Goal: Task Accomplishment & Management: Use online tool/utility

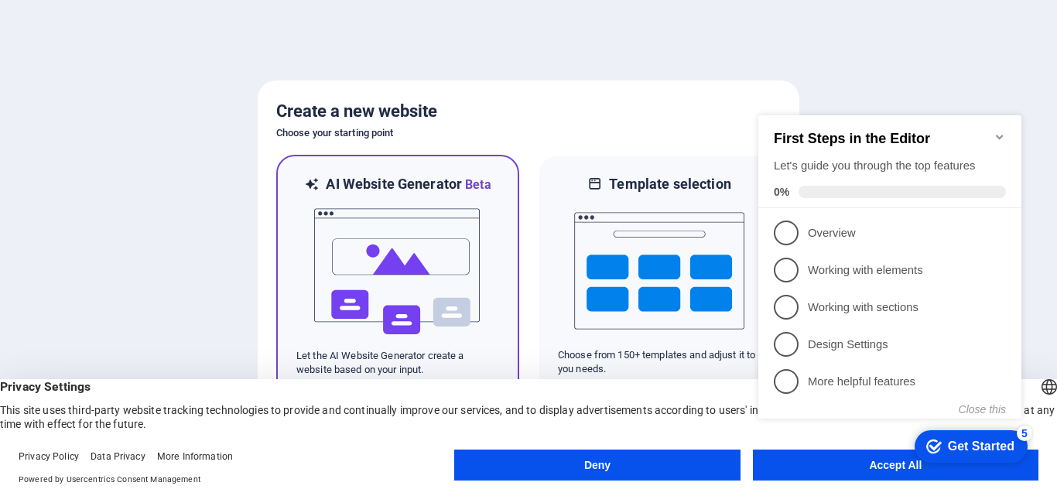
click at [442, 226] on img at bounding box center [398, 271] width 170 height 155
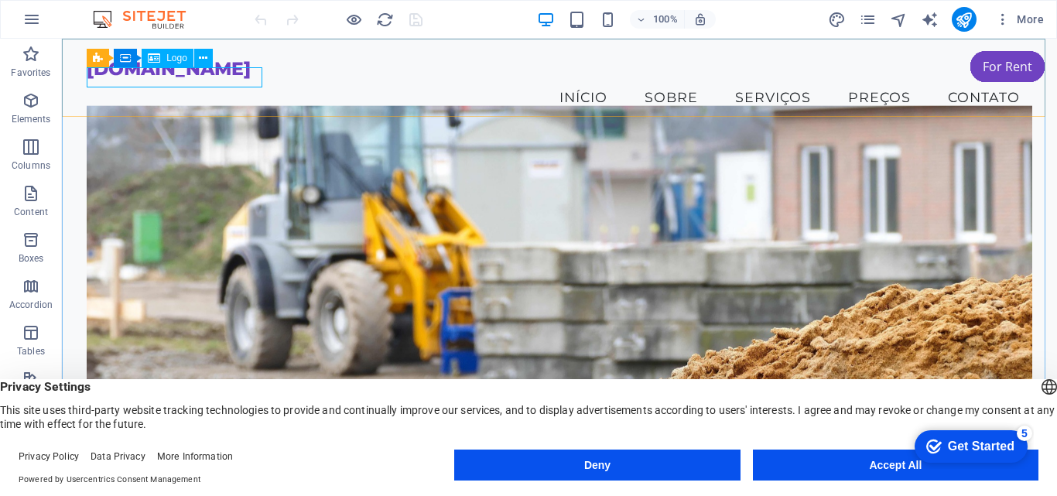
click at [176, 55] on span "Logo" at bounding box center [176, 57] width 21 height 9
click at [96, 57] on div "Container Menu Bar" at bounding box center [134, 48] width 145 height 19
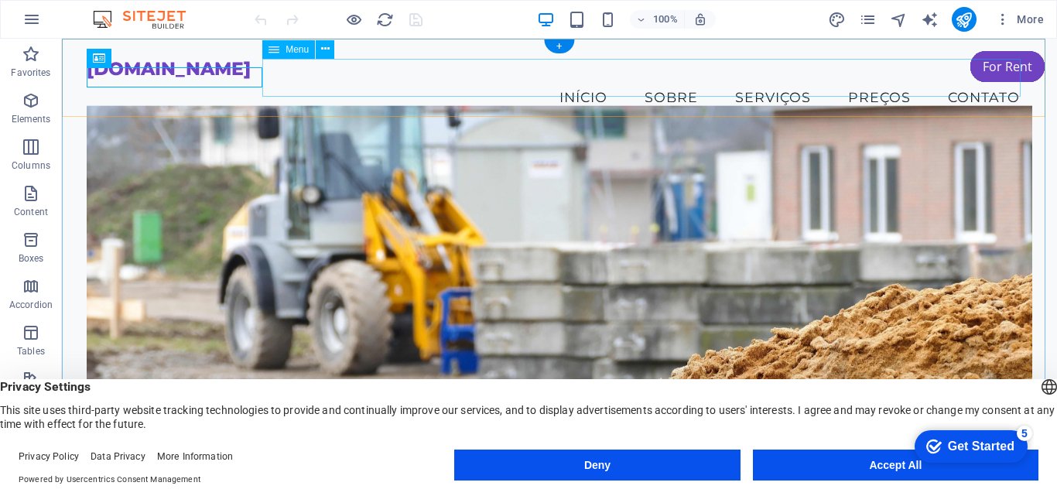
click at [364, 78] on nav "Início Sobre Serviços Preços Contato" at bounding box center [560, 97] width 946 height 39
click at [153, 77] on div "[DOMAIN_NAME]" at bounding box center [560, 69] width 946 height 20
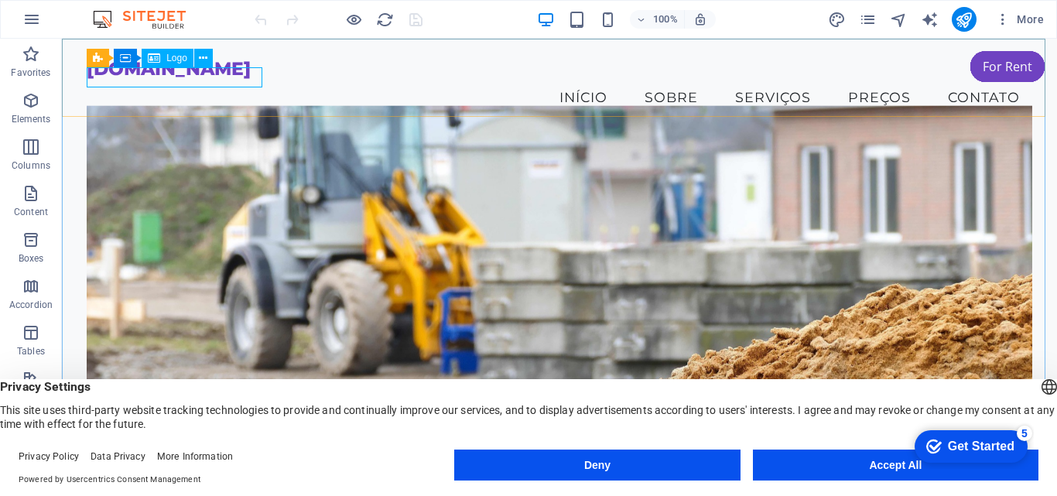
click at [168, 56] on span "Logo" at bounding box center [176, 57] width 21 height 9
click at [164, 60] on div "Logo" at bounding box center [168, 58] width 52 height 19
select select "px"
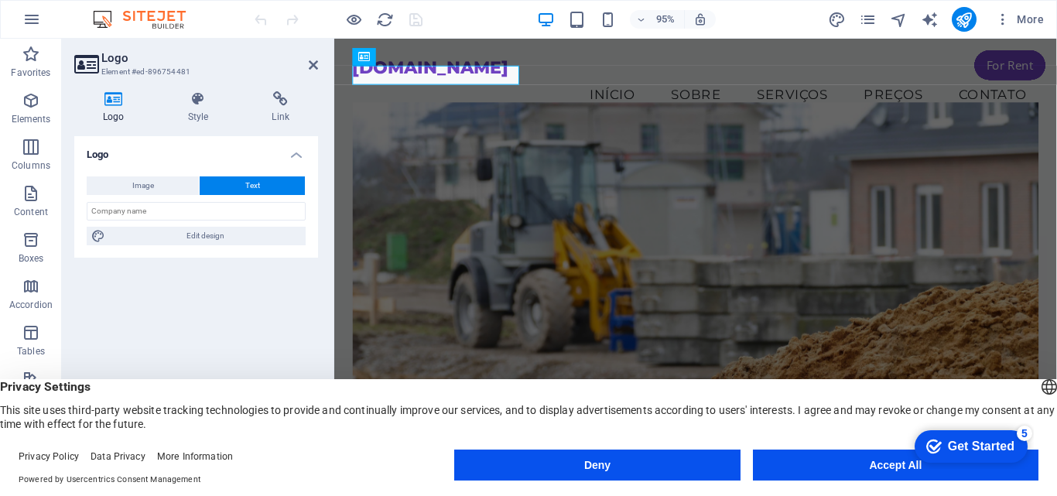
click at [122, 103] on icon at bounding box center [113, 98] width 79 height 15
click at [136, 178] on span "Image" at bounding box center [143, 185] width 22 height 19
select select "DISABLED_OPTION_VALUE"
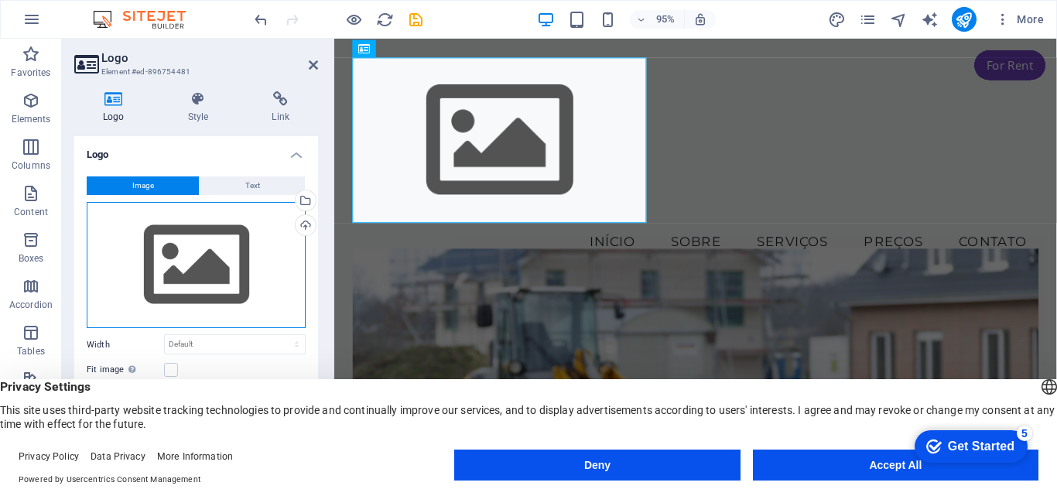
click at [182, 272] on div "Drag files here, click to choose files or select files from Files or our free s…" at bounding box center [196, 265] width 219 height 127
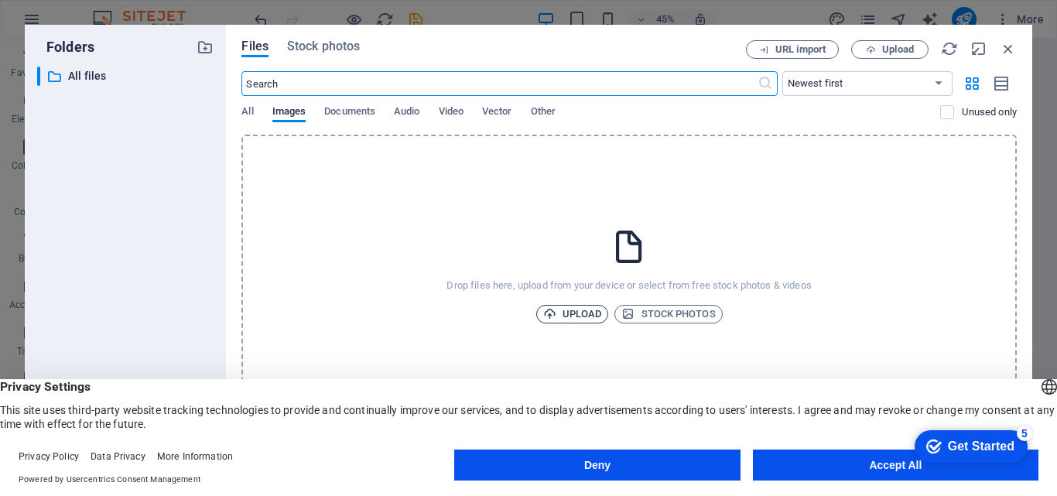
click at [559, 311] on span "Upload" at bounding box center [572, 314] width 59 height 19
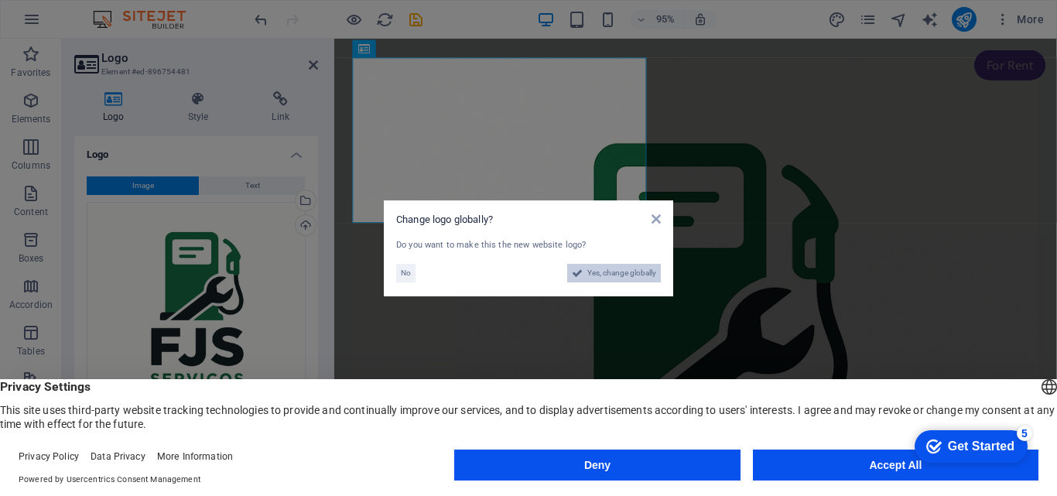
click at [603, 273] on span "Yes, change globally" at bounding box center [621, 273] width 69 height 19
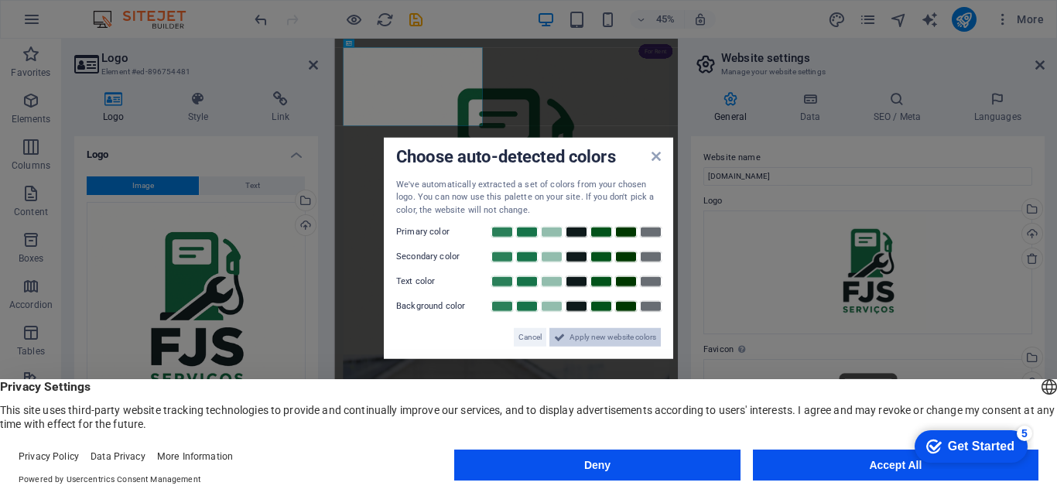
click at [578, 337] on span "Apply new website colors" at bounding box center [613, 337] width 87 height 19
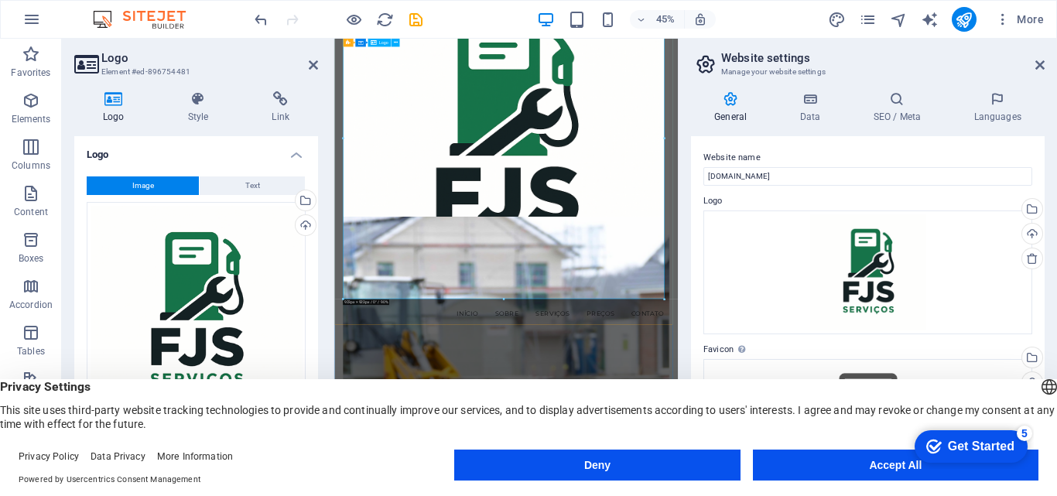
scroll to position [155, 0]
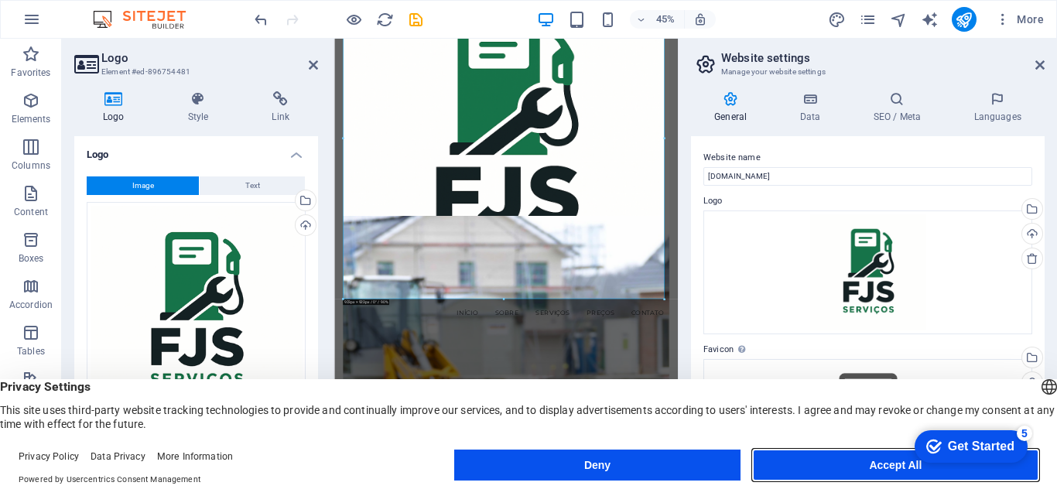
click at [847, 470] on button "Accept All" at bounding box center [896, 465] width 286 height 31
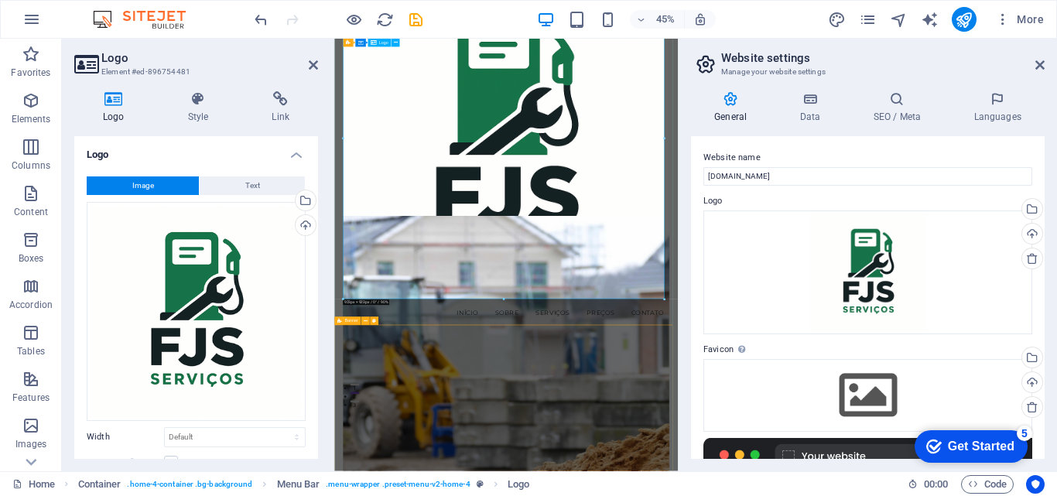
drag, startPoint x: 998, startPoint y: 337, endPoint x: 754, endPoint y: 295, distance: 248.2
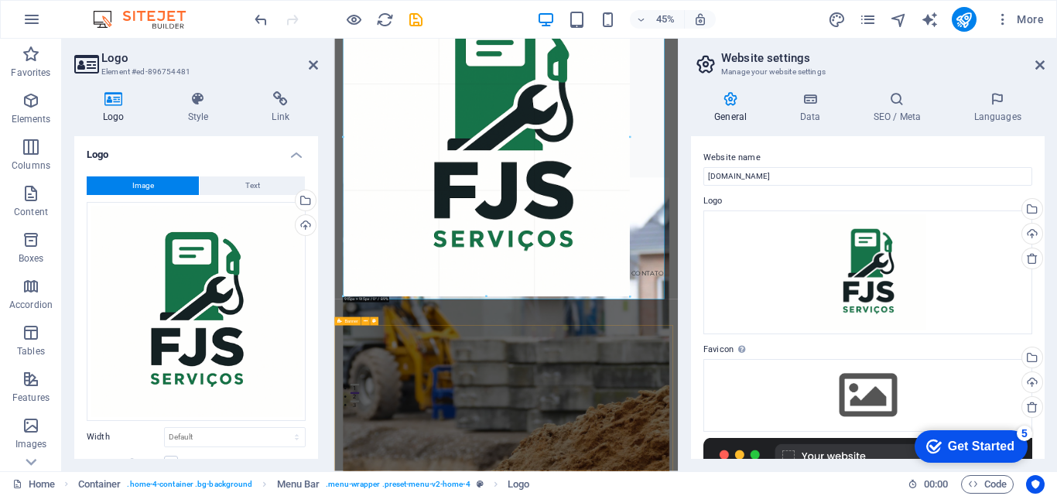
drag, startPoint x: 665, startPoint y: 299, endPoint x: 587, endPoint y: 220, distance: 110.5
drag, startPoint x: 922, startPoint y: 258, endPoint x: 896, endPoint y: 440, distance: 183.6
click at [896, 440] on div at bounding box center [717, 223] width 726 height 638
type input "896"
select select "px"
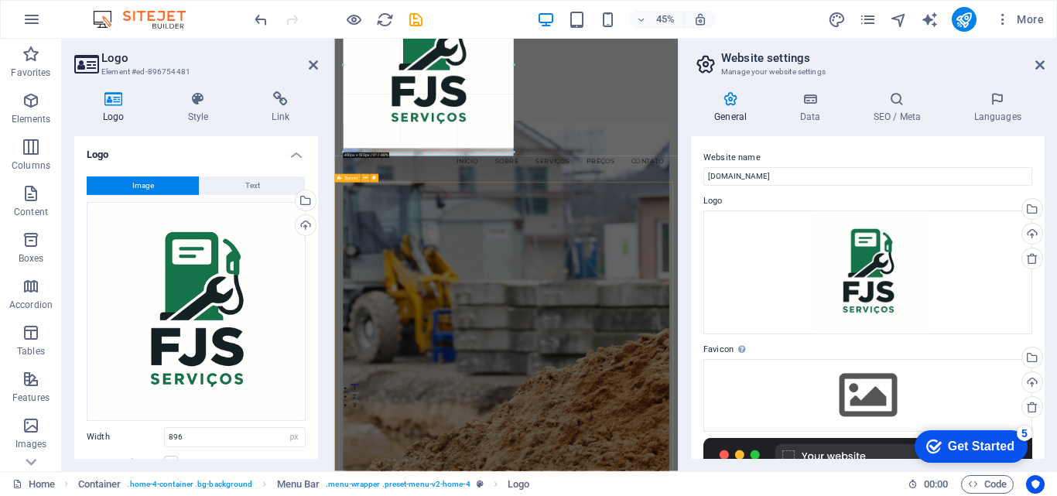
drag, startPoint x: 655, startPoint y: 290, endPoint x: 323, endPoint y: -67, distance: 487.3
type input "480"
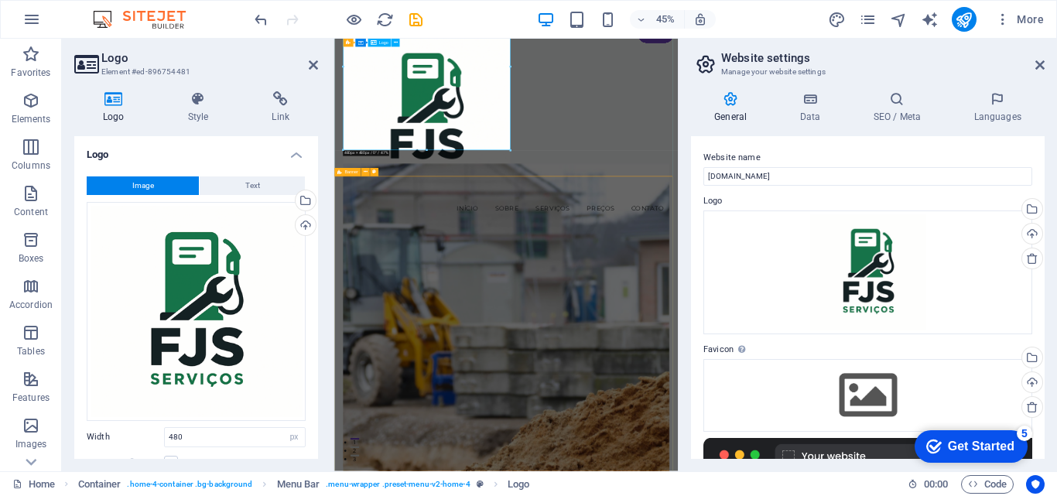
scroll to position [0, 0]
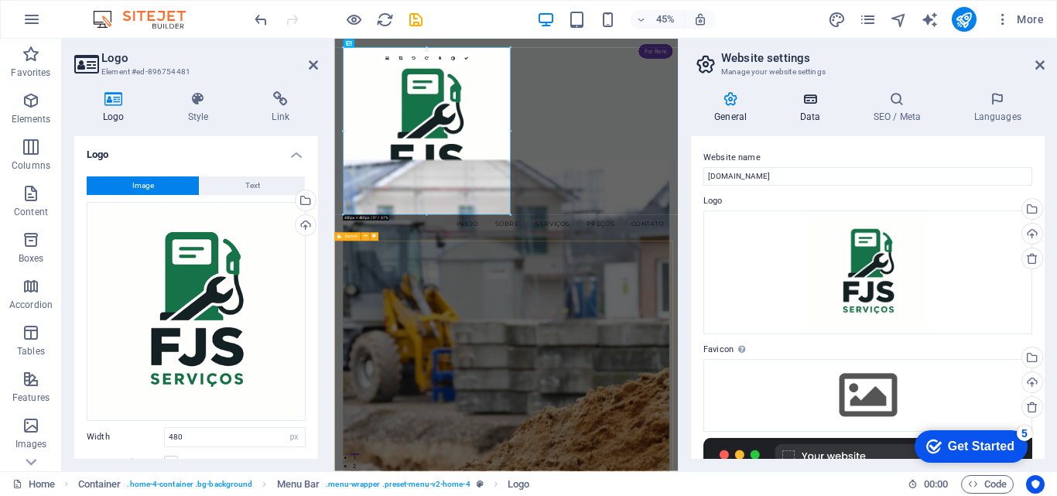
click at [810, 101] on icon at bounding box center [809, 98] width 67 height 15
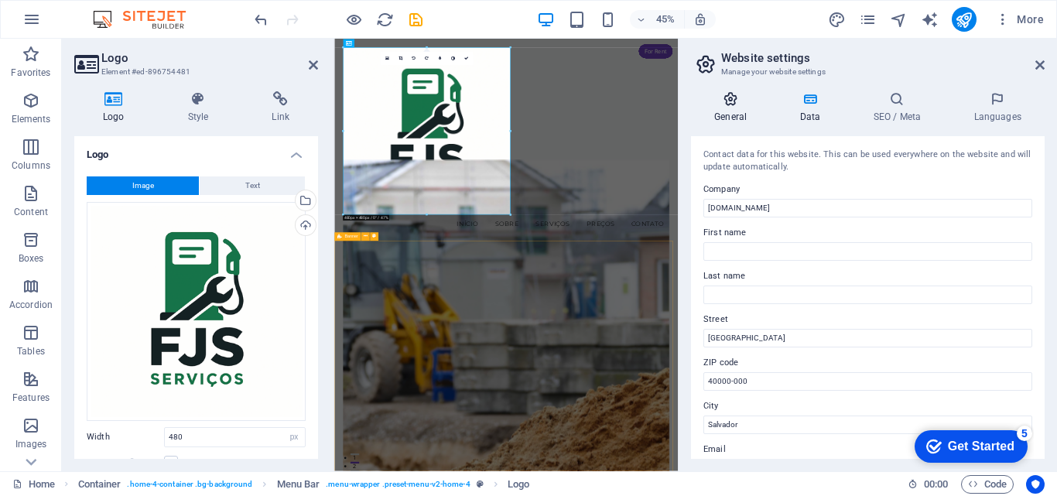
click at [730, 101] on icon at bounding box center [730, 98] width 79 height 15
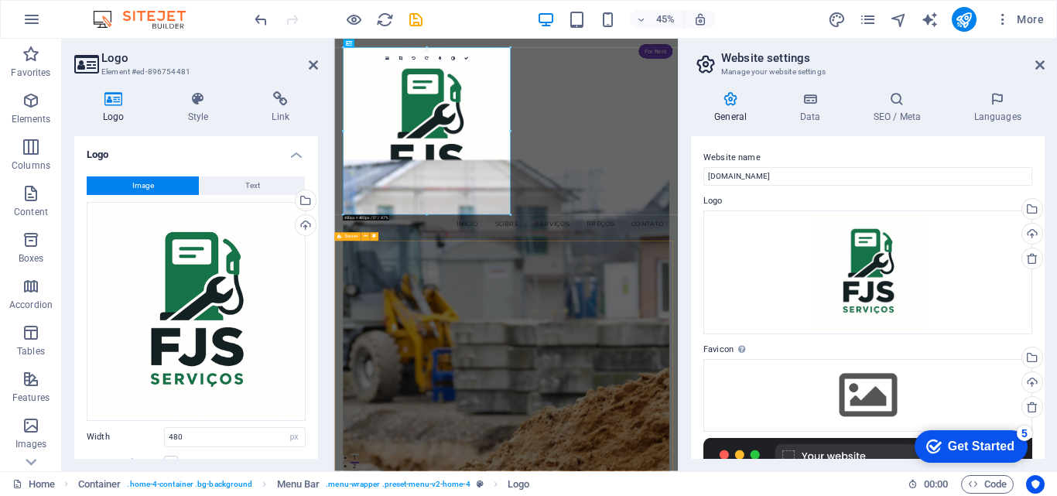
click at [956, 446] on div "Get Started" at bounding box center [981, 447] width 67 height 14
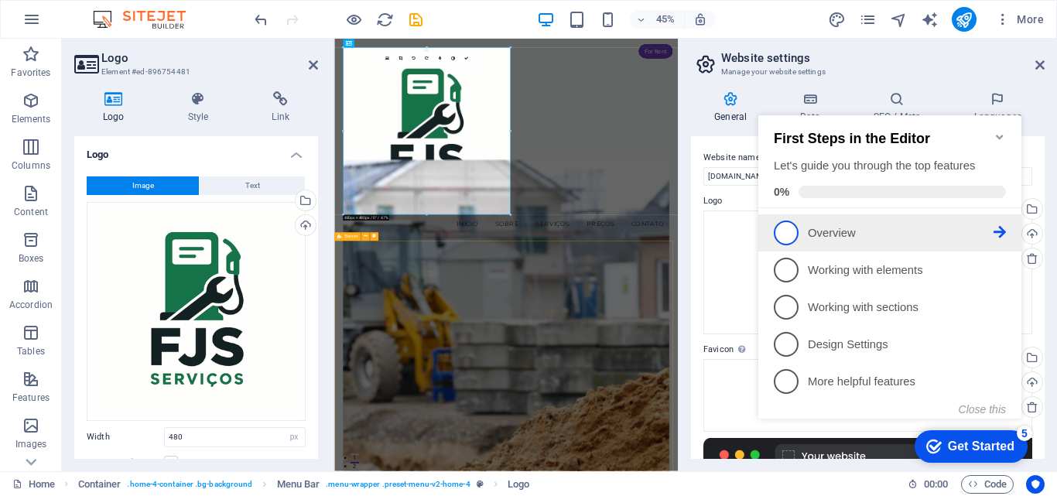
click at [804, 227] on link "1 Overview - incomplete" at bounding box center [890, 233] width 232 height 25
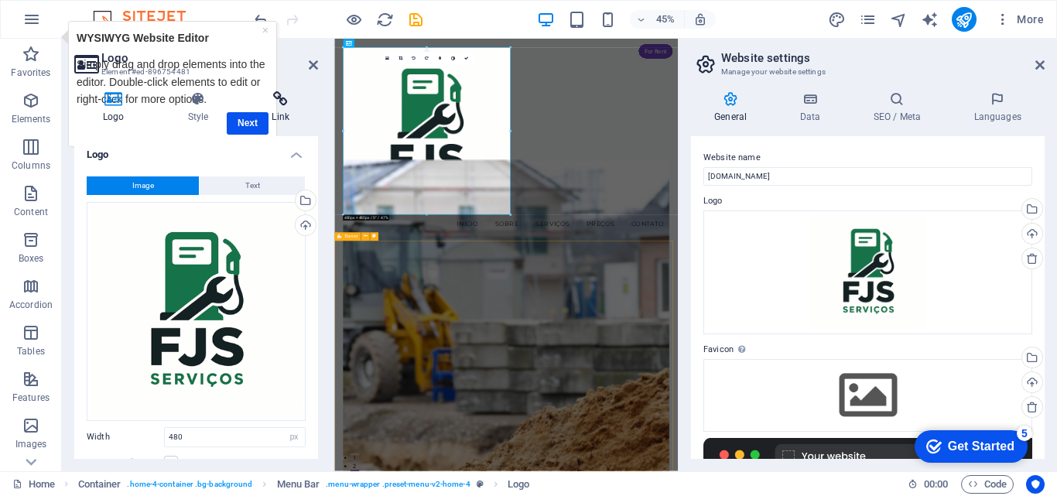
click at [247, 119] on h4 "Link" at bounding box center [280, 107] width 75 height 32
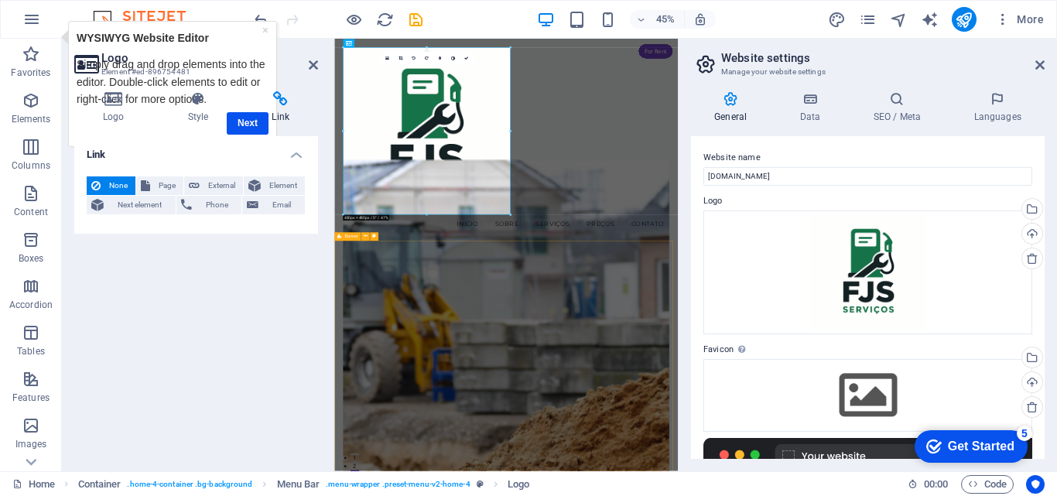
click at [247, 119] on h4 "Link" at bounding box center [280, 107] width 75 height 32
click at [262, 25] on link "×" at bounding box center [265, 30] width 6 height 12
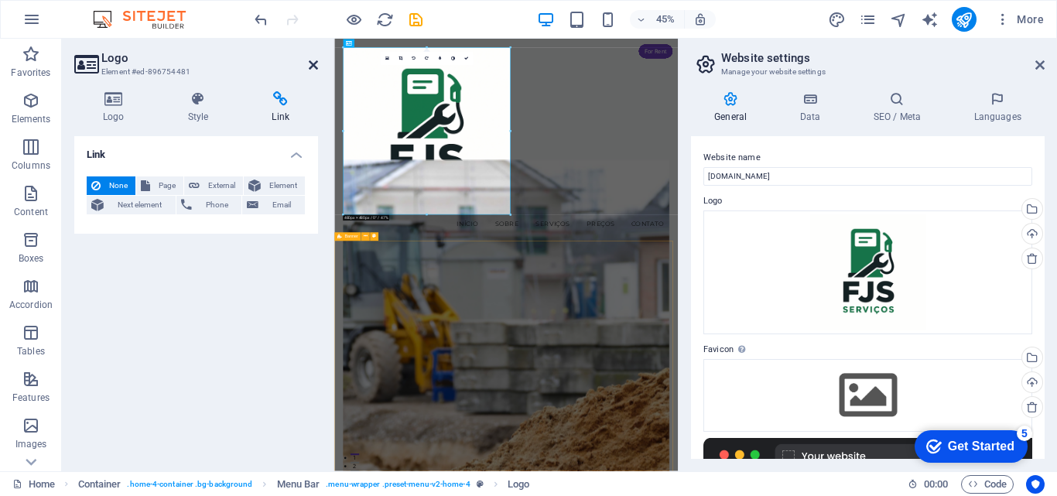
click at [313, 63] on icon at bounding box center [313, 65] width 9 height 12
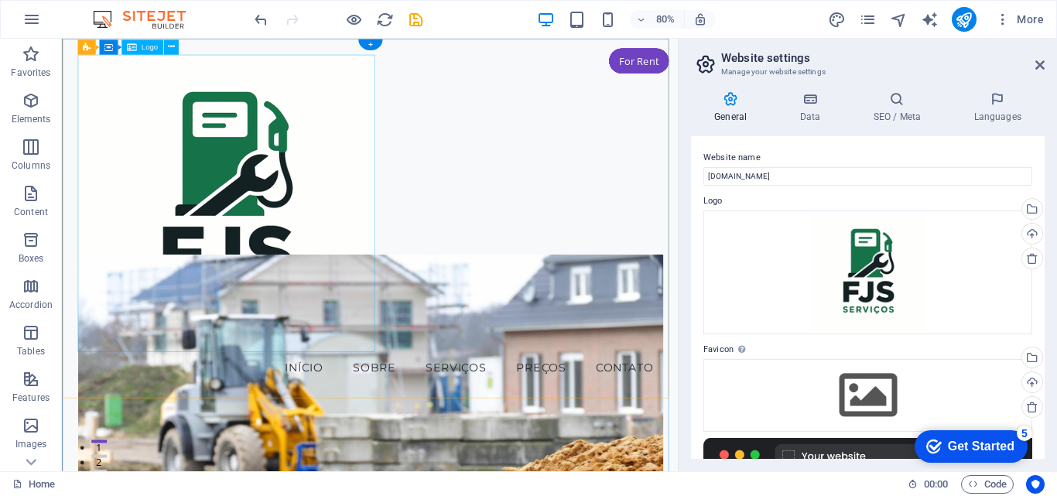
click at [281, 234] on div at bounding box center [446, 244] width 731 height 371
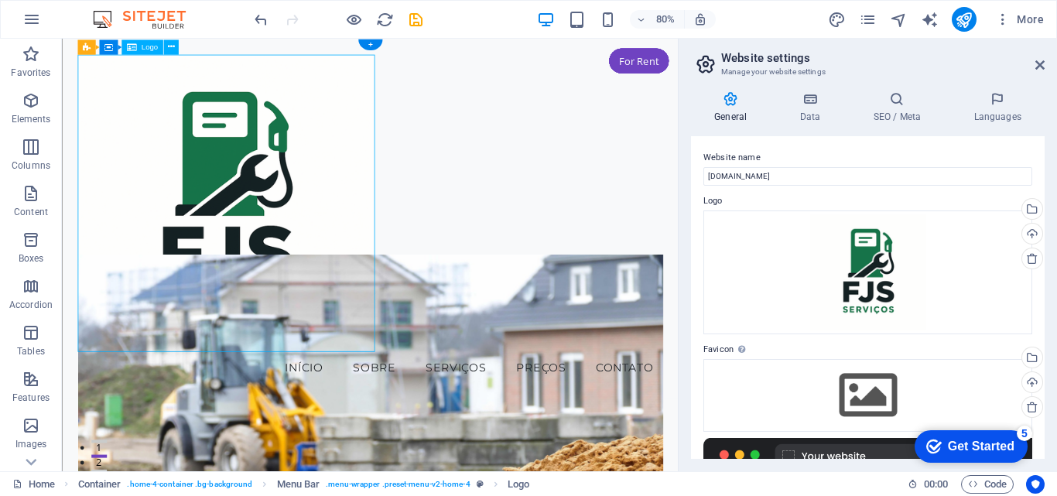
click at [354, 210] on div at bounding box center [446, 244] width 731 height 371
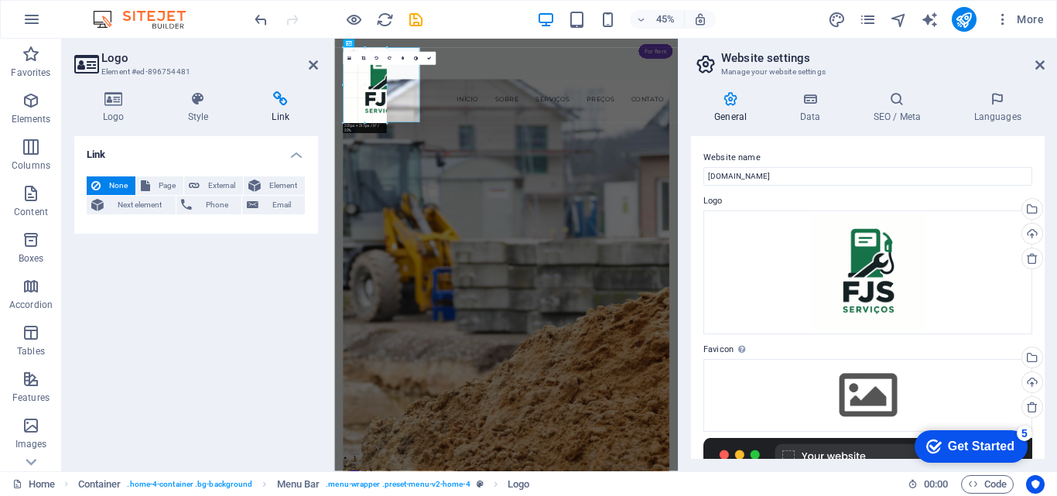
drag, startPoint x: 508, startPoint y: 213, endPoint x: 217, endPoint y: -63, distance: 401.2
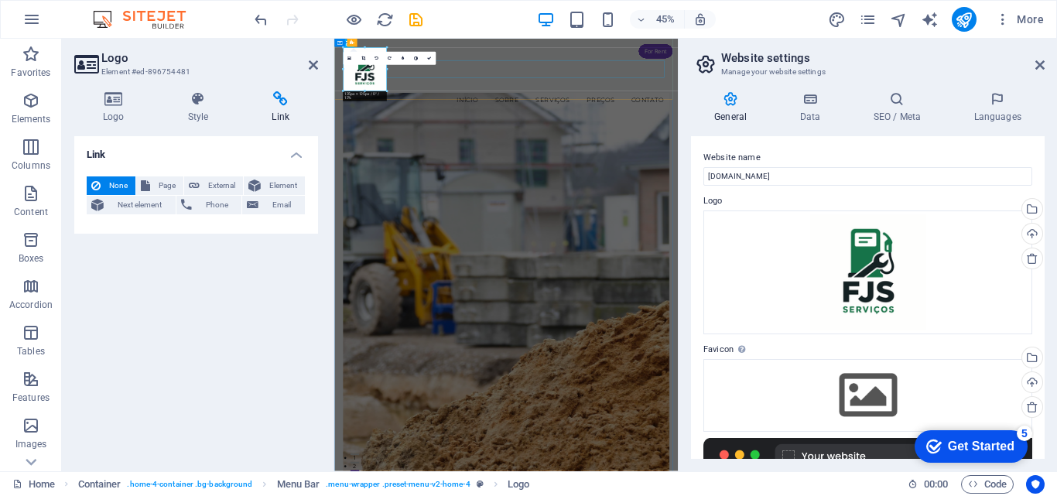
click at [502, 156] on nav "Início Sobre Serviços Preços Contato" at bounding box center [717, 175] width 726 height 39
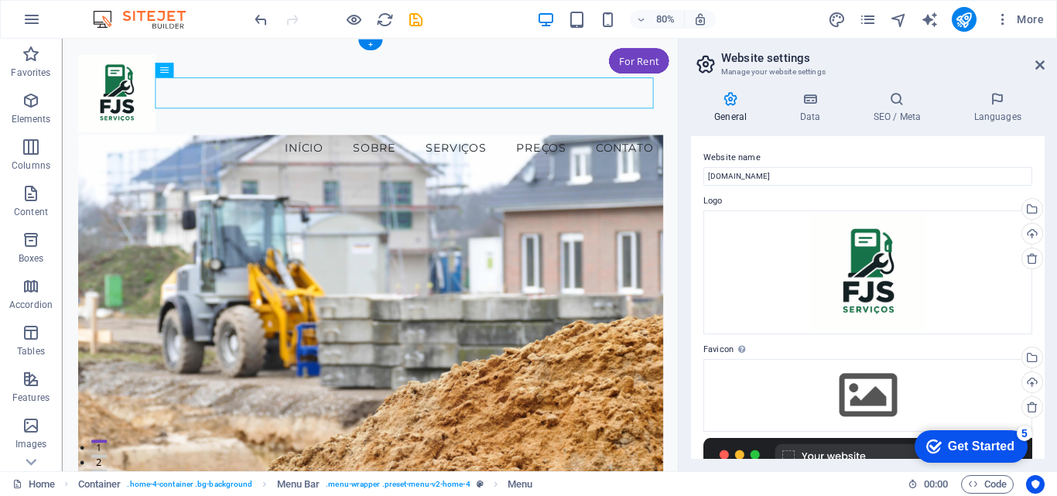
click at [389, 240] on figure at bounding box center [446, 405] width 731 height 492
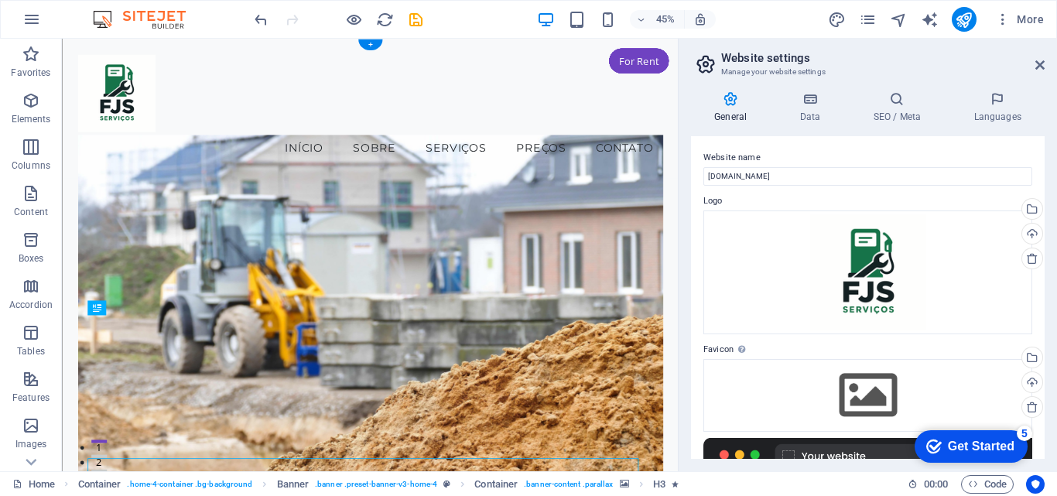
click at [624, 340] on figure at bounding box center [446, 405] width 731 height 492
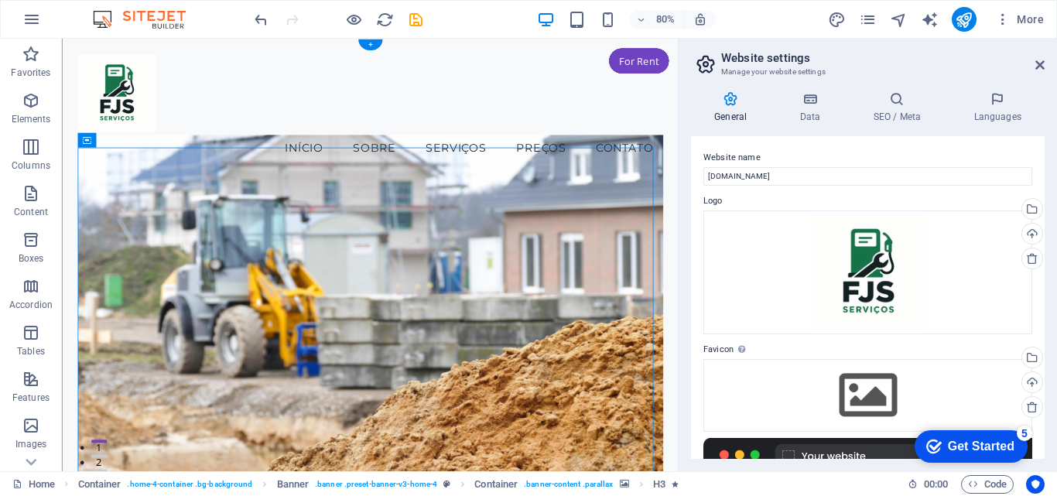
click at [624, 340] on figure at bounding box center [446, 405] width 731 height 492
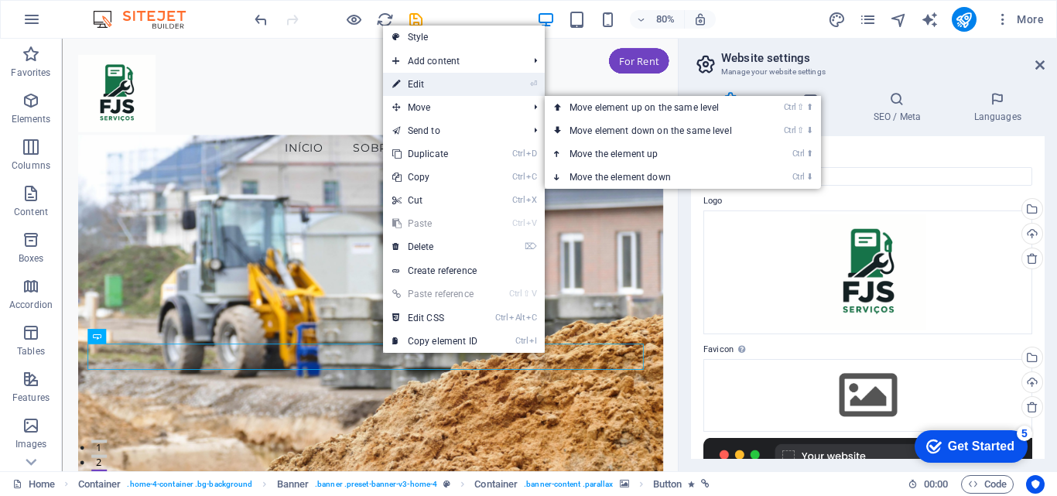
click at [430, 78] on link "⏎ Edit" at bounding box center [435, 84] width 104 height 23
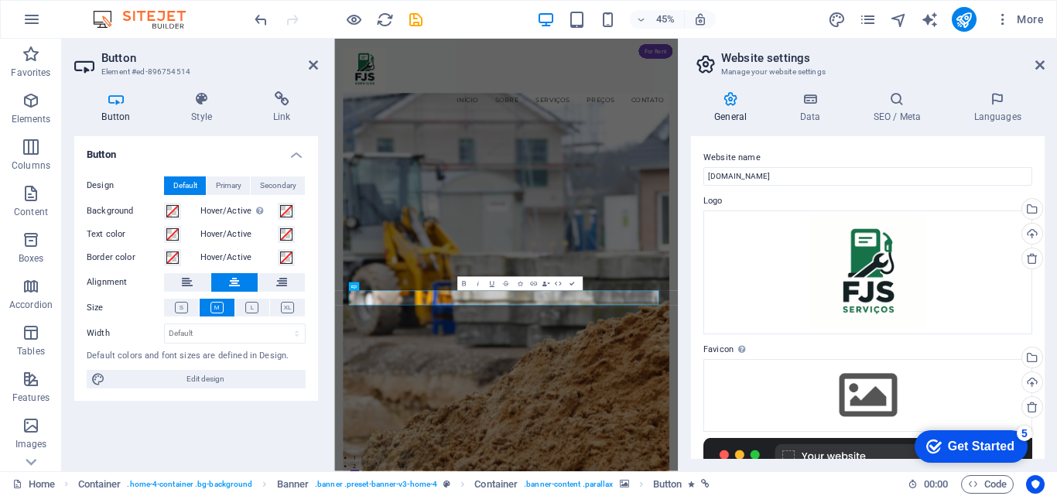
click at [231, 444] on div "Button Design Default Primary Secondary Background Hover/Active Switch to previ…" at bounding box center [196, 297] width 244 height 323
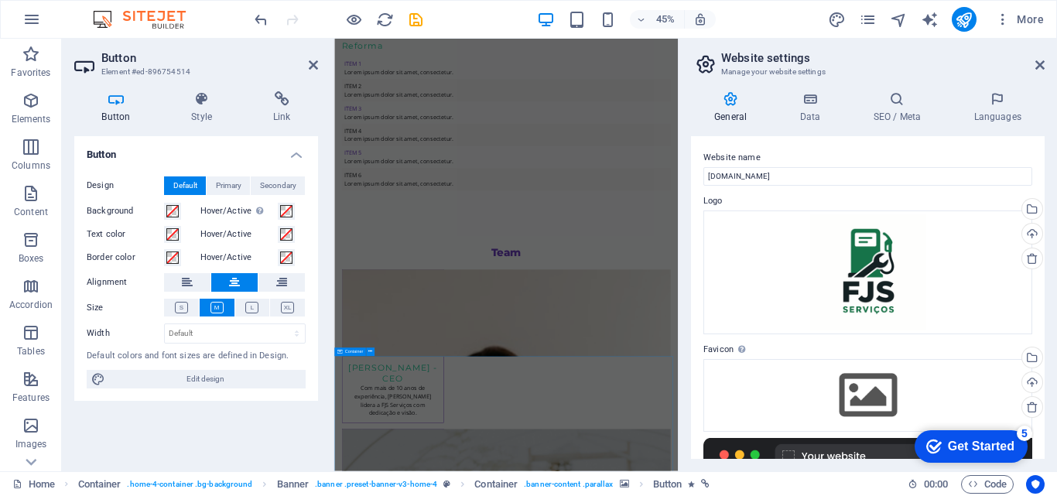
scroll to position [6036, 0]
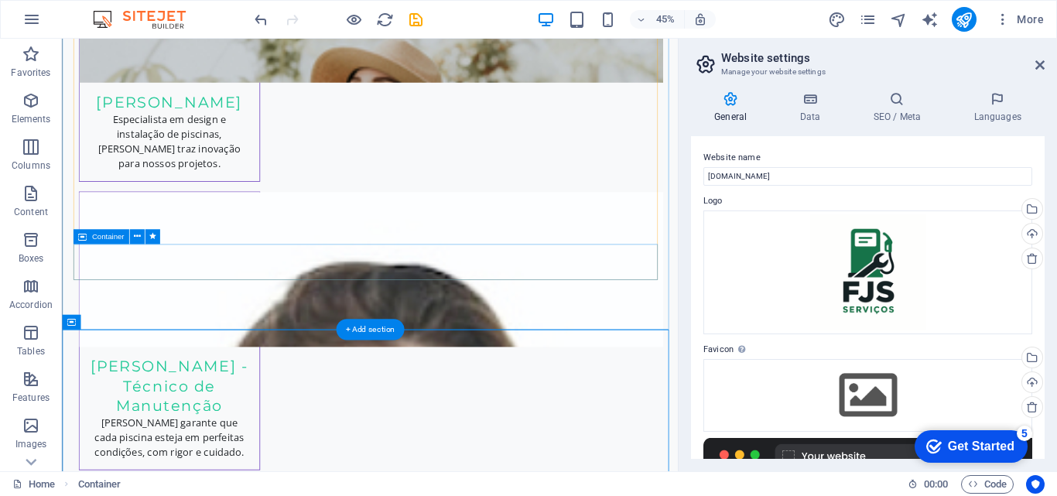
scroll to position [5680, 0]
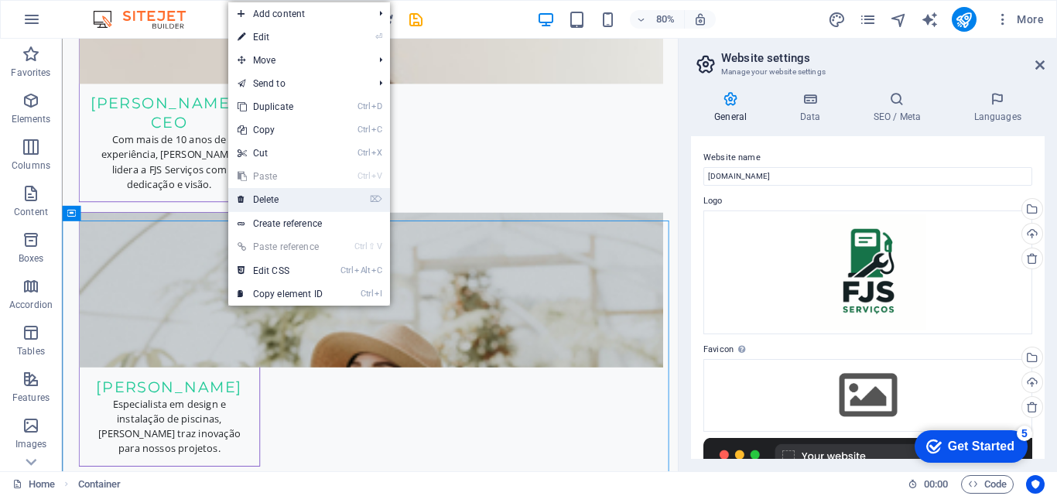
click at [258, 196] on link "⌦ Delete" at bounding box center [280, 199] width 104 height 23
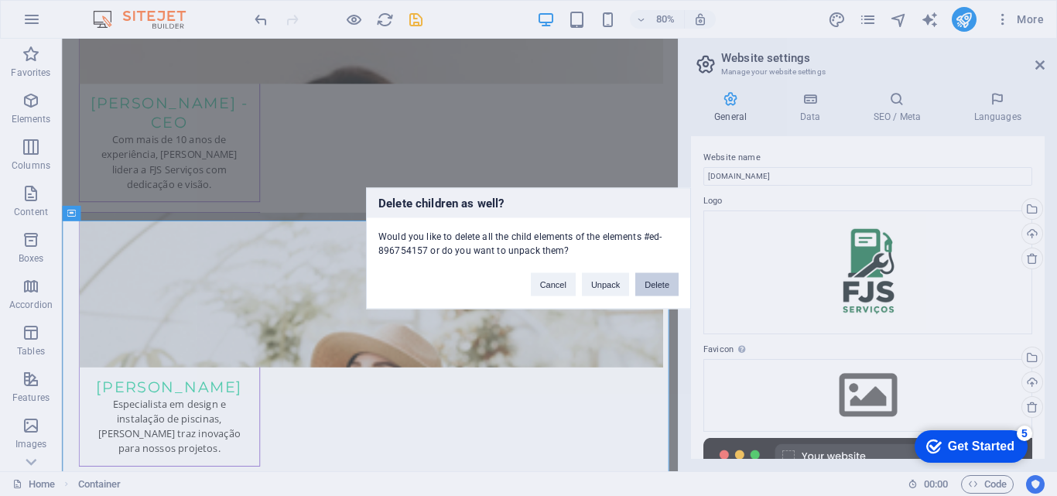
click at [655, 285] on button "Delete" at bounding box center [656, 283] width 43 height 23
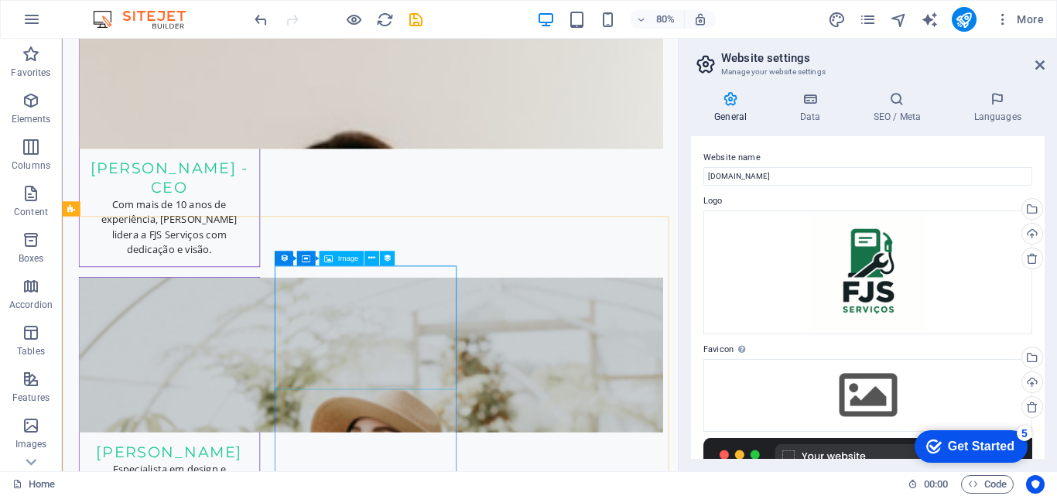
scroll to position [5834, 0]
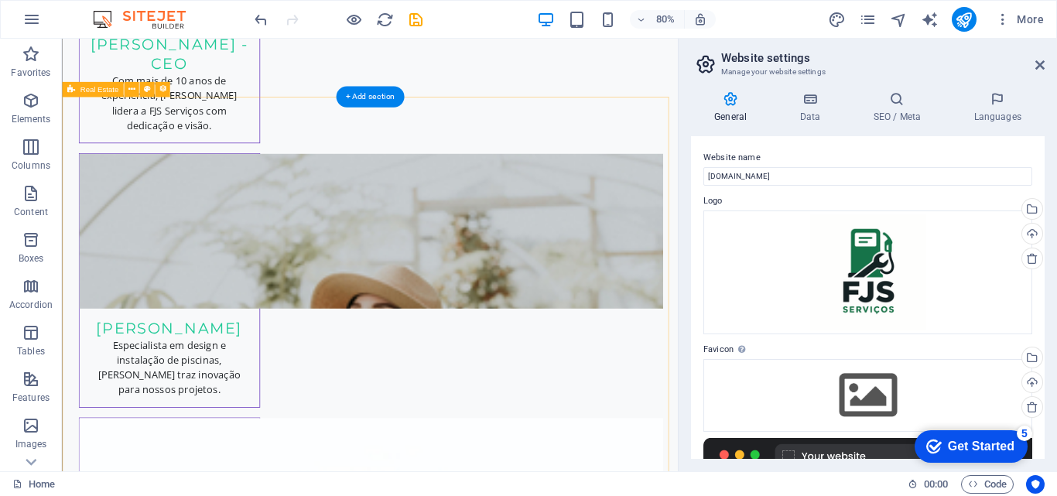
select select "68b5fd8927efa1235b0c7c2d"
select select "createdAt_DESC"
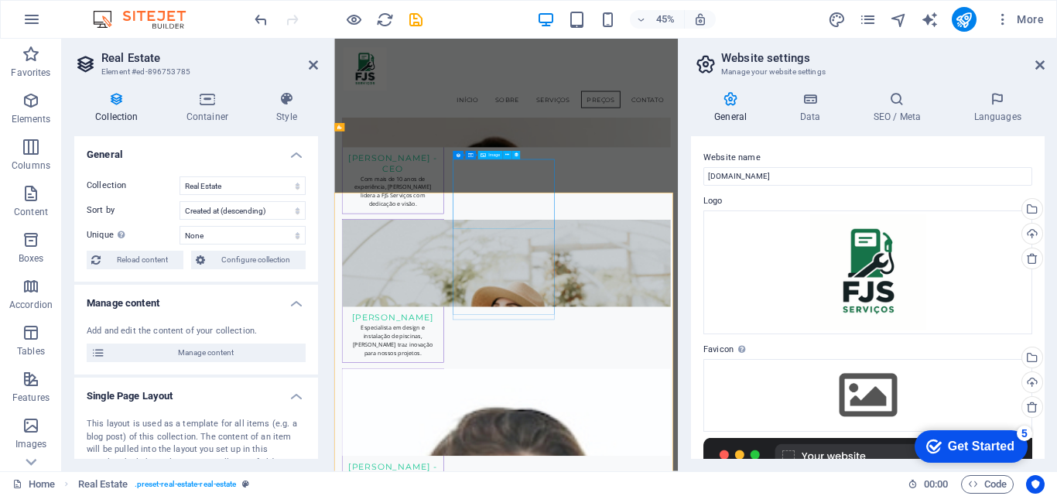
scroll to position [5899, 0]
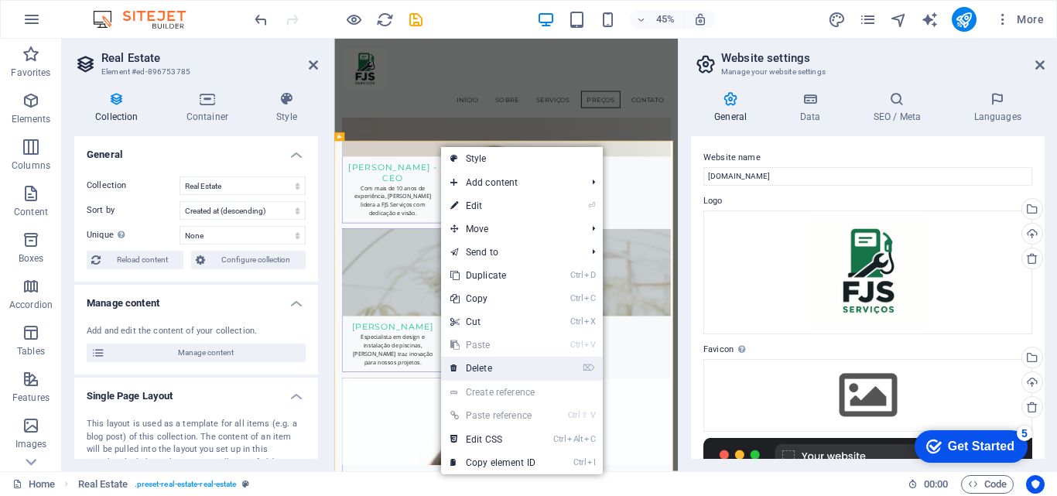
click at [502, 369] on link "⌦ Delete" at bounding box center [493, 368] width 104 height 23
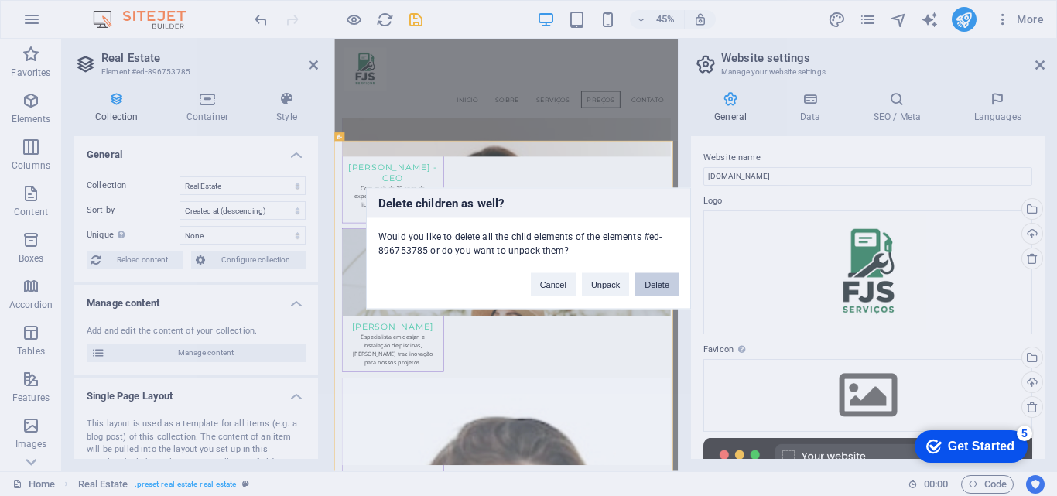
click at [652, 283] on button "Delete" at bounding box center [656, 283] width 43 height 23
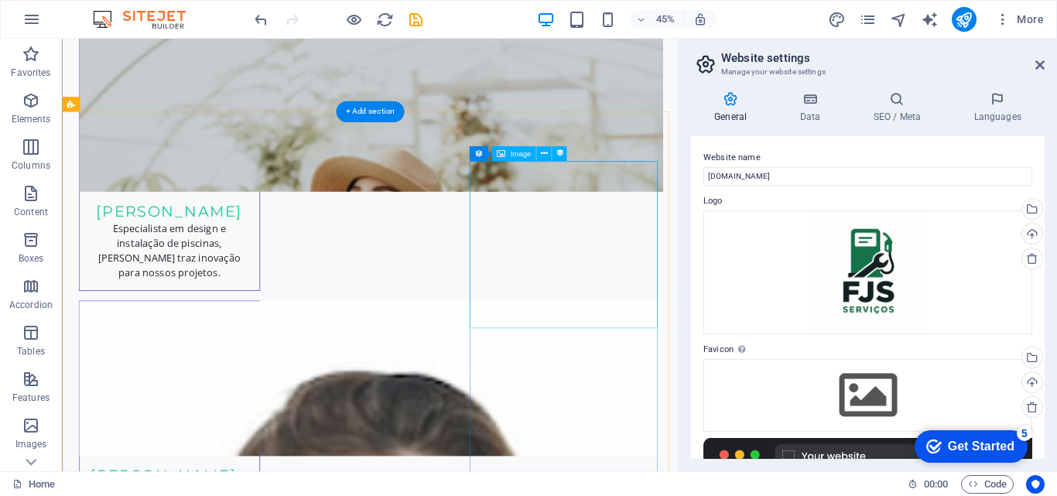
scroll to position [5680, 0]
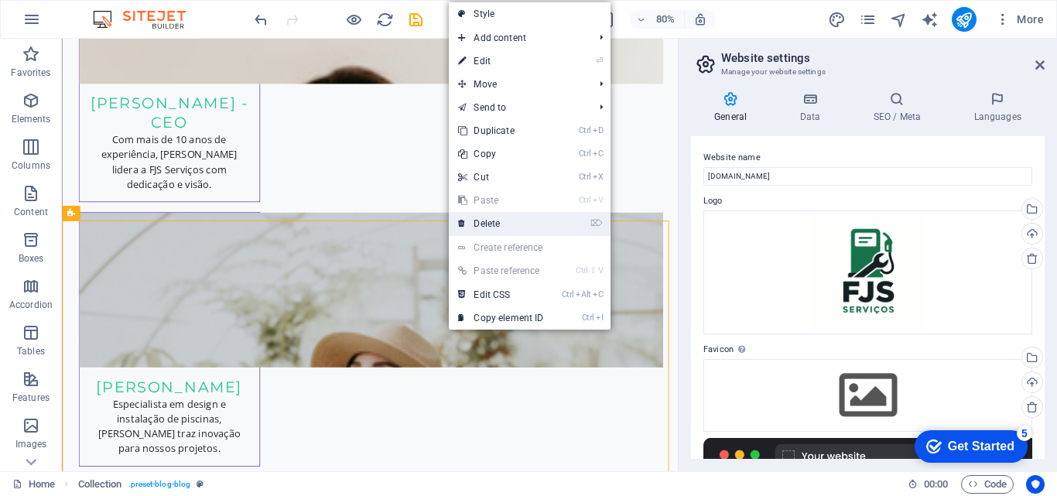
click at [491, 221] on link "⌦ Delete" at bounding box center [501, 223] width 104 height 23
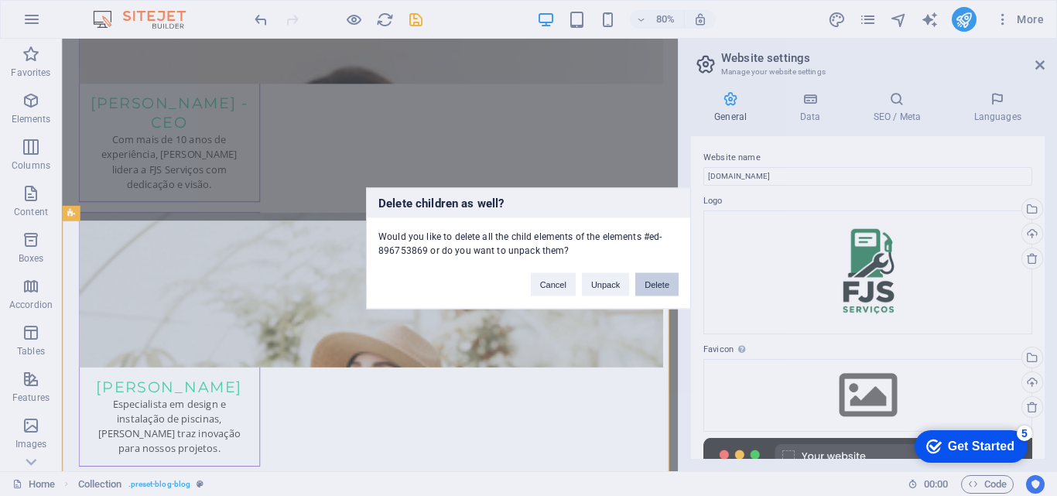
click at [642, 281] on button "Delete" at bounding box center [656, 283] width 43 height 23
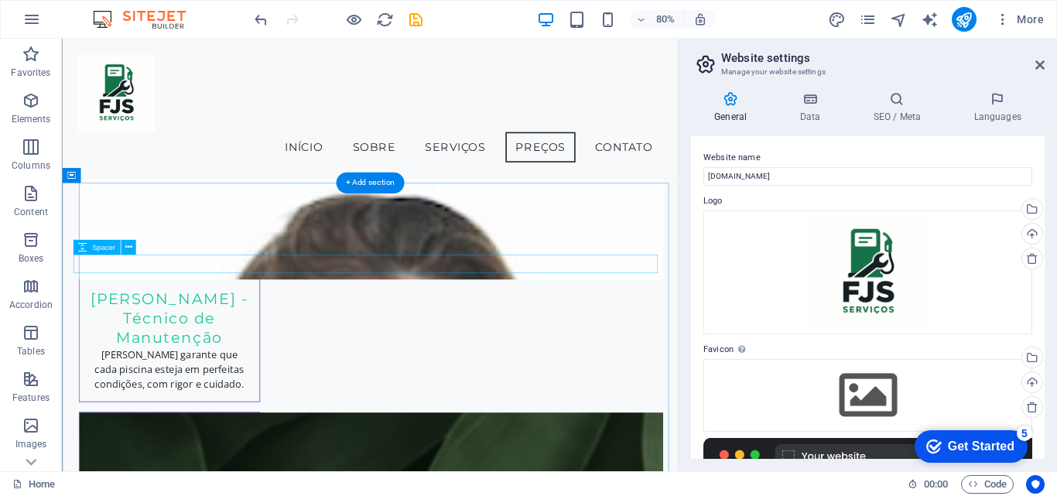
scroll to position [6162, 0]
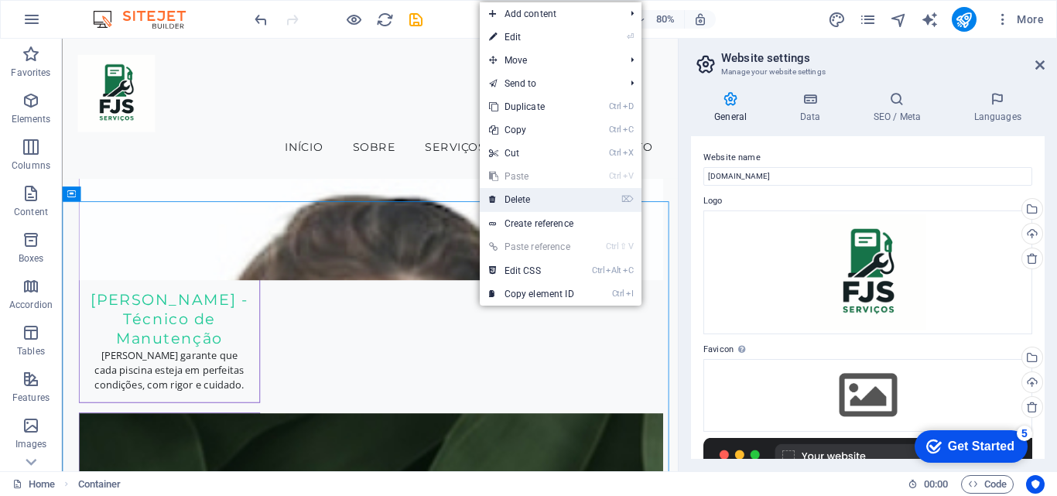
click at [522, 200] on link "⌦ Delete" at bounding box center [532, 199] width 104 height 23
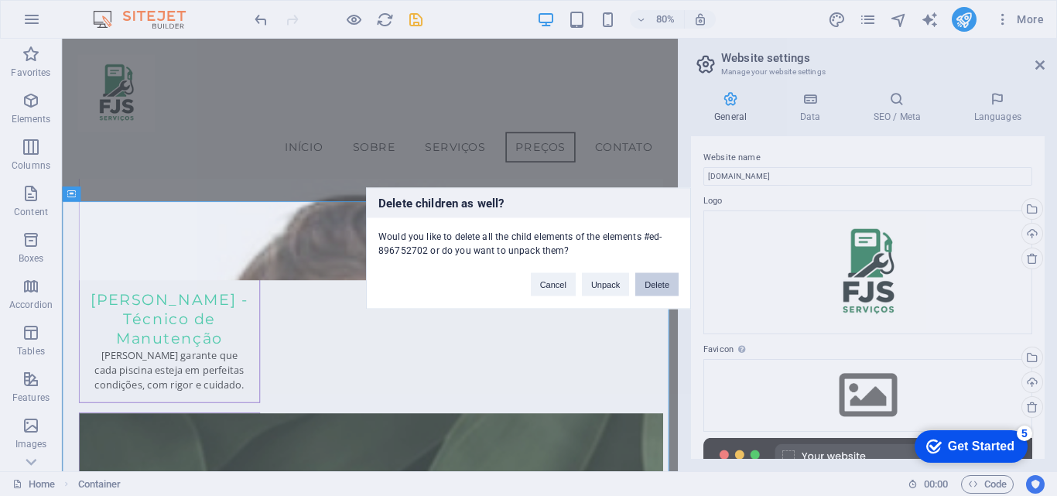
click at [662, 289] on button "Delete" at bounding box center [656, 283] width 43 height 23
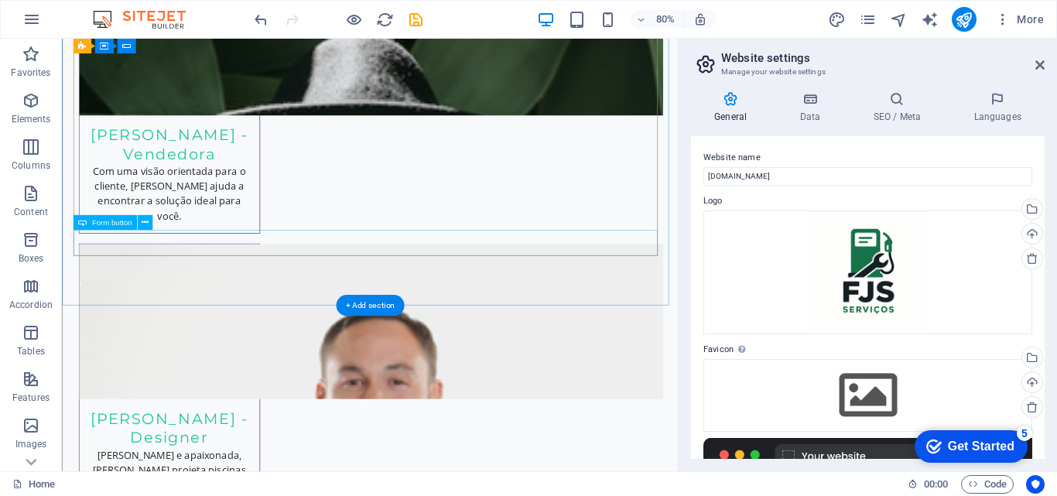
scroll to position [6807, 0]
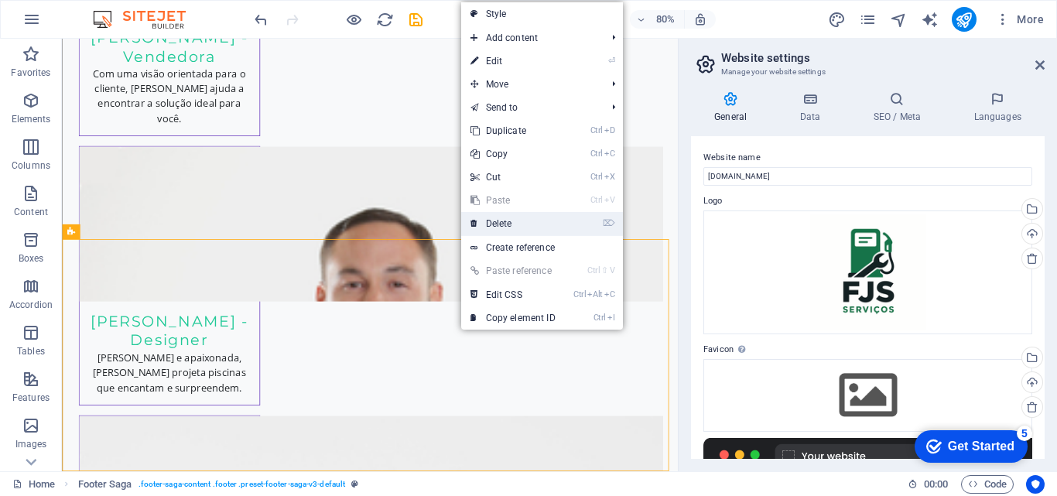
click at [502, 222] on link "⌦ Delete" at bounding box center [513, 223] width 104 height 23
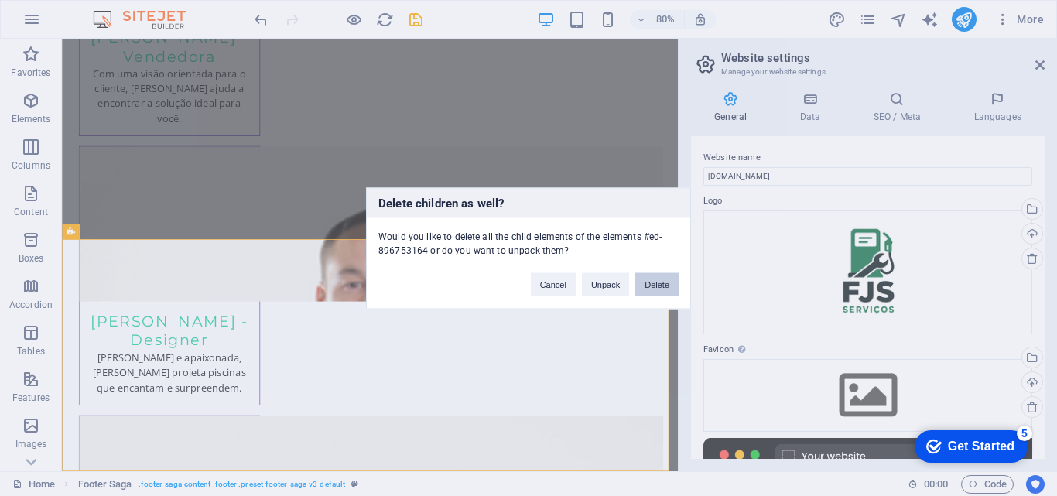
click at [652, 284] on button "Delete" at bounding box center [656, 283] width 43 height 23
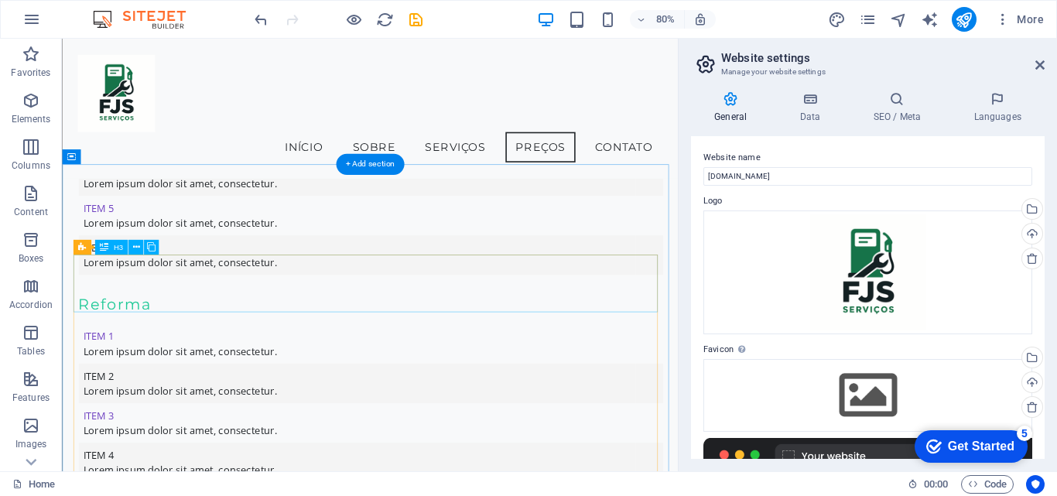
scroll to position [4601, 0]
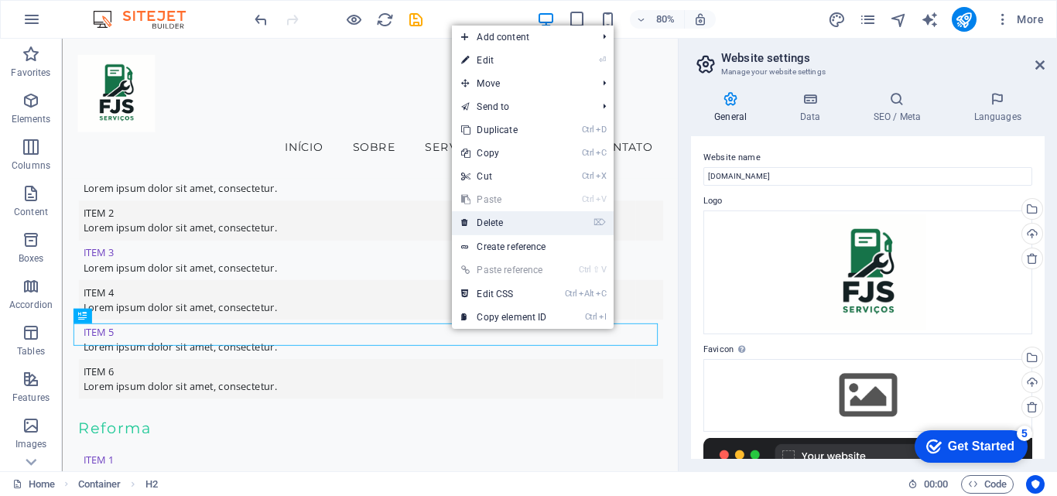
click at [494, 224] on link "⌦ Delete" at bounding box center [504, 222] width 104 height 23
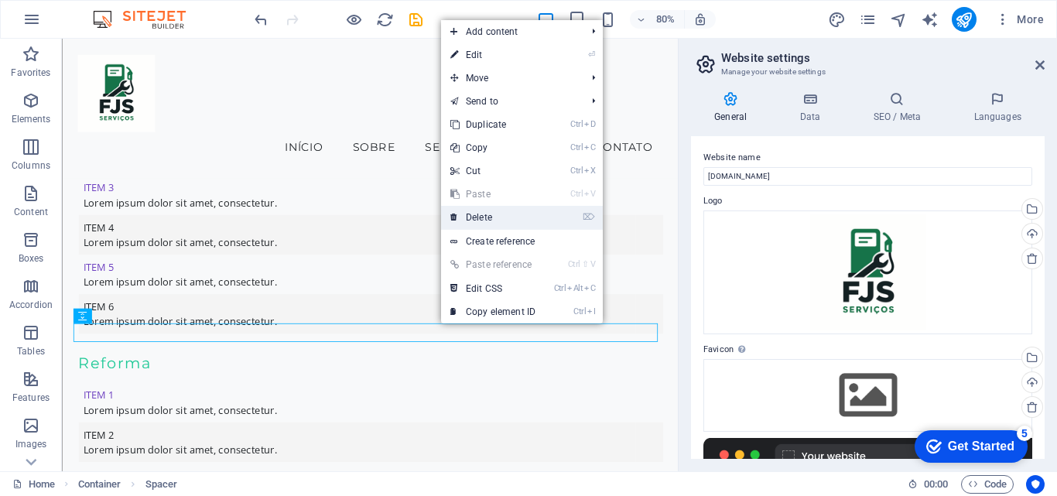
click at [485, 211] on link "⌦ Delete" at bounding box center [493, 217] width 104 height 23
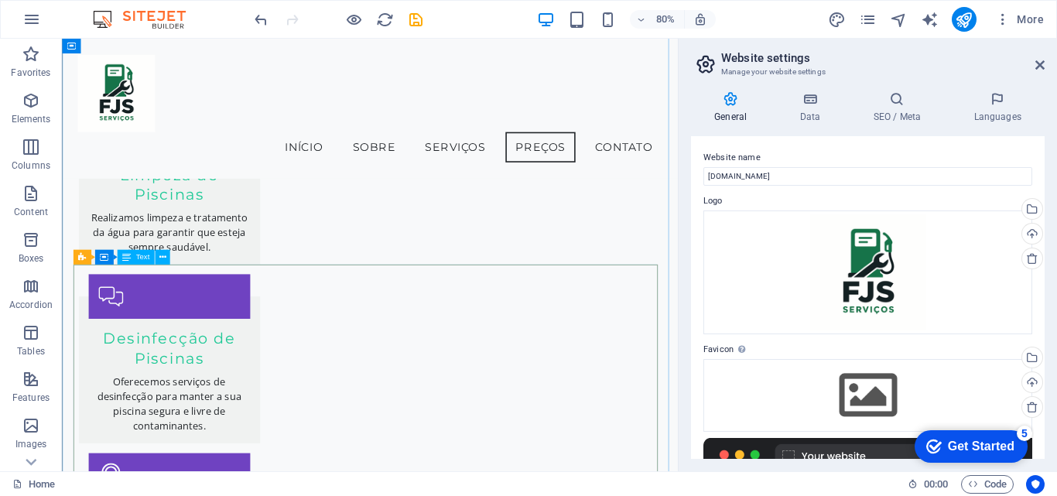
scroll to position [2899, 0]
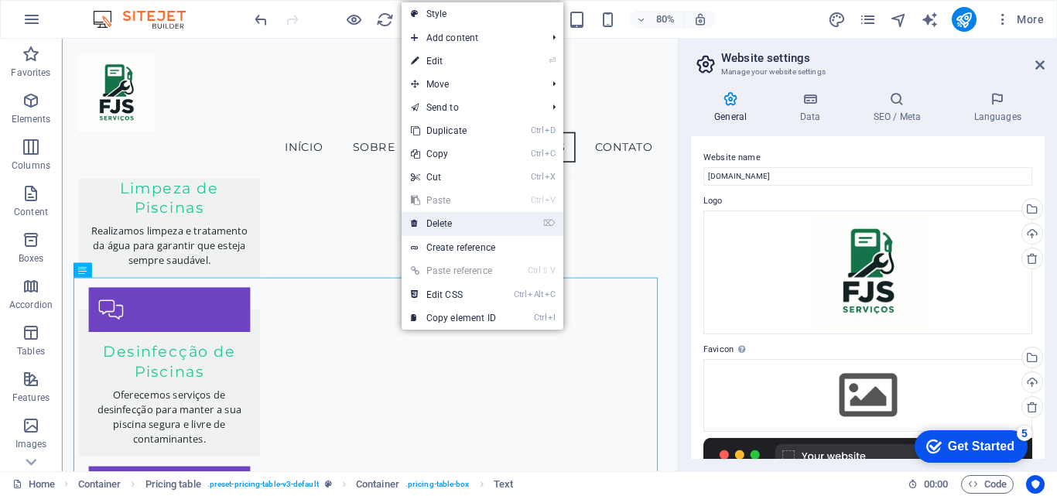
click at [437, 220] on link "⌦ Delete" at bounding box center [454, 223] width 104 height 23
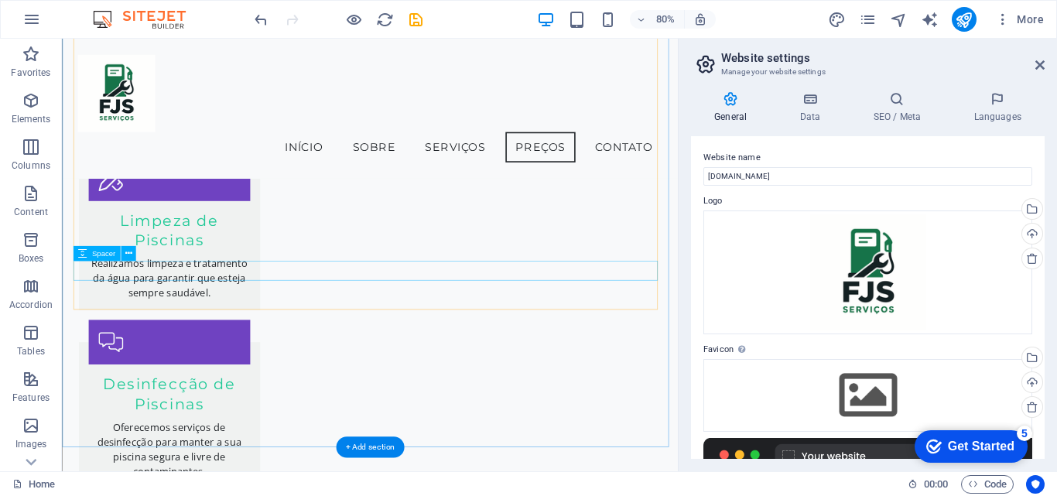
scroll to position [2821, 0]
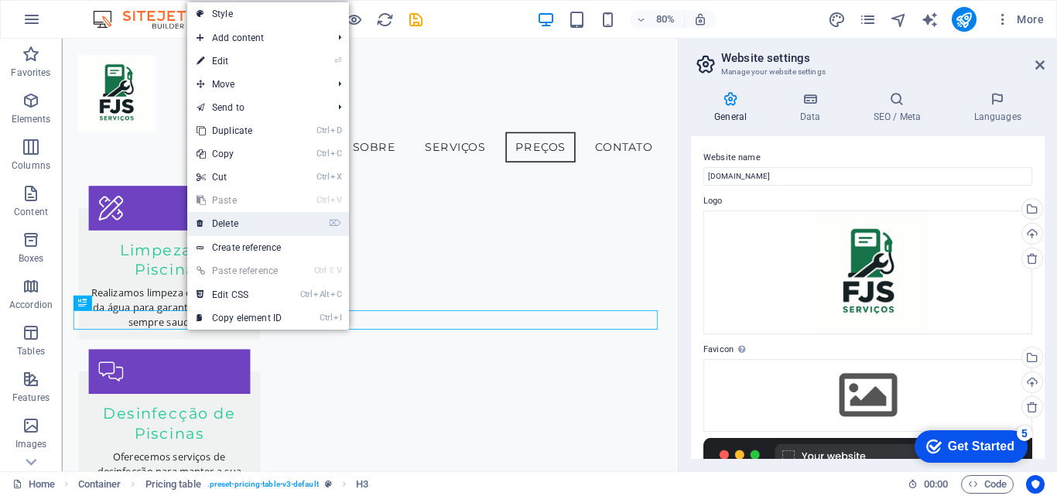
click at [251, 221] on link "⌦ Delete" at bounding box center [239, 223] width 104 height 23
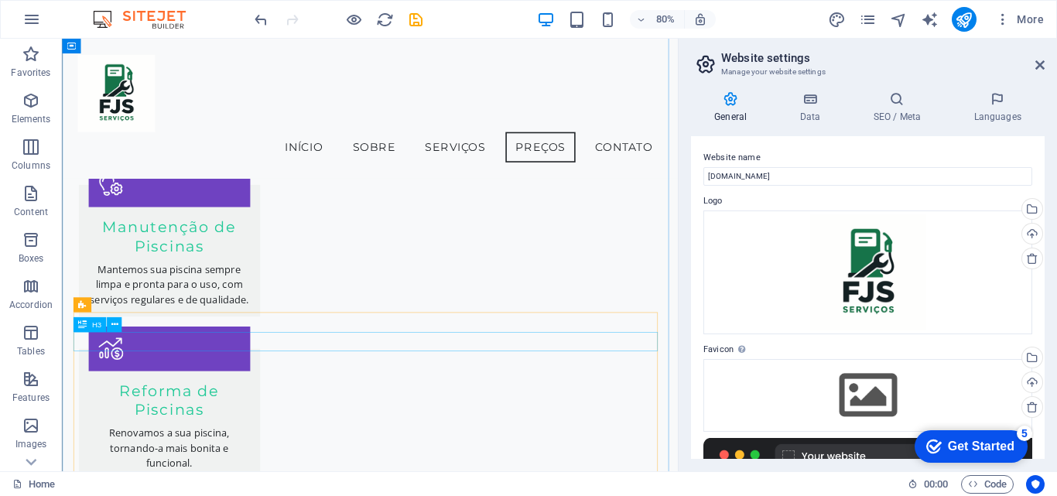
scroll to position [2434, 0]
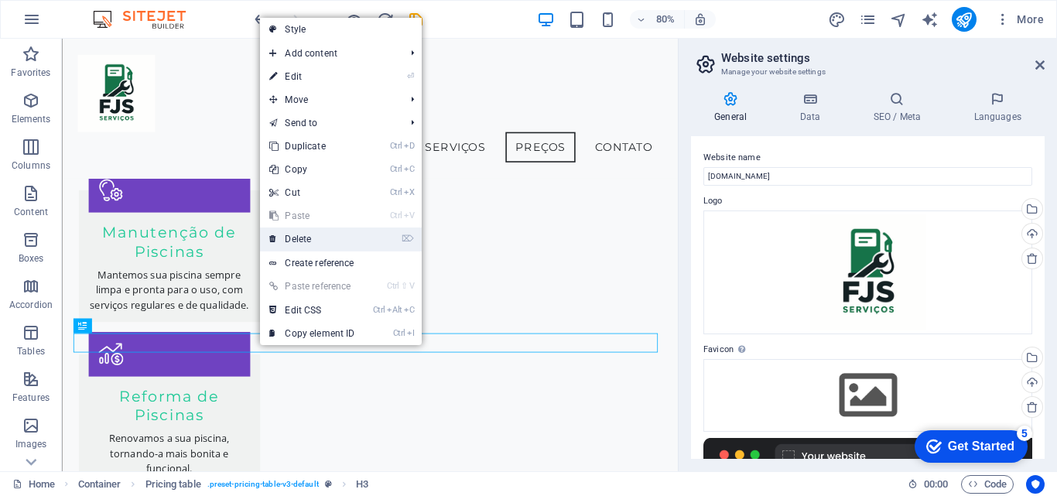
click at [312, 237] on link "⌦ Delete" at bounding box center [312, 238] width 104 height 23
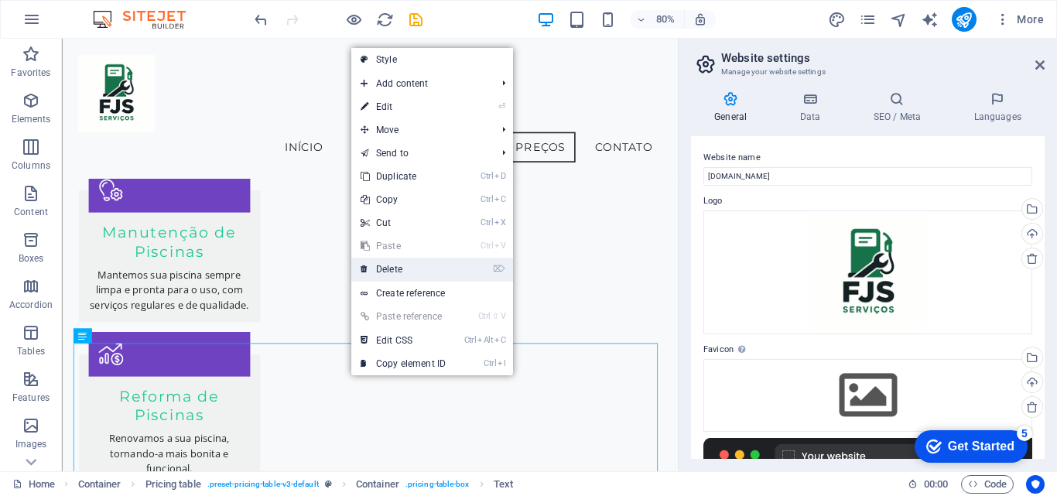
click at [389, 265] on link "⌦ Delete" at bounding box center [403, 269] width 104 height 23
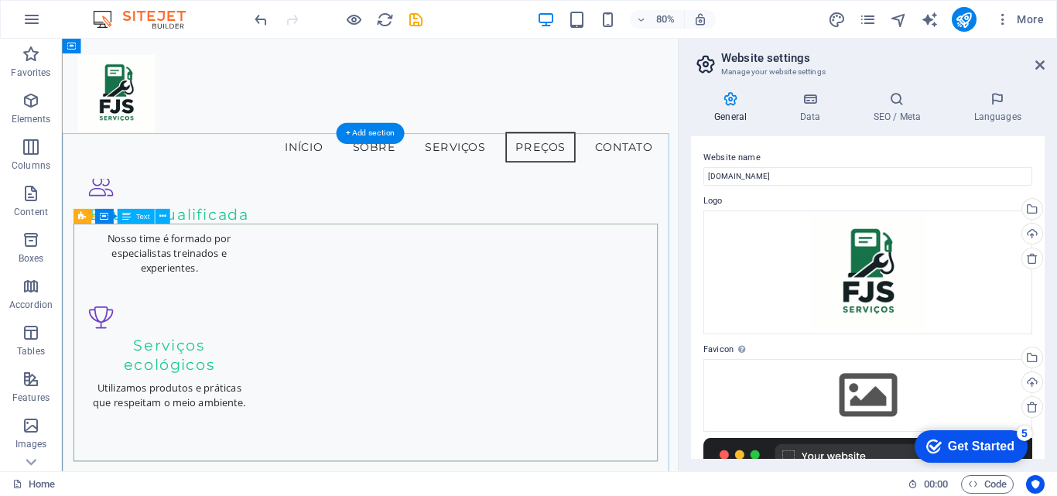
scroll to position [1738, 0]
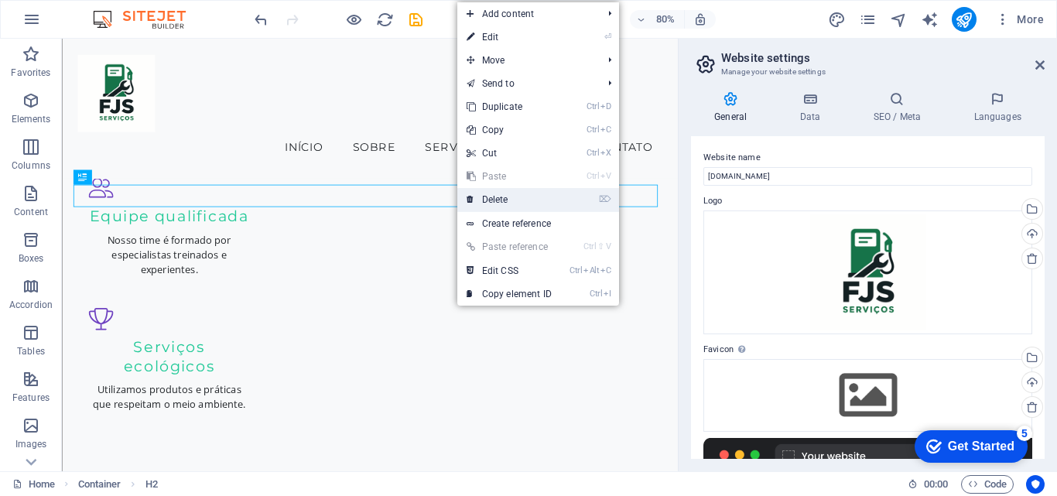
click at [495, 200] on link "⌦ Delete" at bounding box center [509, 199] width 104 height 23
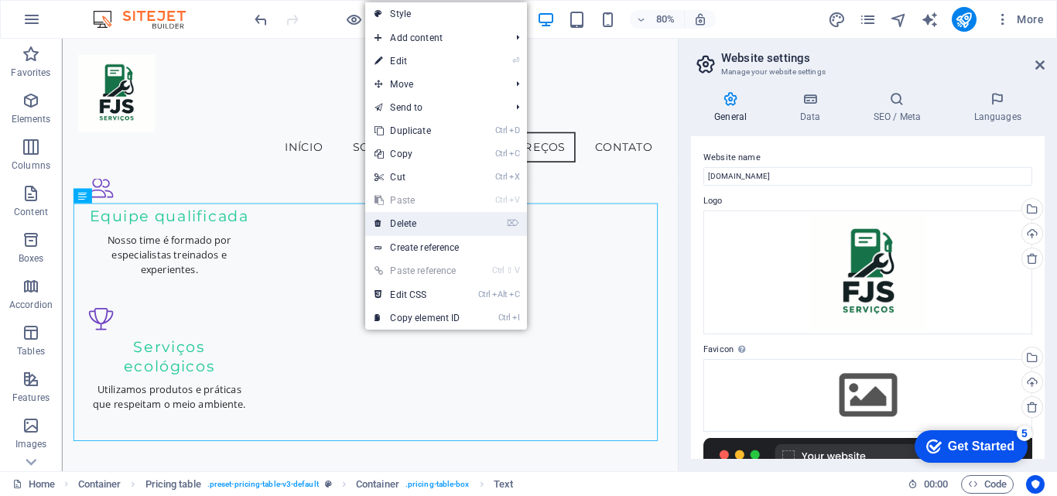
click at [412, 220] on link "⌦ Delete" at bounding box center [417, 223] width 104 height 23
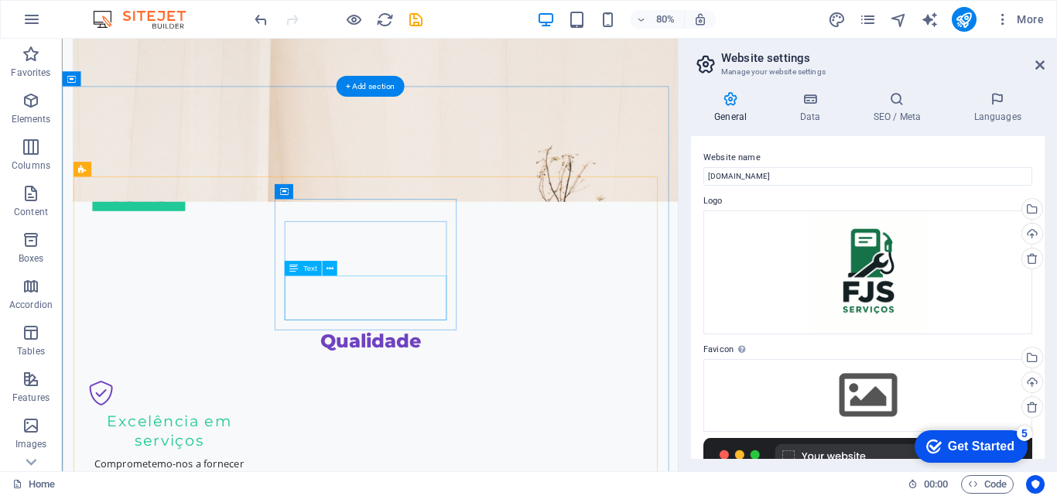
scroll to position [1333, 0]
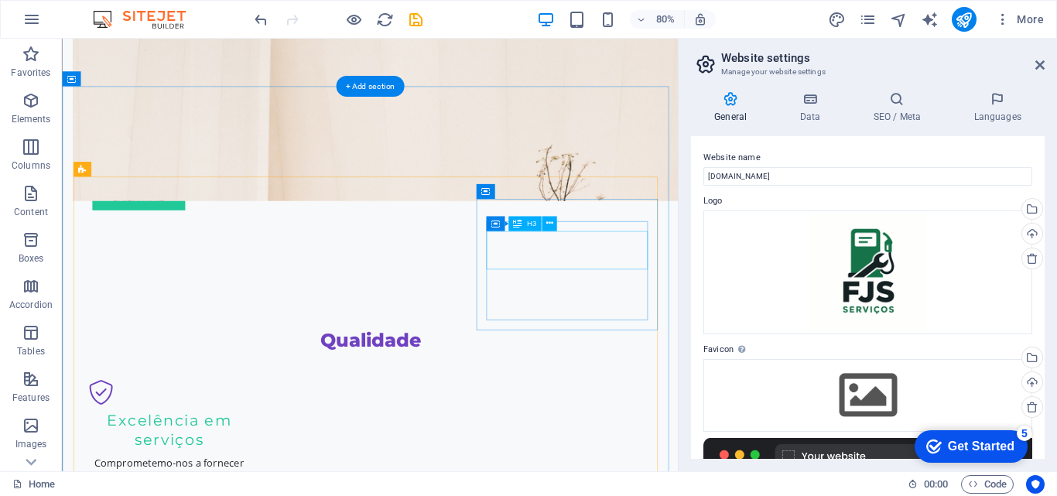
drag, startPoint x: 734, startPoint y: 295, endPoint x: 652, endPoint y: 492, distance: 213.7
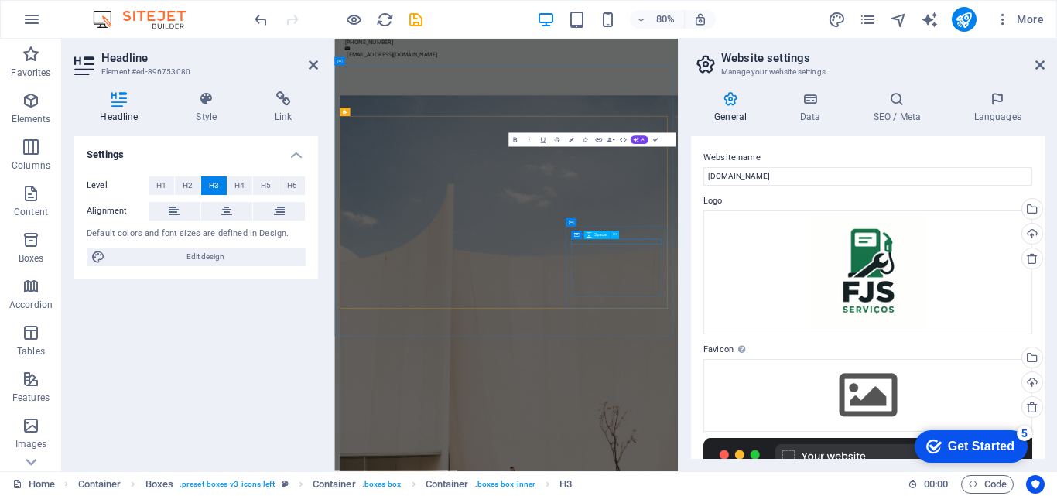
scroll to position [1690, 0]
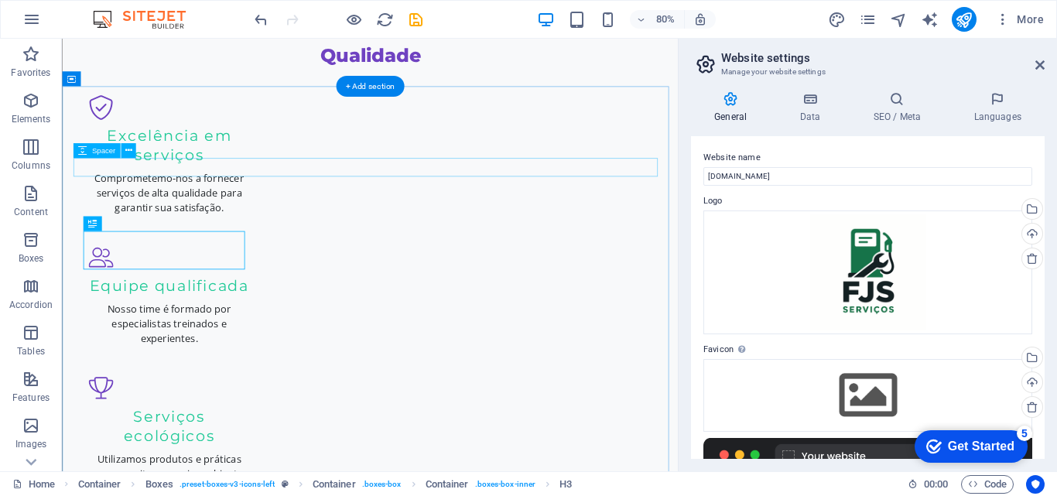
scroll to position [1333, 0]
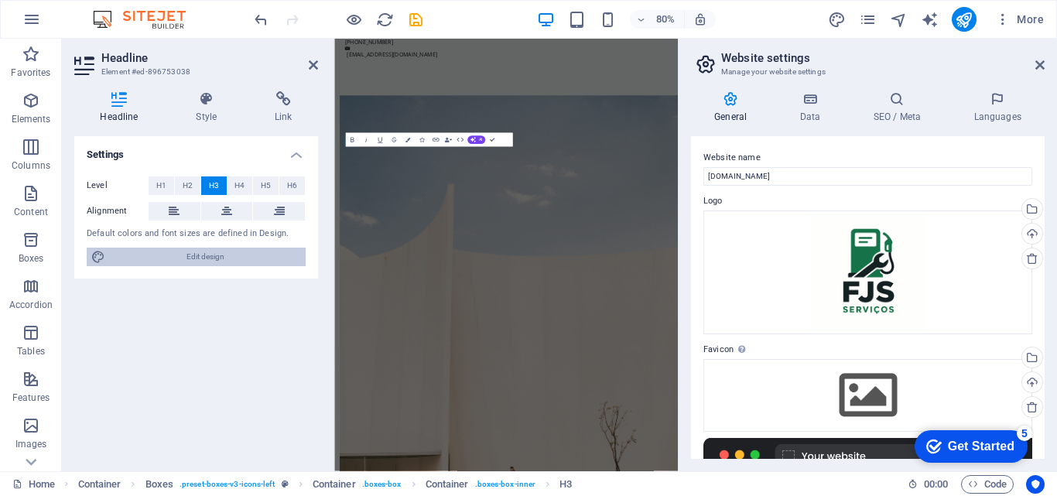
scroll to position [1690, 0]
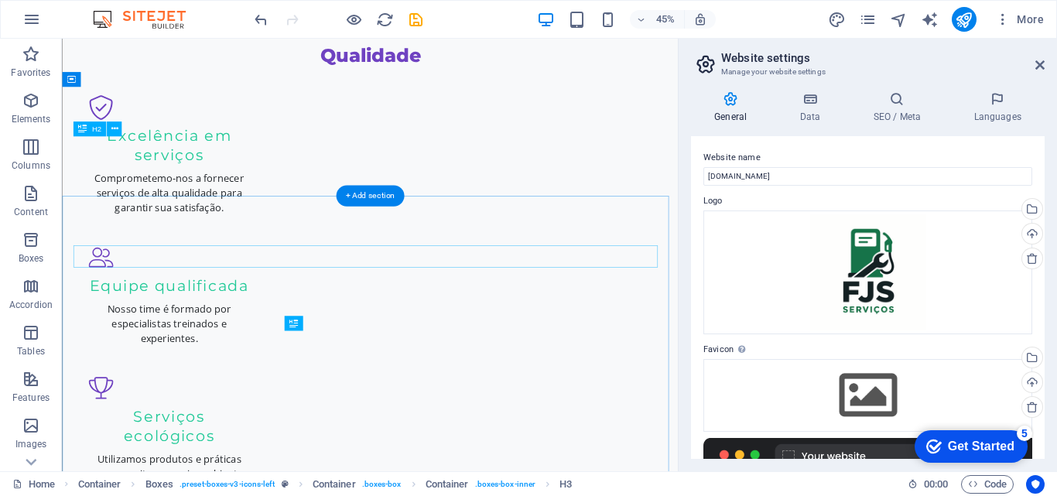
scroll to position [1333, 0]
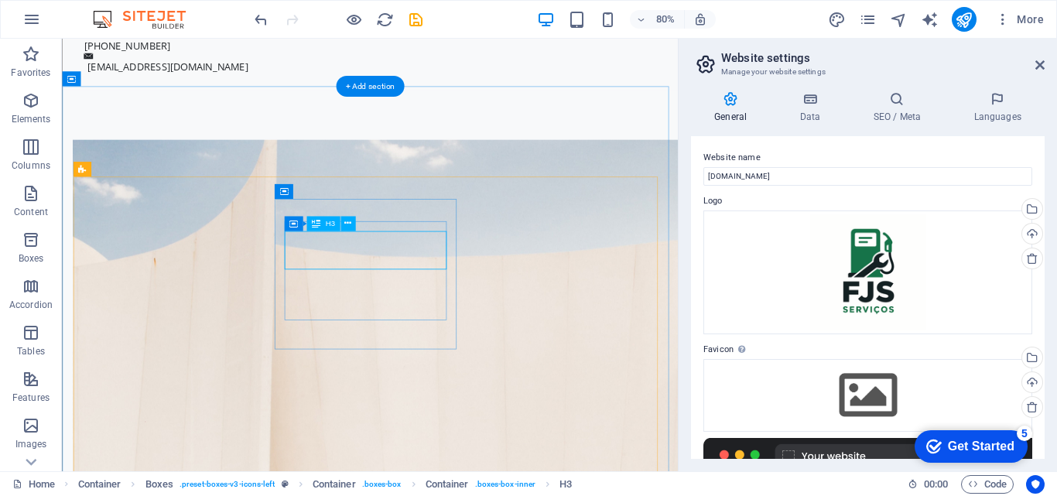
scroll to position [1690, 0]
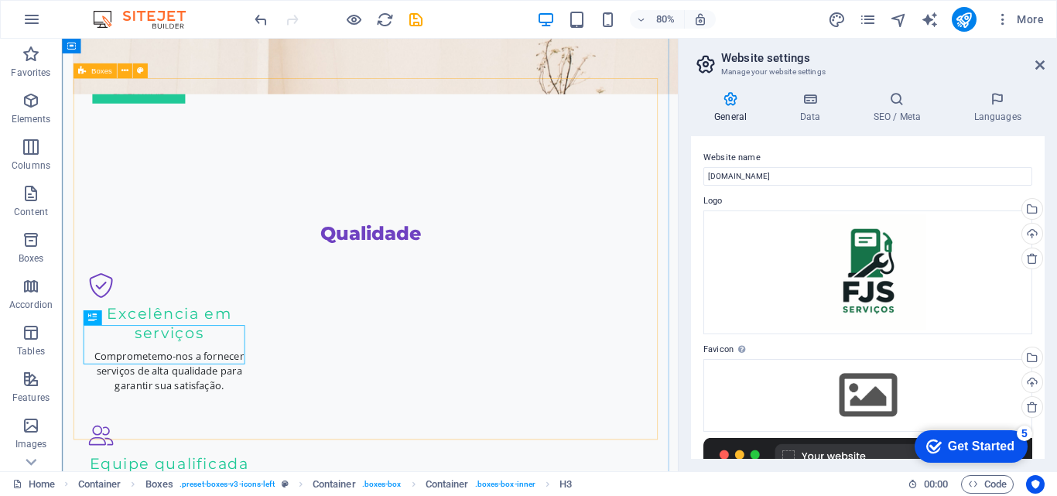
scroll to position [1488, 0]
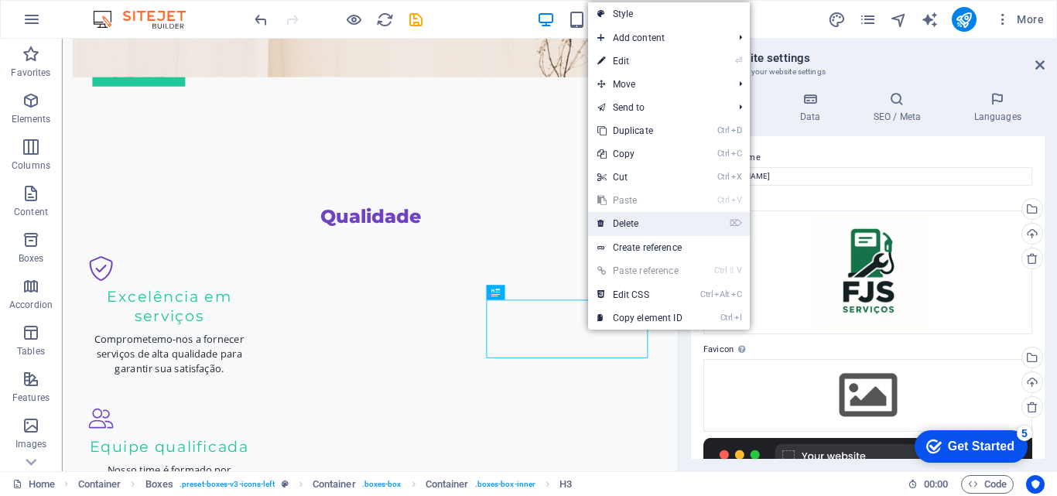
click at [629, 221] on link "⌦ Delete" at bounding box center [640, 223] width 104 height 23
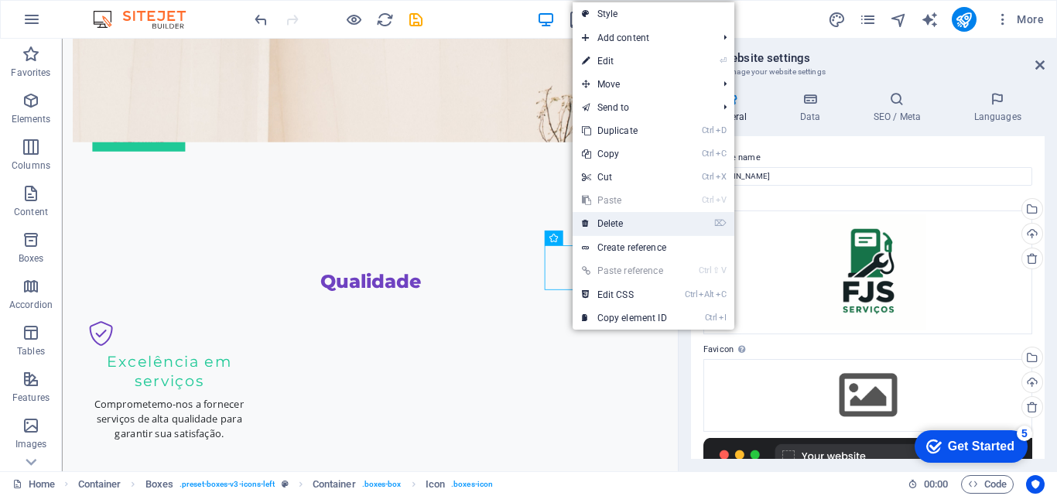
click at [610, 224] on link "⌦ Delete" at bounding box center [625, 223] width 104 height 23
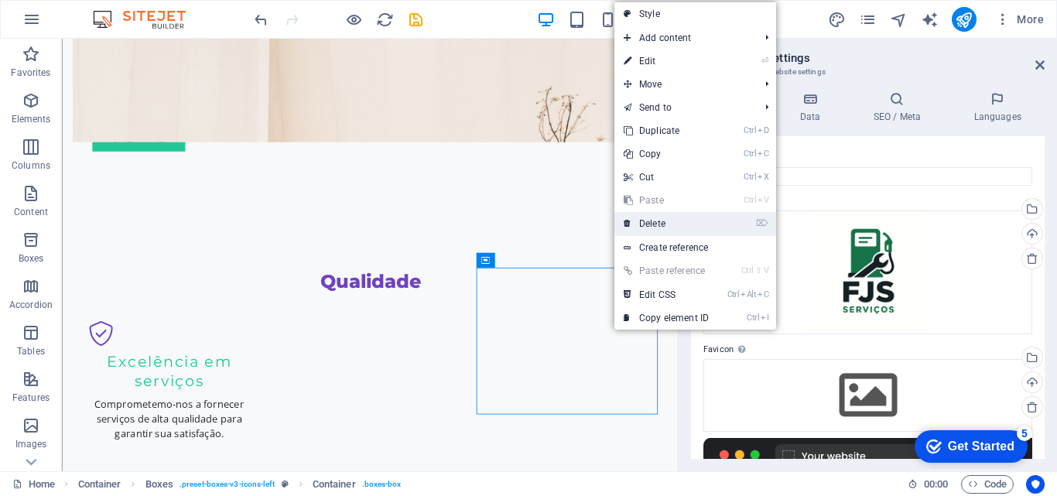
click at [640, 223] on link "⌦ Delete" at bounding box center [666, 223] width 104 height 23
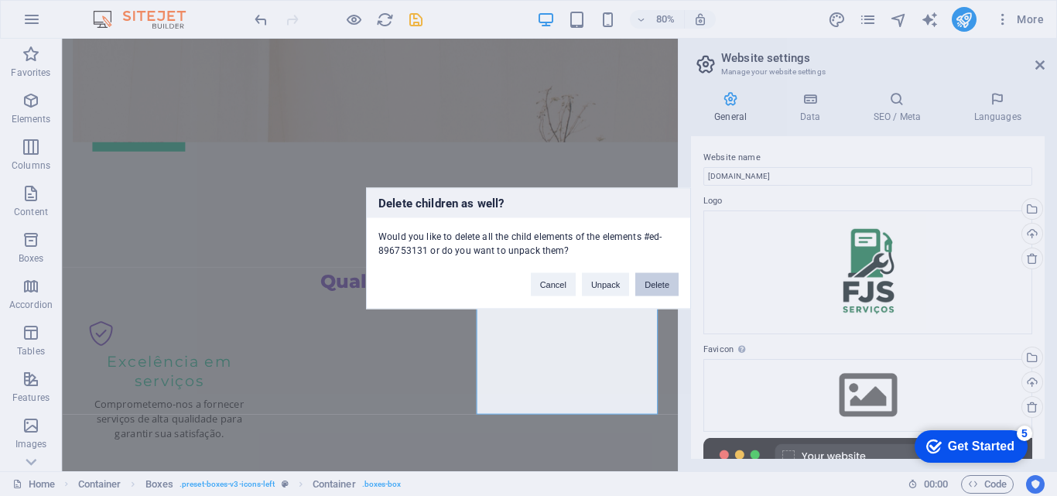
click at [662, 283] on button "Delete" at bounding box center [656, 283] width 43 height 23
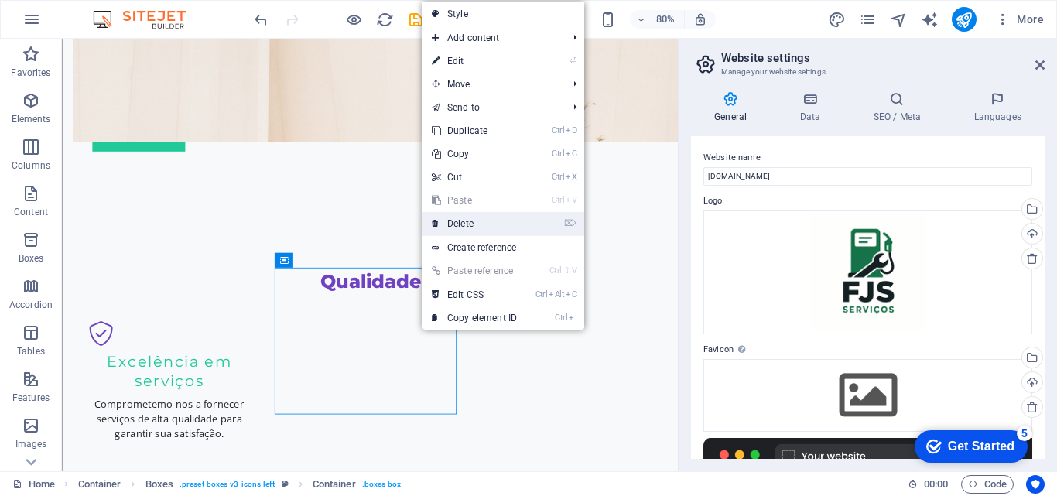
click at [453, 227] on link "⌦ Delete" at bounding box center [474, 223] width 104 height 23
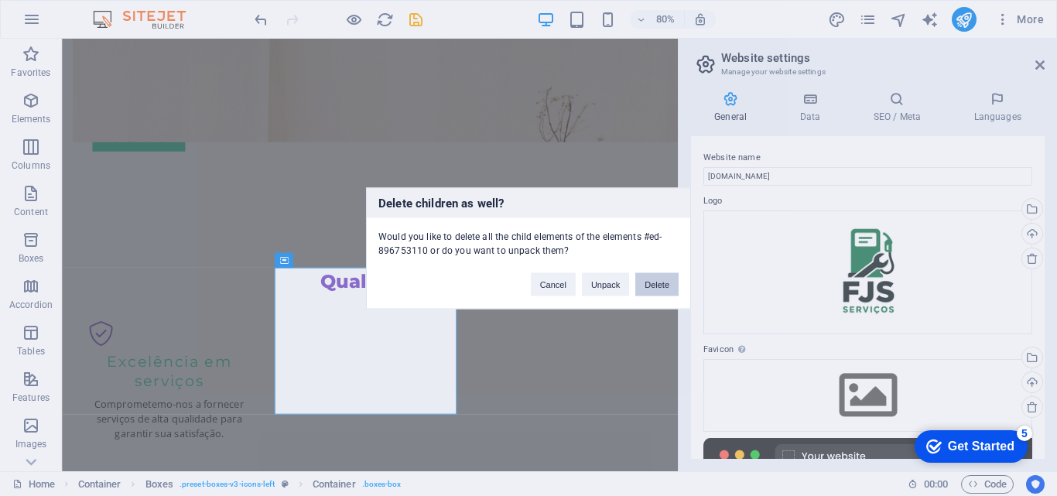
click at [659, 279] on button "Delete" at bounding box center [656, 283] width 43 height 23
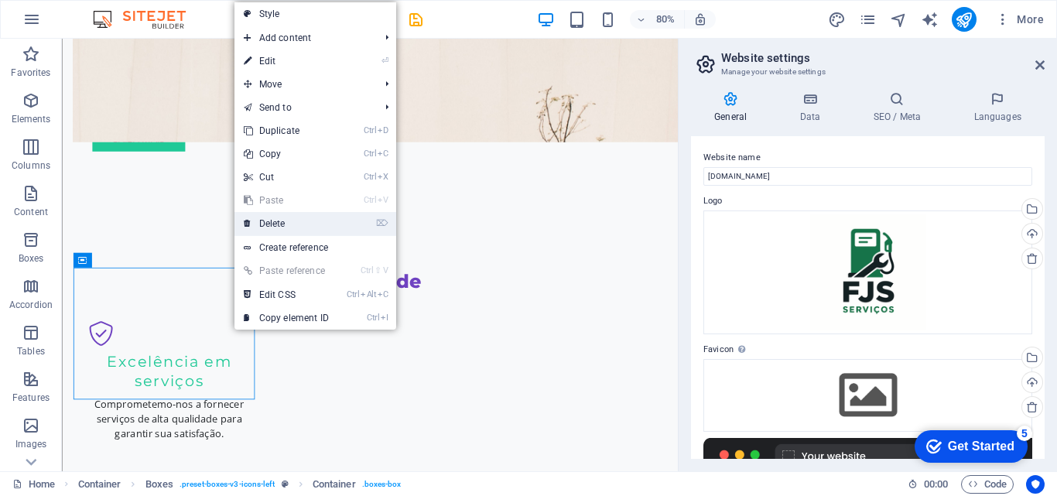
click at [283, 227] on link "⌦ Delete" at bounding box center [286, 223] width 104 height 23
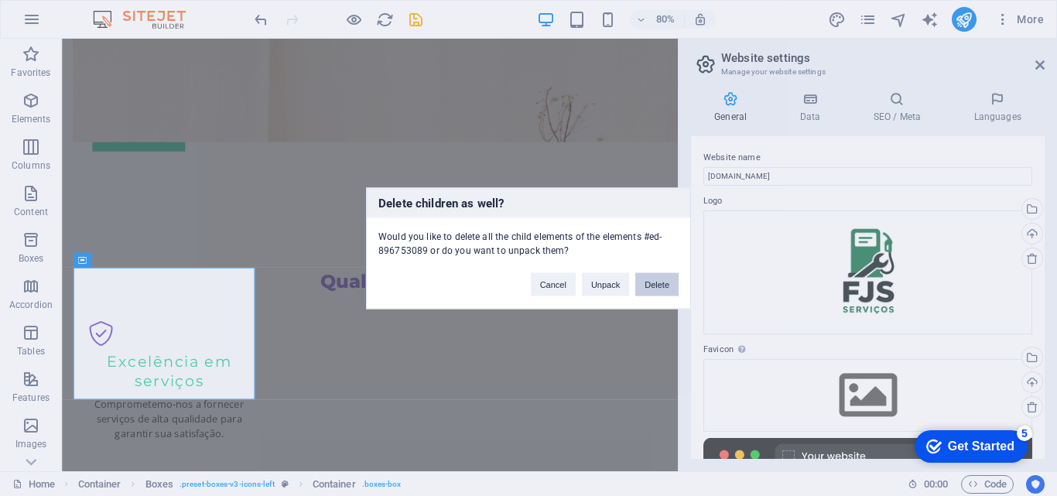
click at [658, 286] on button "Delete" at bounding box center [656, 283] width 43 height 23
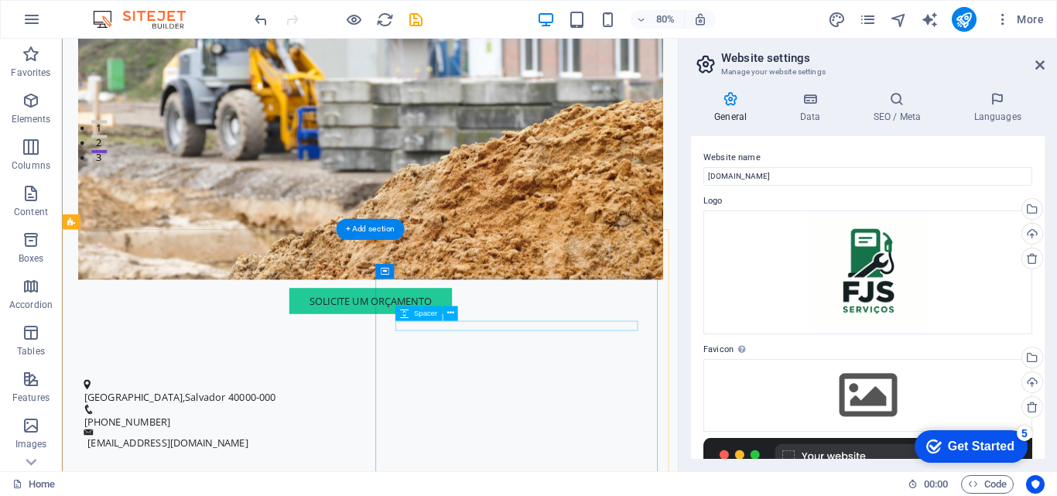
scroll to position [423, 0]
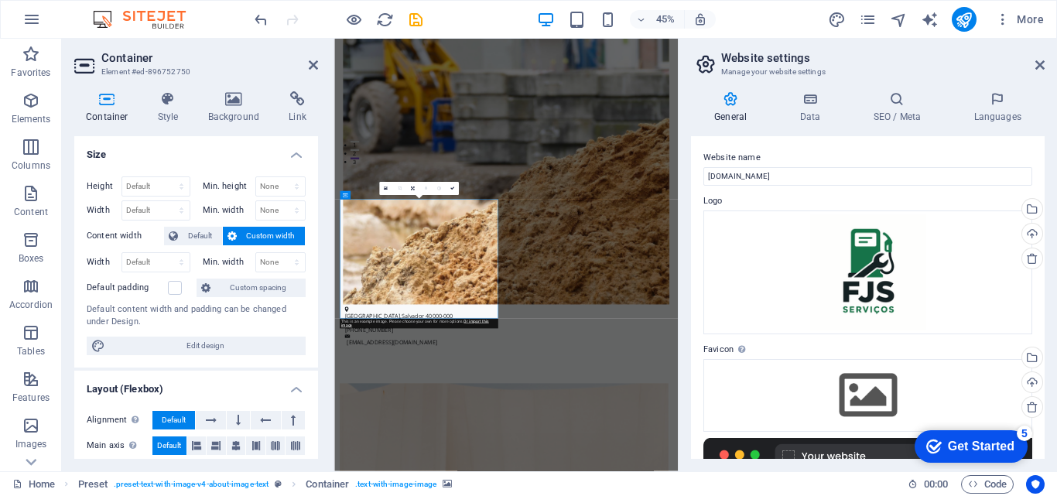
scroll to position [733, 0]
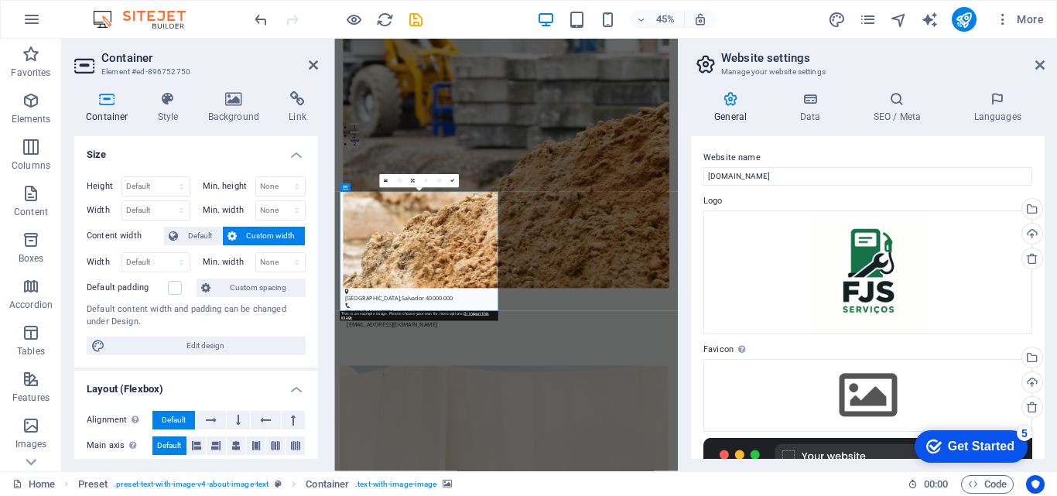
click at [167, 96] on icon at bounding box center [168, 98] width 44 height 15
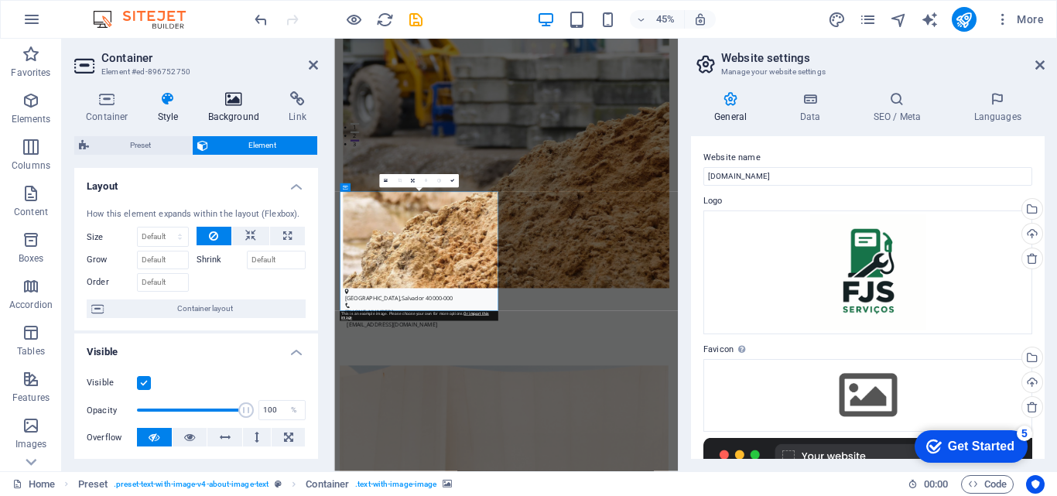
click at [244, 102] on icon at bounding box center [234, 98] width 75 height 15
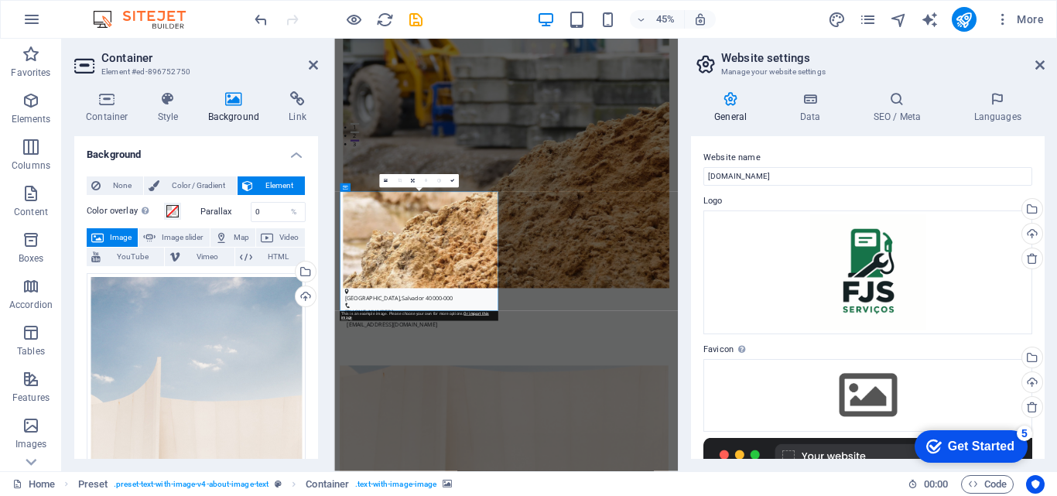
click at [107, 231] on button "Image" at bounding box center [112, 237] width 51 height 19
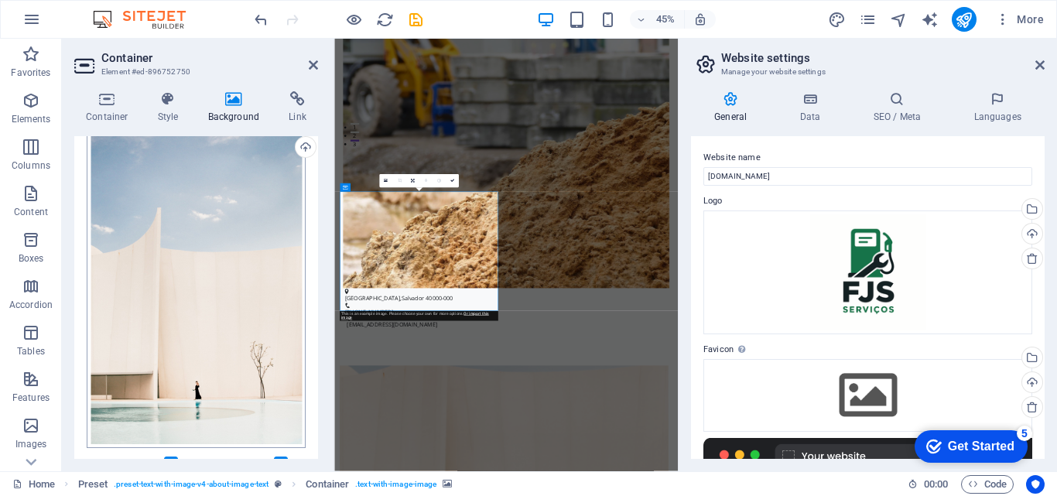
scroll to position [155, 0]
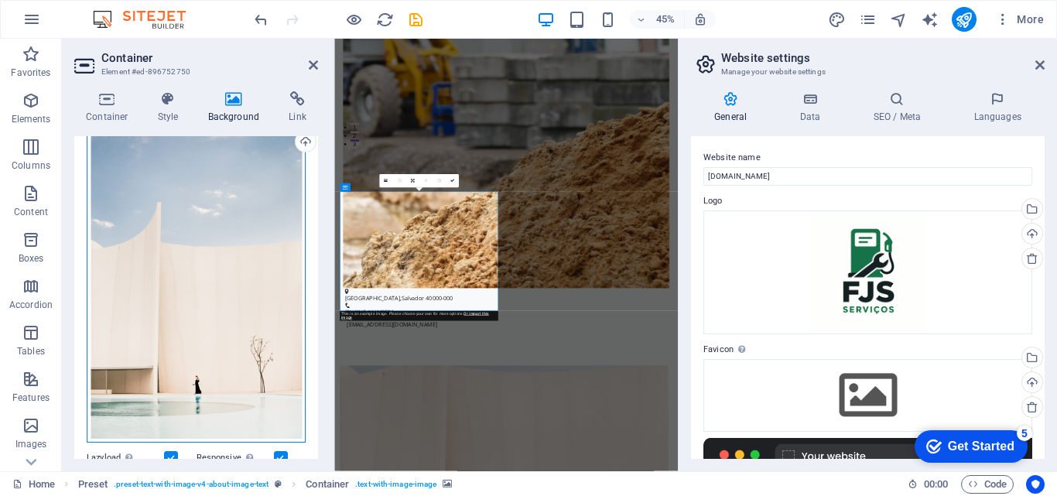
click at [227, 246] on div "Drag files here, click to choose files or select files from Files or our free s…" at bounding box center [196, 280] width 219 height 325
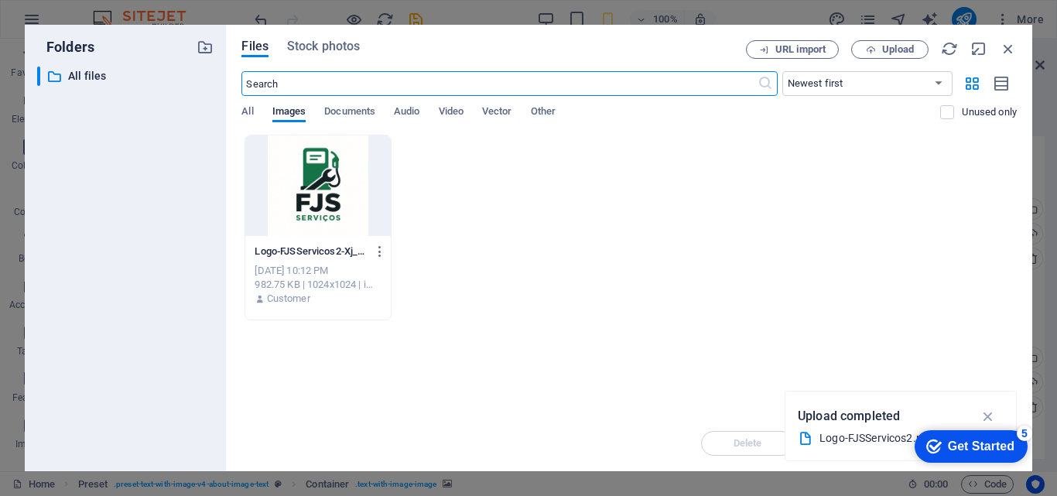
click at [310, 182] on div at bounding box center [317, 185] width 145 height 101
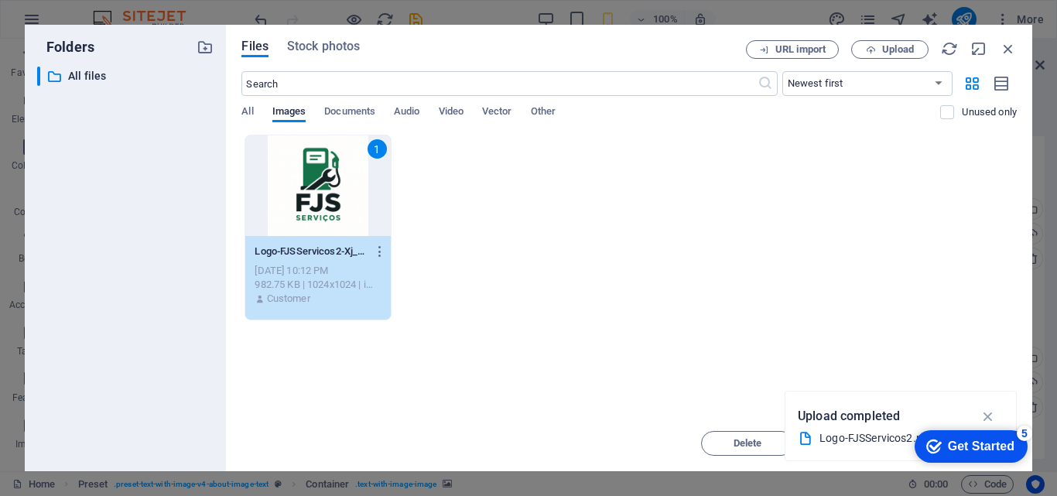
click at [310, 182] on div "1" at bounding box center [317, 185] width 145 height 101
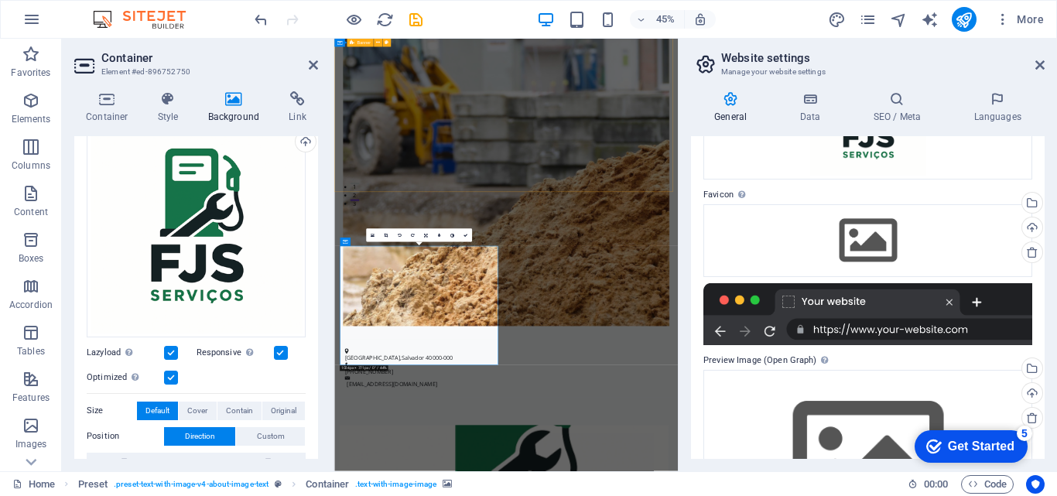
scroll to position [612, 0]
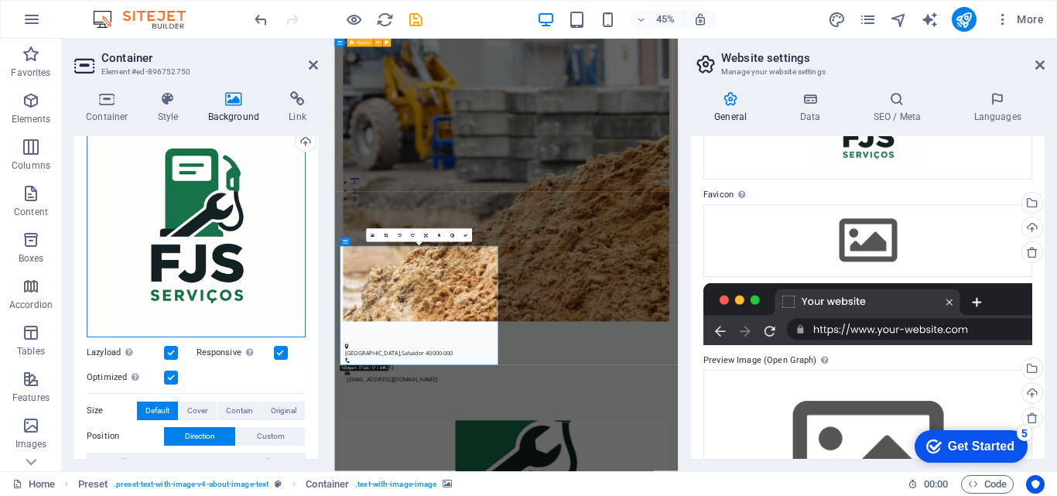
click at [174, 230] on div "Drag files here, click to choose files or select files from Files or our free s…" at bounding box center [196, 227] width 219 height 219
click at [174, 230] on body "fjsservicos.com.br Home Favorites Elements Columns Content Boxes Accordion Tabl…" at bounding box center [528, 248] width 1057 height 496
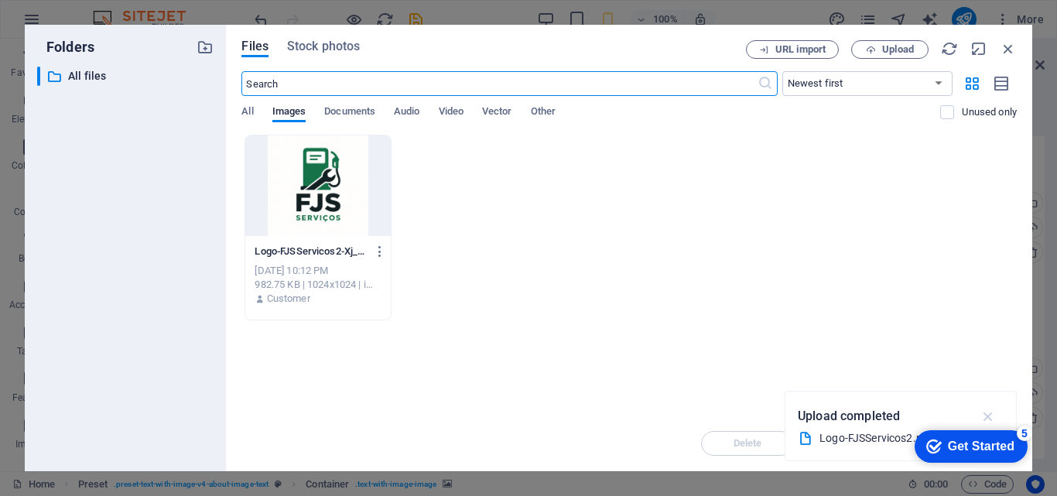
click at [986, 413] on icon "button" at bounding box center [989, 416] width 18 height 17
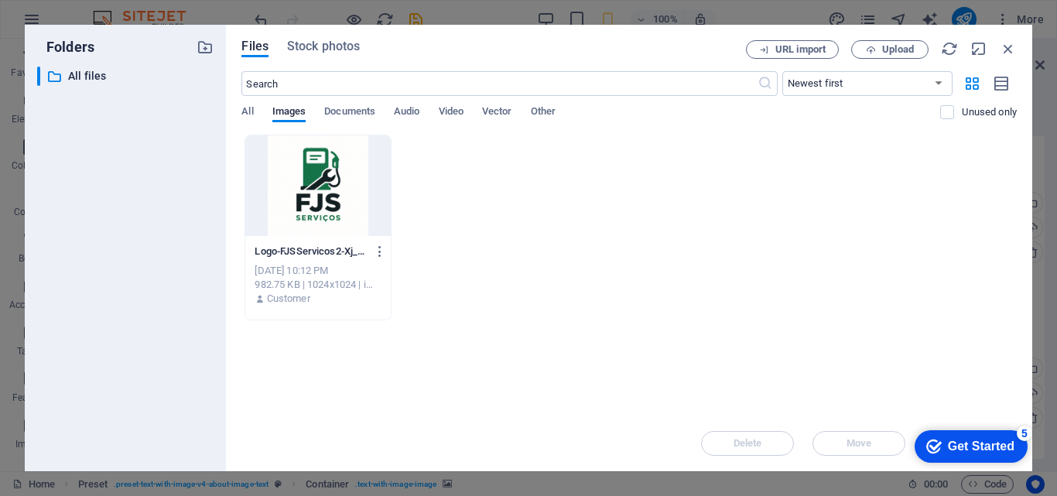
drag, startPoint x: 440, startPoint y: 196, endPoint x: 386, endPoint y: 194, distance: 54.2
click at [386, 194] on div at bounding box center [317, 185] width 145 height 101
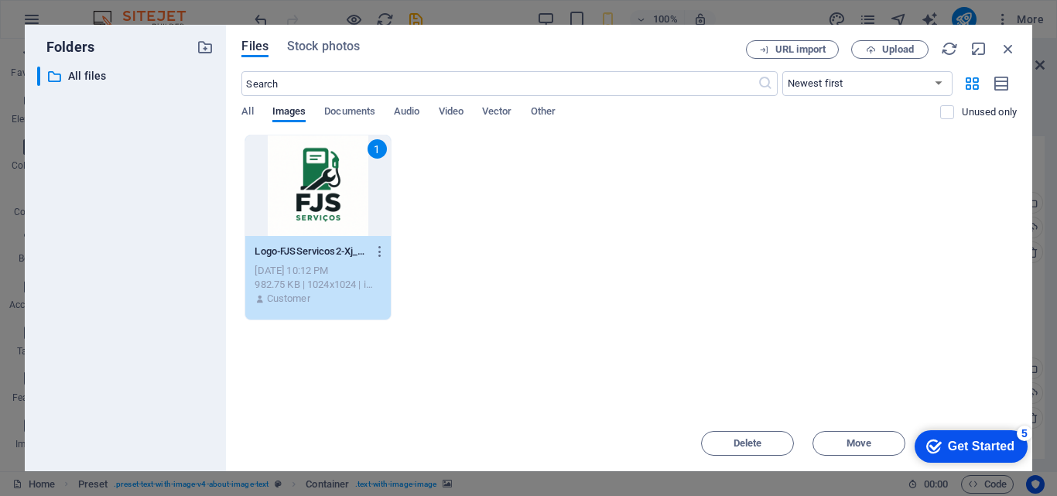
click at [386, 194] on div "1" at bounding box center [317, 185] width 145 height 101
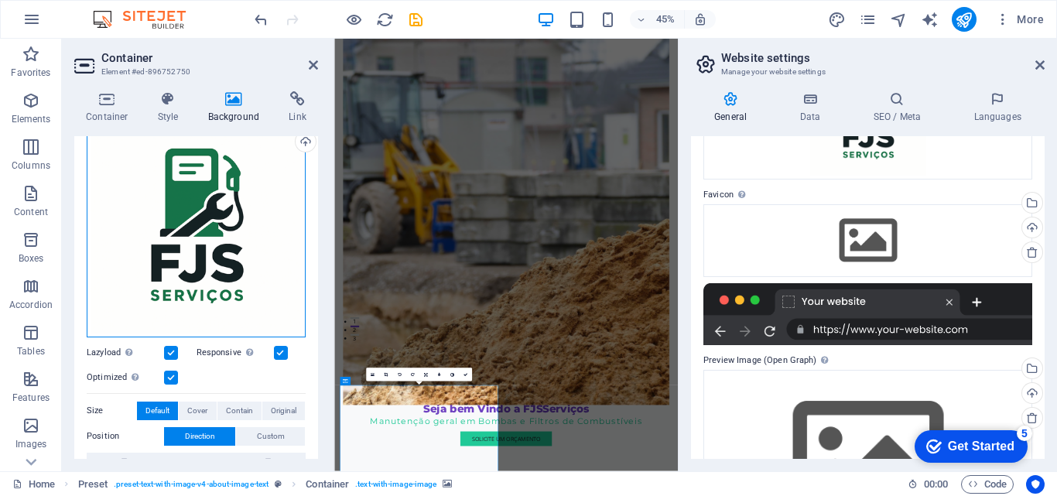
click at [204, 223] on div "Drag files here, click to choose files or select files from Files or our free s…" at bounding box center [196, 227] width 219 height 219
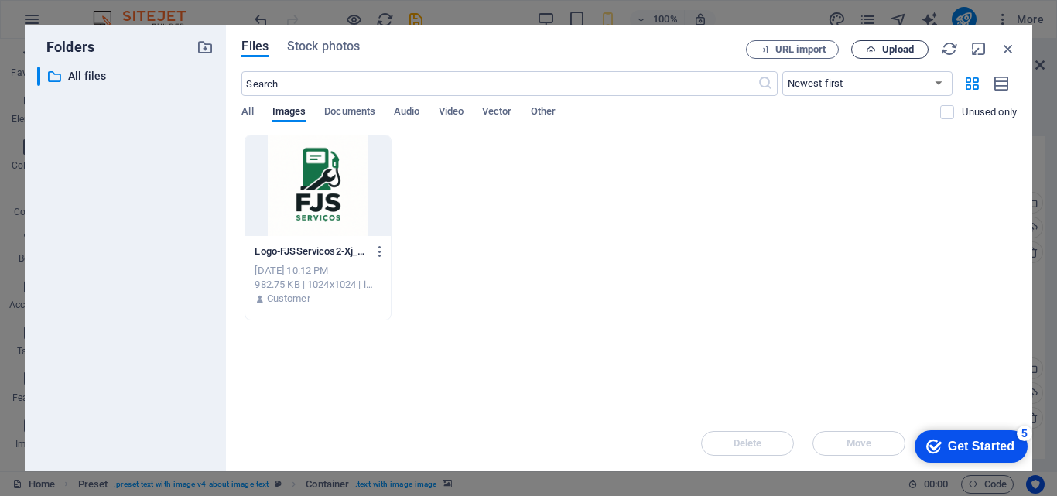
click at [875, 45] on icon "button" at bounding box center [871, 50] width 10 height 10
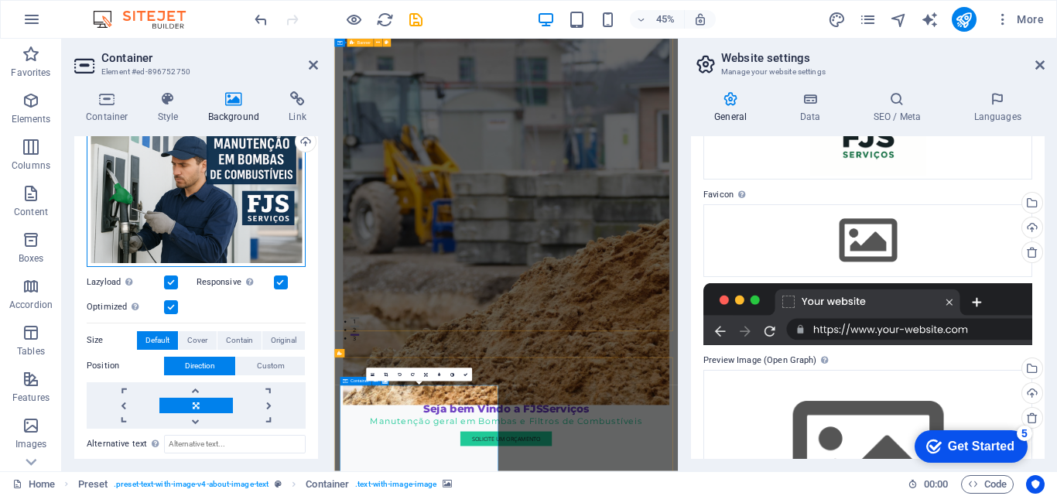
drag, startPoint x: 520, startPoint y: 234, endPoint x: 457, endPoint y: 817, distance: 586.8
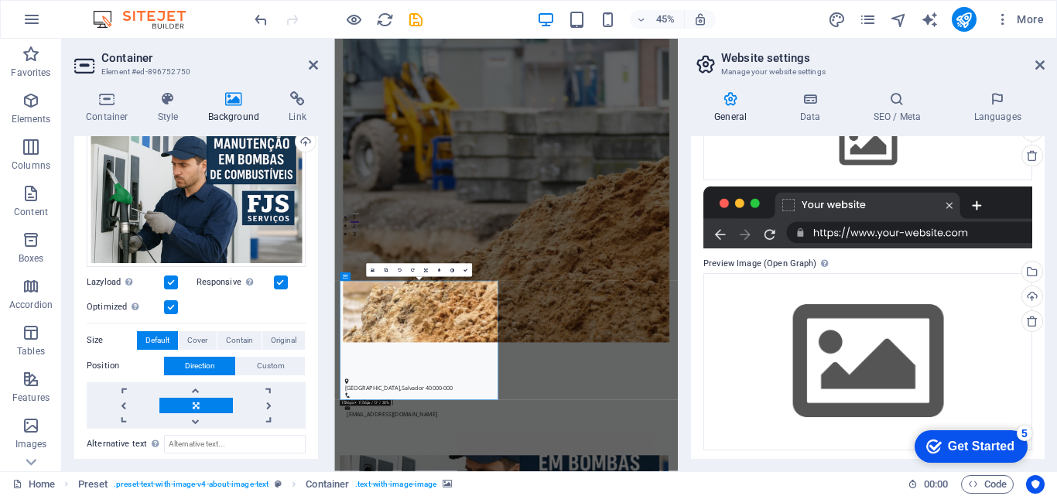
scroll to position [255, 0]
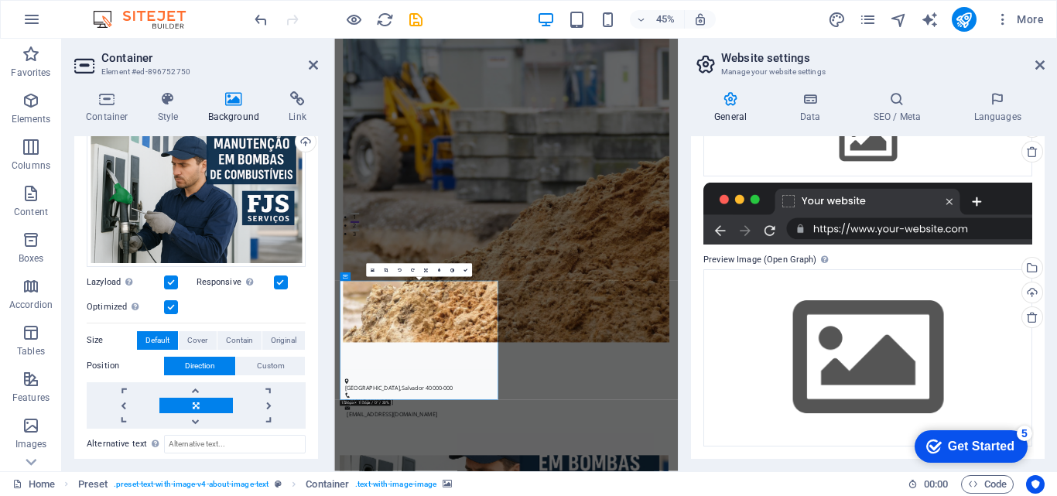
click at [893, 385] on figure at bounding box center [717, 275] width 726 height 875
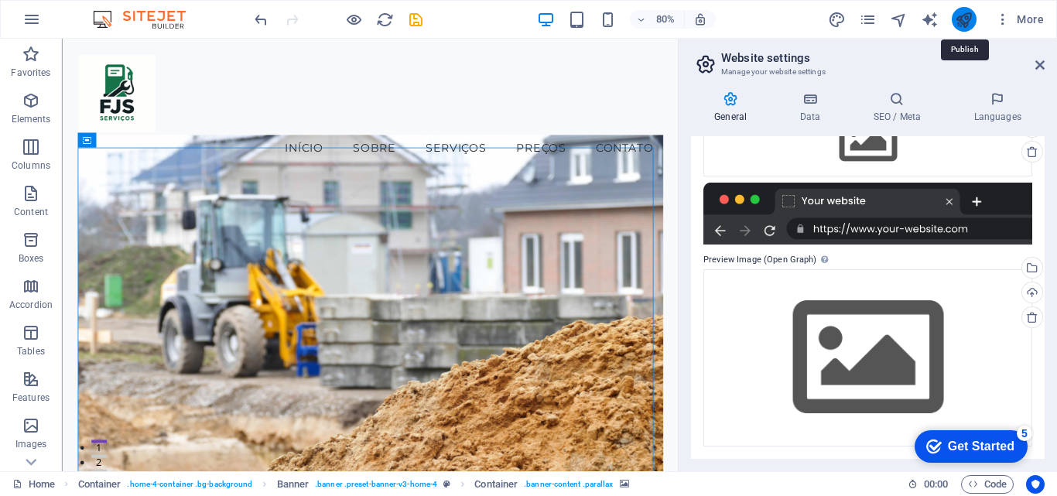
click at [963, 23] on icon "publish" at bounding box center [964, 20] width 18 height 18
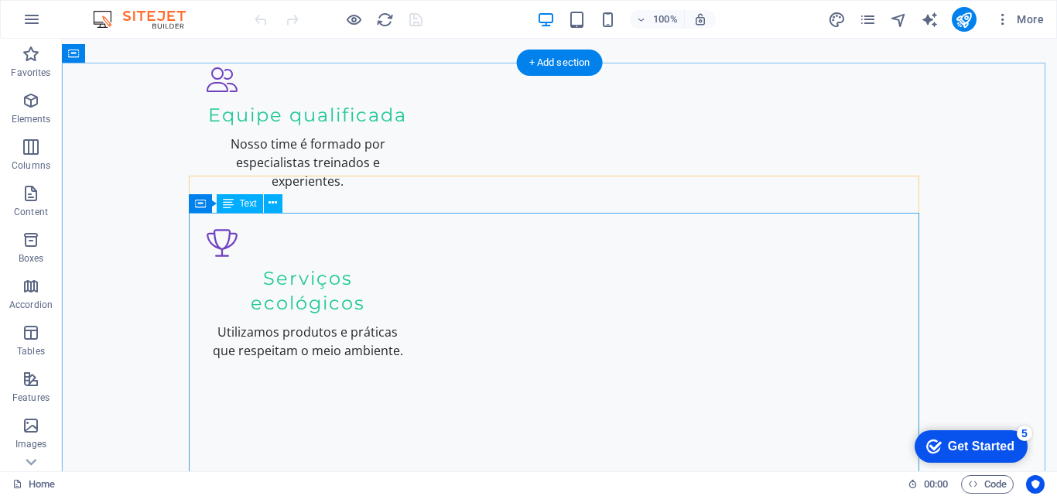
scroll to position [1934, 0]
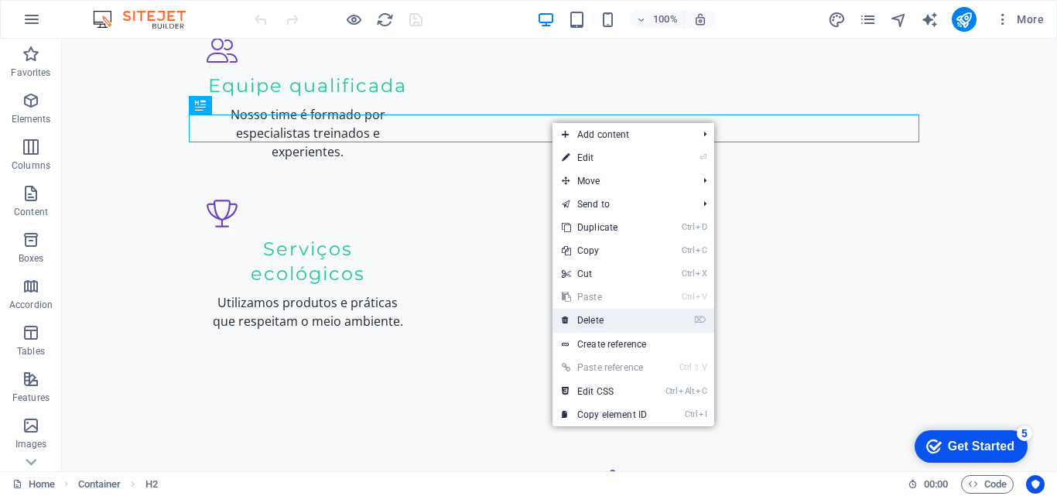
click at [597, 320] on link "⌦ Delete" at bounding box center [604, 320] width 104 height 23
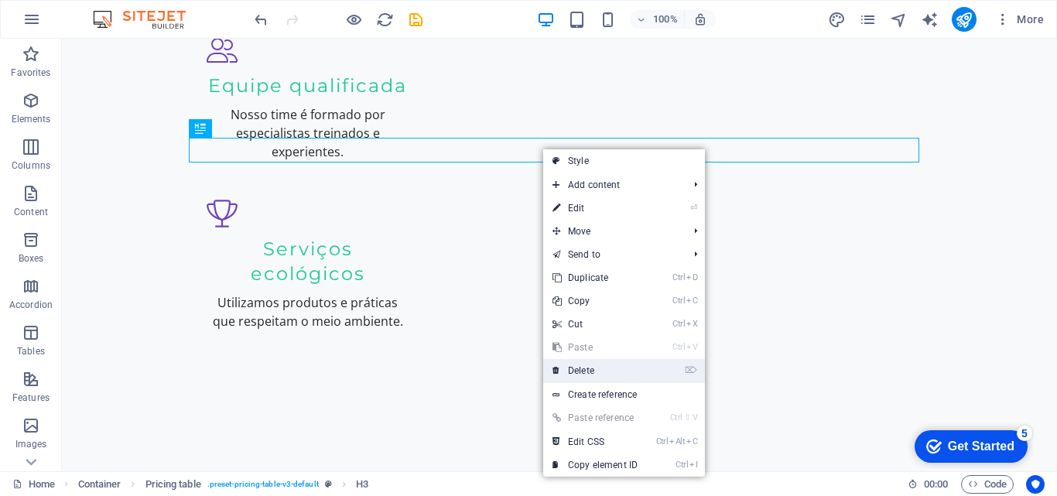
click at [580, 371] on link "⌦ Delete" at bounding box center [595, 370] width 104 height 23
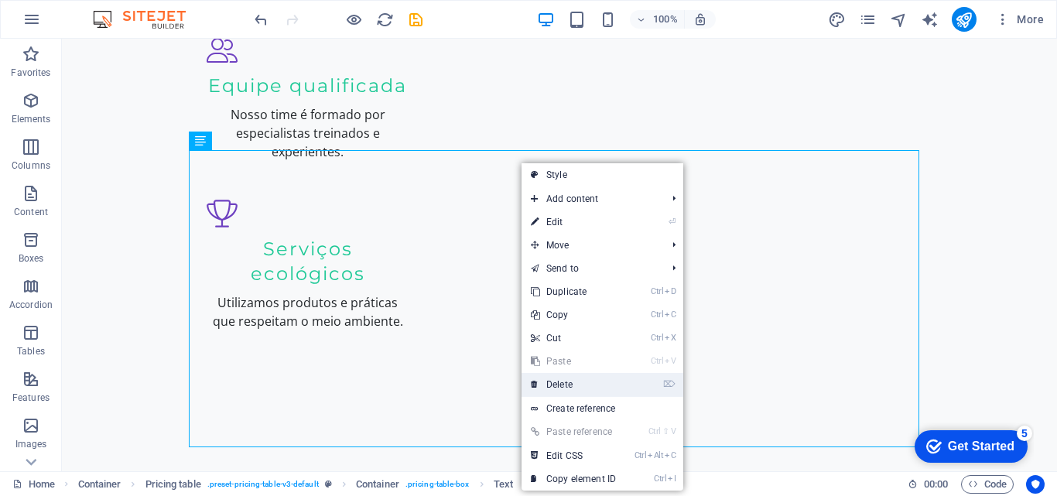
click at [561, 381] on link "⌦ Delete" at bounding box center [574, 384] width 104 height 23
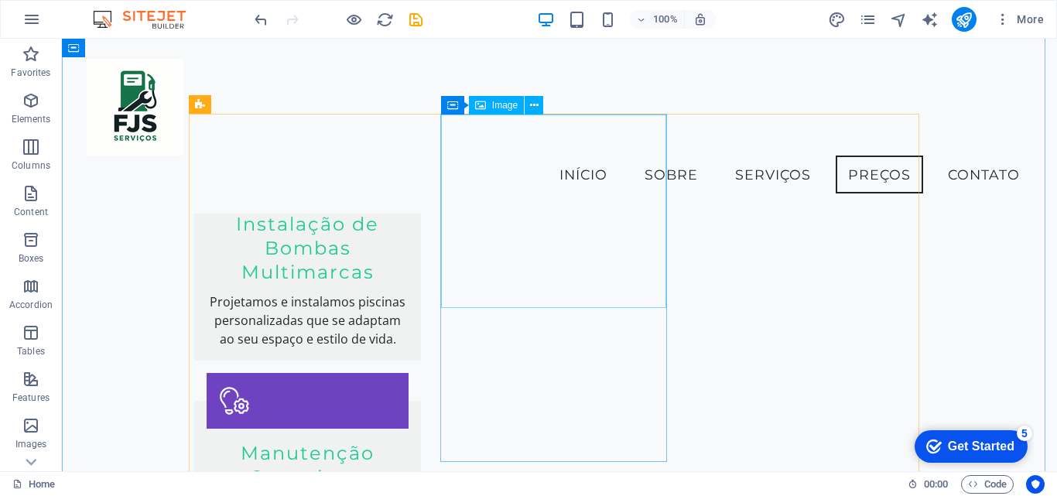
scroll to position [2263, 0]
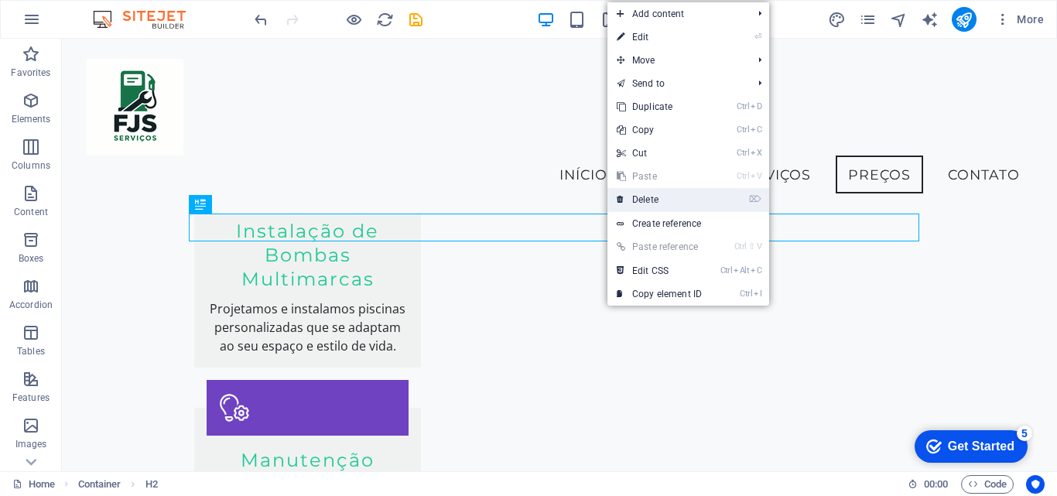
click at [647, 195] on link "⌦ Delete" at bounding box center [659, 199] width 104 height 23
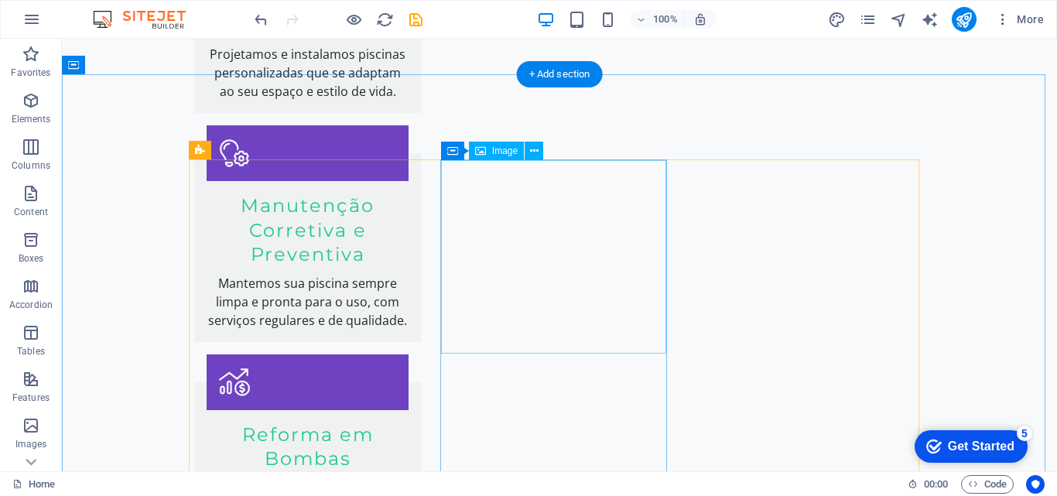
scroll to position [2476, 0]
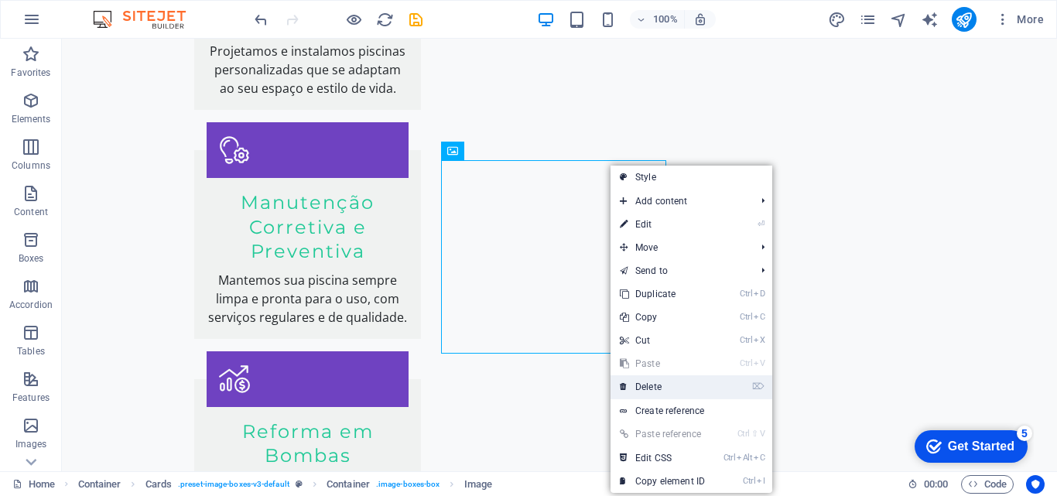
click at [653, 387] on link "⌦ Delete" at bounding box center [663, 386] width 104 height 23
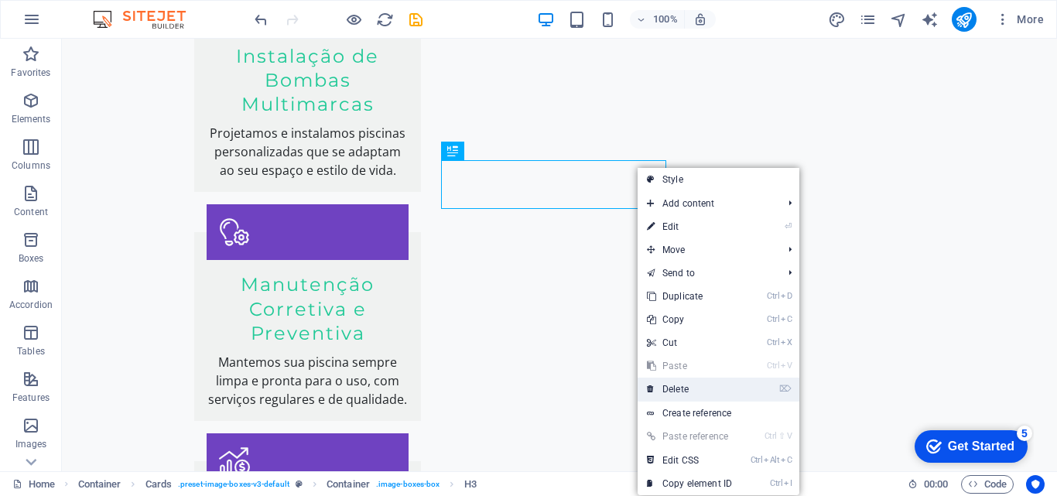
click at [687, 390] on link "⌦ Delete" at bounding box center [690, 389] width 104 height 23
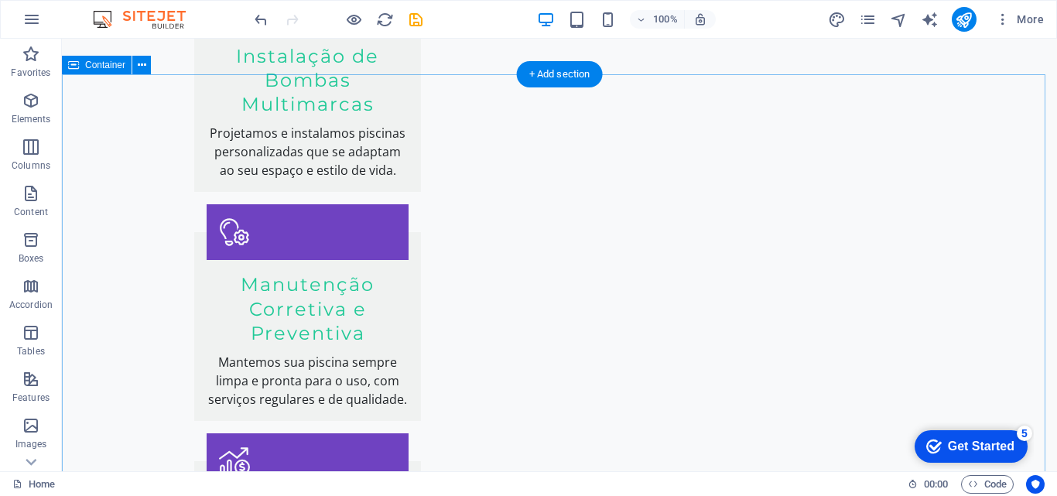
drag, startPoint x: 197, startPoint y: 108, endPoint x: 378, endPoint y: 172, distance: 192.1
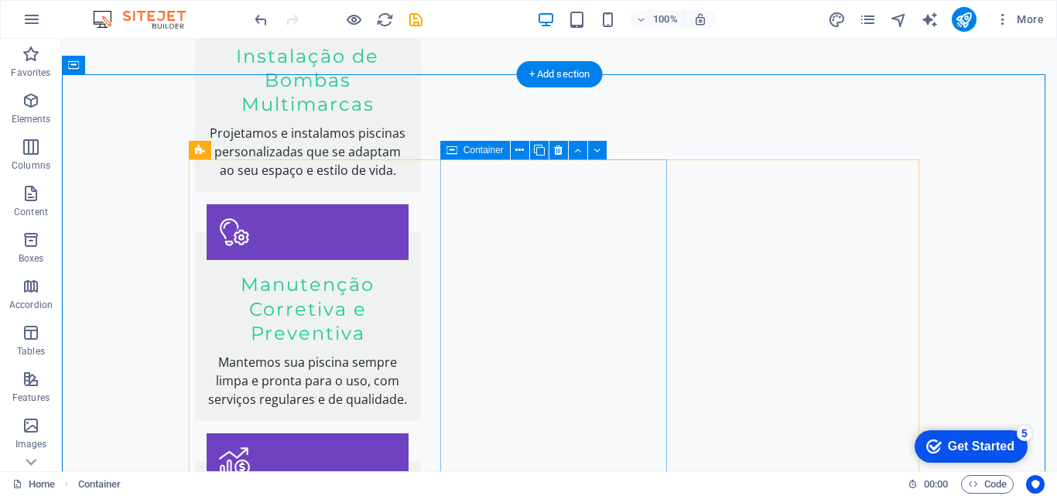
drag, startPoint x: 590, startPoint y: 234, endPoint x: 327, endPoint y: 245, distance: 262.5
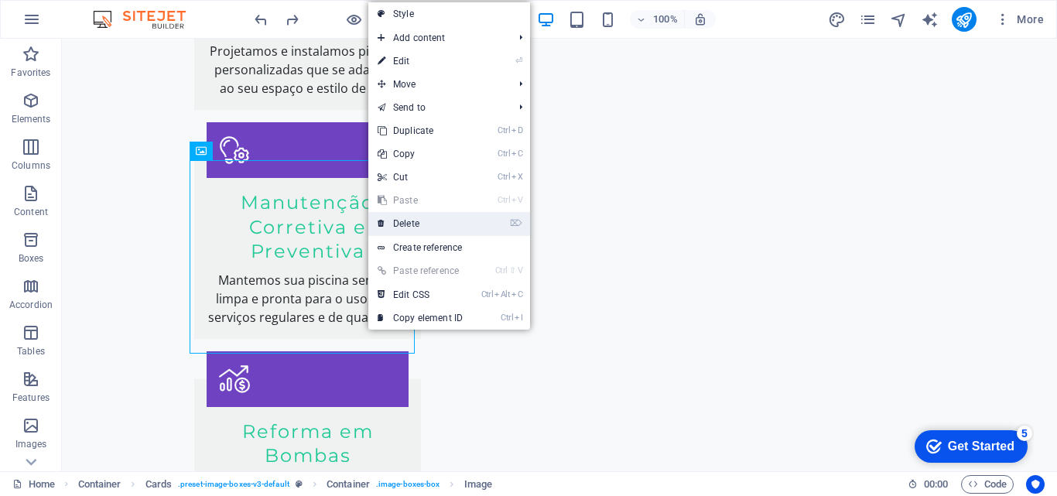
click at [418, 217] on link "⌦ Delete" at bounding box center [420, 223] width 104 height 23
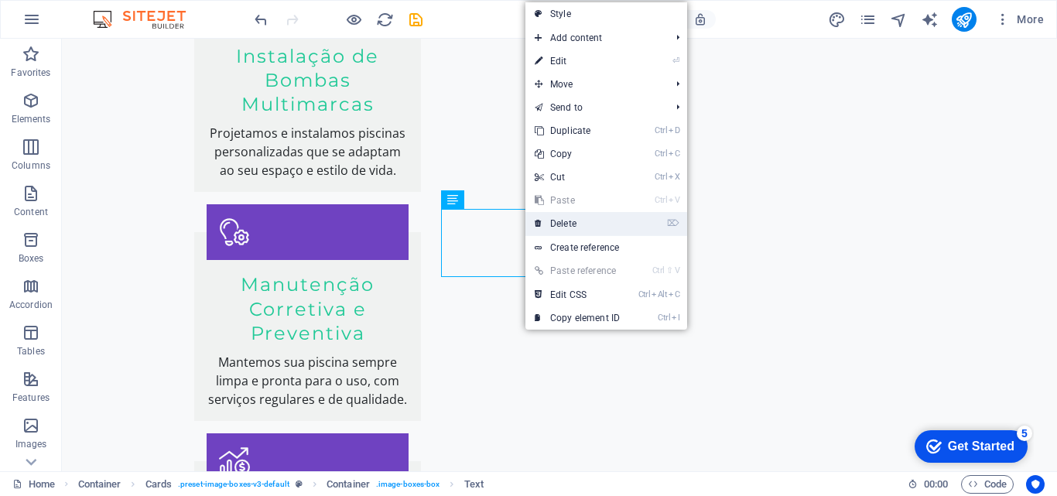
click at [571, 221] on link "⌦ Delete" at bounding box center [577, 223] width 104 height 23
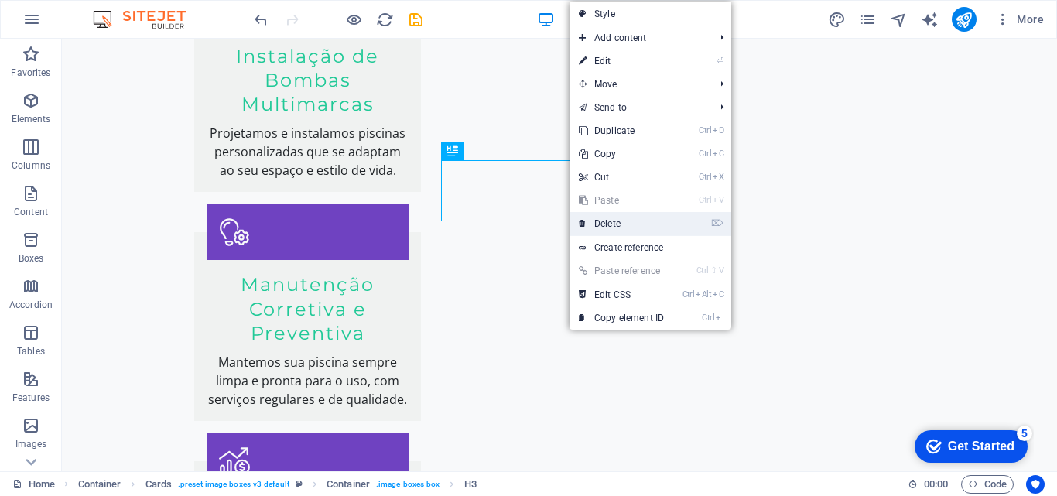
click at [617, 221] on link "⌦ Delete" at bounding box center [622, 223] width 104 height 23
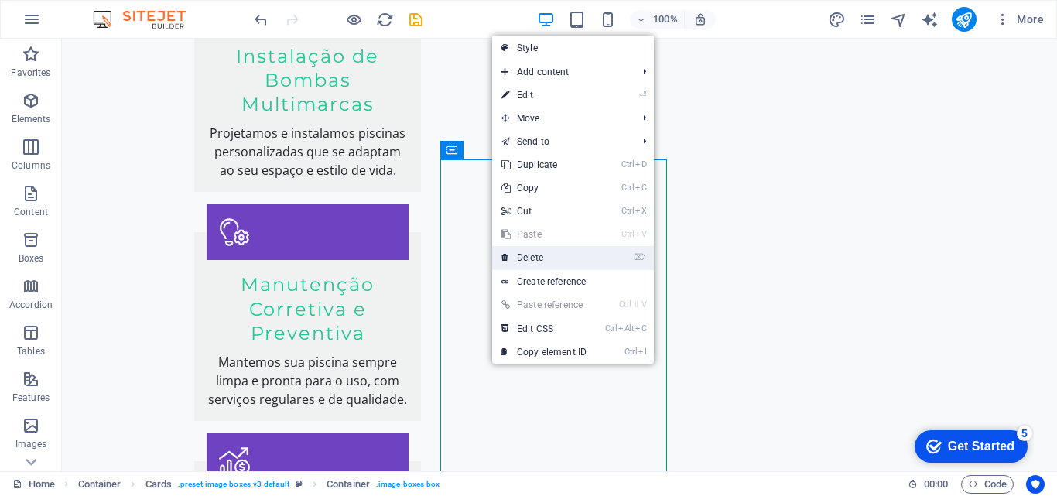
click at [535, 251] on link "⌦ Delete" at bounding box center [544, 257] width 104 height 23
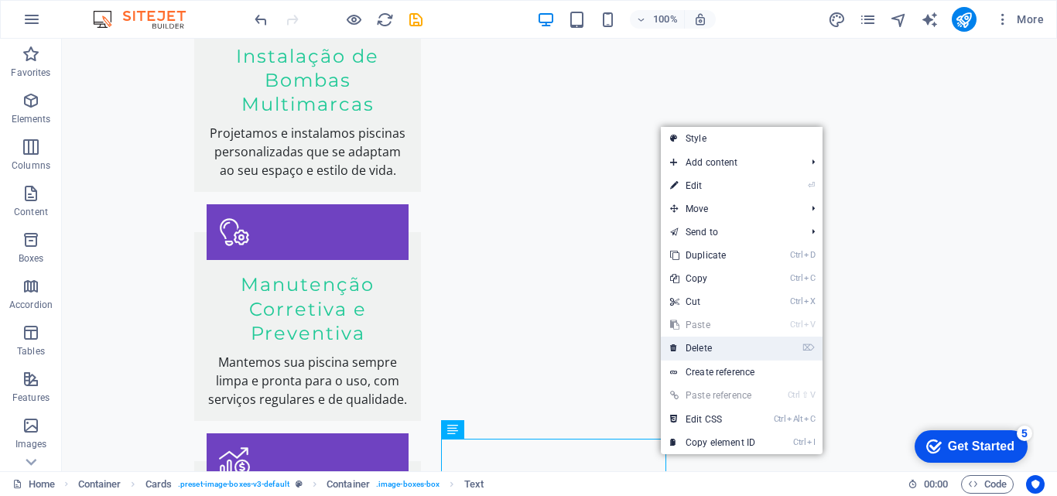
click at [689, 348] on link "⌦ Delete" at bounding box center [713, 348] width 104 height 23
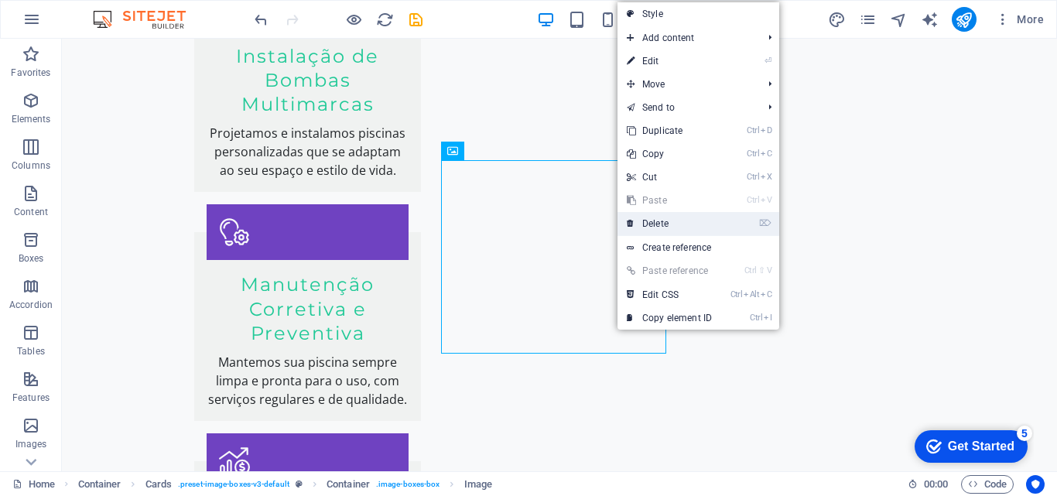
click at [660, 217] on link "⌦ Delete" at bounding box center [669, 223] width 104 height 23
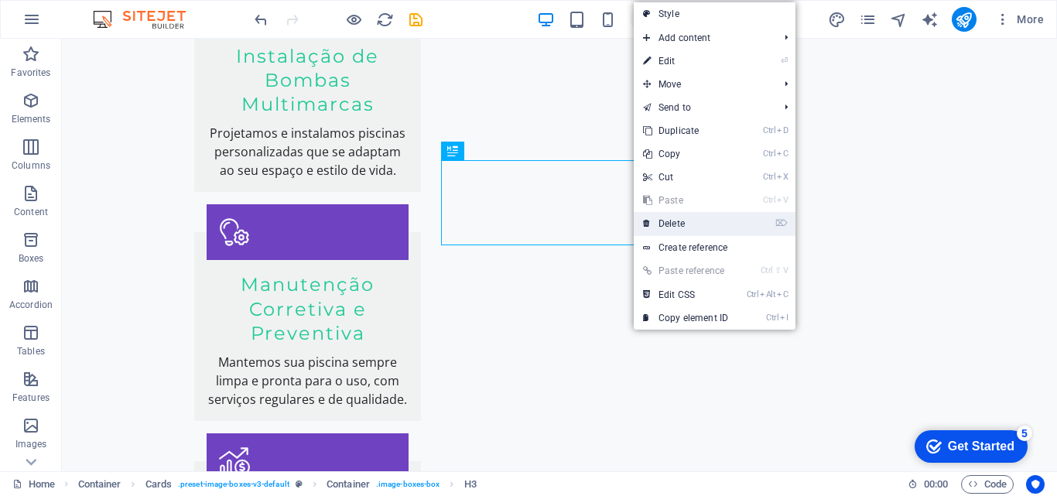
click at [676, 220] on link "⌦ Delete" at bounding box center [686, 223] width 104 height 23
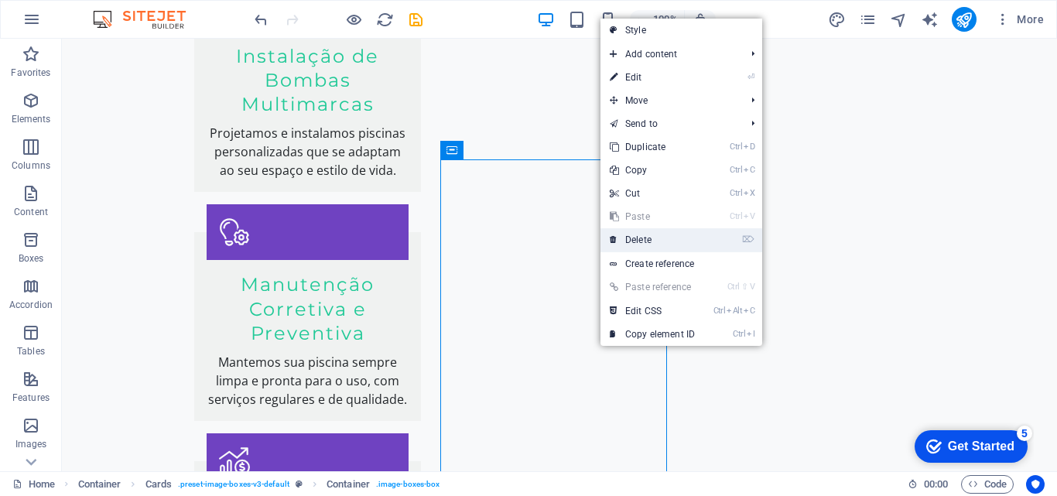
click at [636, 242] on link "⌦ Delete" at bounding box center [652, 239] width 104 height 23
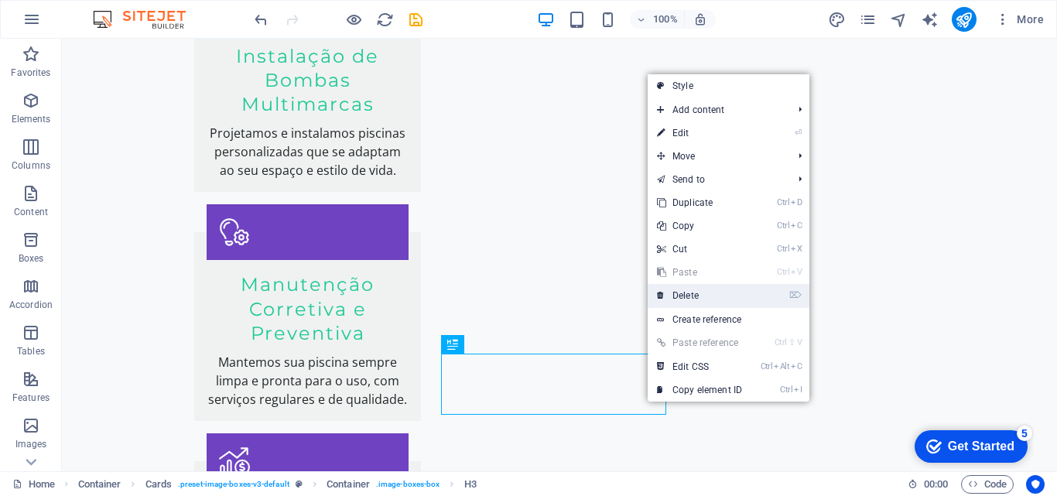
click at [676, 296] on link "⌦ Delete" at bounding box center [700, 295] width 104 height 23
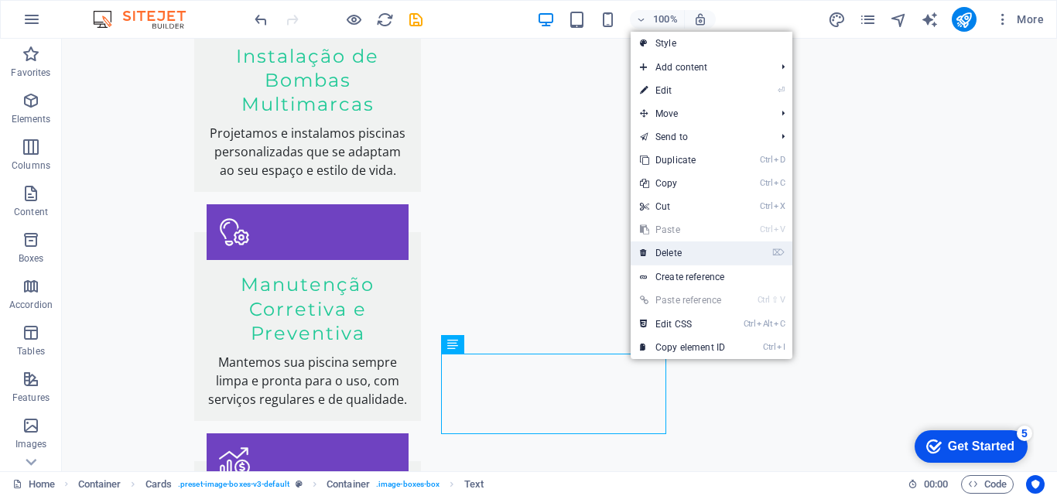
click at [671, 251] on link "⌦ Delete" at bounding box center [683, 252] width 104 height 23
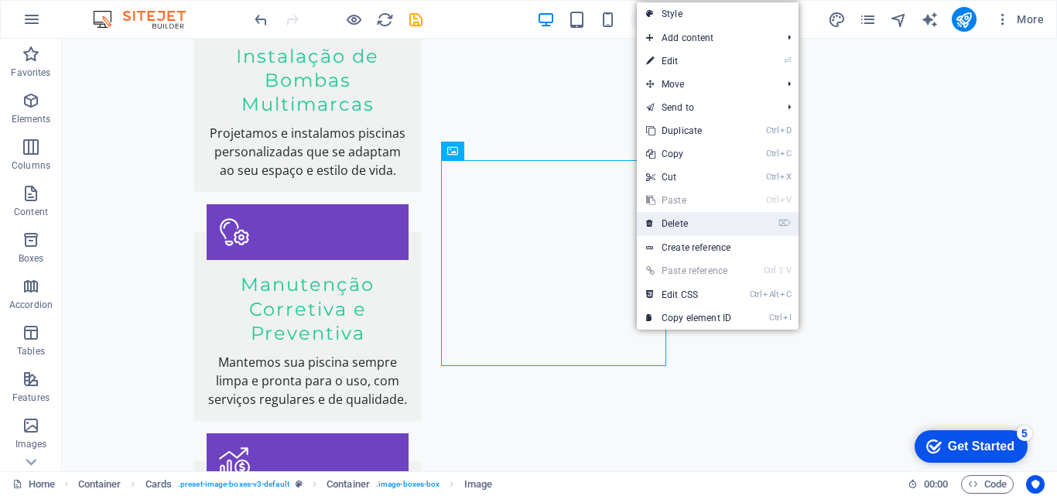
click at [681, 216] on link "⌦ Delete" at bounding box center [689, 223] width 104 height 23
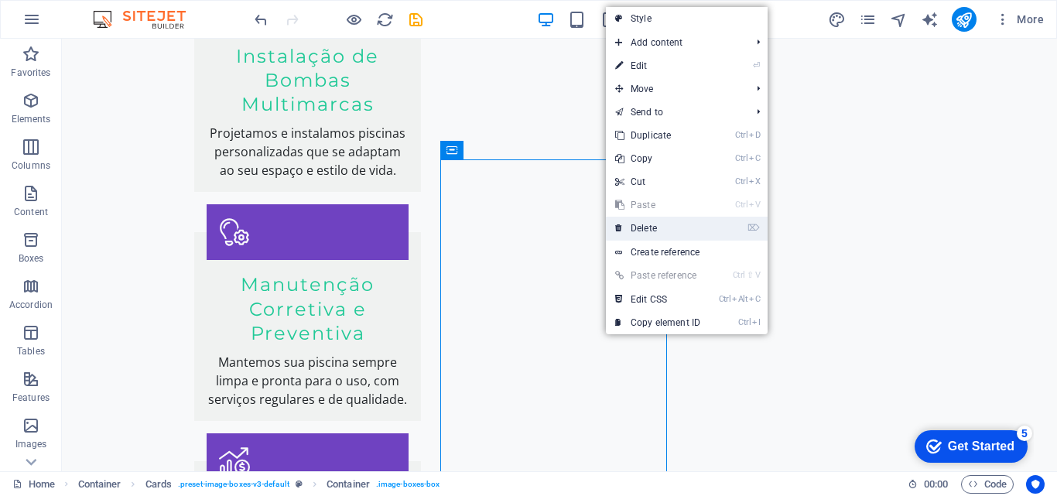
click at [639, 228] on link "⌦ Delete" at bounding box center [658, 228] width 104 height 23
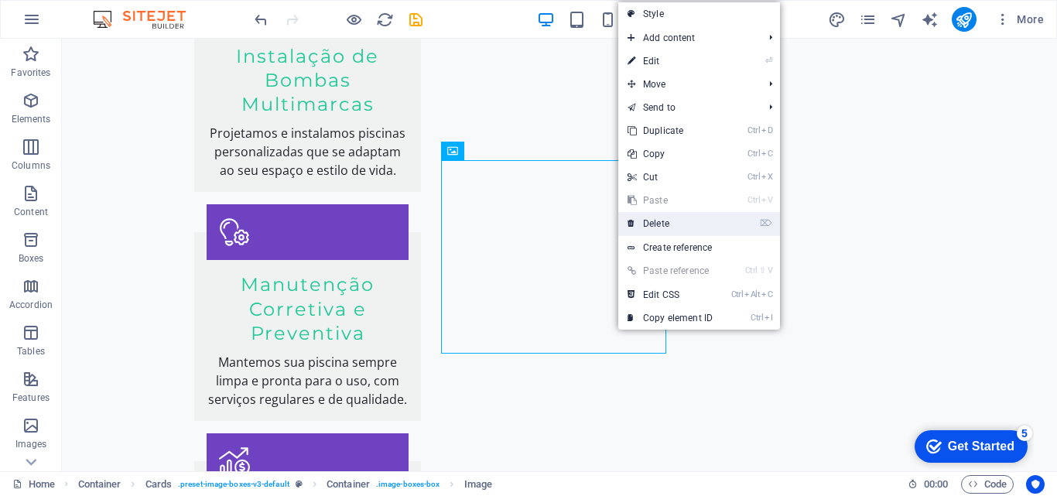
click at [662, 221] on link "⌦ Delete" at bounding box center [670, 223] width 104 height 23
click at [658, 221] on link "⌦ Delete" at bounding box center [667, 224] width 104 height 23
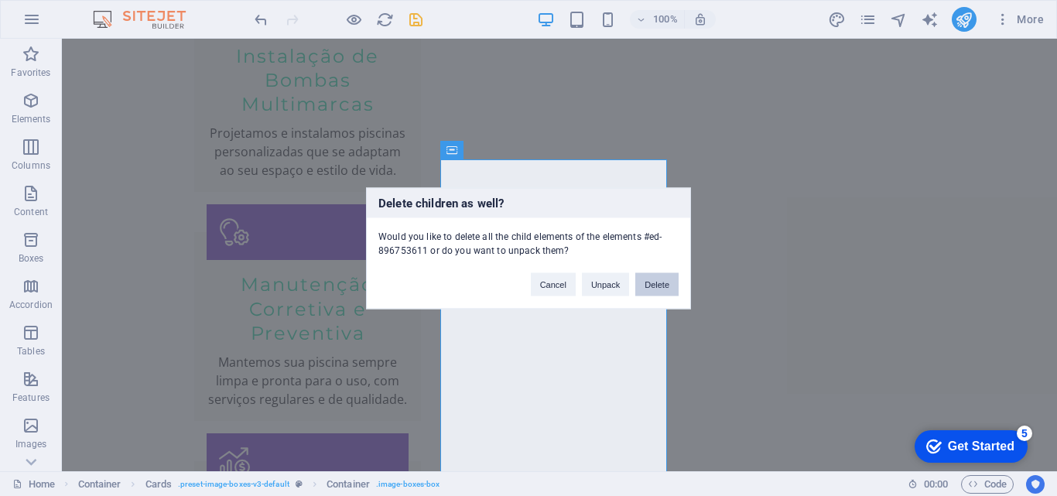
click at [658, 284] on button "Delete" at bounding box center [656, 283] width 43 height 23
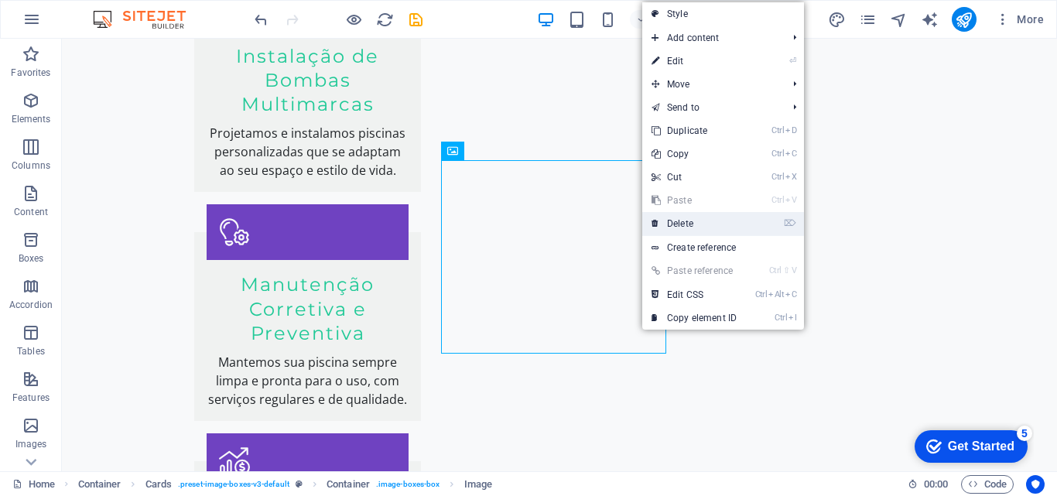
click at [689, 217] on link "⌦ Delete" at bounding box center [694, 223] width 104 height 23
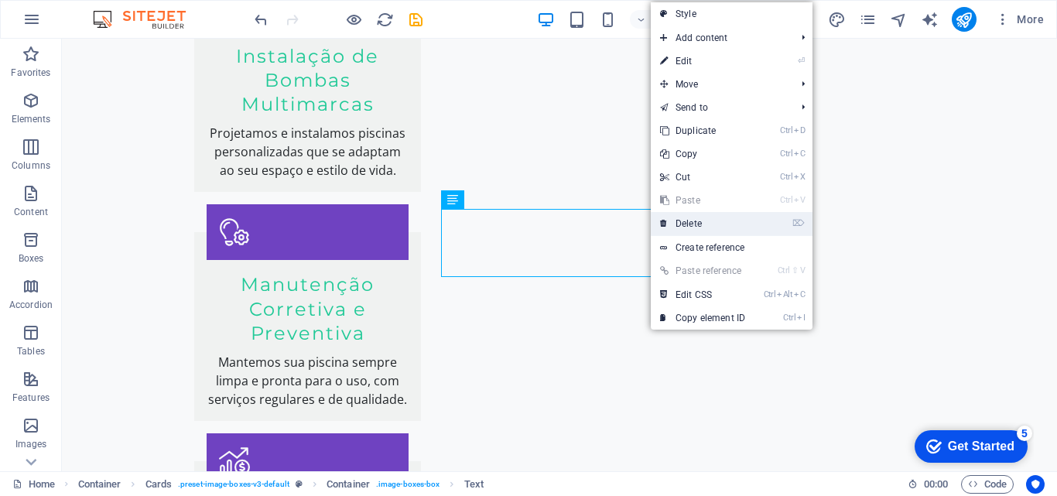
click at [701, 221] on link "⌦ Delete" at bounding box center [703, 223] width 104 height 23
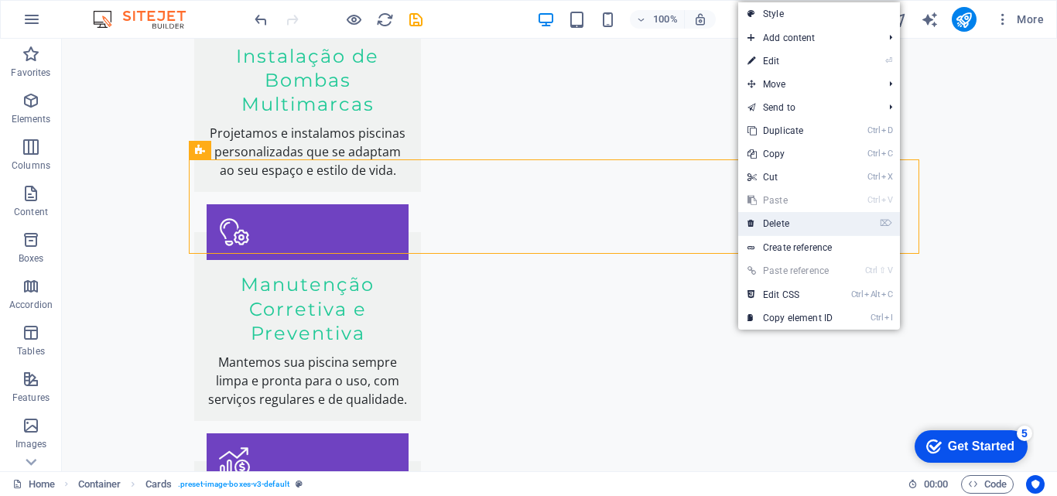
click at [775, 218] on link "⌦ Delete" at bounding box center [790, 223] width 104 height 23
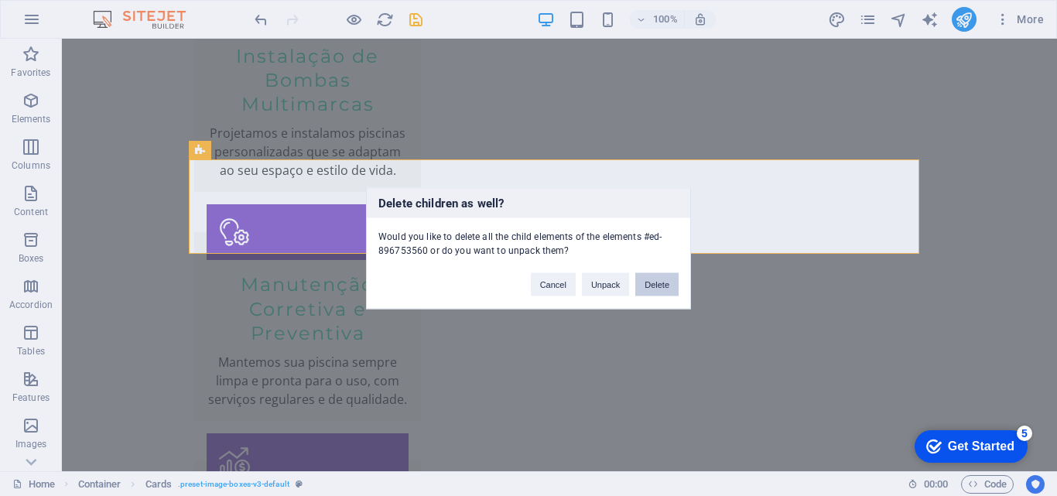
click at [649, 284] on button "Delete" at bounding box center [656, 283] width 43 height 23
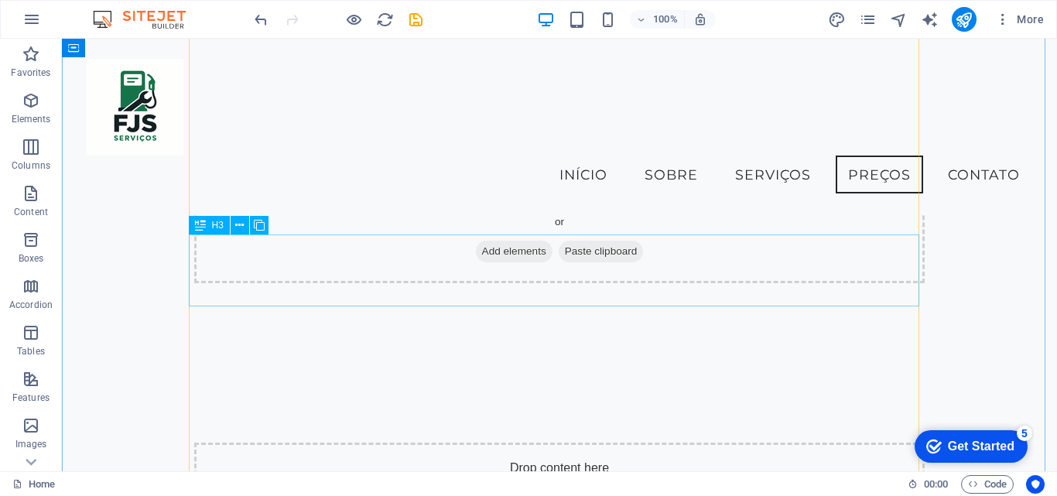
scroll to position [2882, 0]
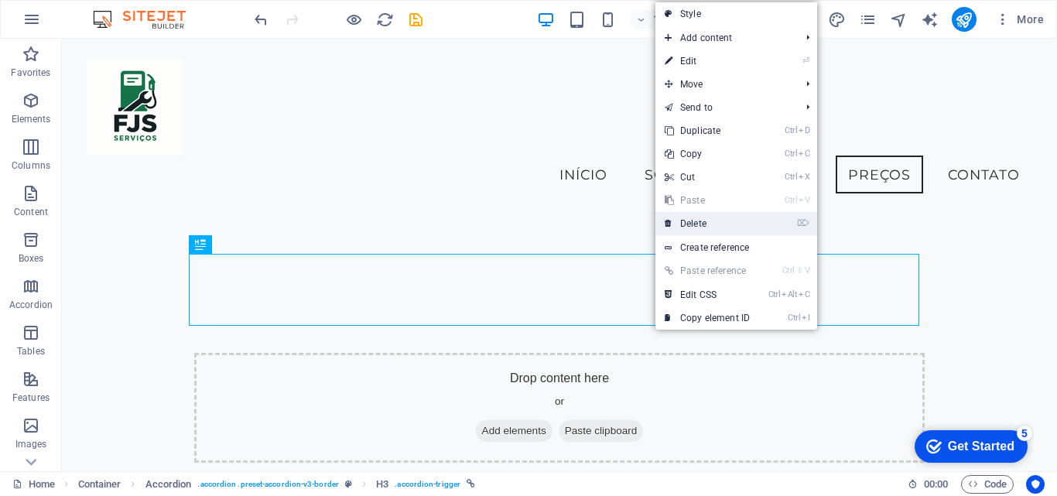
click at [690, 221] on link "⌦ Delete" at bounding box center [707, 223] width 104 height 23
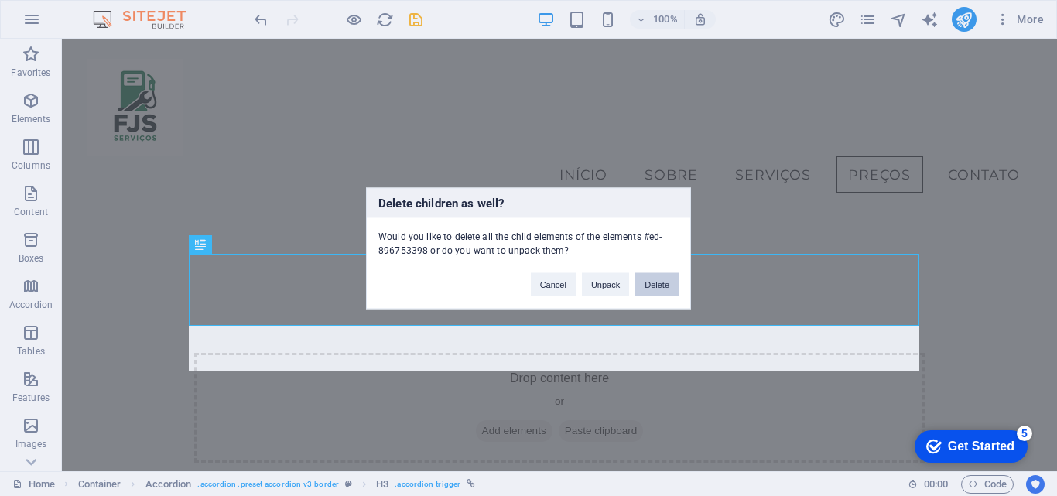
click at [660, 283] on button "Delete" at bounding box center [656, 283] width 43 height 23
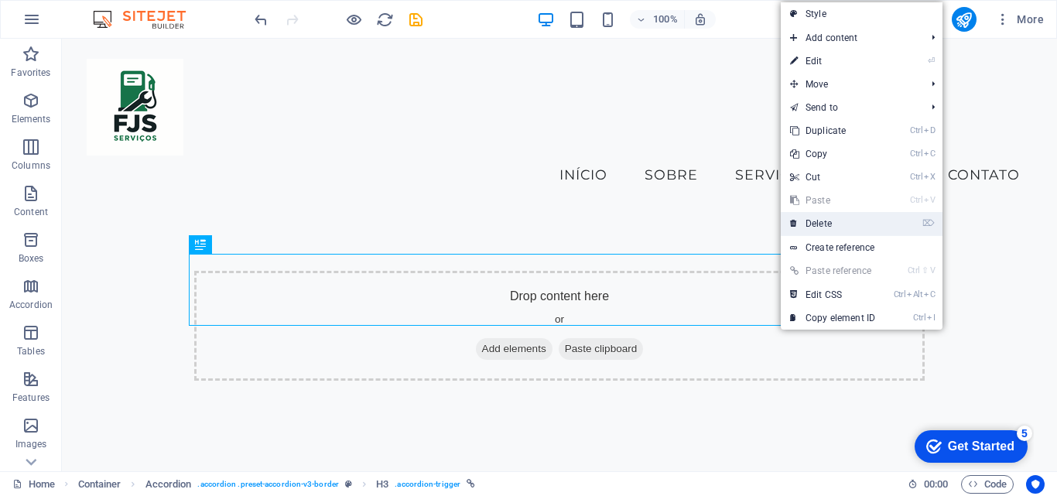
click at [836, 218] on link "⌦ Delete" at bounding box center [833, 223] width 104 height 23
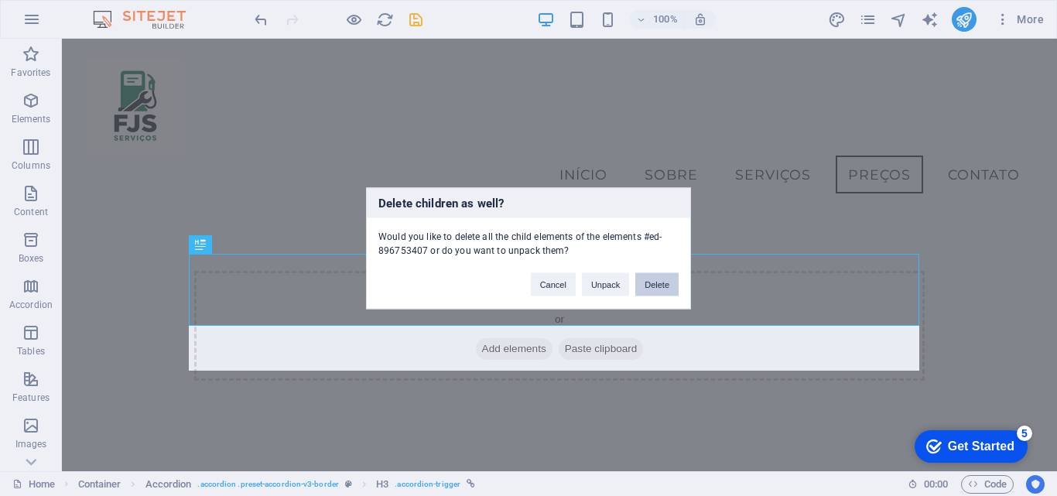
click at [655, 279] on button "Delete" at bounding box center [656, 283] width 43 height 23
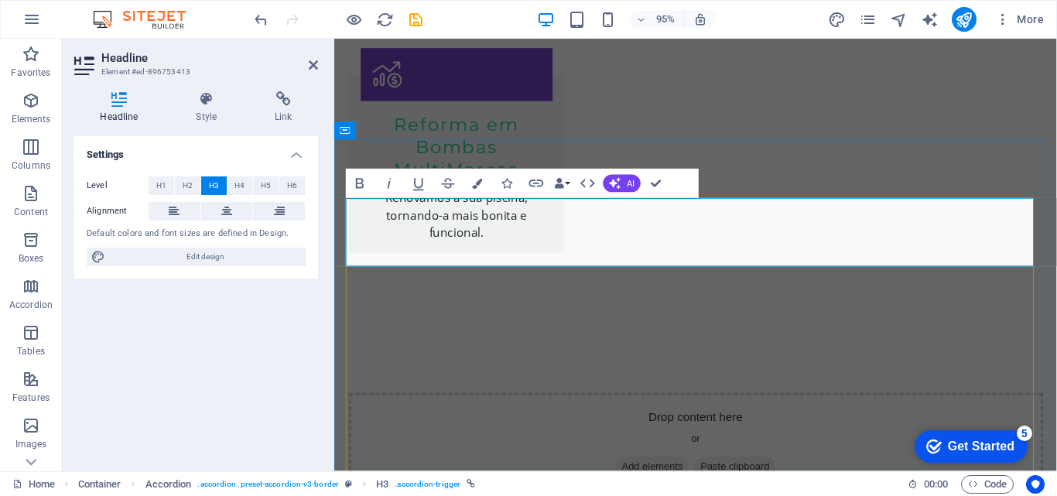
scroll to position [3037, 0]
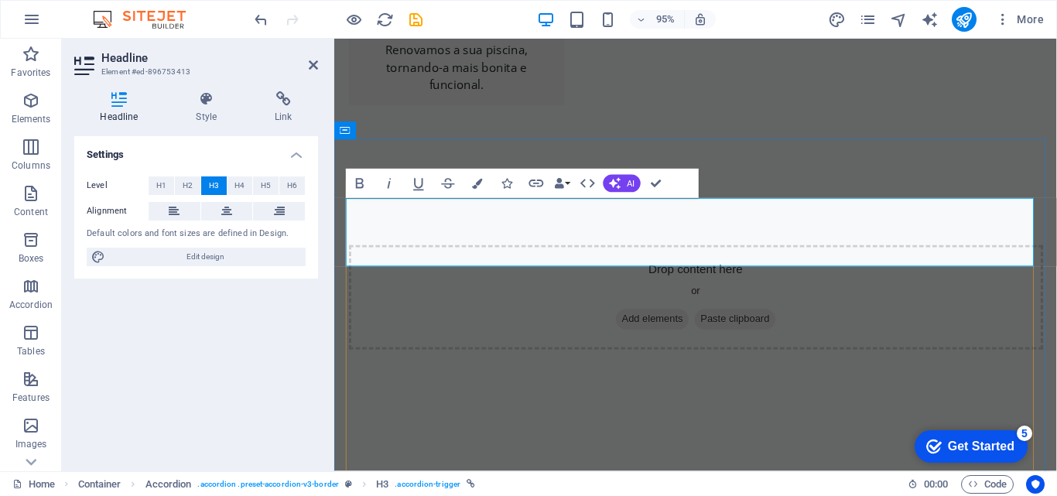
drag, startPoint x: 789, startPoint y: 217, endPoint x: 911, endPoint y: 214, distance: 121.5
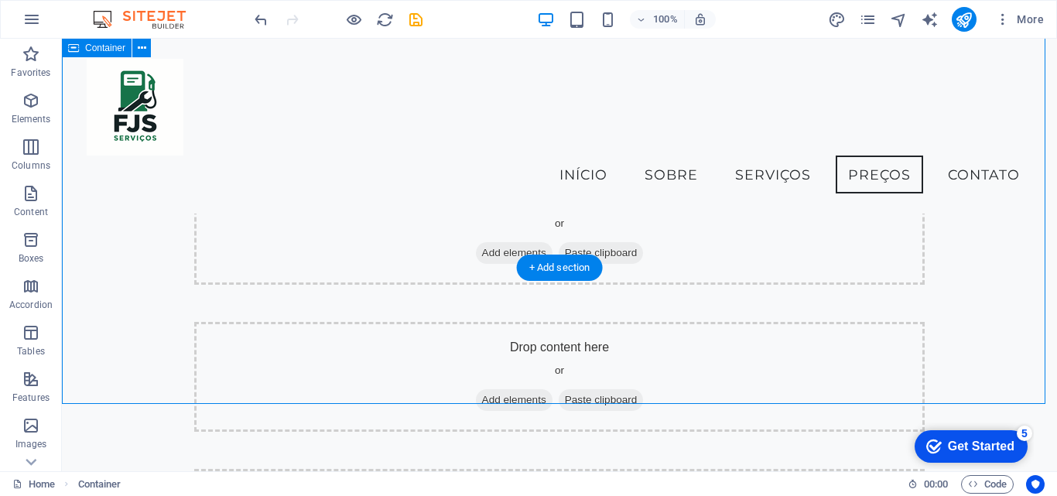
scroll to position [3316, 0]
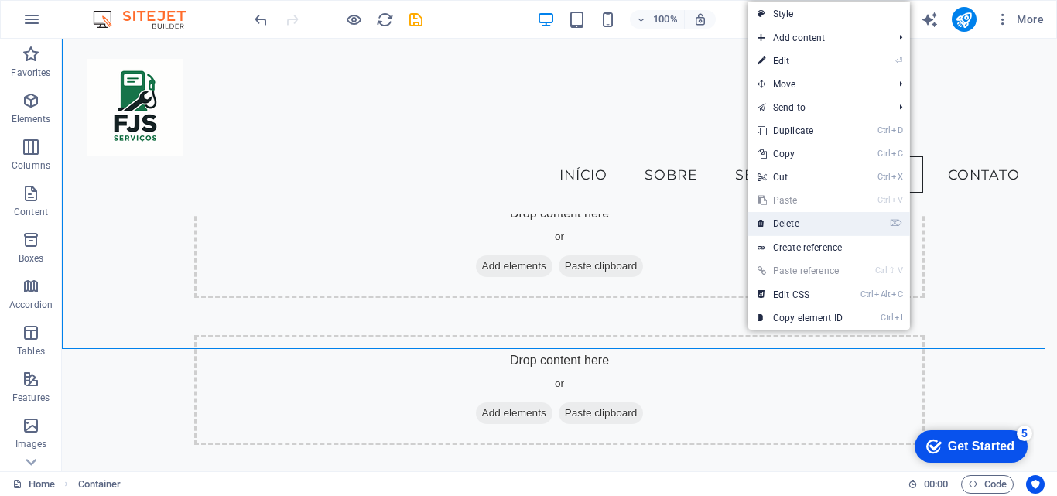
click at [788, 225] on link "⌦ Delete" at bounding box center [800, 223] width 104 height 23
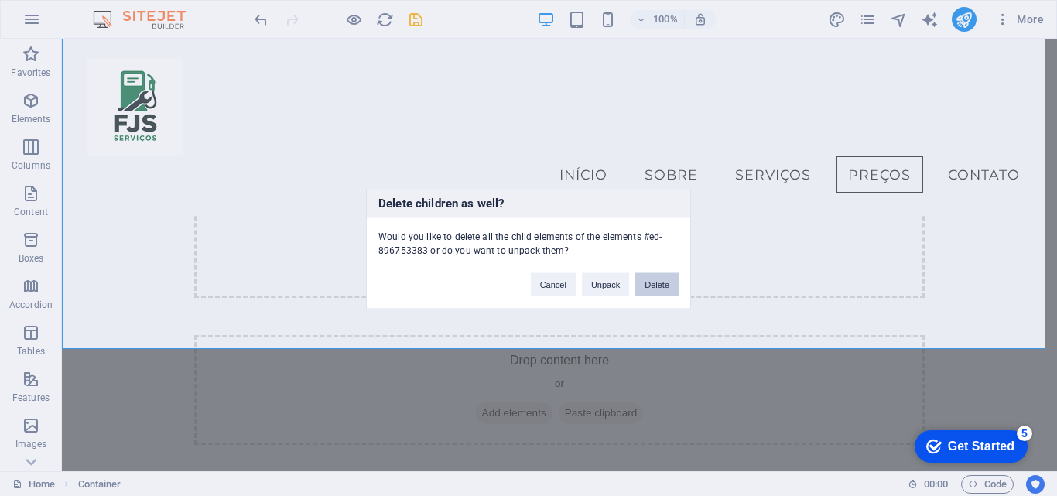
click at [671, 274] on button "Delete" at bounding box center [656, 283] width 43 height 23
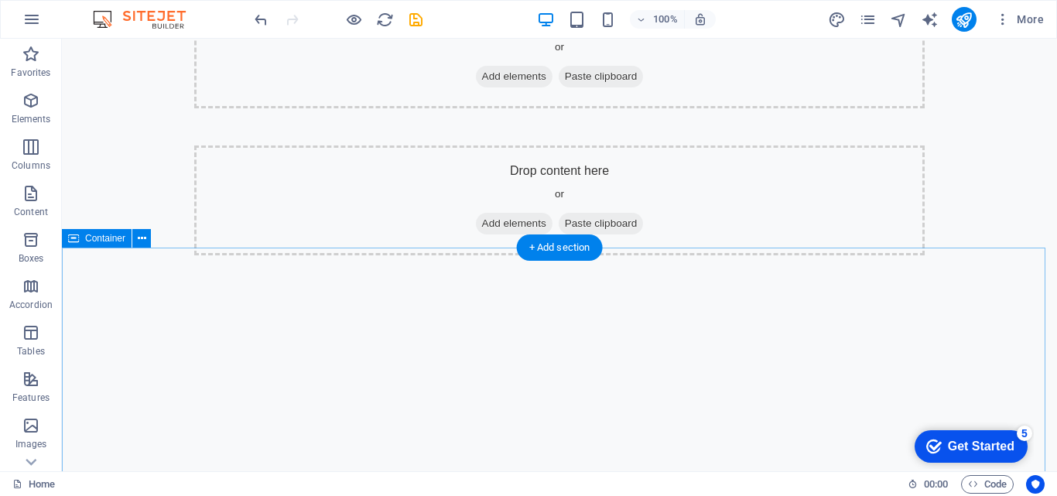
scroll to position [3634, 0]
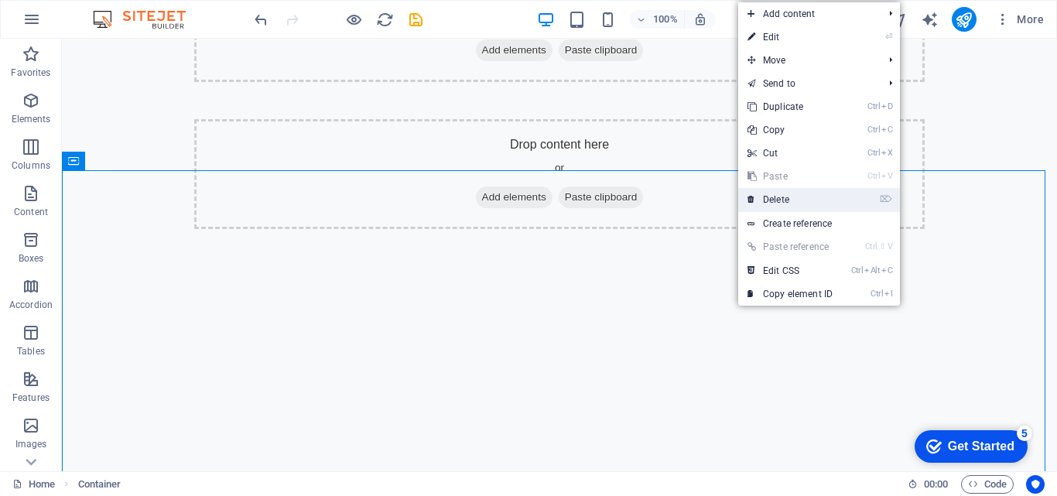
click at [778, 202] on link "⌦ Delete" at bounding box center [790, 199] width 104 height 23
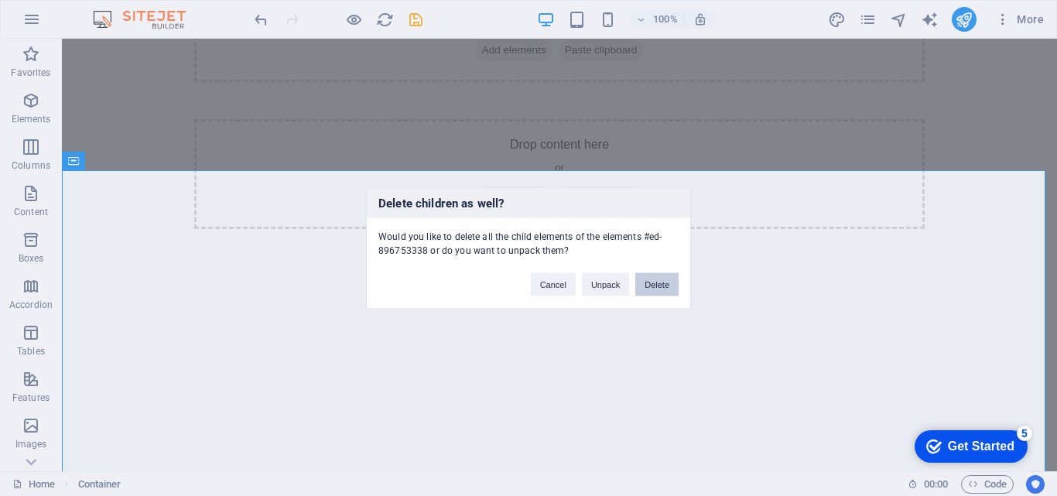
click at [658, 283] on button "Delete" at bounding box center [656, 283] width 43 height 23
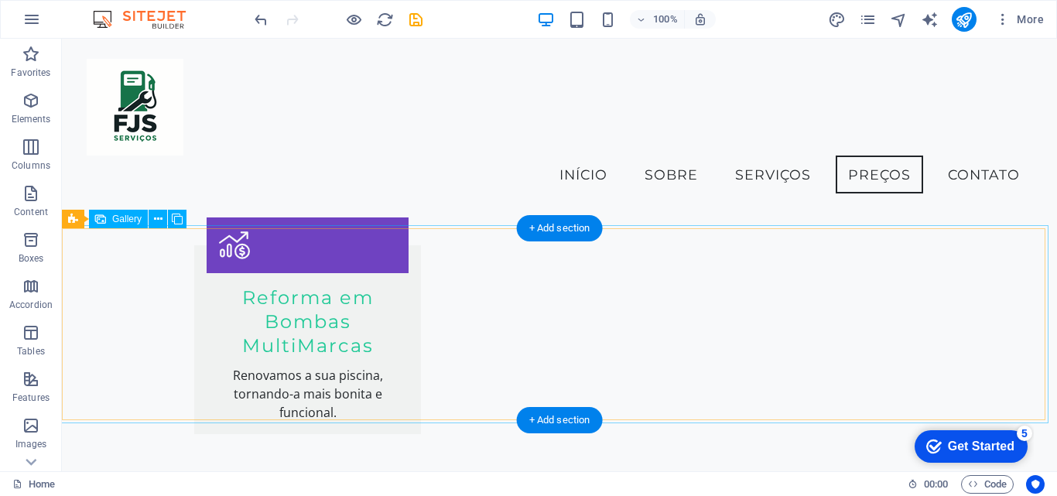
scroll to position [2344, 0]
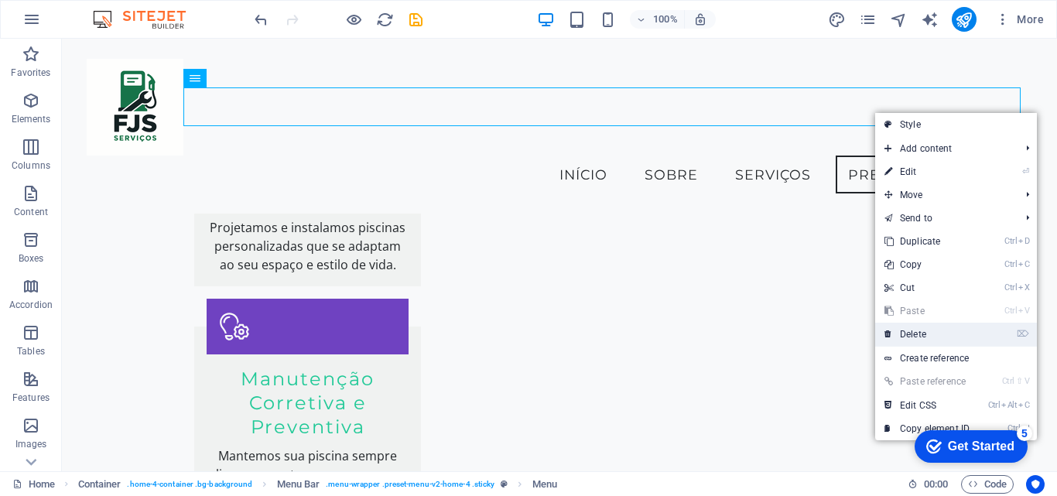
click at [919, 334] on link "⌦ Delete" at bounding box center [927, 334] width 104 height 23
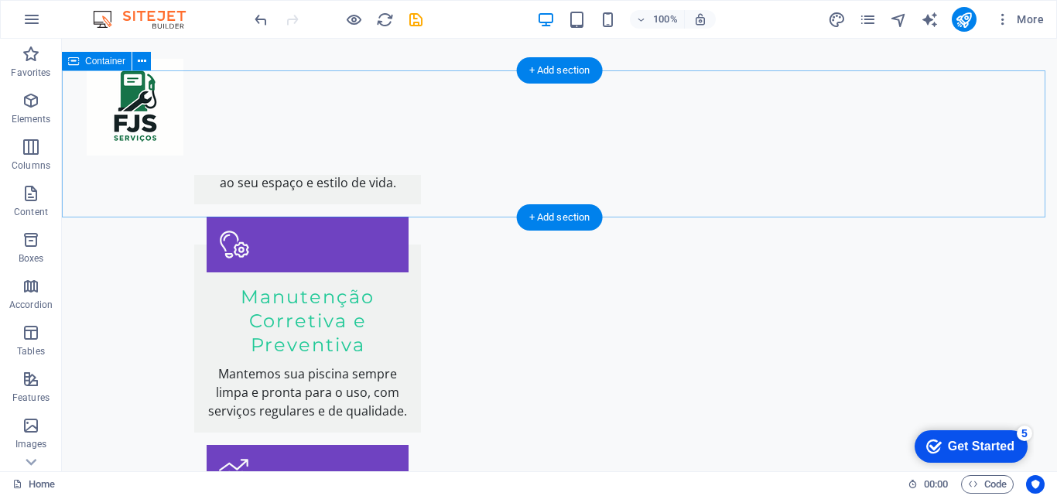
scroll to position [2034, 0]
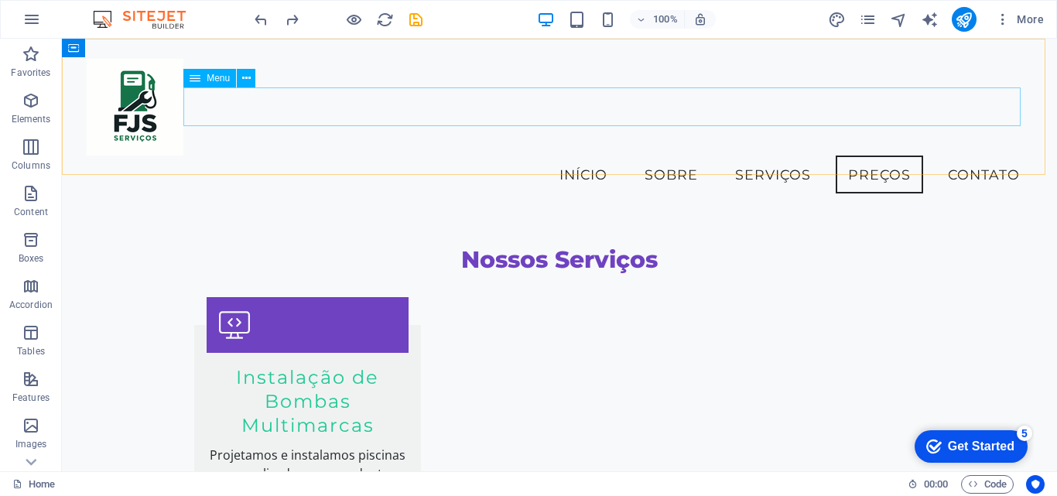
click at [870, 156] on nav "Início Sobre Serviços Preços Contato" at bounding box center [560, 175] width 946 height 39
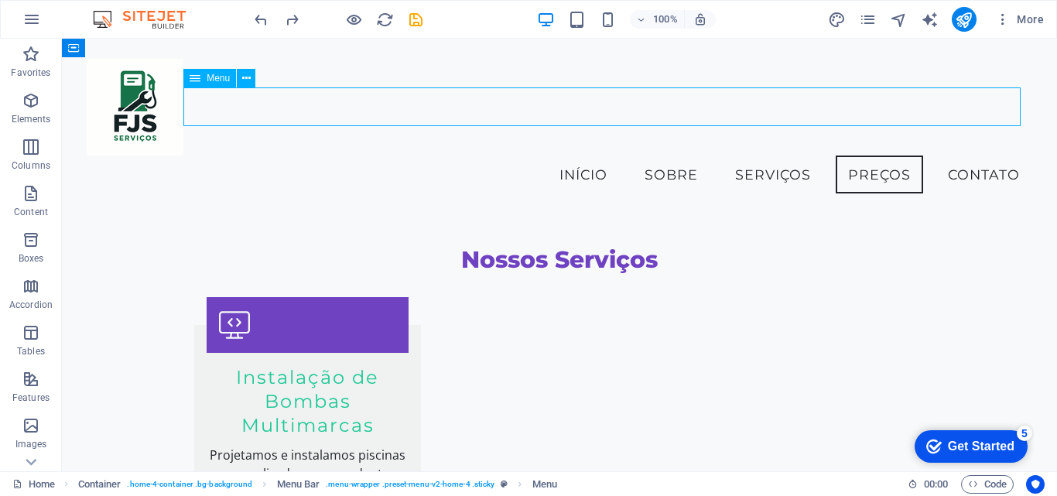
click at [871, 156] on nav "Início Sobre Serviços Preços Contato" at bounding box center [560, 175] width 946 height 39
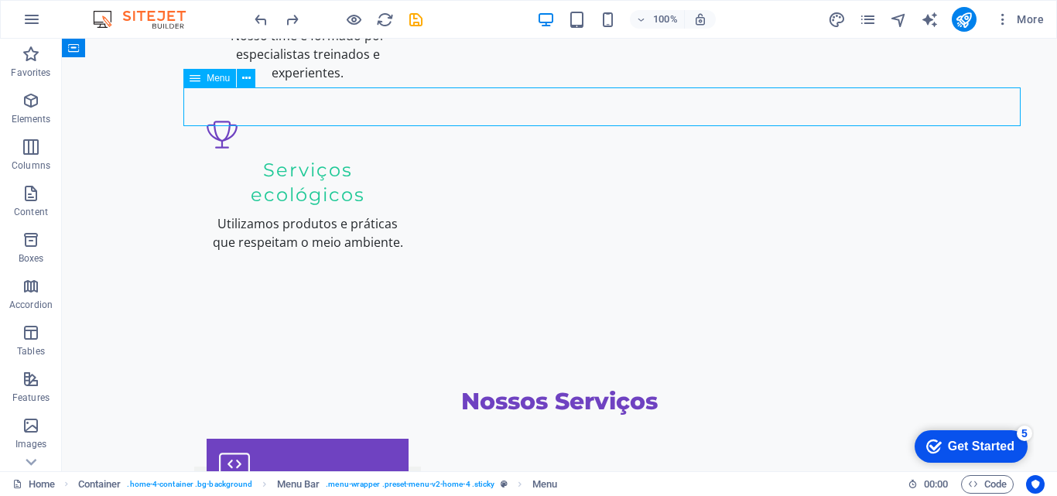
scroll to position [0, 0]
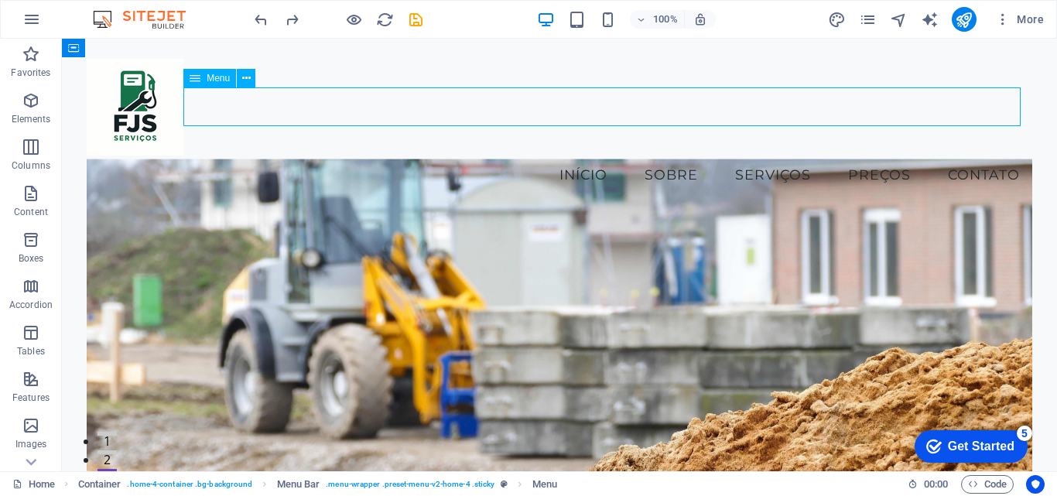
select select
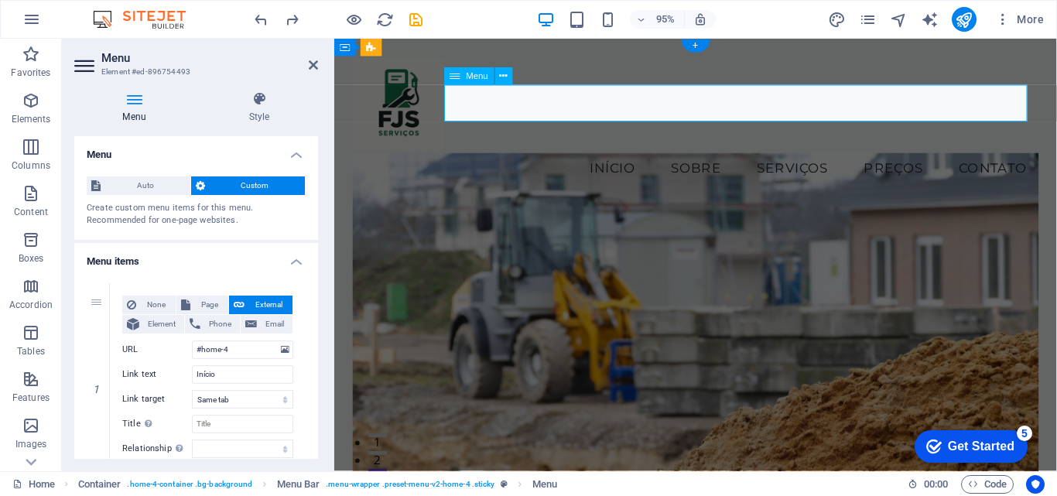
click at [901, 156] on nav "Início Sobre Serviços Preços Contato" at bounding box center [715, 175] width 723 height 39
click at [900, 156] on nav "Início Sobre Serviços Preços Contato" at bounding box center [715, 175] width 723 height 39
click at [138, 109] on h4 "Menu" at bounding box center [137, 107] width 126 height 32
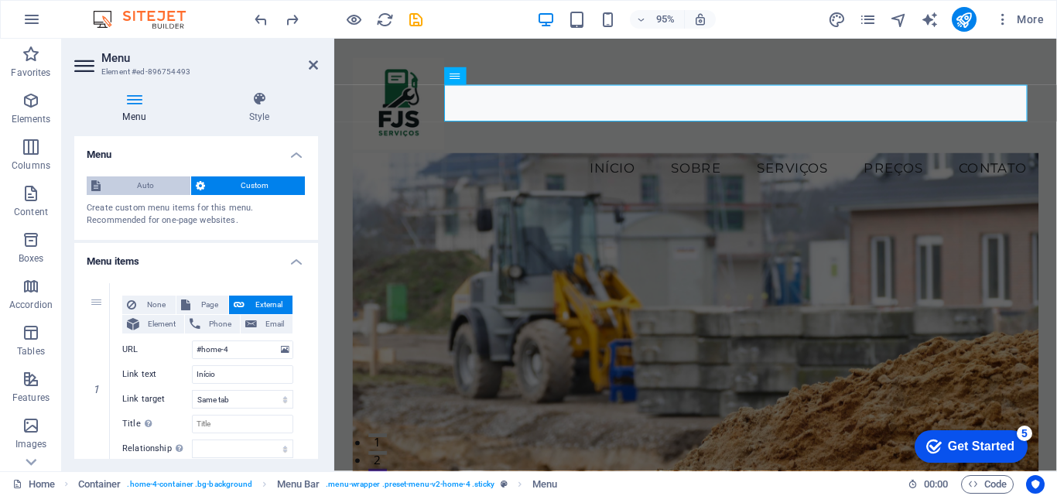
click at [156, 180] on span "Auto" at bounding box center [145, 185] width 80 height 19
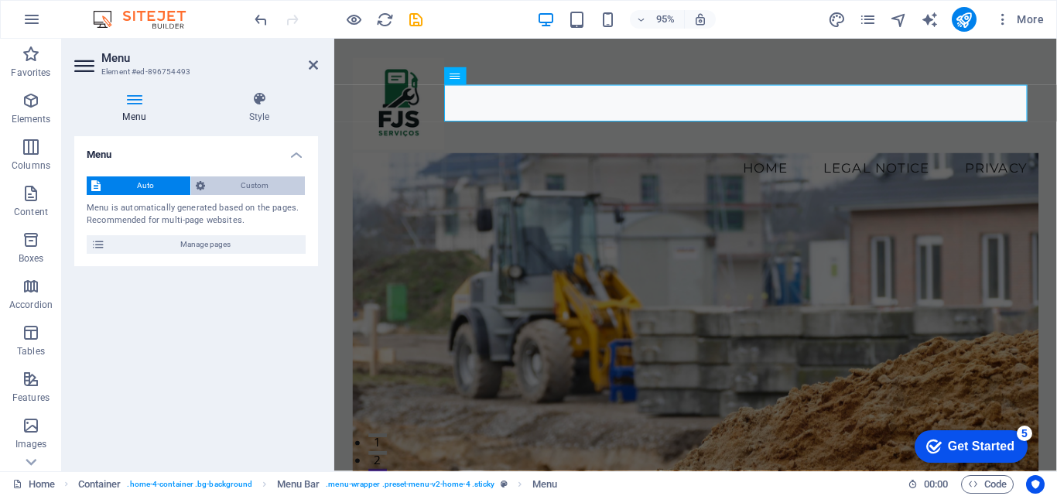
click at [263, 181] on span "Custom" at bounding box center [255, 185] width 91 height 19
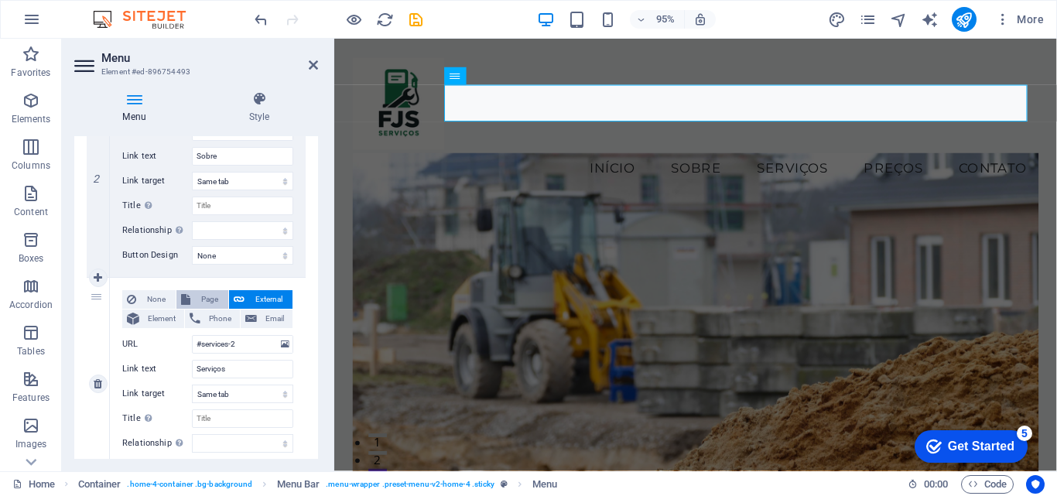
scroll to position [464, 0]
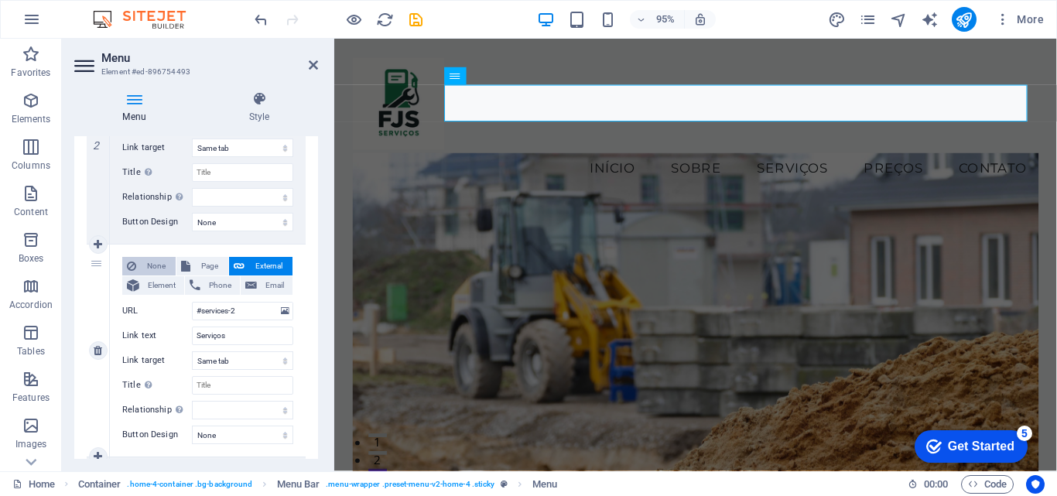
click at [159, 263] on span "None" at bounding box center [156, 266] width 30 height 19
select select
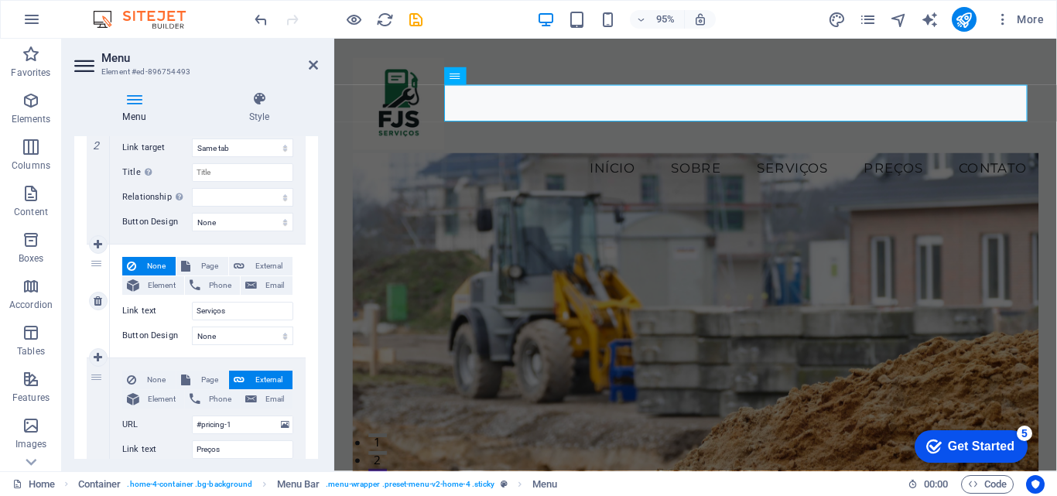
click at [158, 263] on span "None" at bounding box center [156, 266] width 30 height 19
click at [255, 259] on span "External" at bounding box center [268, 266] width 39 height 19
select select
select select "blank"
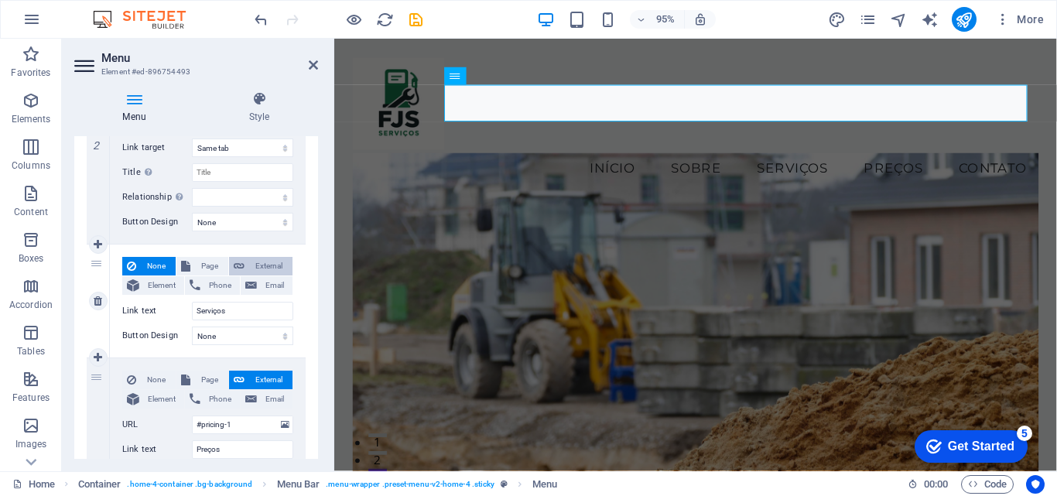
select select
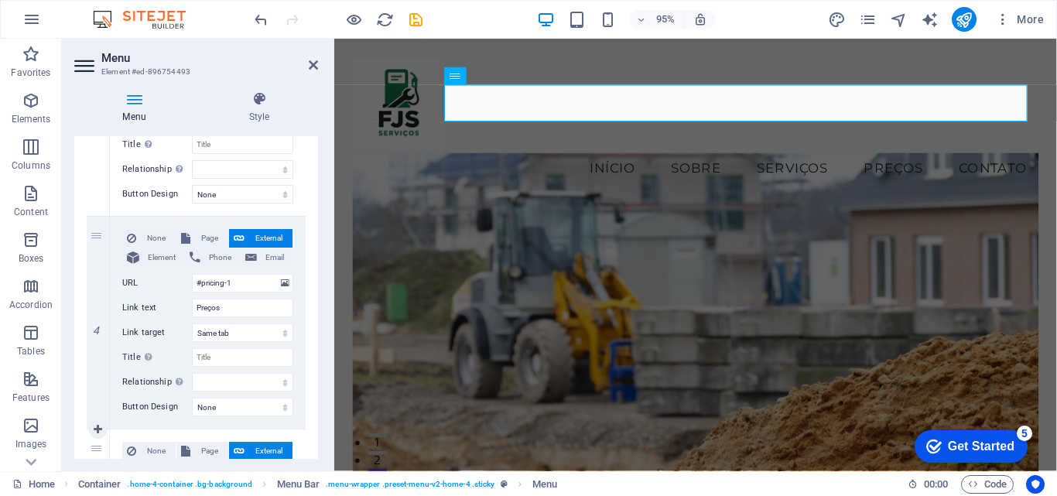
scroll to position [699, 0]
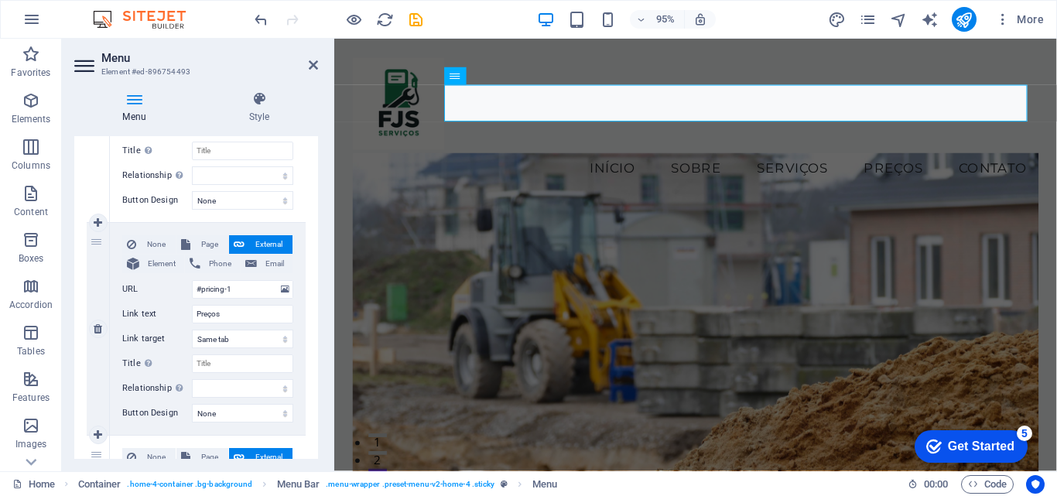
click at [93, 245] on div "4" at bounding box center [98, 329] width 23 height 212
drag, startPoint x: 93, startPoint y: 245, endPoint x: 83, endPoint y: 357, distance: 113.4
click at [83, 357] on div "1 None Page External Element Phone Email Page Home Subpage Legal Notice Privacy…" at bounding box center [196, 116] width 244 height 1089
select select
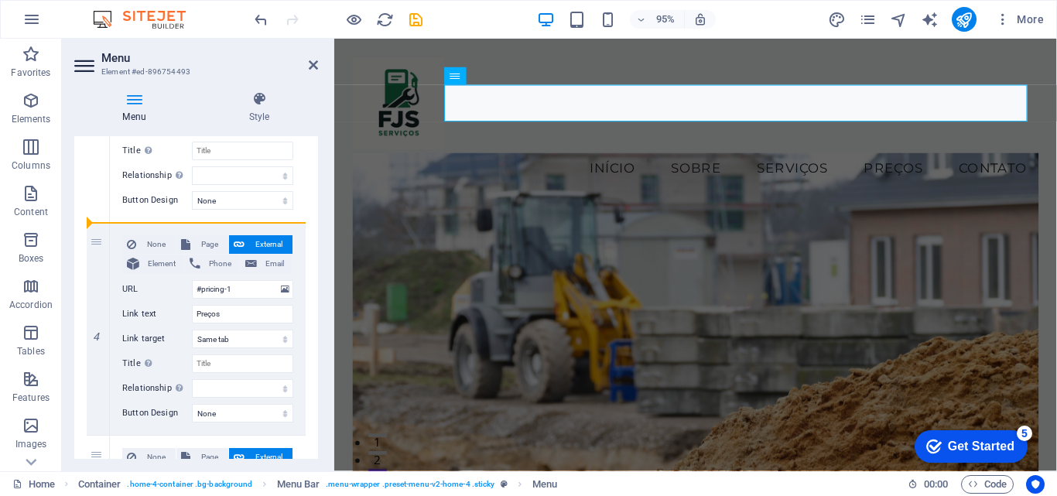
select select
click at [82, 354] on div "1 None Page External Element Phone Email Page Home Subpage Legal Notice Privacy…" at bounding box center [196, 116] width 244 height 1089
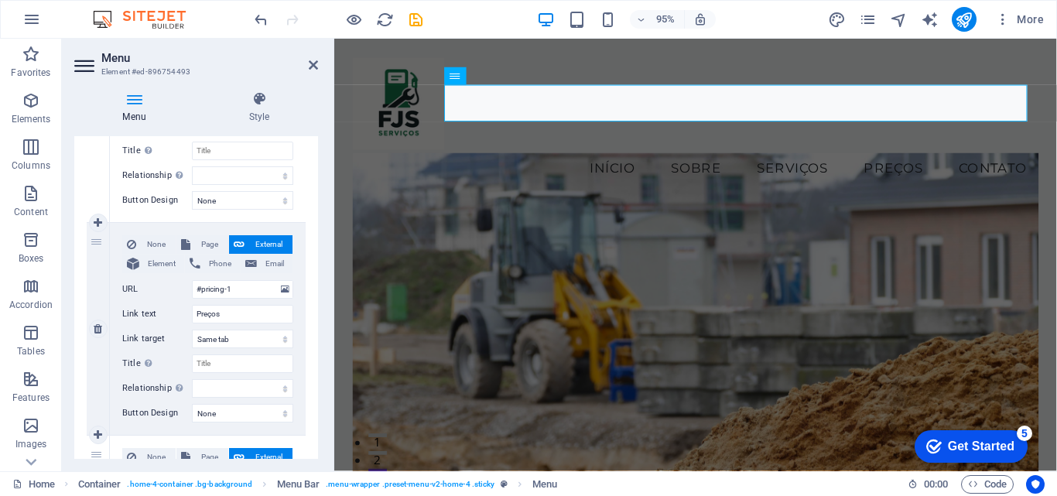
drag, startPoint x: 168, startPoint y: 244, endPoint x: 101, endPoint y: 283, distance: 78.0
click at [101, 283] on div "4" at bounding box center [98, 329] width 23 height 212
select select
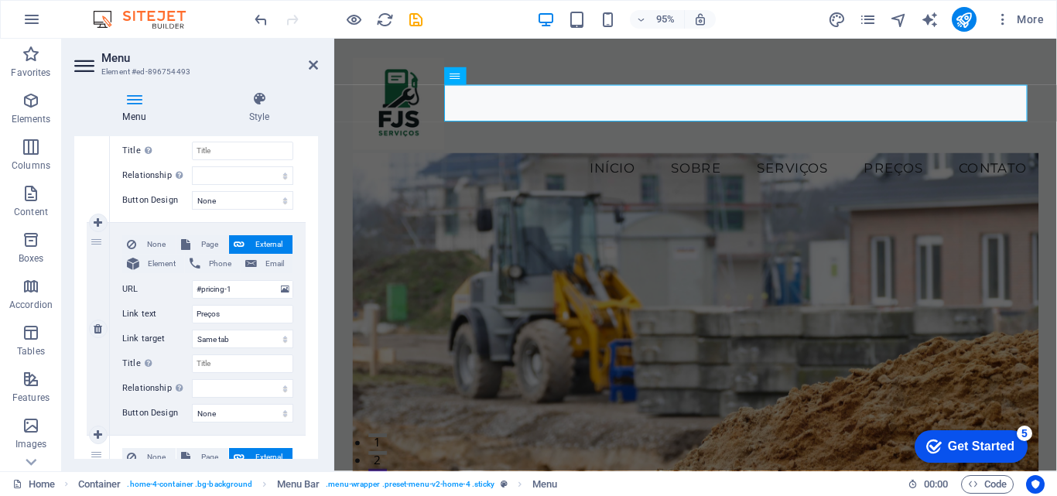
select select
click at [206, 264] on span "Phone" at bounding box center [220, 264] width 30 height 19
select select
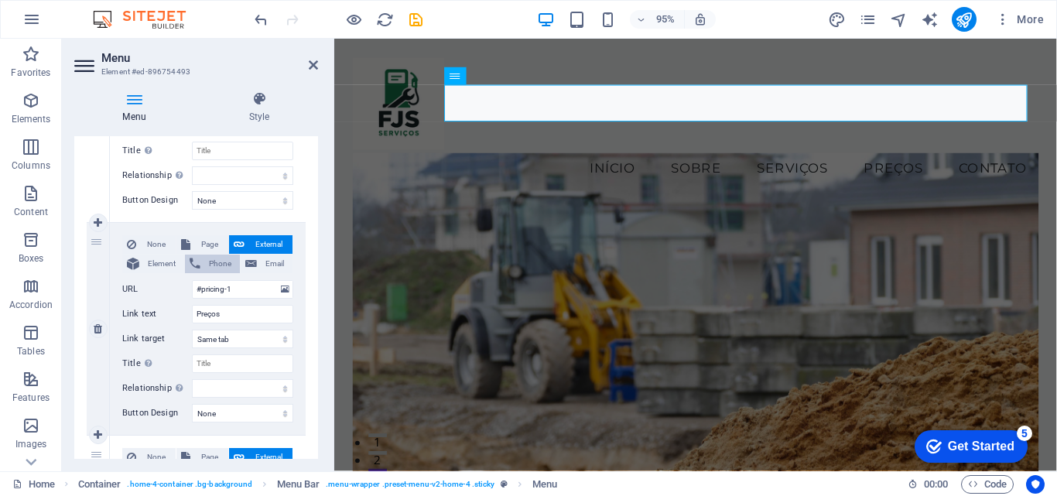
select select
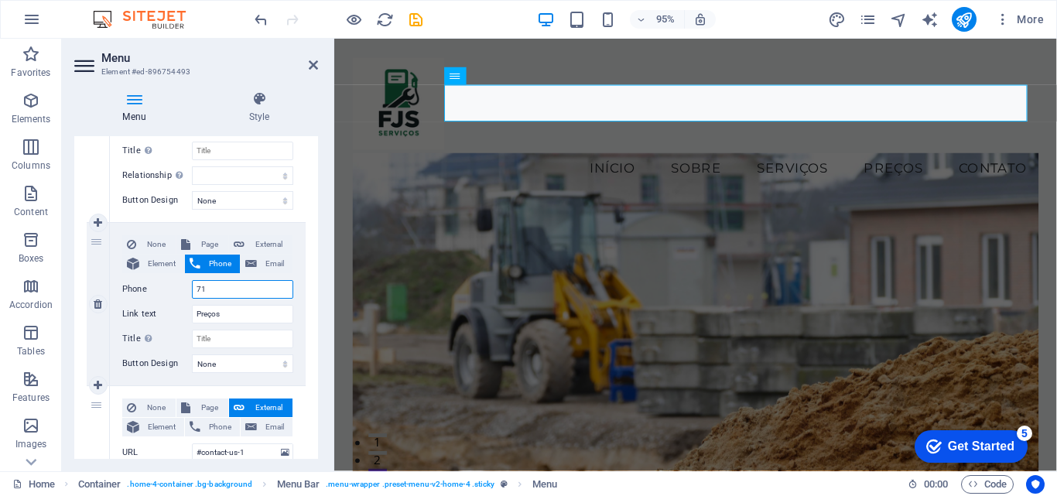
type input "71"
select select
type input "71"
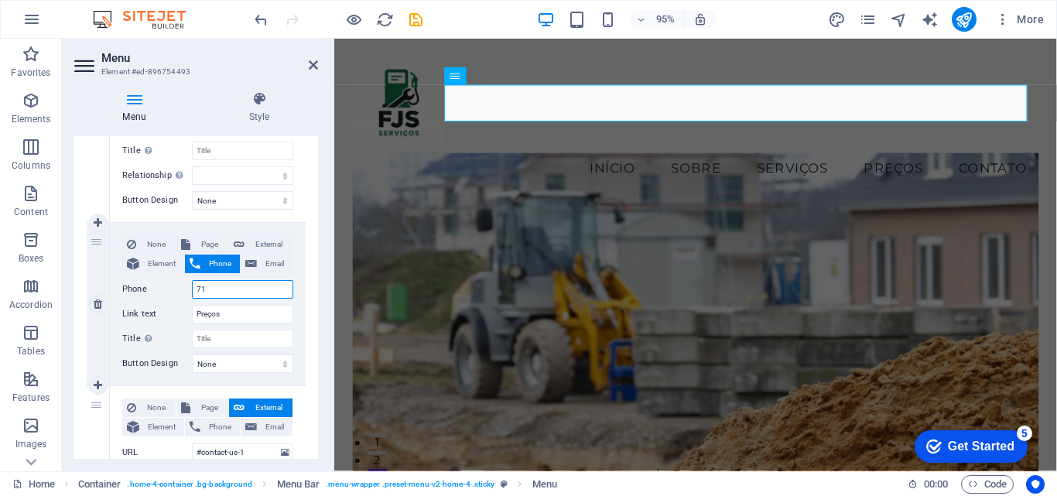
select select
type input "71"
select select
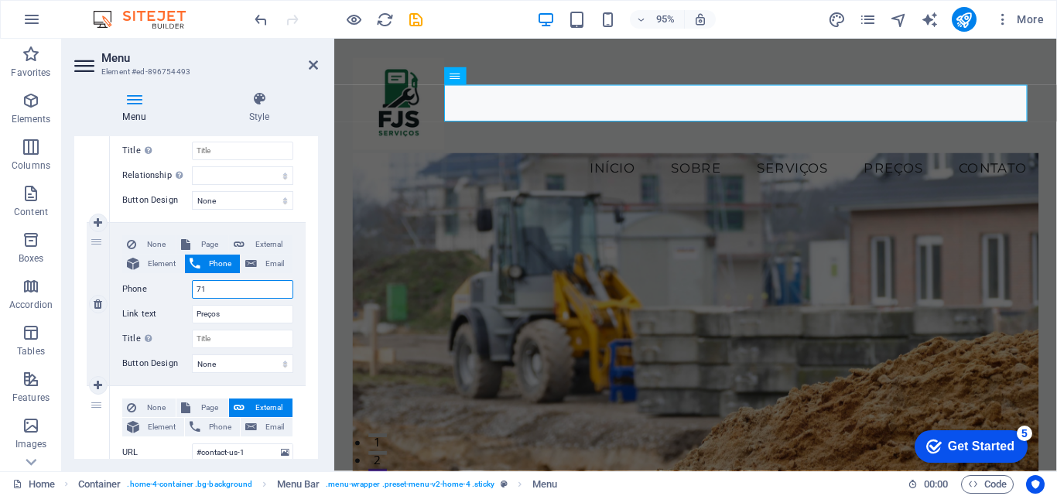
type input "71"
select select
type input "7"
select select
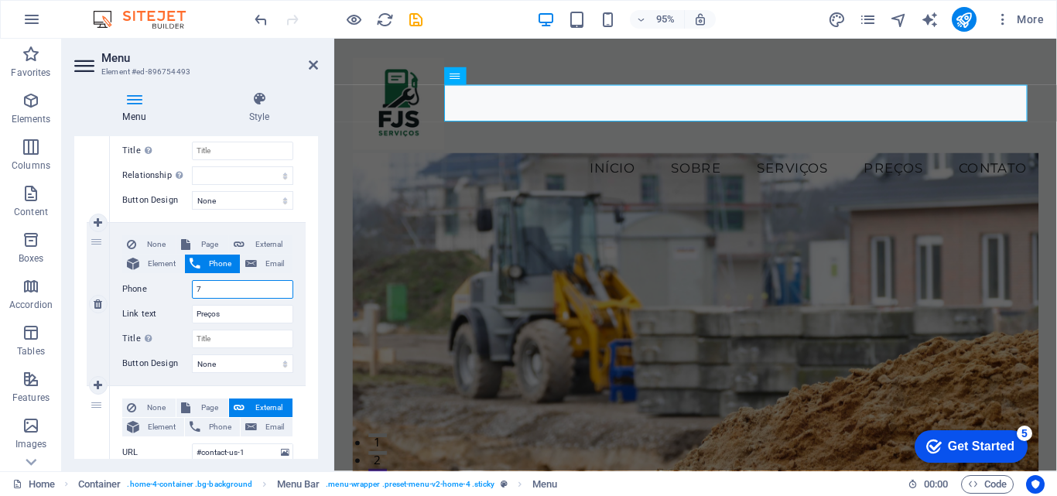
select select
type input "71"
select select
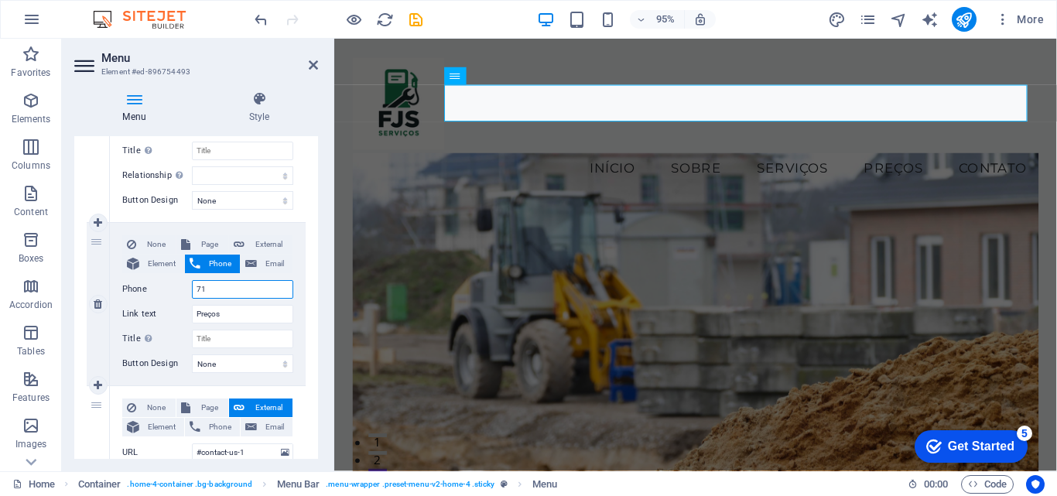
select select
type input "71"
select select
type input "719133"
select select
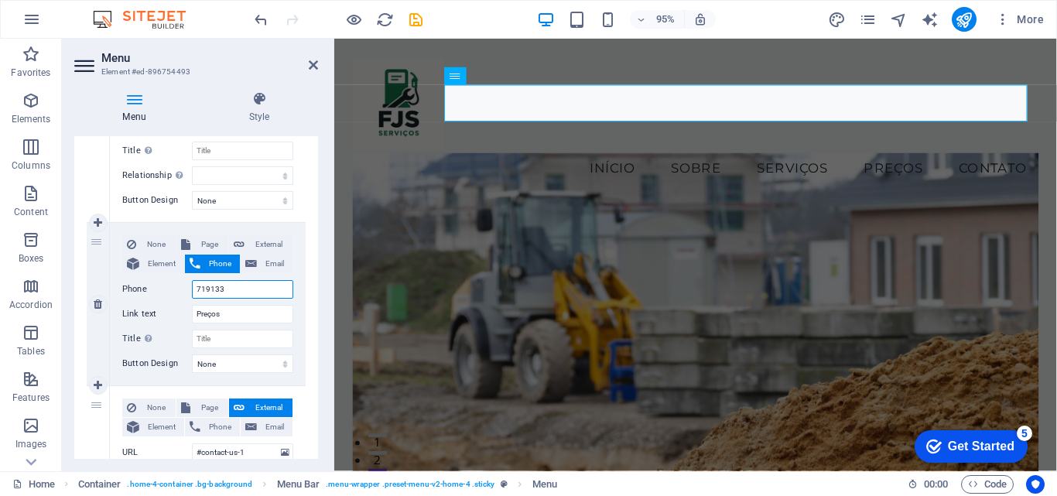
select select
type input "7191337009"
select select
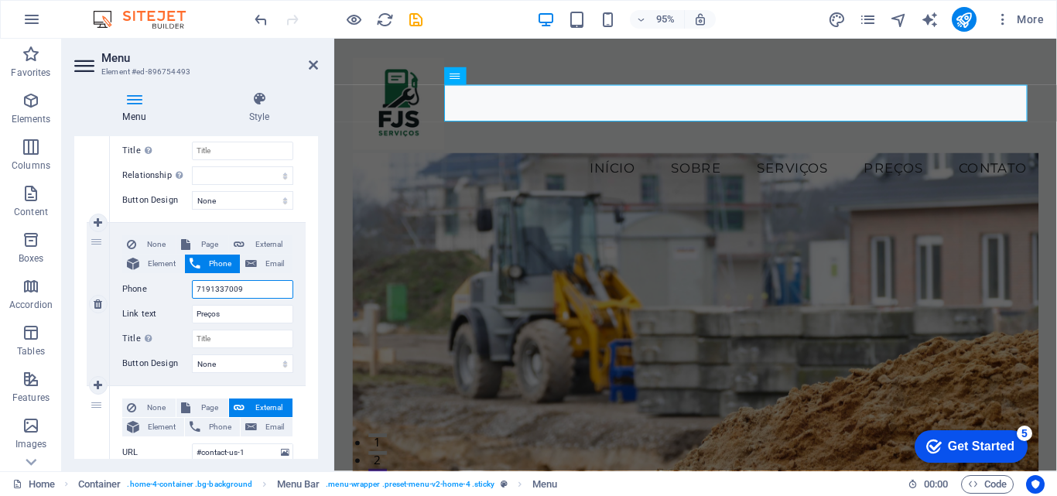
select select
type input "7191337009"
click at [265, 236] on span "External" at bounding box center [268, 244] width 39 height 19
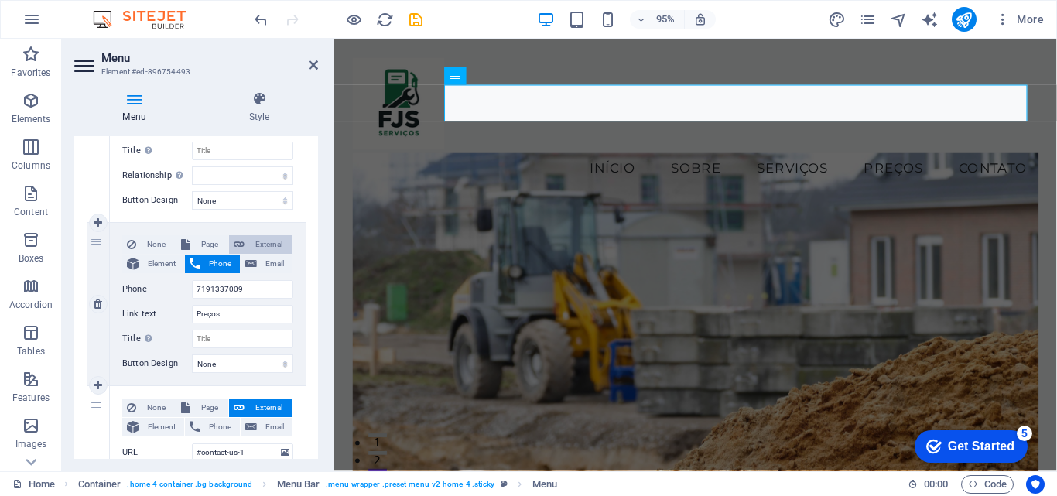
select select
select select "blank"
select select
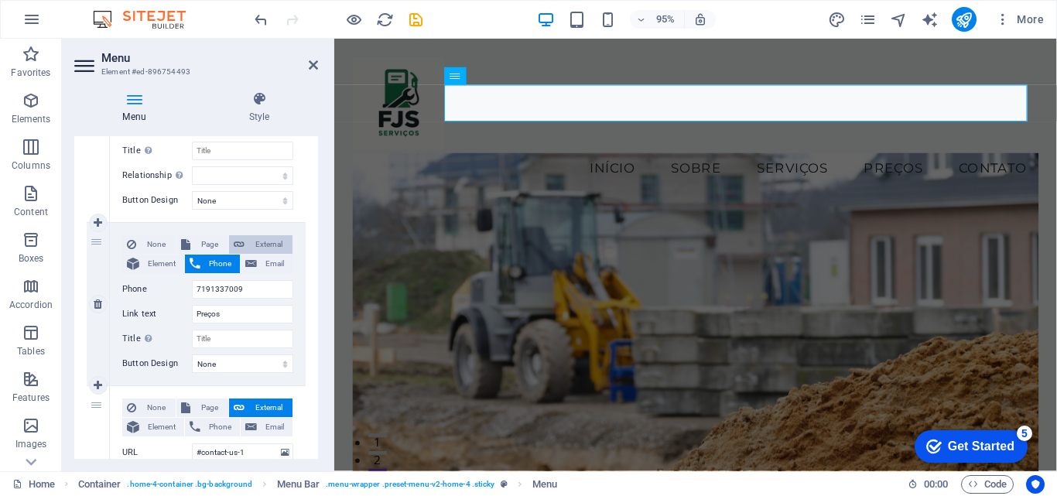
select select
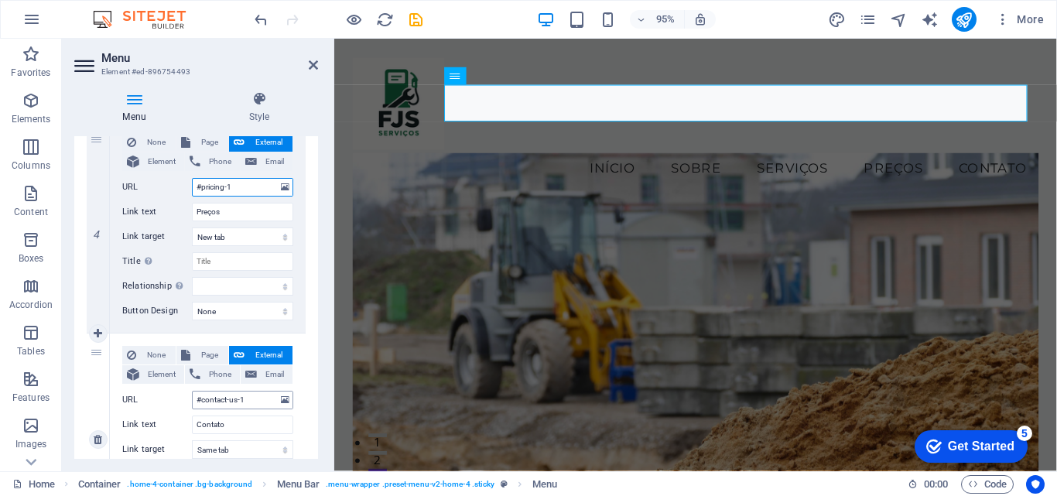
scroll to position [776, 0]
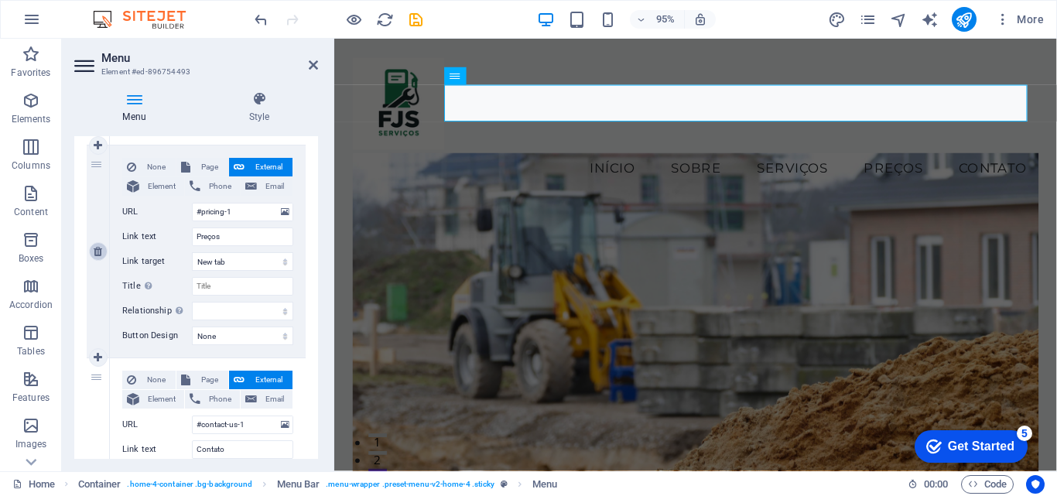
click at [89, 248] on link at bounding box center [98, 251] width 19 height 19
select select
type input "#contact-us-1"
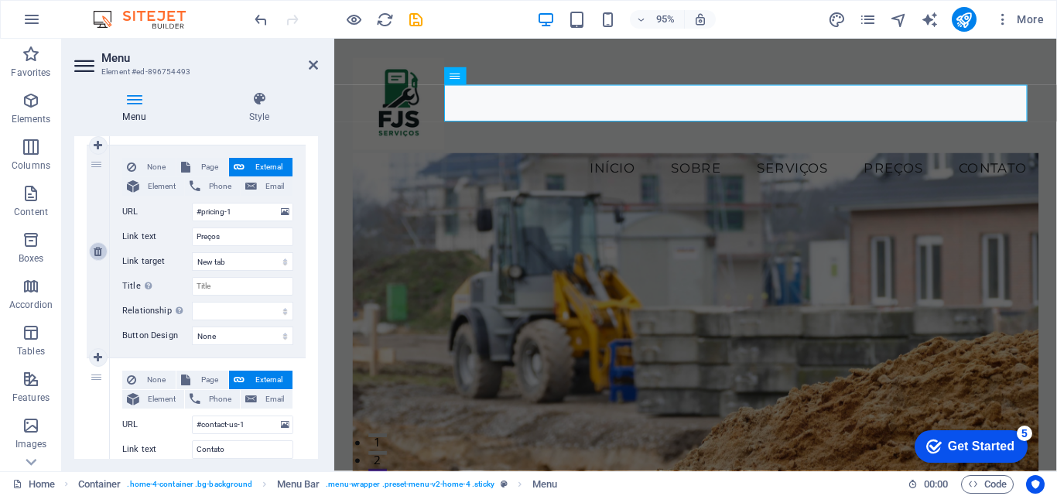
type input "Contato"
select select
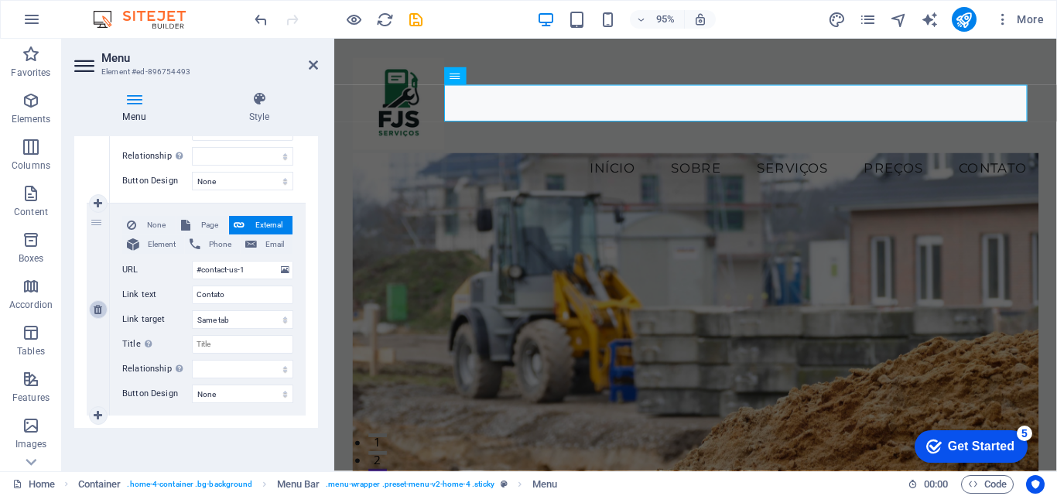
scroll to position [718, 0]
click at [963, 14] on icon "publish" at bounding box center [964, 20] width 18 height 18
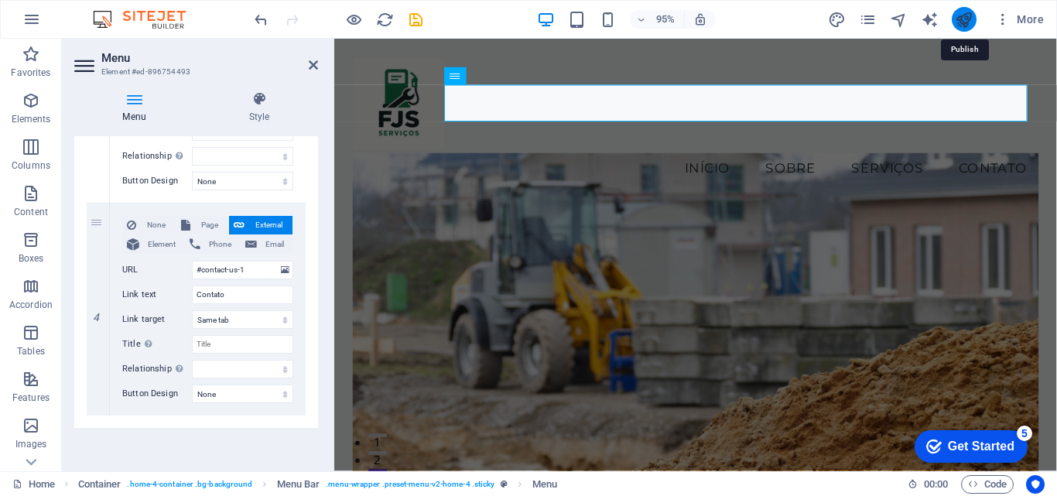
click at [963, 14] on icon "publish" at bounding box center [964, 20] width 18 height 18
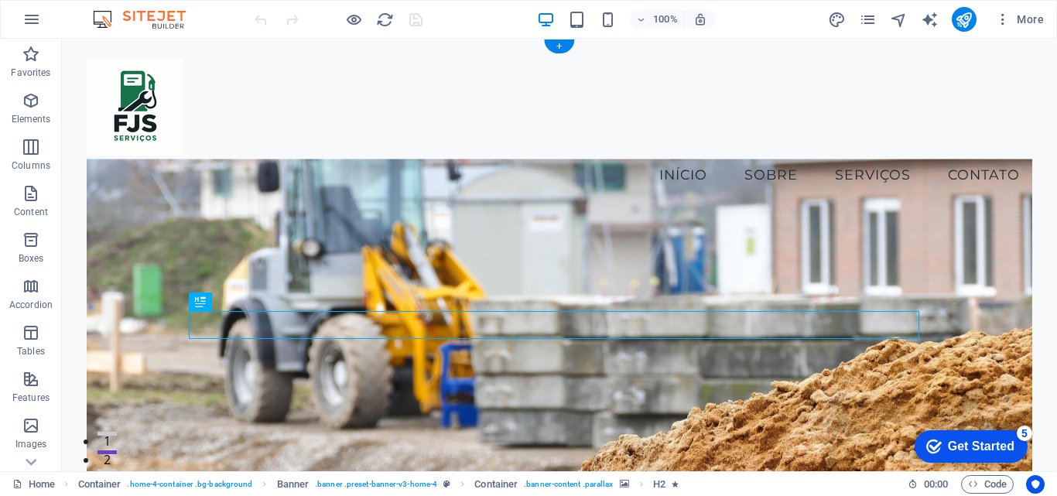
click at [416, 242] on figure at bounding box center [560, 356] width 946 height 394
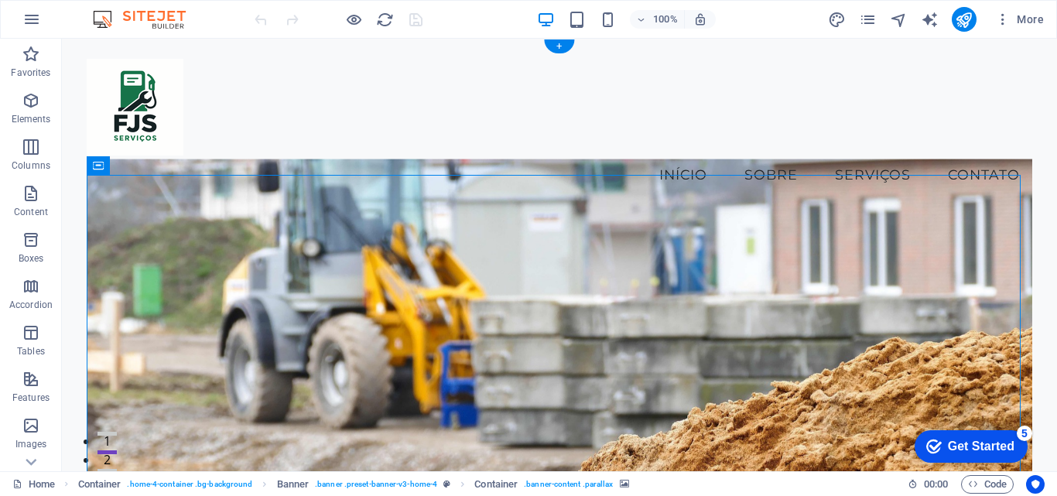
click at [416, 241] on figure at bounding box center [560, 356] width 946 height 394
click at [147, 251] on figure at bounding box center [560, 356] width 946 height 394
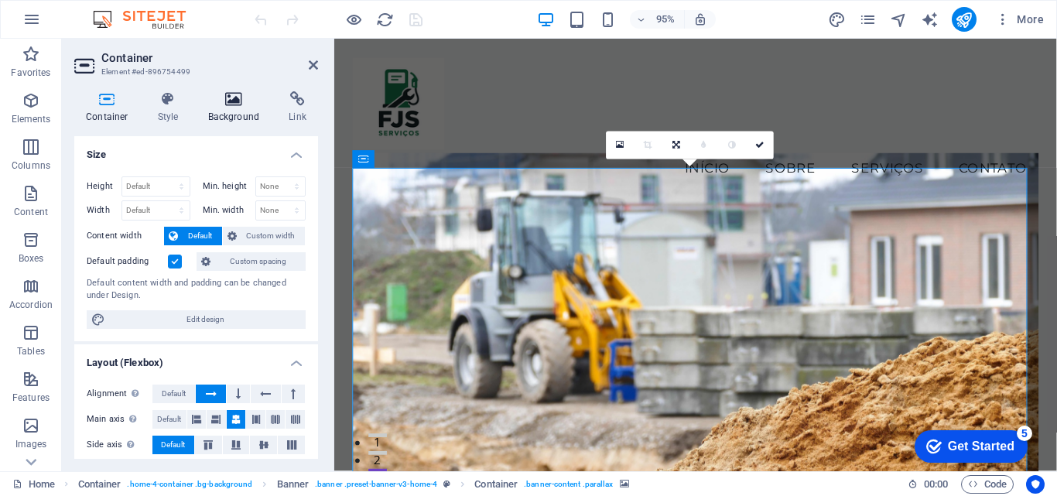
click at [231, 97] on icon at bounding box center [234, 98] width 75 height 15
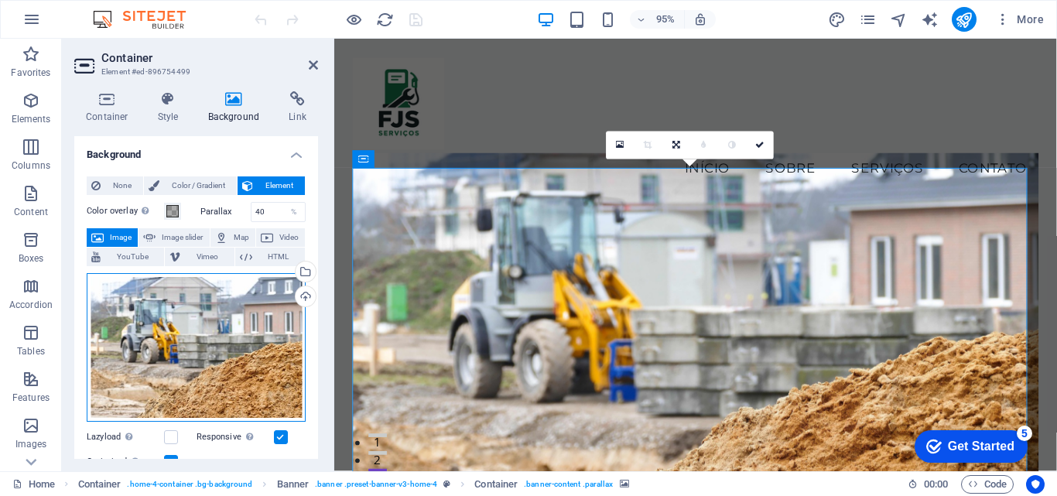
click at [190, 334] on div "Drag files here, click to choose files or select files from Files or our free s…" at bounding box center [196, 347] width 219 height 149
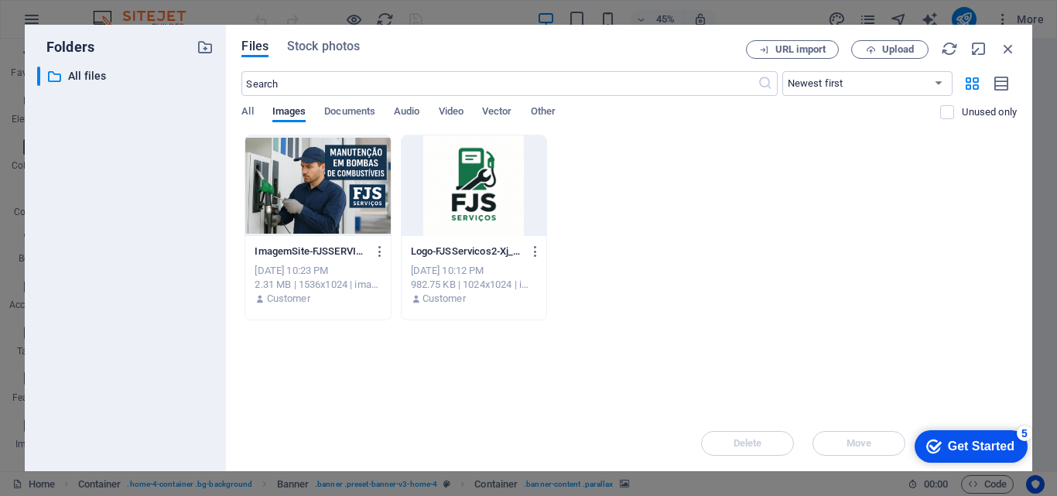
click at [307, 173] on div at bounding box center [317, 185] width 145 height 101
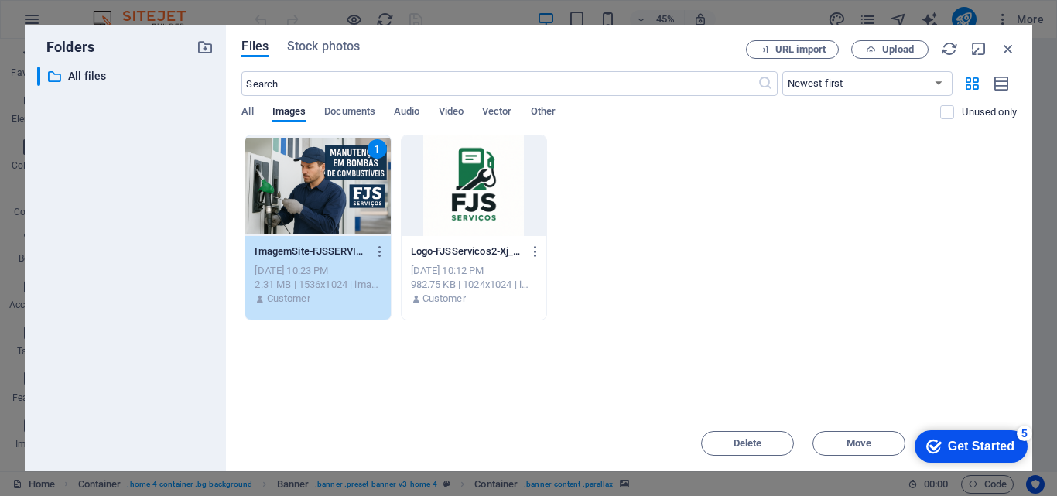
click at [307, 173] on div "1" at bounding box center [317, 185] width 145 height 101
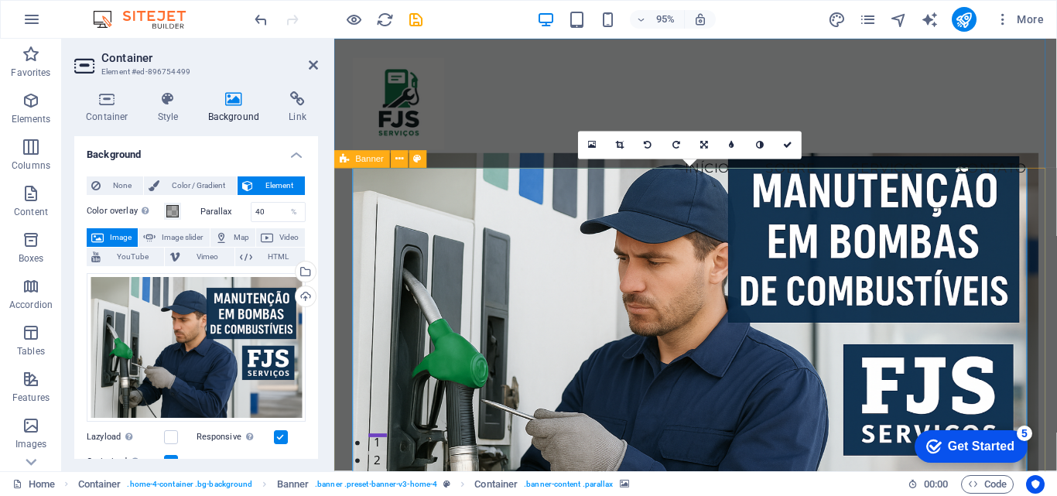
click at [576, 252] on figure at bounding box center [715, 366] width 723 height 415
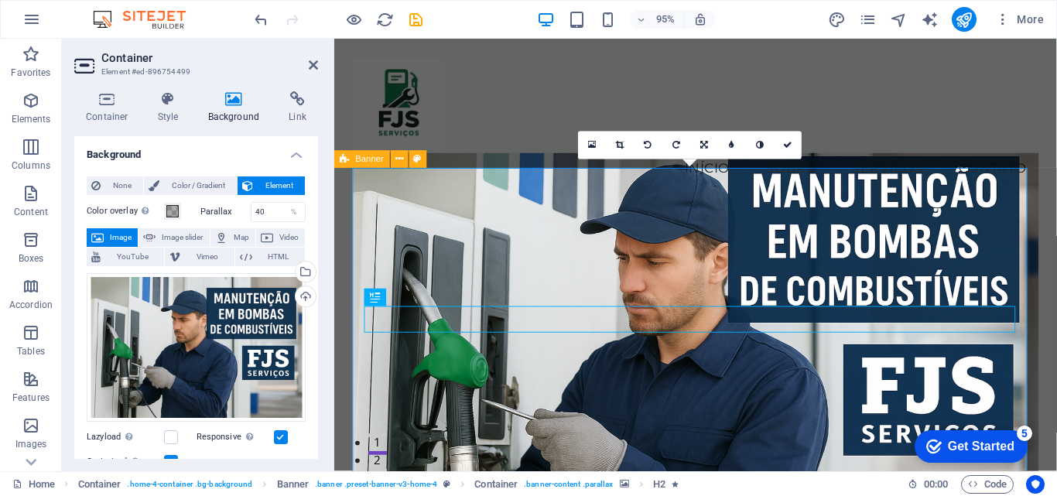
drag, startPoint x: 595, startPoint y: 252, endPoint x: 587, endPoint y: 289, distance: 38.1
click at [587, 289] on figure at bounding box center [715, 366] width 723 height 415
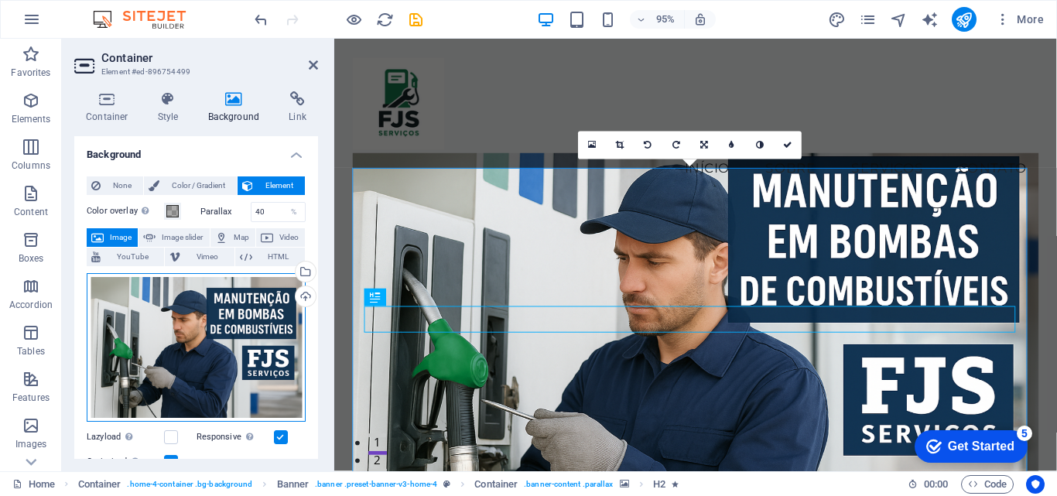
click at [233, 321] on div "Drag files here, click to choose files or select files from Files or our free s…" at bounding box center [196, 347] width 219 height 149
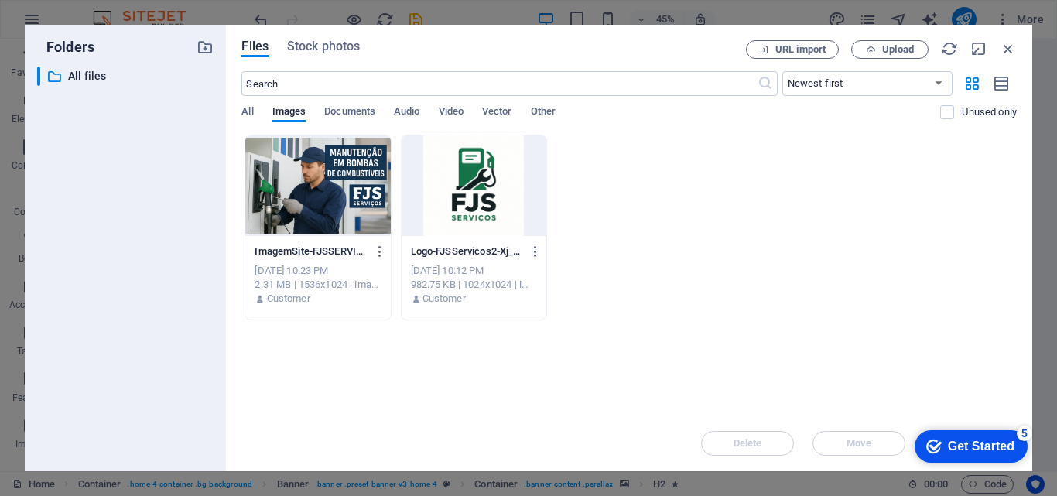
click at [282, 198] on div at bounding box center [317, 185] width 145 height 101
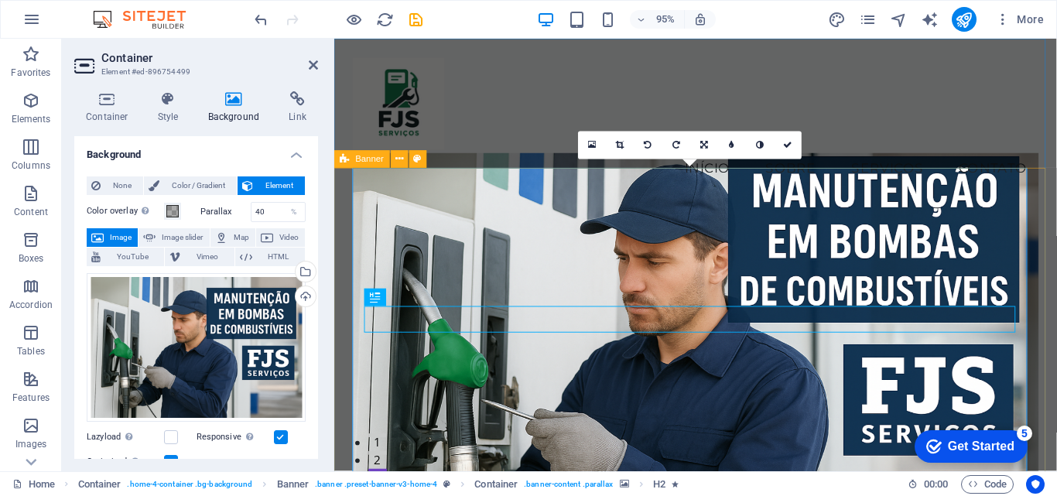
click at [636, 220] on figure at bounding box center [715, 366] width 723 height 415
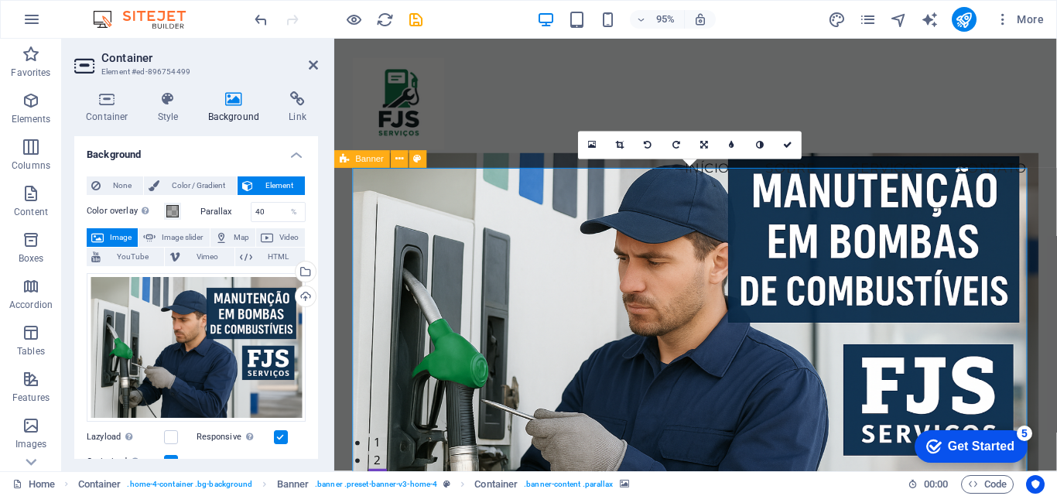
click at [636, 263] on figure at bounding box center [715, 366] width 723 height 415
click at [617, 144] on icon at bounding box center [620, 145] width 9 height 9
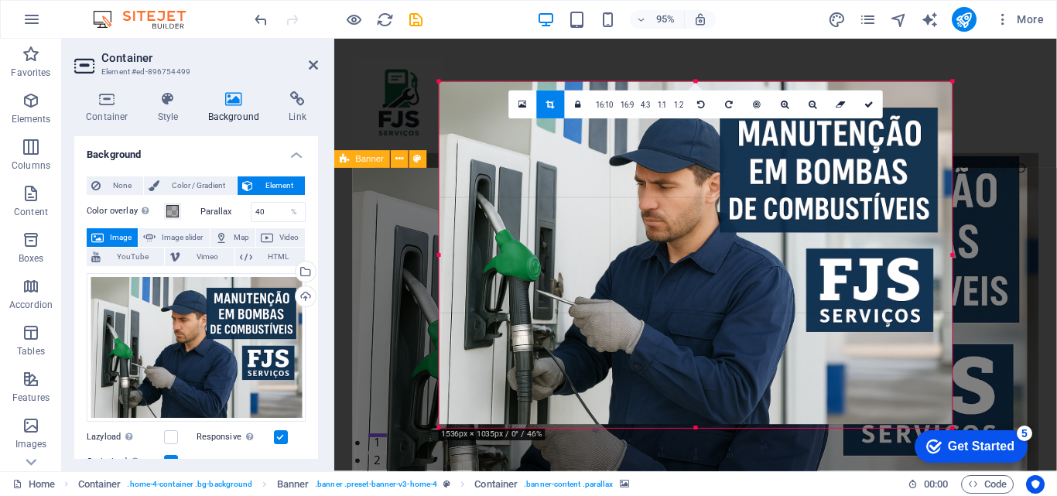
drag, startPoint x: 956, startPoint y: 84, endPoint x: 949, endPoint y: 74, distance: 12.5
click at [949, 82] on div "180 170 160 150 140 130 120 110 100 90 80 70 60 50 40 30 20 10 0 -10 -20 -30 -4…" at bounding box center [695, 255] width 513 height 346
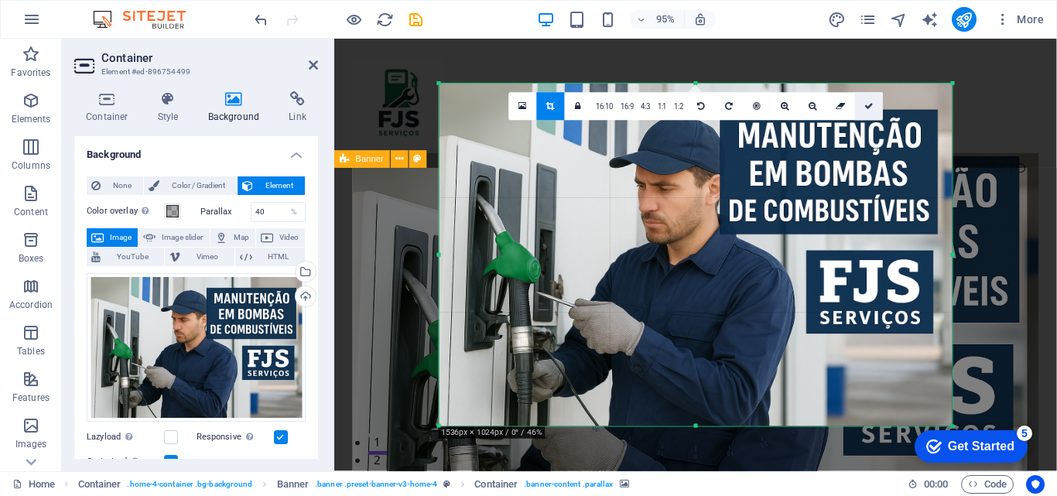
click at [871, 105] on icon at bounding box center [868, 106] width 9 height 9
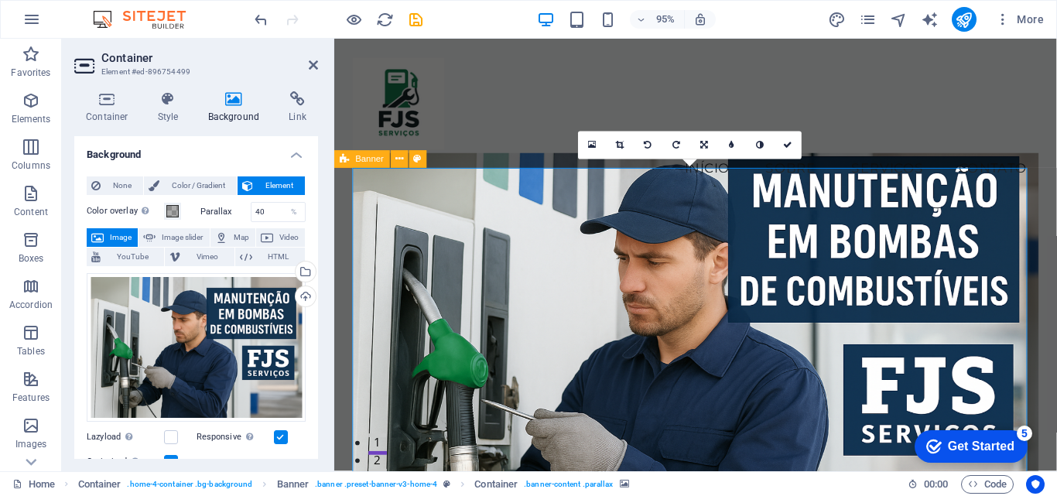
click at [568, 248] on figure at bounding box center [715, 366] width 723 height 415
click at [633, 254] on figure at bounding box center [715, 366] width 723 height 415
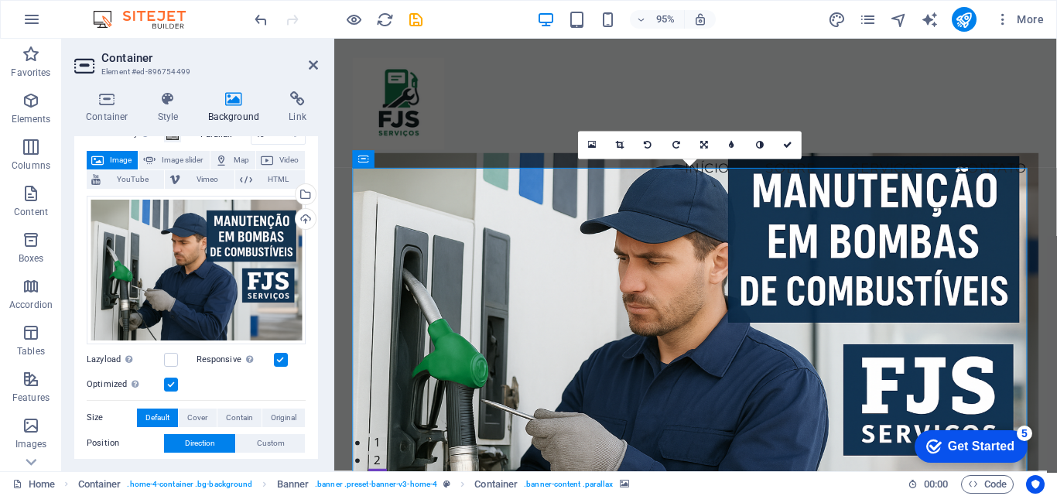
scroll to position [155, 0]
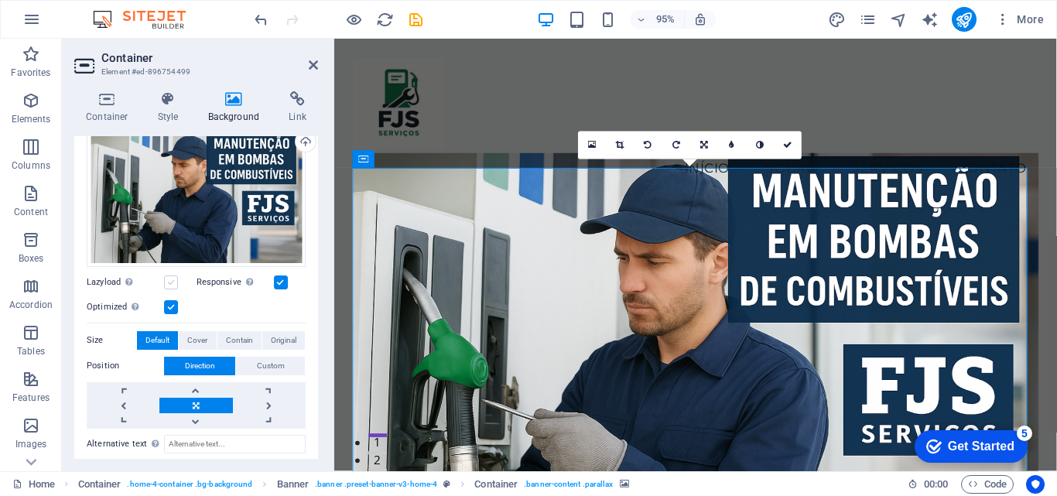
click at [173, 279] on label at bounding box center [171, 282] width 14 height 14
click at [0, 0] on input "Lazyload Loading images after the page loads improves page speed." at bounding box center [0, 0] width 0 height 0
click at [202, 398] on link at bounding box center [195, 405] width 73 height 15
click at [193, 425] on link at bounding box center [195, 420] width 73 height 15
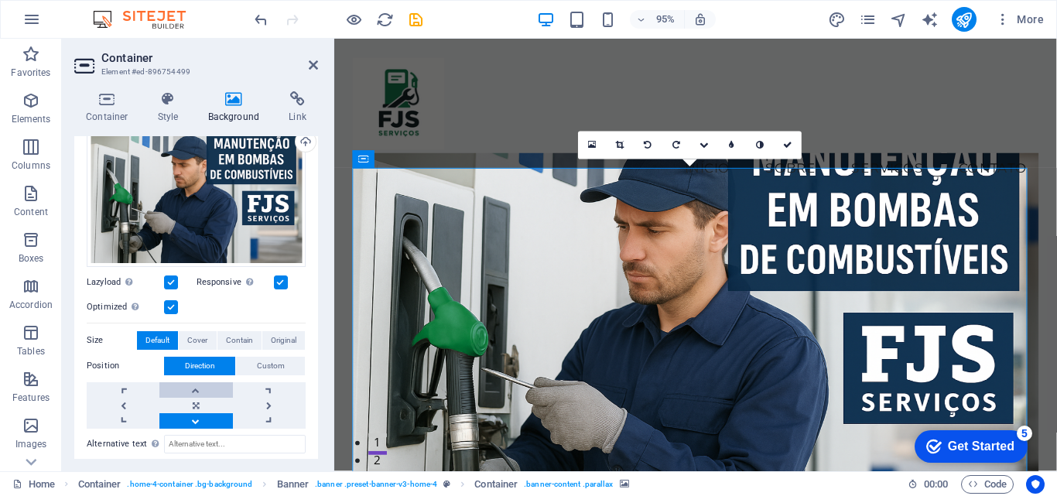
click at [188, 384] on link at bounding box center [195, 389] width 73 height 15
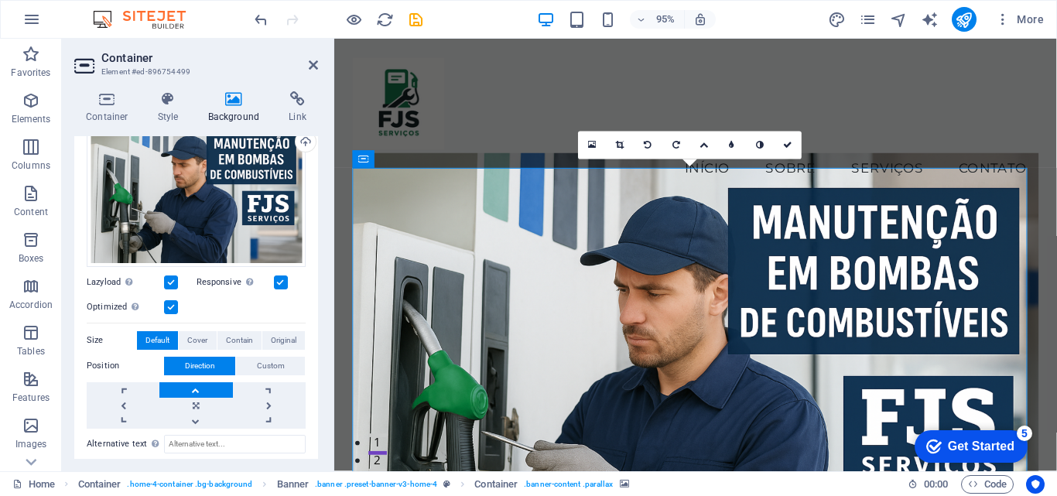
click at [188, 384] on link at bounding box center [195, 389] width 73 height 15
click at [549, 71] on div "Menu Início Sobre Serviços Contato" at bounding box center [714, 126] width 761 height 175
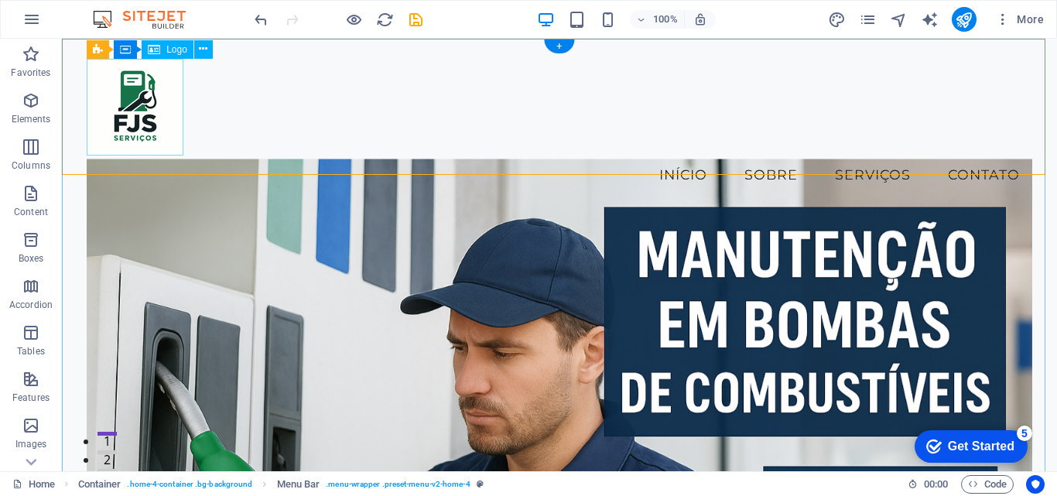
click at [149, 101] on div at bounding box center [560, 107] width 946 height 97
click at [139, 86] on div at bounding box center [560, 107] width 946 height 97
select select "px"
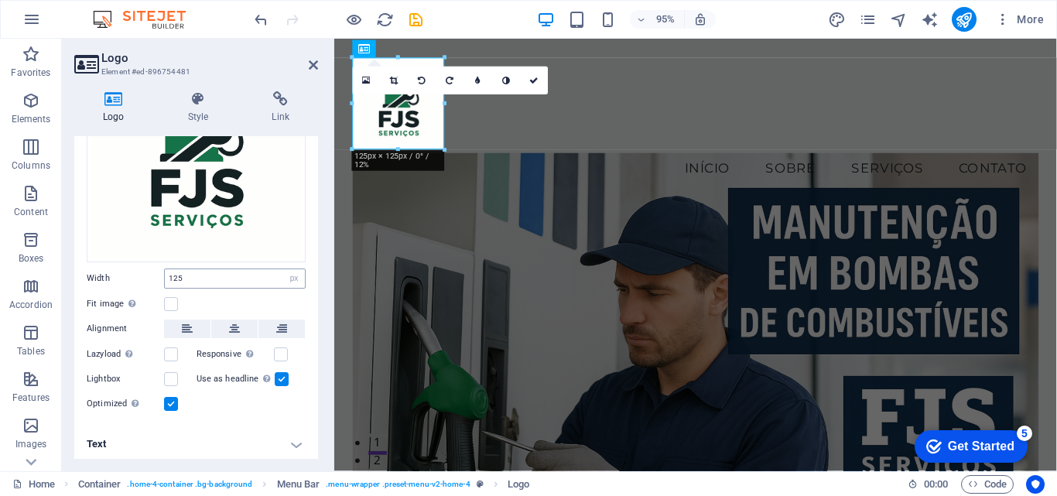
scroll to position [159, 0]
click at [636, 86] on div "Menu Início Sobre Serviços Contato" at bounding box center [714, 126] width 761 height 175
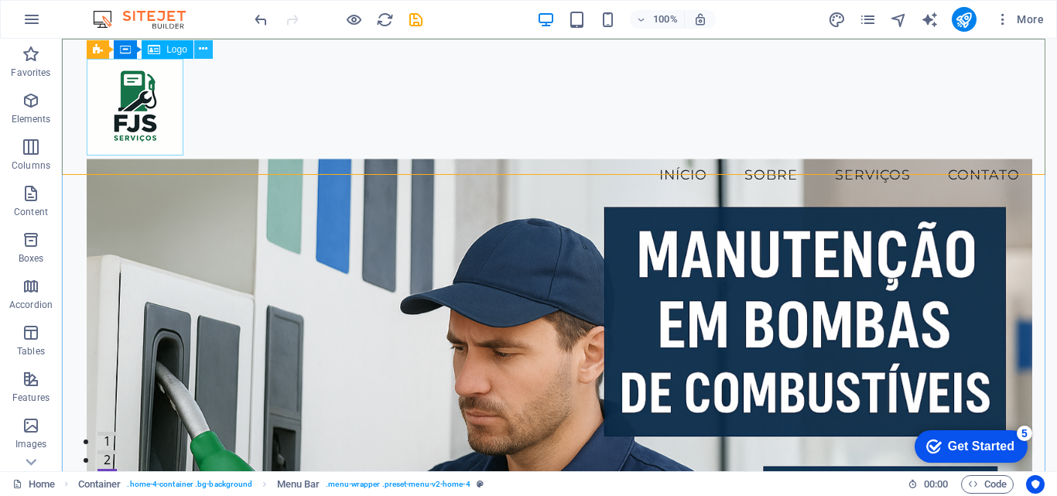
click at [200, 47] on icon at bounding box center [203, 49] width 9 height 16
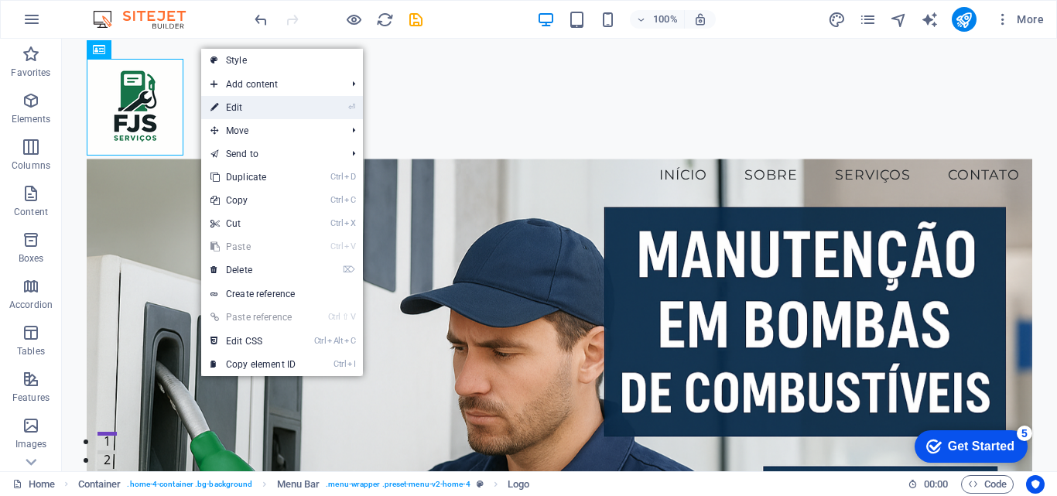
click at [275, 101] on link "⏎ Edit" at bounding box center [253, 107] width 104 height 23
select select "px"
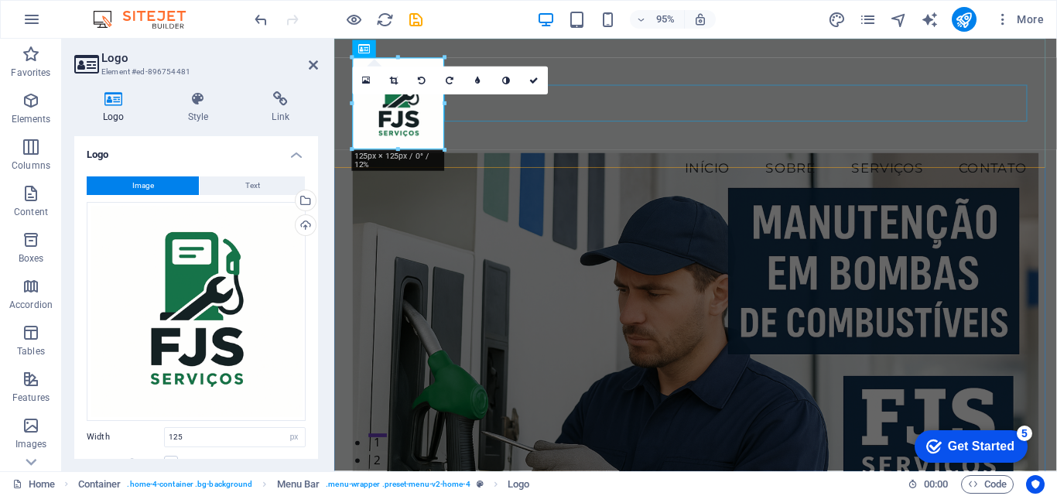
click at [544, 156] on nav "Início Sobre Serviços Contato" at bounding box center [715, 175] width 723 height 39
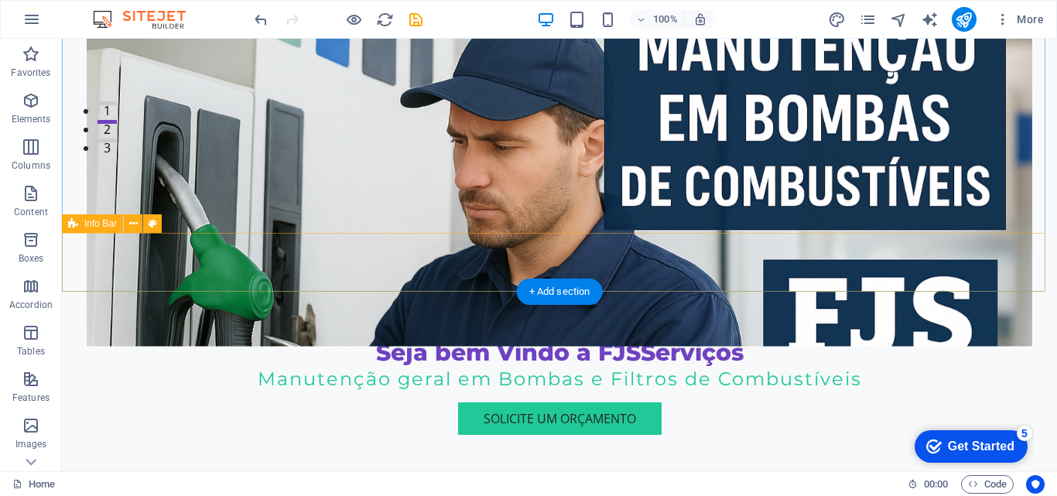
scroll to position [387, 0]
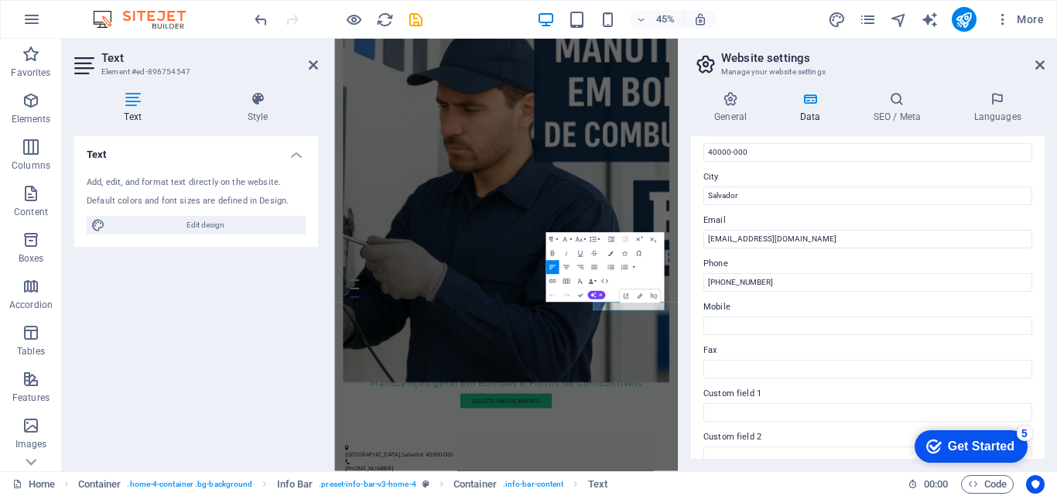
scroll to position [232, 0]
click at [736, 234] on input "contato@fjsservicos.com.br" at bounding box center [867, 236] width 329 height 19
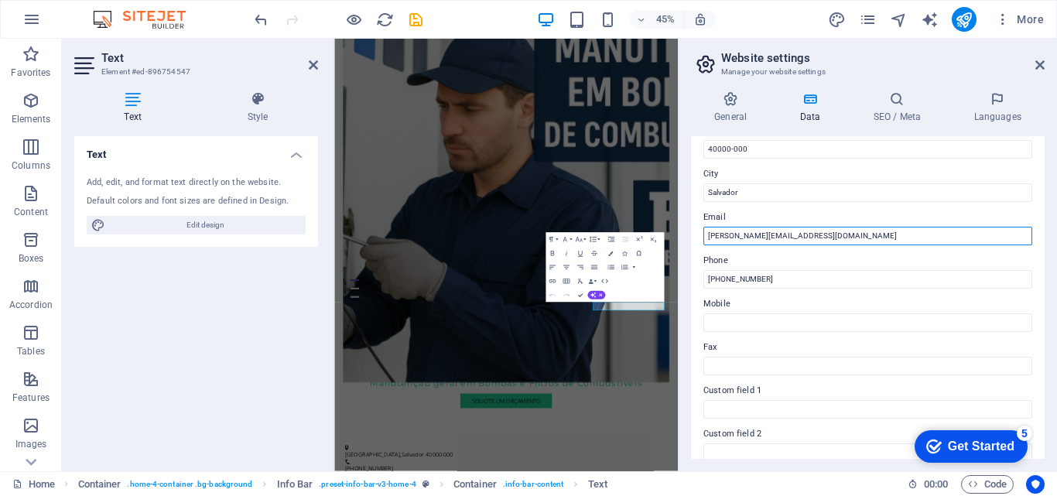
type input "[PERSON_NAME][EMAIL_ADDRESS][DOMAIN_NAME]"
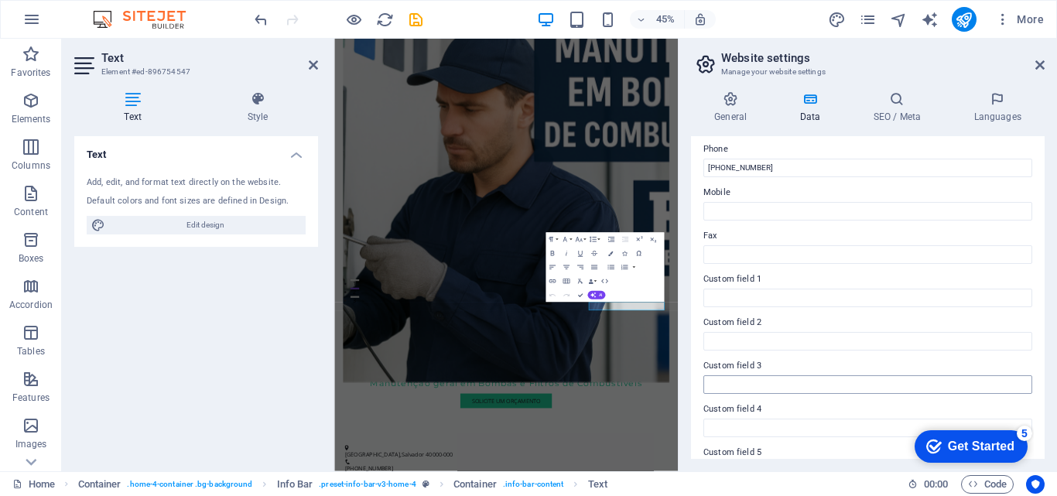
scroll to position [0, 0]
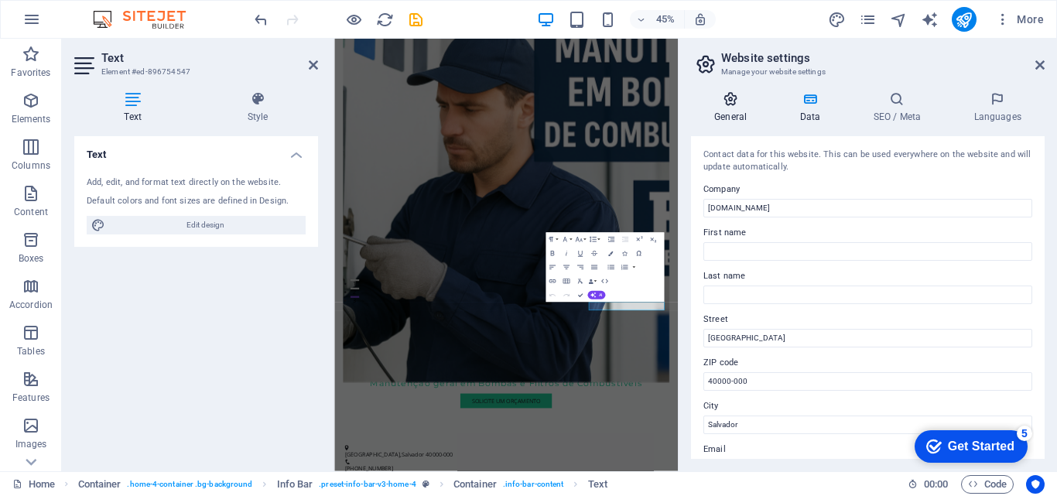
click at [737, 108] on h4 "General" at bounding box center [733, 107] width 85 height 32
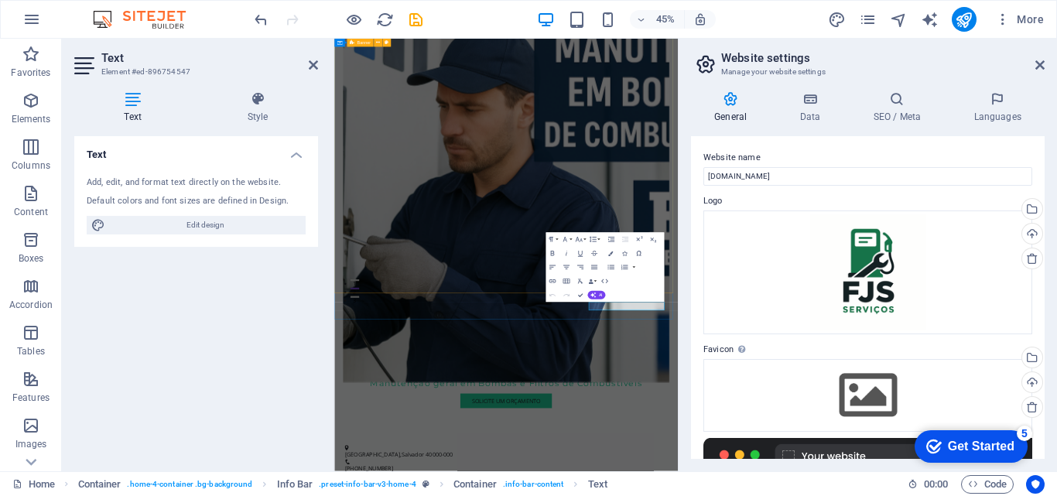
click at [824, 347] on figure at bounding box center [717, 363] width 726 height 875
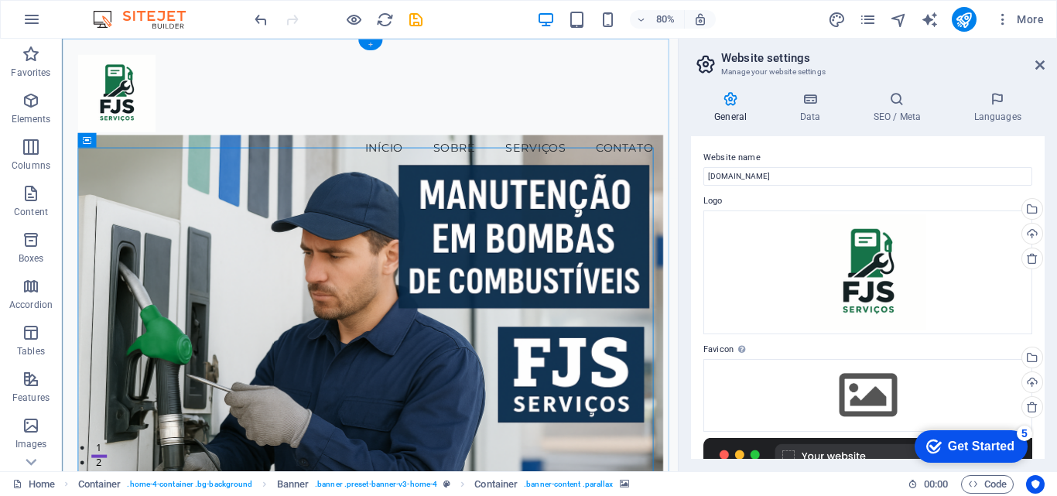
click at [365, 45] on div "+" at bounding box center [369, 44] width 24 height 11
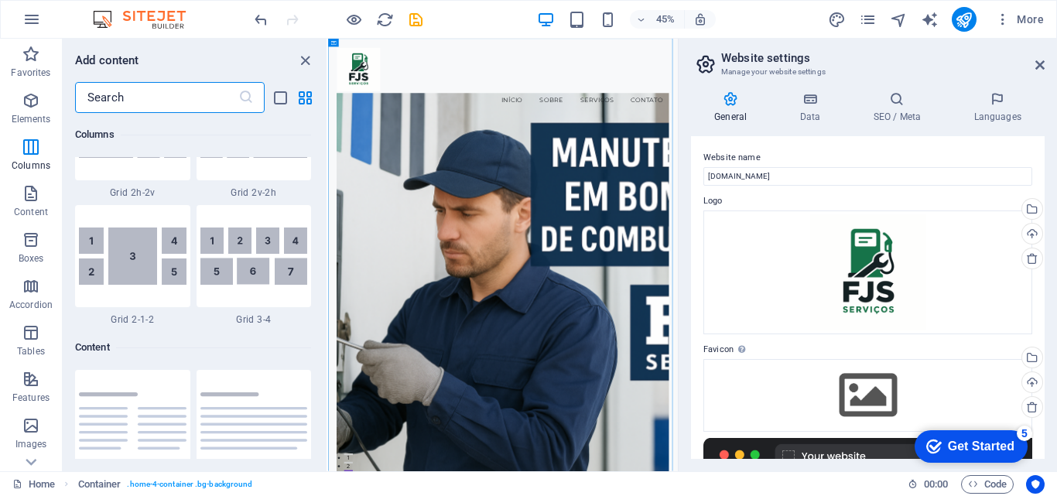
scroll to position [2398, 0]
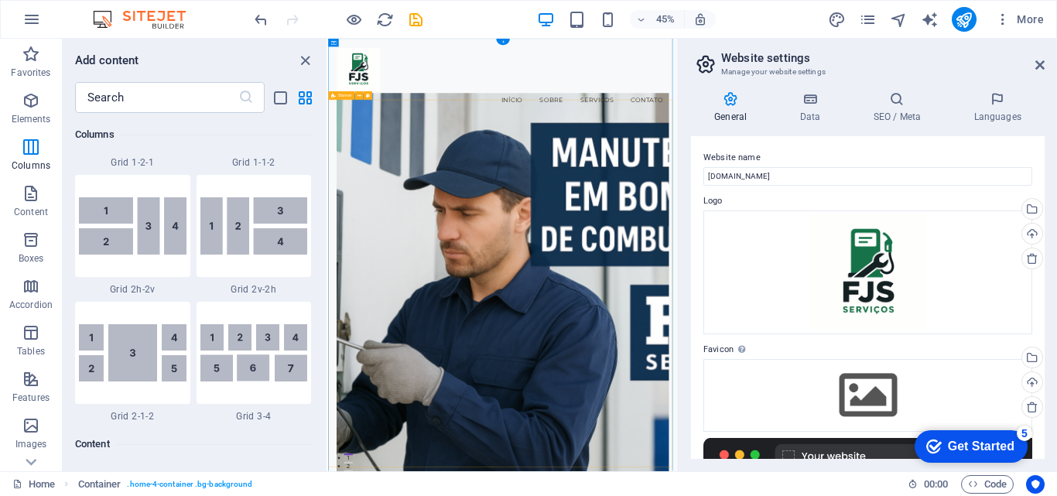
click at [507, 42] on div "+" at bounding box center [503, 42] width 14 height 6
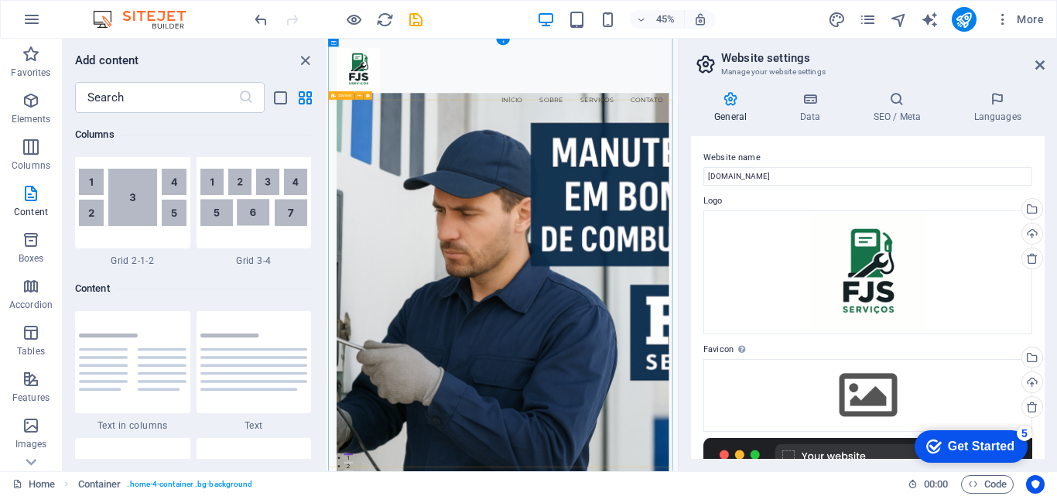
scroll to position [2707, 0]
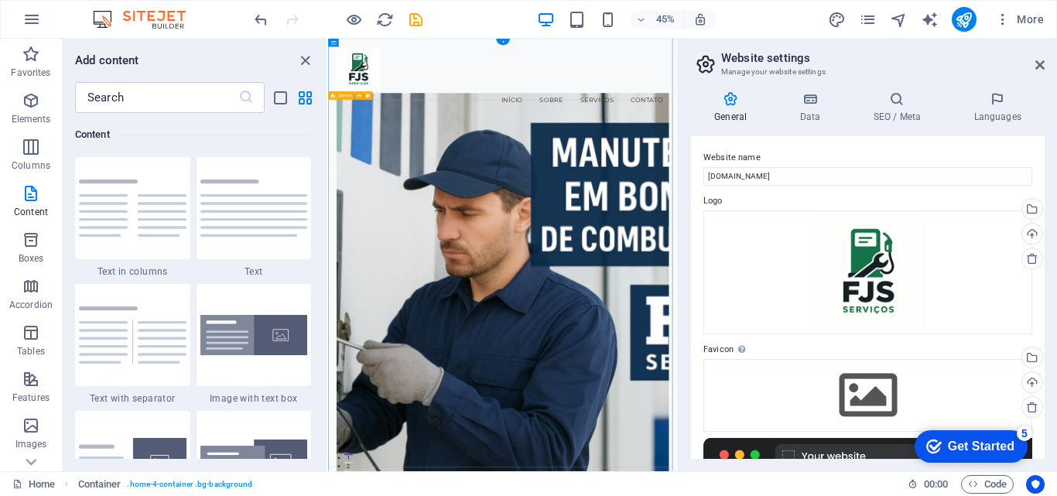
click at [507, 42] on div "+" at bounding box center [503, 42] width 14 height 6
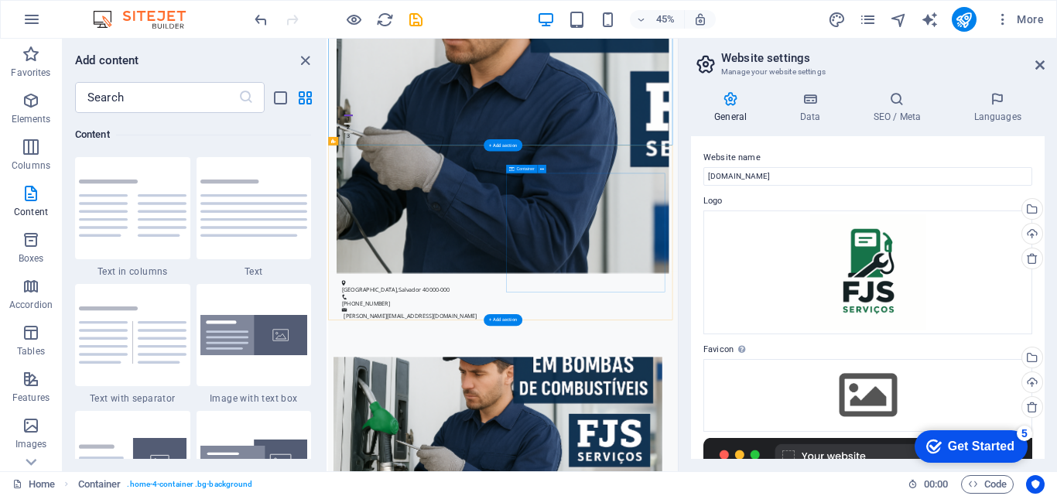
scroll to position [774, 0]
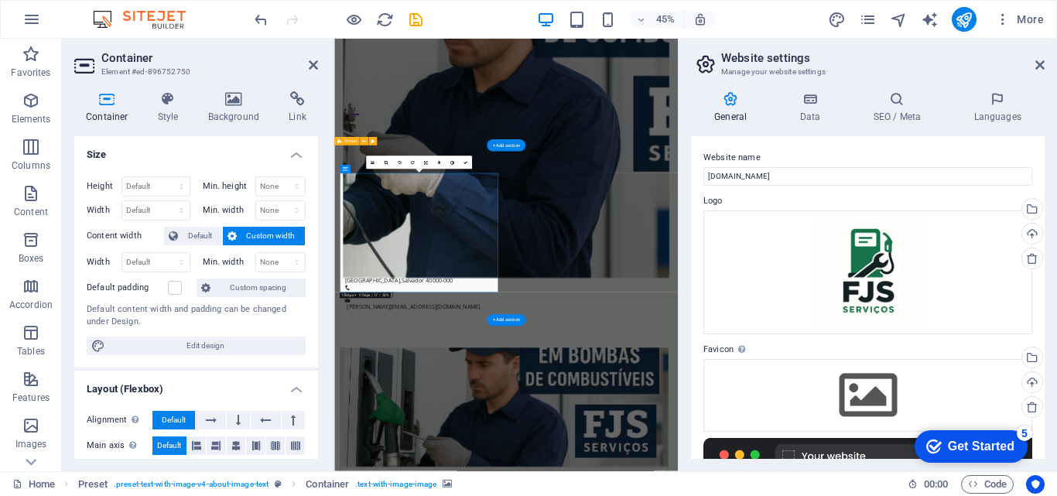
drag, startPoint x: 501, startPoint y: 527, endPoint x: 487, endPoint y: 527, distance: 13.9
click at [233, 90] on div "Container Style Background Link Size Height Default px rem % vh vw Min. height …" at bounding box center [196, 275] width 269 height 392
click at [228, 103] on icon at bounding box center [234, 98] width 75 height 15
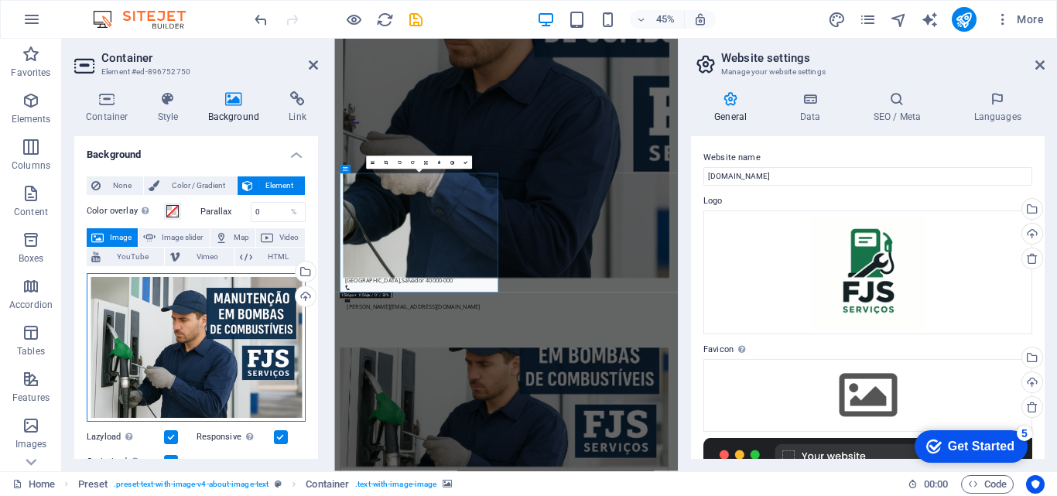
click at [192, 340] on div "Drag files here, click to choose files or select files from Files or our free s…" at bounding box center [196, 347] width 219 height 149
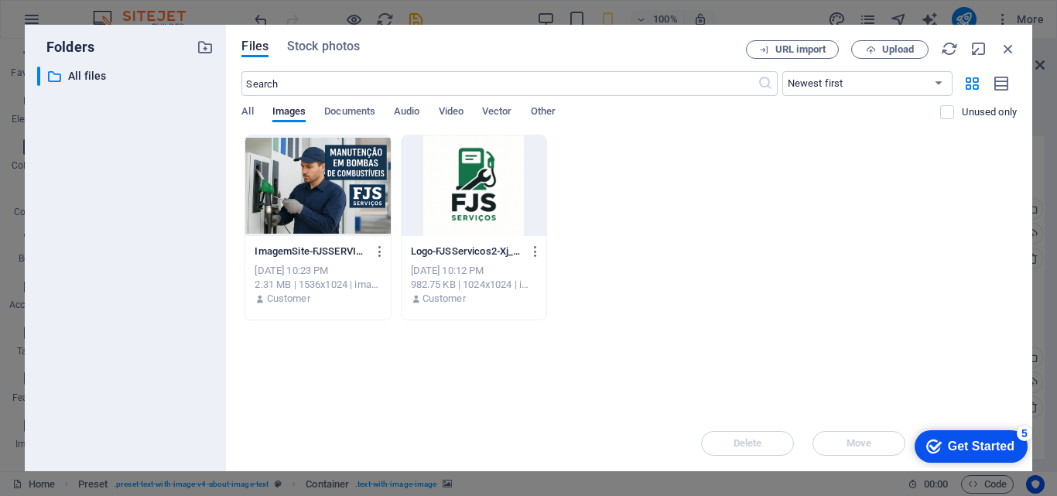
scroll to position [303, 0]
click at [465, 181] on div at bounding box center [474, 185] width 145 height 101
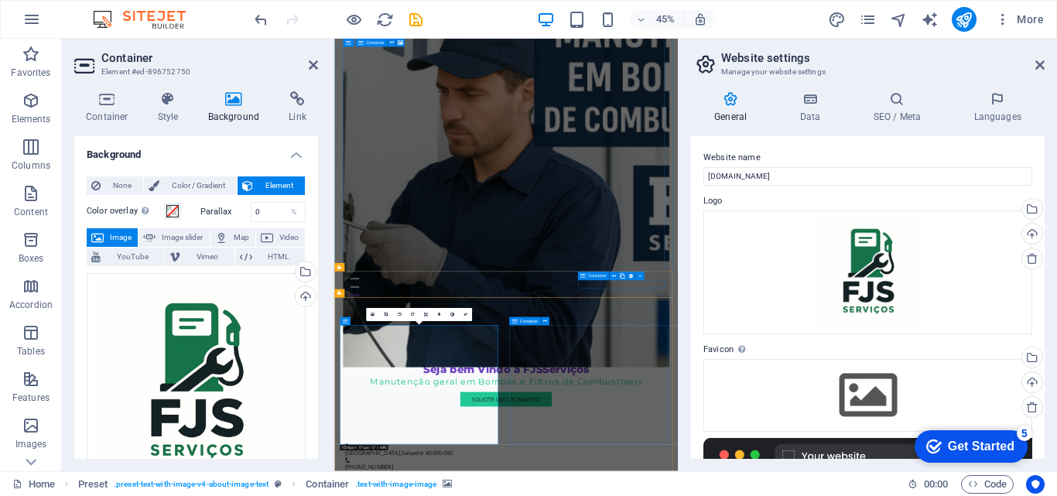
scroll to position [457, 0]
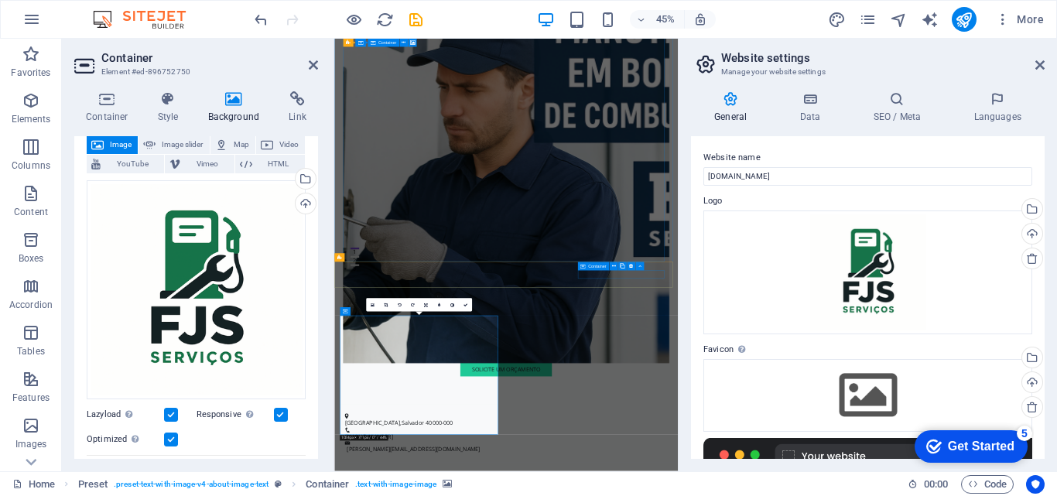
scroll to position [232, 0]
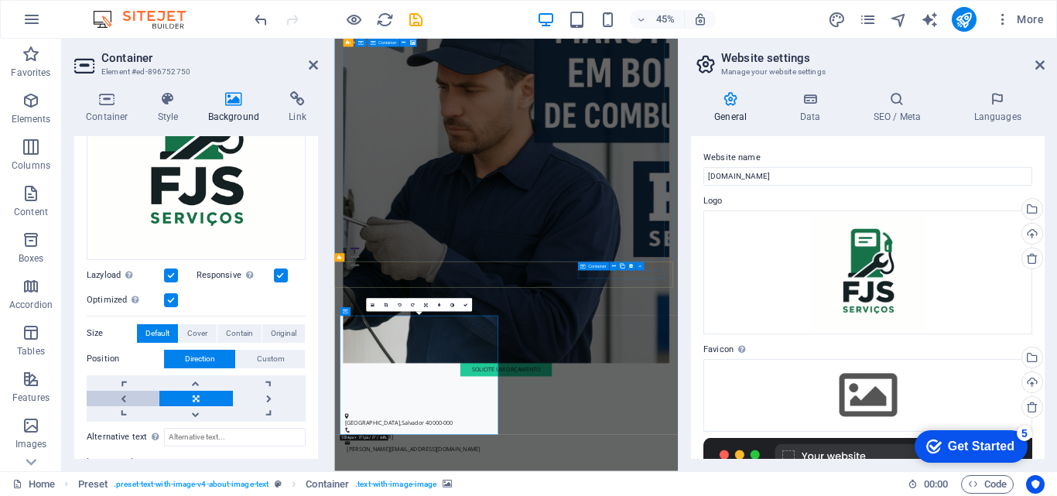
click at [116, 392] on link at bounding box center [123, 398] width 73 height 15
click at [193, 396] on link at bounding box center [195, 398] width 73 height 15
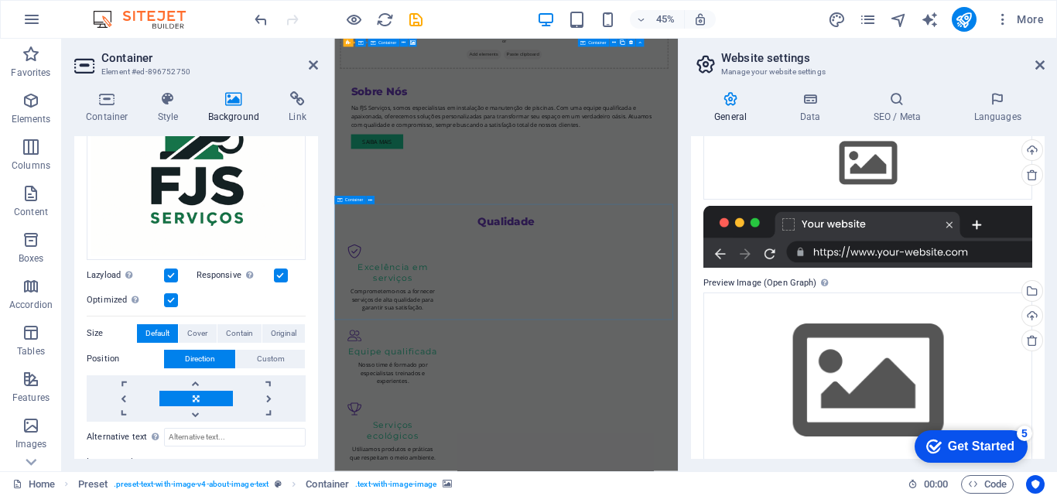
scroll to position [1773, 0]
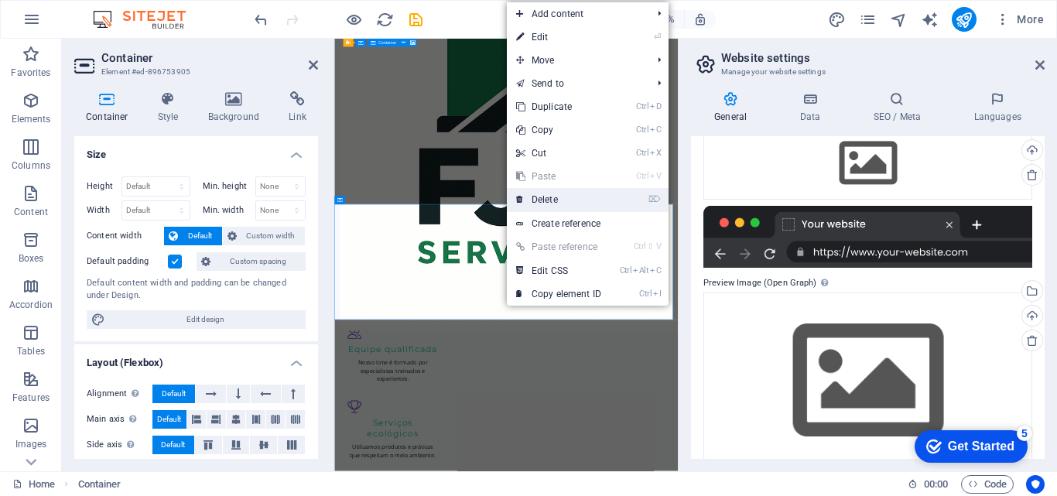
click at [552, 195] on link "⌦ Delete" at bounding box center [559, 199] width 104 height 23
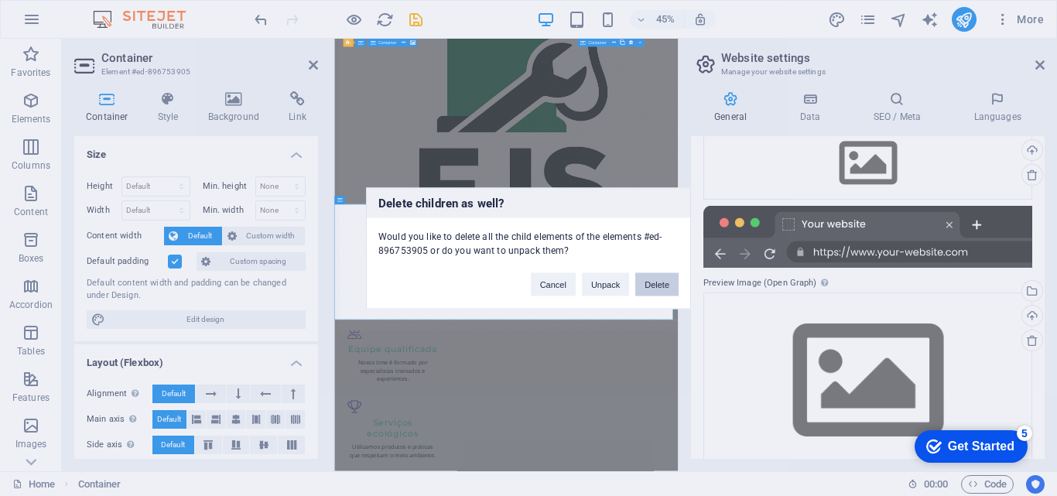
click at [666, 284] on button "Delete" at bounding box center [656, 283] width 43 height 23
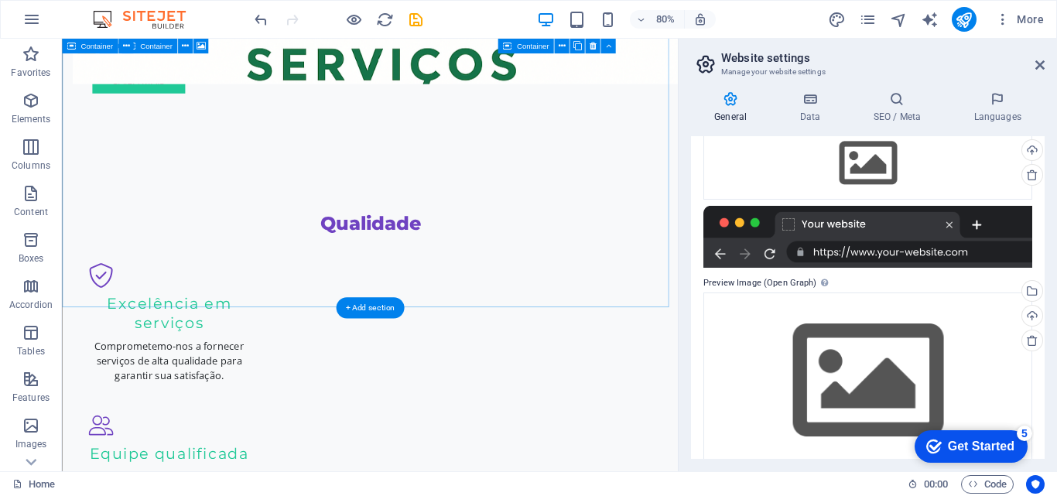
scroll to position [1571, 0]
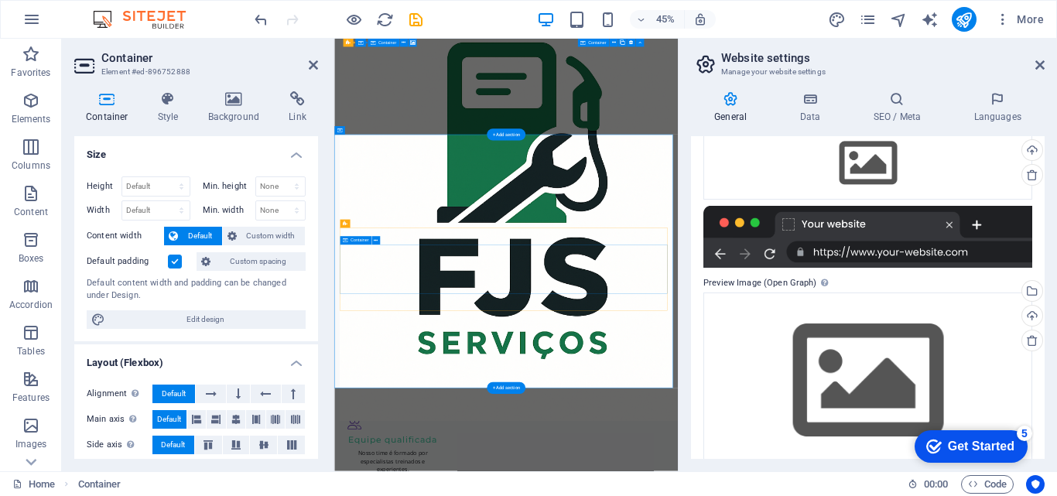
scroll to position [1928, 0]
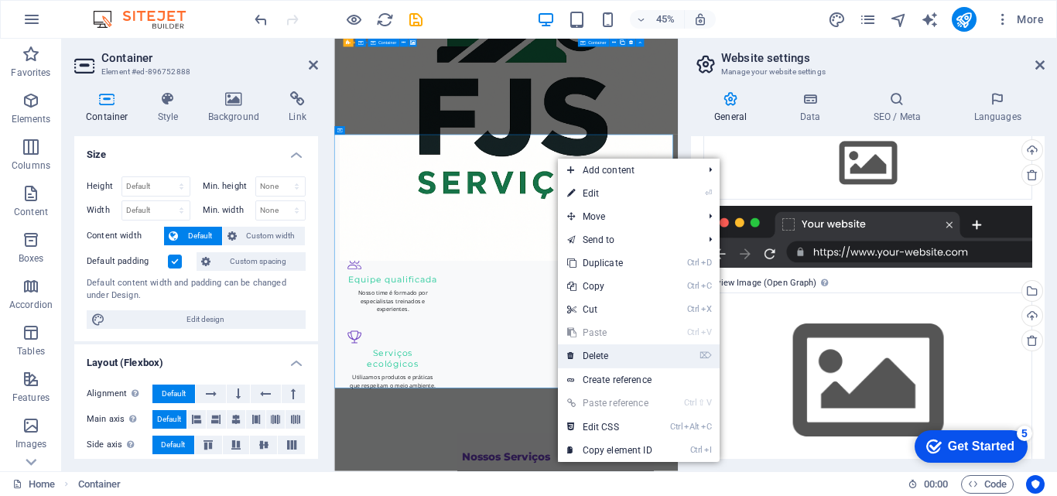
click at [619, 357] on link "⌦ Delete" at bounding box center [610, 355] width 104 height 23
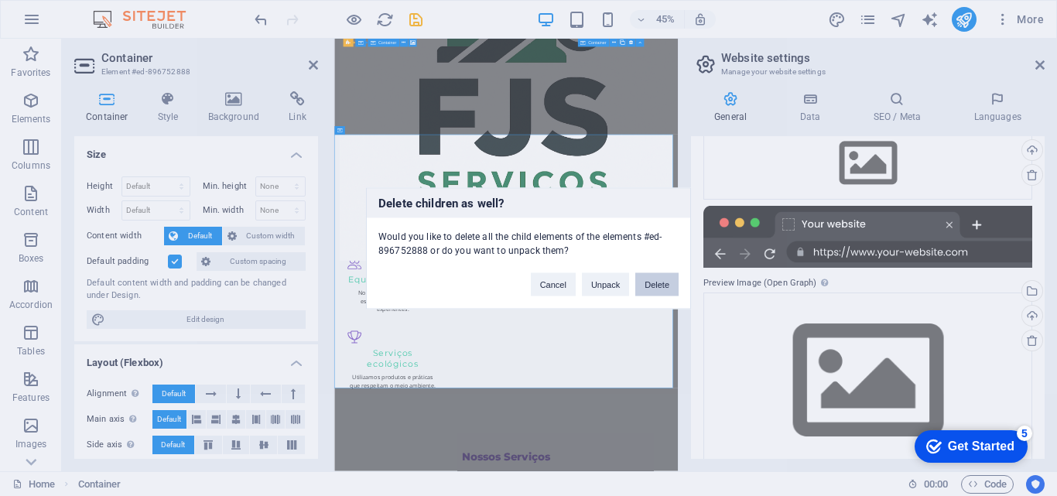
click at [661, 285] on button "Delete" at bounding box center [656, 283] width 43 height 23
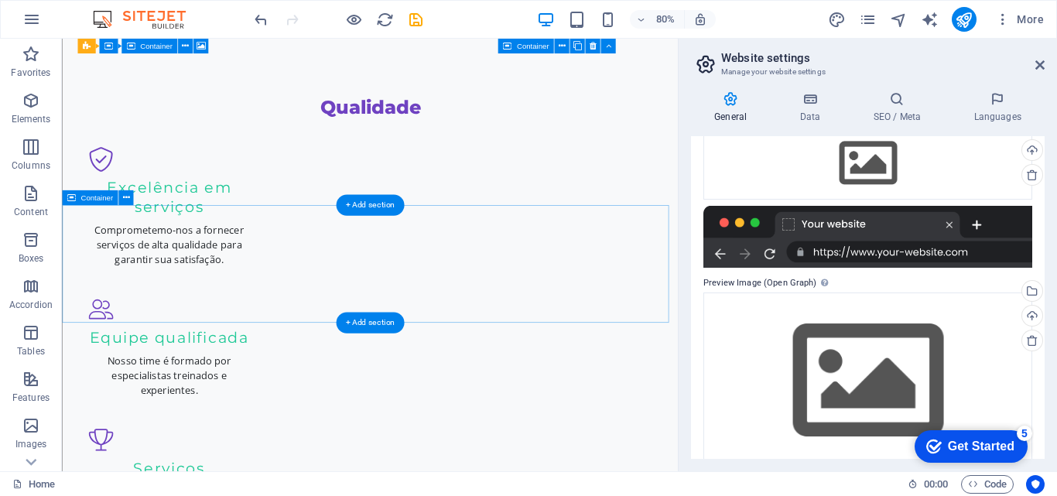
scroll to position [1648, 0]
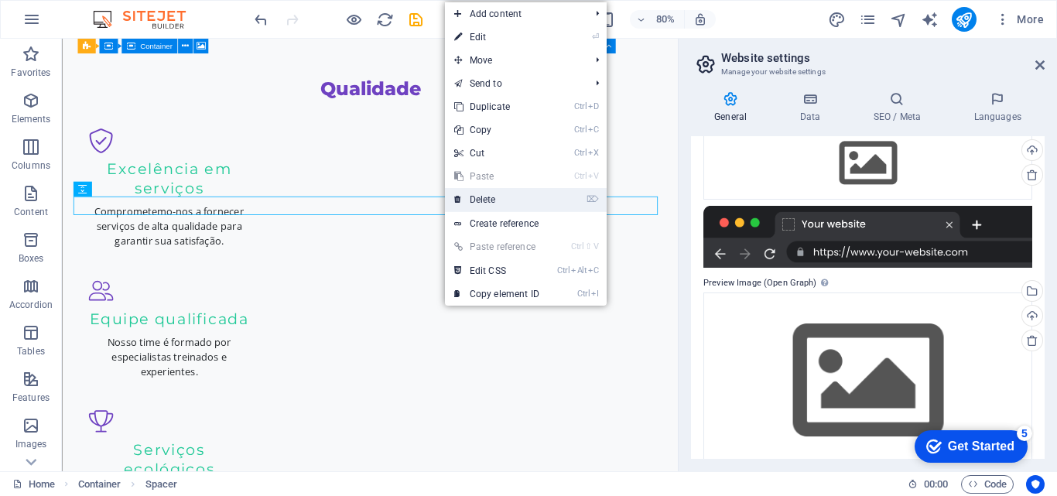
click at [467, 199] on link "⌦ Delete" at bounding box center [497, 199] width 104 height 23
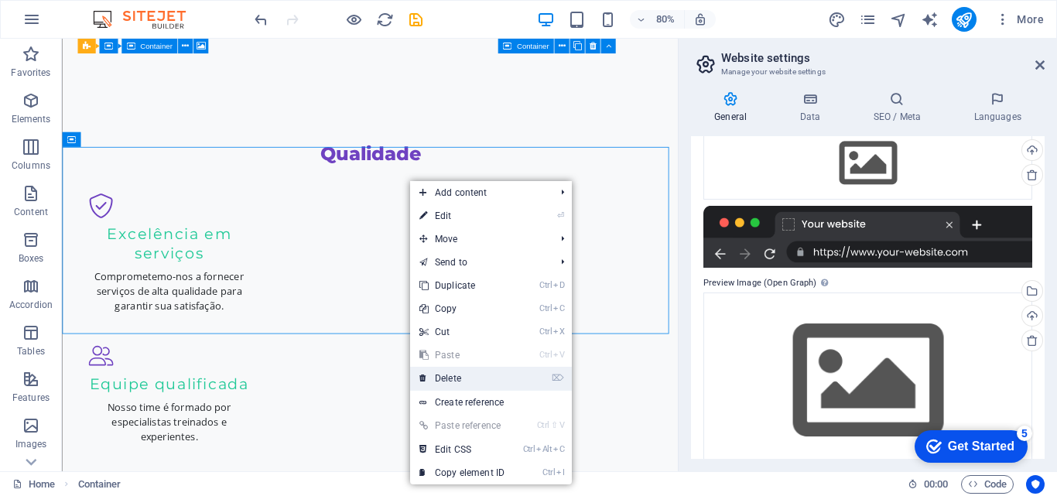
click at [446, 376] on link "⌦ Delete" at bounding box center [462, 378] width 104 height 23
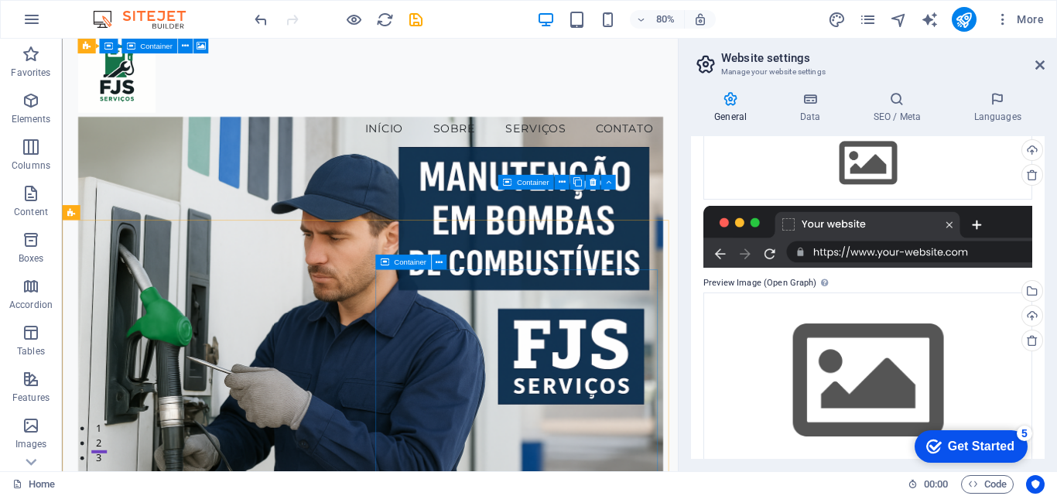
scroll to position [0, 0]
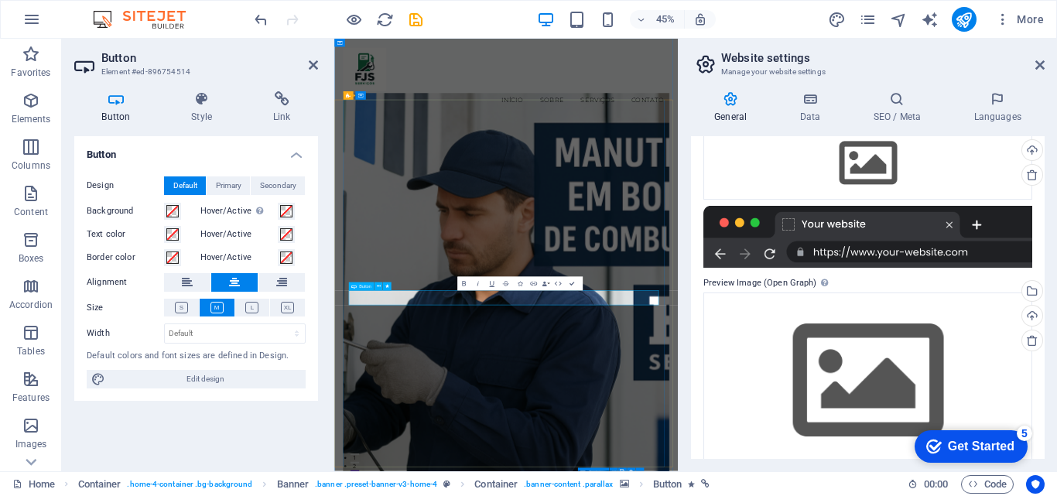
click at [280, 94] on icon at bounding box center [281, 98] width 73 height 15
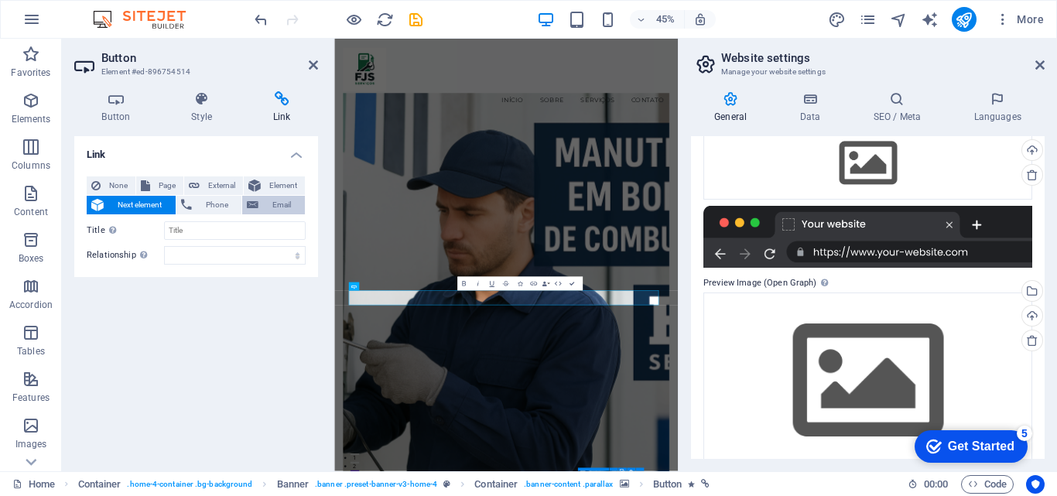
click at [263, 201] on span "Email" at bounding box center [281, 205] width 37 height 19
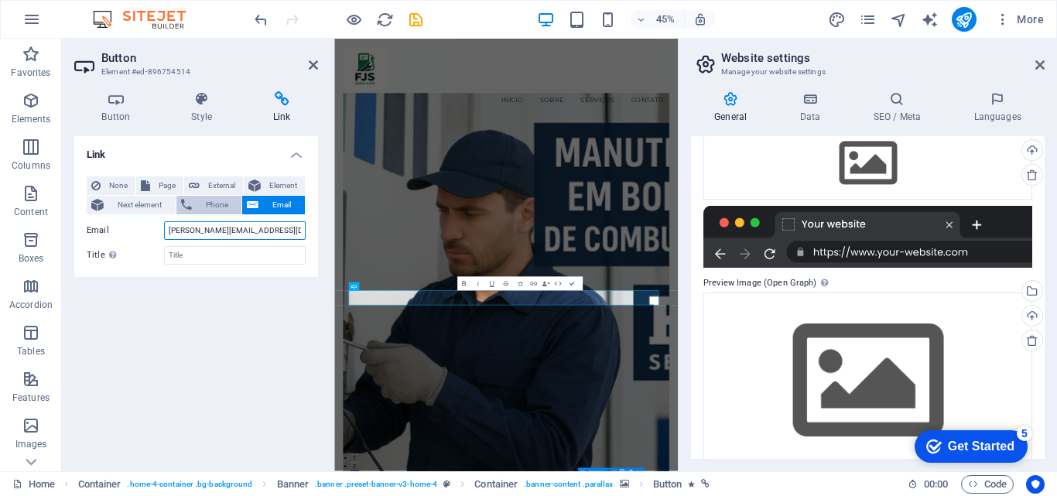
type input "[PERSON_NAME][EMAIL_ADDRESS][DOMAIN_NAME]"
click at [209, 203] on span "Phone" at bounding box center [217, 205] width 41 height 19
type input "71991337009"
click at [189, 279] on div "Link None Page External Element Next element Phone Email Page Home Subpage Lega…" at bounding box center [196, 297] width 244 height 323
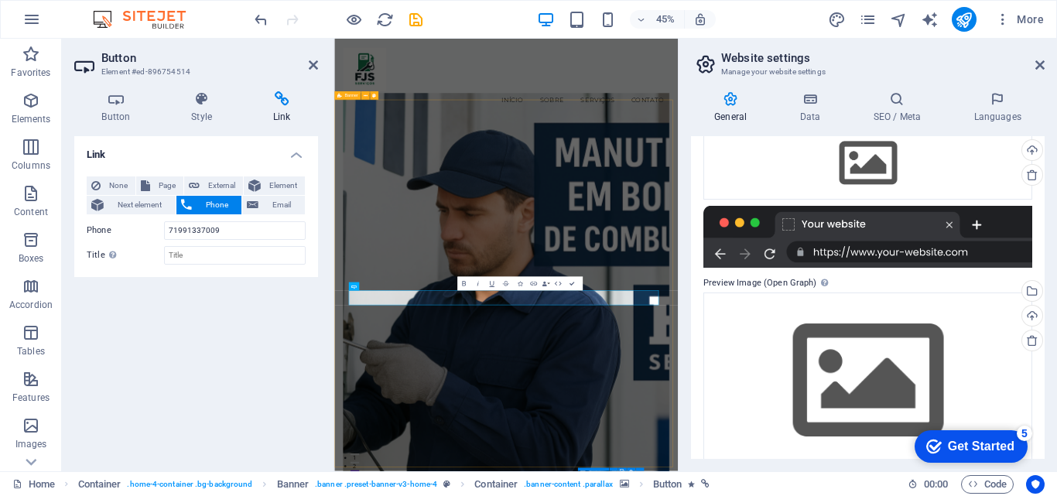
click at [254, 334] on div "Link None Page External Element Next element Phone Email Page Home Subpage Lega…" at bounding box center [196, 297] width 244 height 323
click at [115, 97] on icon at bounding box center [116, 98] width 84 height 15
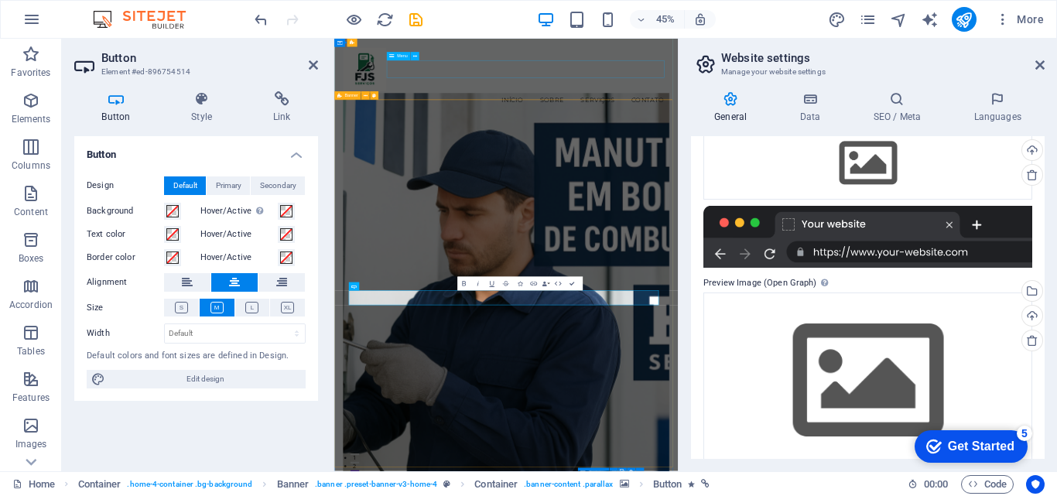
click at [547, 156] on nav "Início Sobre Serviços Contato" at bounding box center [717, 175] width 726 height 39
select select
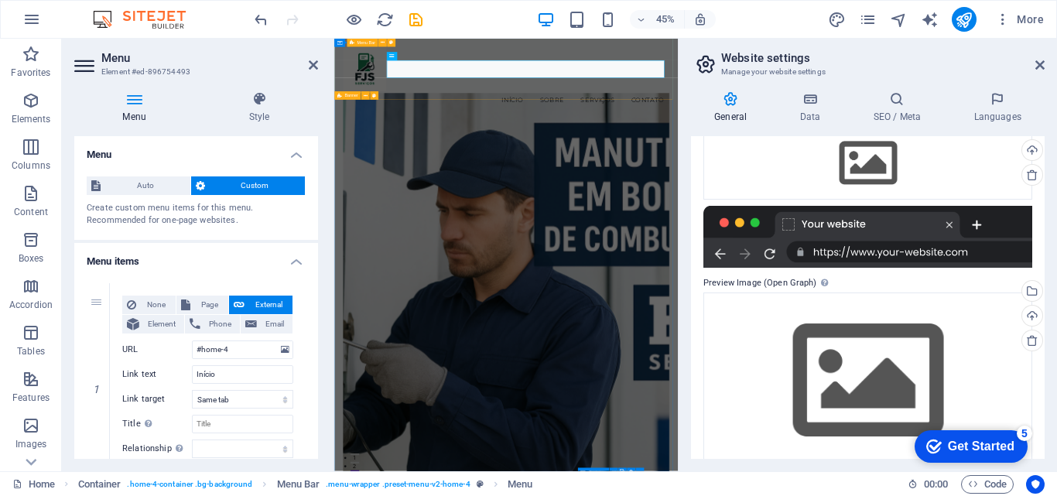
click at [588, 136] on div "Menu Início Sobre Serviços Contato" at bounding box center [716, 126] width 764 height 175
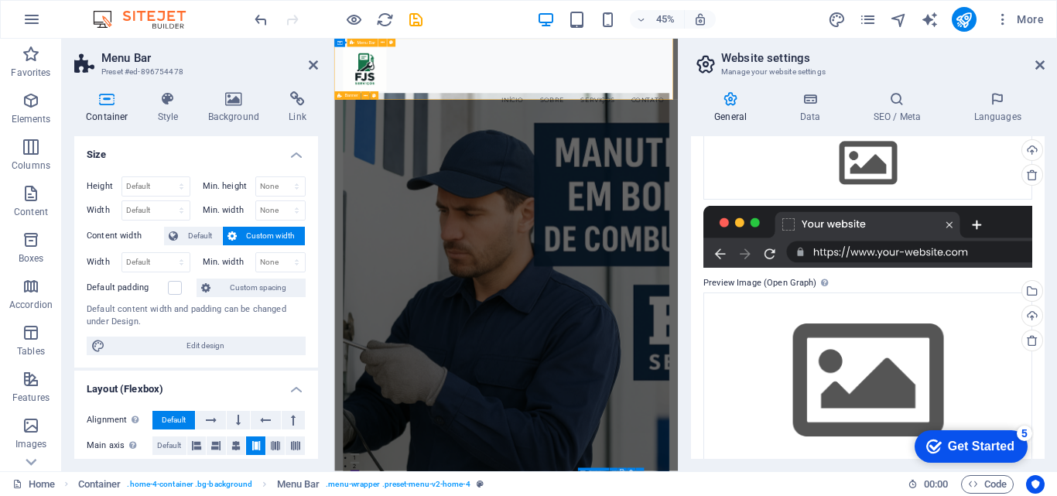
click at [550, 138] on div "Menu Início Sobre Serviços Contato" at bounding box center [716, 126] width 764 height 175
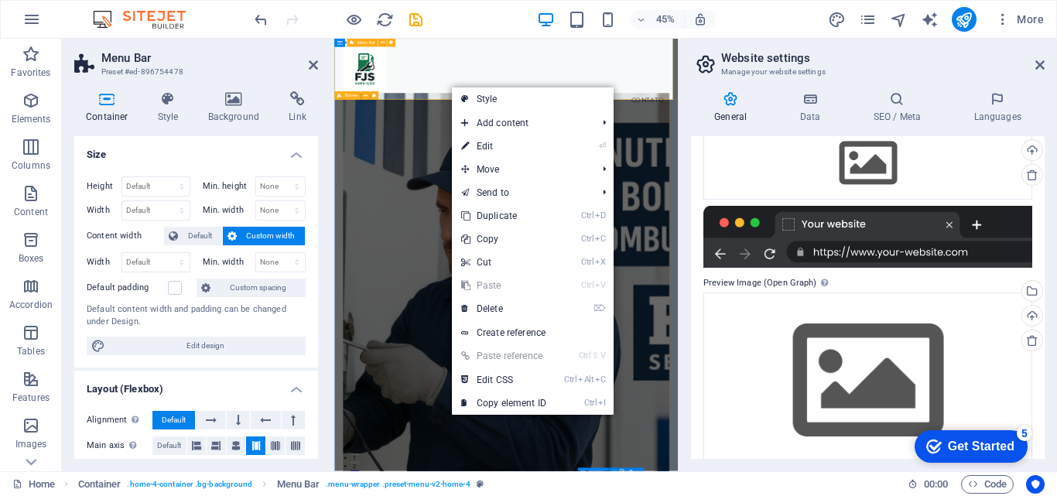
click at [542, 143] on div "Menu Início Sobre Serviços Contato" at bounding box center [716, 126] width 764 height 175
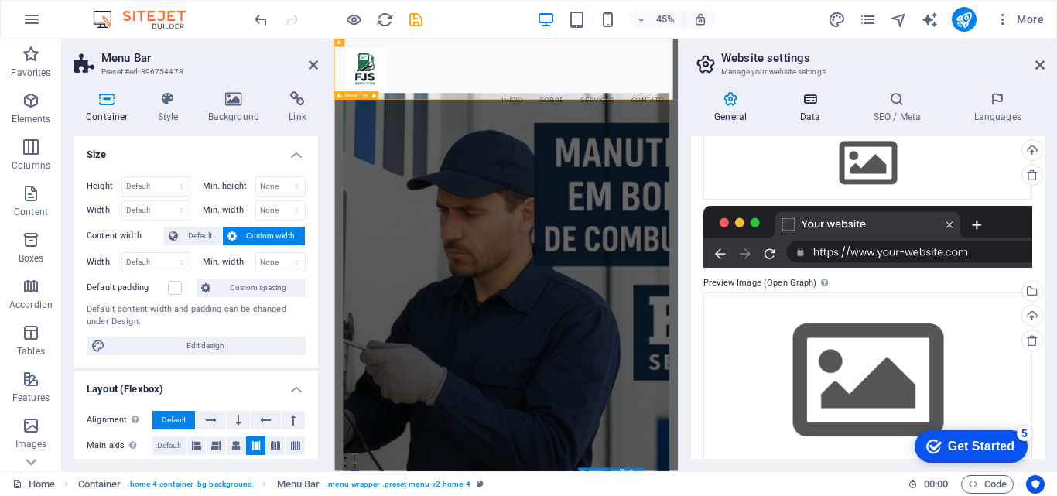
click at [805, 109] on h4 "Data" at bounding box center [813, 107] width 74 height 32
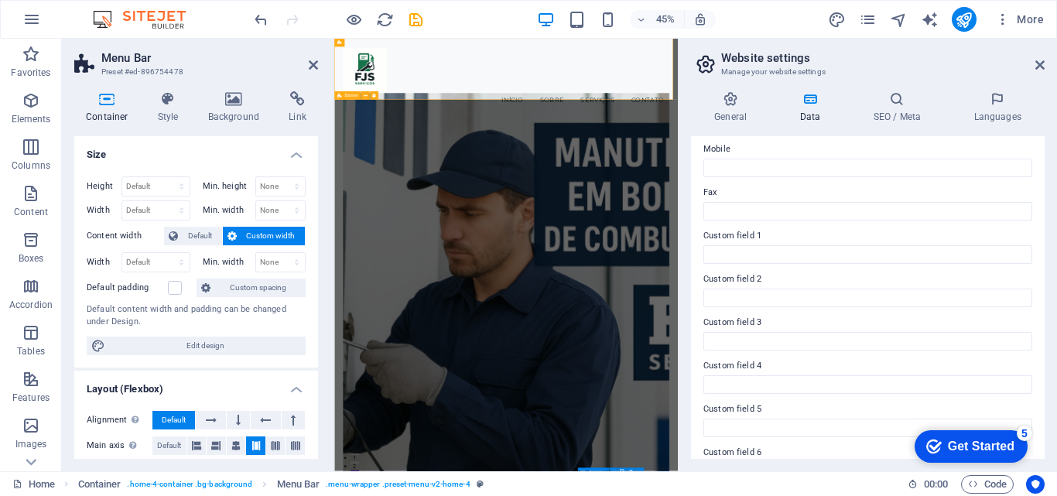
scroll to position [77, 0]
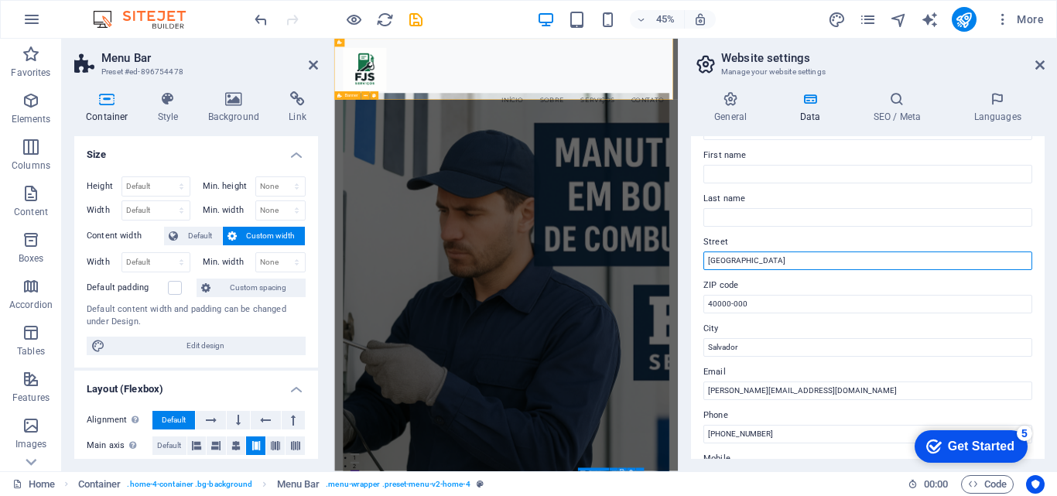
drag, startPoint x: 802, startPoint y: 263, endPoint x: 691, endPoint y: 257, distance: 111.6
click at [691, 257] on div "Contact data for this website. This can be used everywhere on the website and w…" at bounding box center [868, 297] width 354 height 323
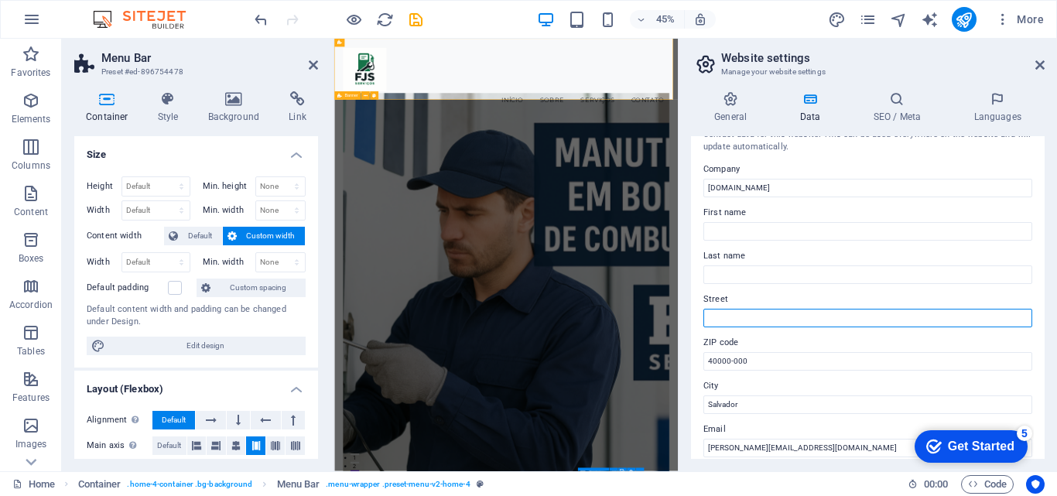
scroll to position [0, 0]
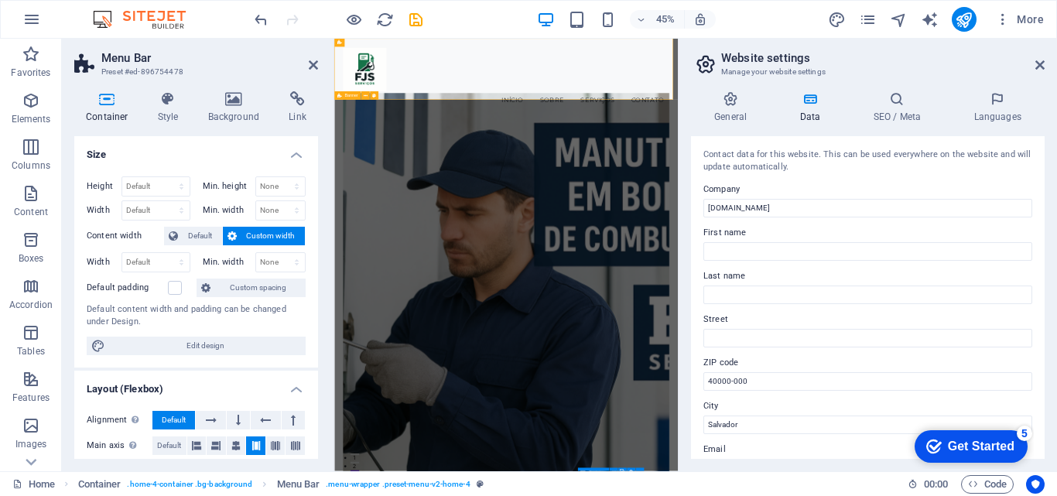
click at [914, 84] on div "General Data SEO / Meta Languages Website name fjsservicos.com.br Logo Drag fil…" at bounding box center [868, 275] width 378 height 392
click at [894, 107] on h4 "SEO / Meta" at bounding box center [900, 107] width 101 height 32
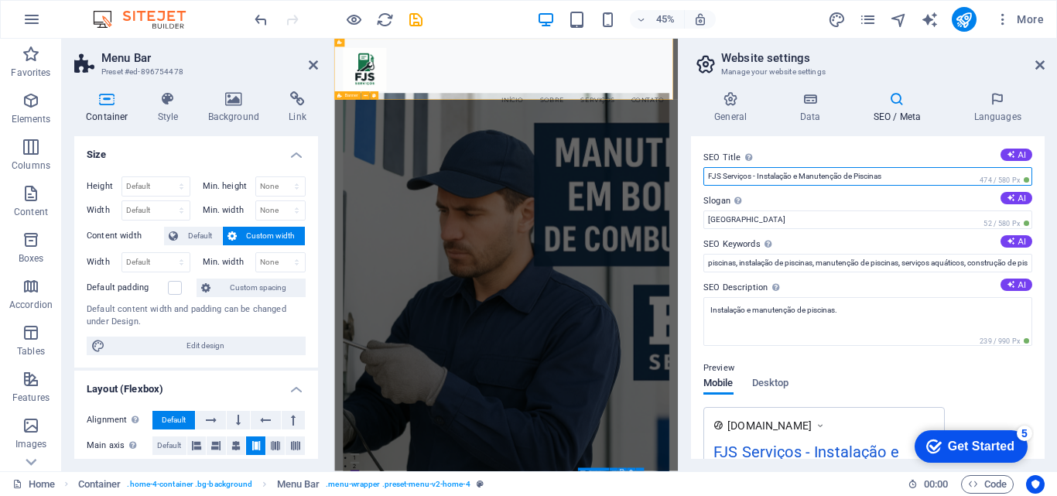
click at [894, 178] on input "FJS Serviços - Instalação e Manutenção de Piscinas" at bounding box center [867, 176] width 329 height 19
type input "FJS Serviços - Instalação e Manutenção em Bombas de Combustíveis"
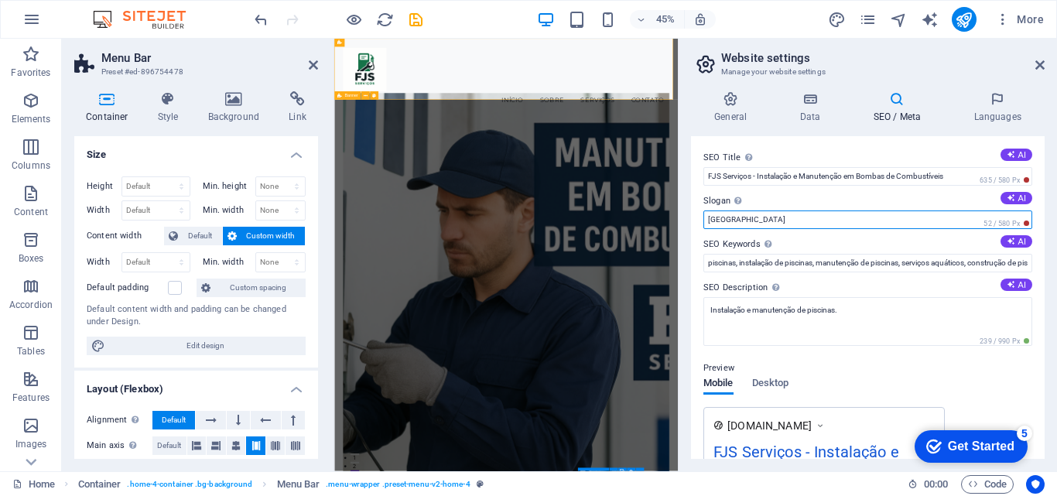
drag, startPoint x: 741, startPoint y: 216, endPoint x: 701, endPoint y: 217, distance: 40.2
click at [713, 217] on input "Berlin" at bounding box center [867, 219] width 329 height 19
click at [686, 217] on div "General Data SEO / Meta Languages Website name fjsservicos.com.br Logo Drag fil…" at bounding box center [868, 275] width 378 height 392
click at [734, 217] on input "Berlin" at bounding box center [867, 219] width 329 height 19
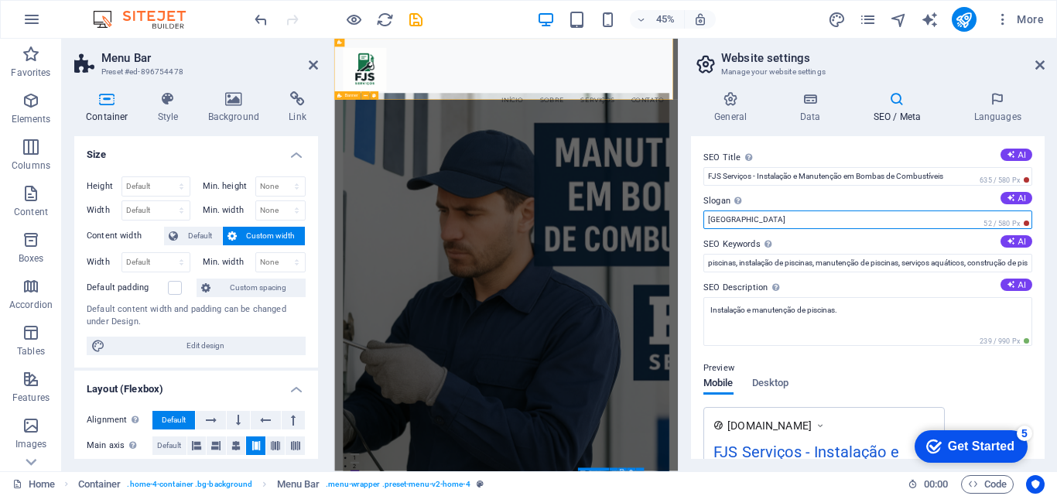
click at [734, 217] on input "Berlin" at bounding box center [867, 219] width 329 height 19
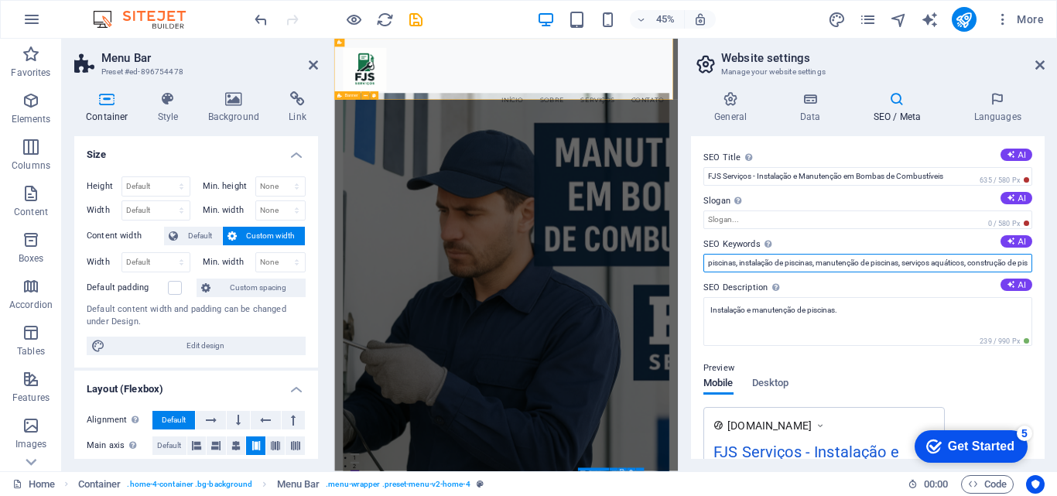
click at [789, 263] on input "piscinas, instalação de piscinas, manutenção de piscinas, serviços aquáticos, c…" at bounding box center [867, 263] width 329 height 19
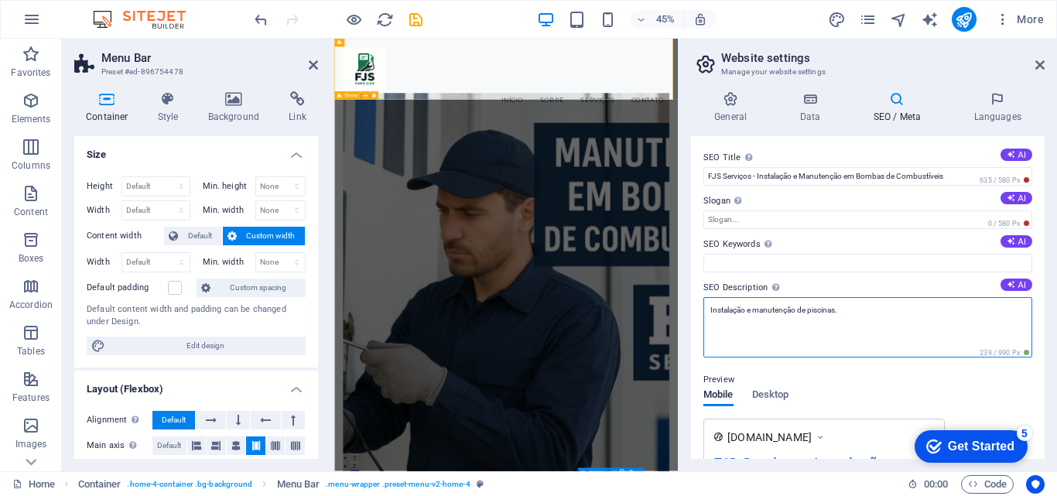
click at [829, 311] on textarea "Instalação e manutenção de piscinas." at bounding box center [867, 327] width 329 height 60
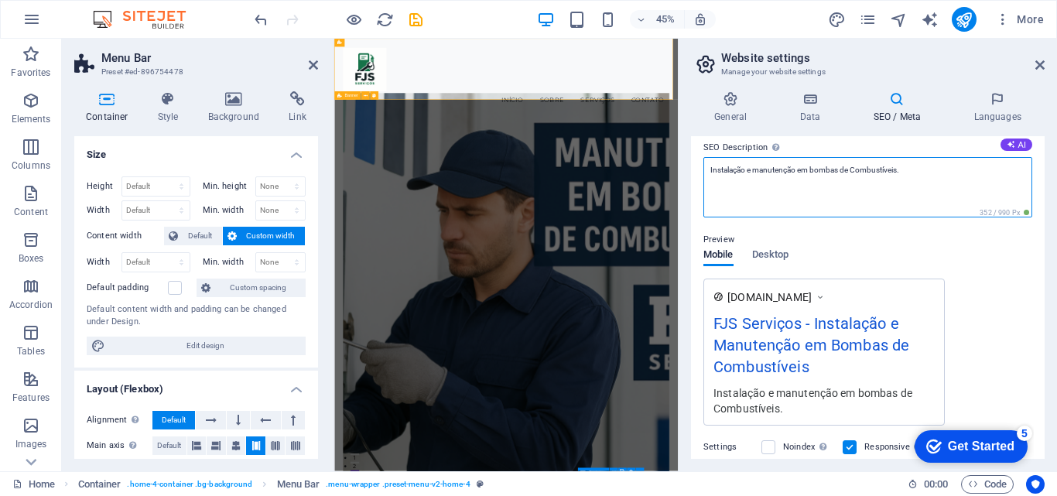
scroll to position [155, 0]
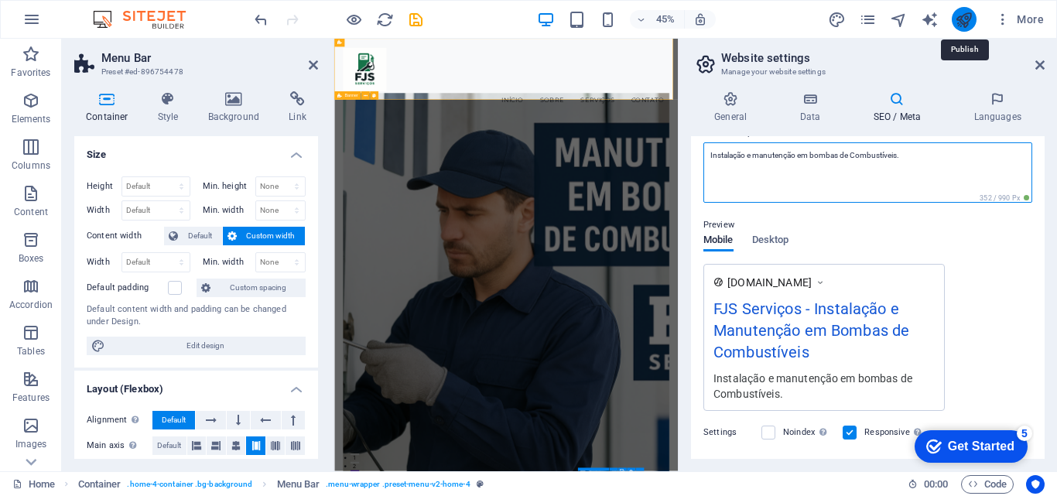
type textarea "Instalação e manutenção em bombas de Combustíveis."
click at [961, 16] on icon "publish" at bounding box center [964, 20] width 18 height 18
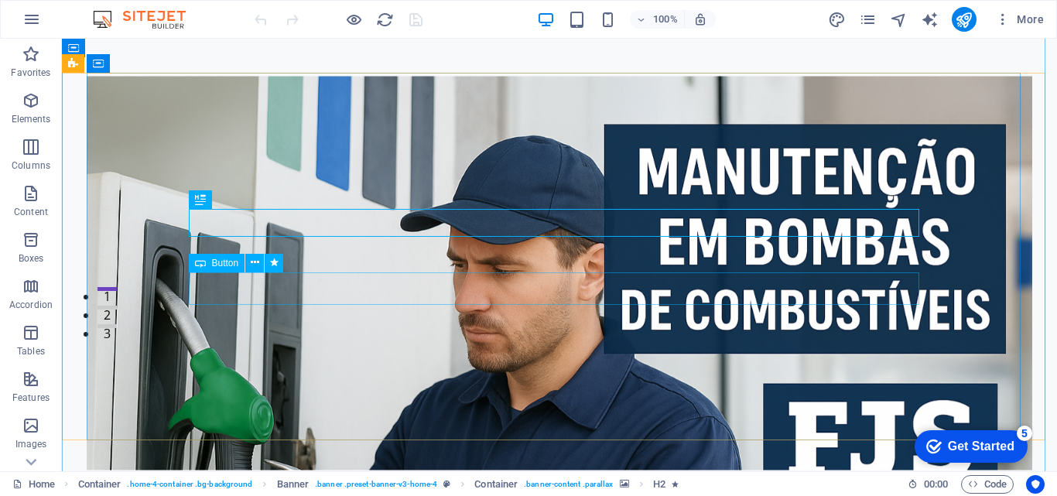
scroll to position [155, 0]
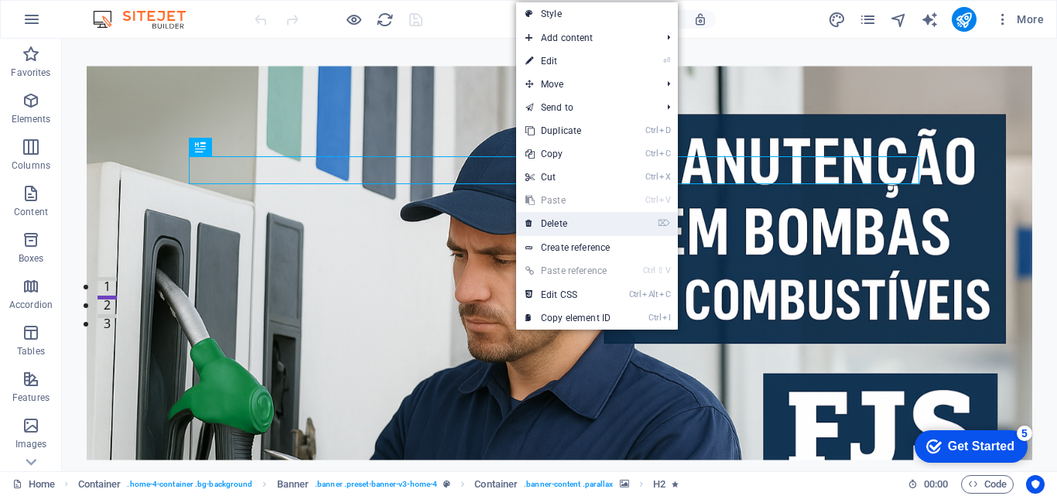
click at [549, 221] on link "⌦ Delete" at bounding box center [568, 223] width 104 height 23
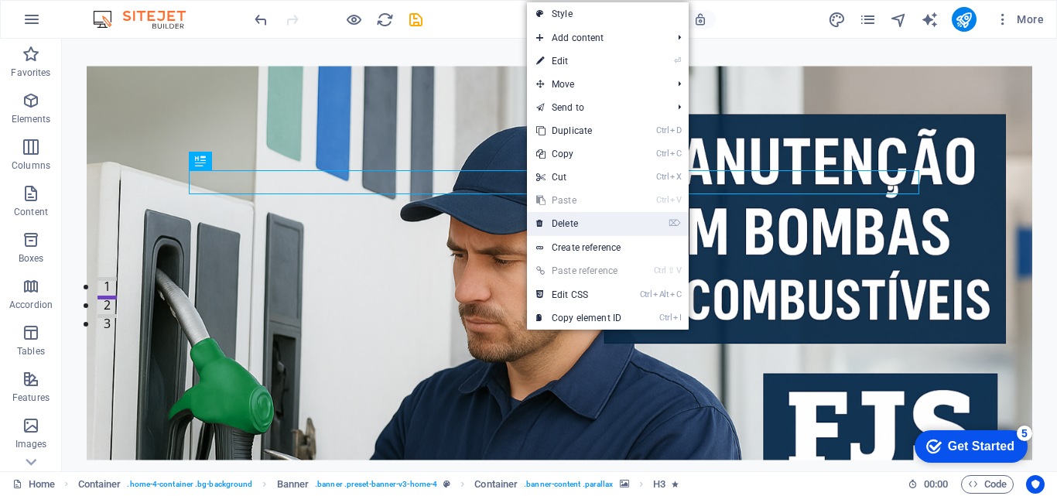
click at [559, 225] on link "⌦ Delete" at bounding box center [579, 223] width 104 height 23
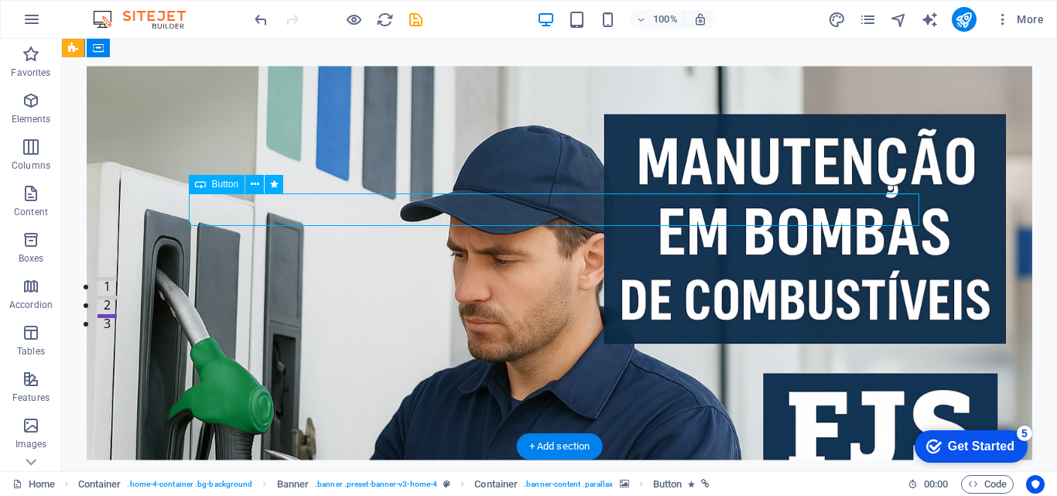
drag, startPoint x: 645, startPoint y: 200, endPoint x: 517, endPoint y: 197, distance: 127.7
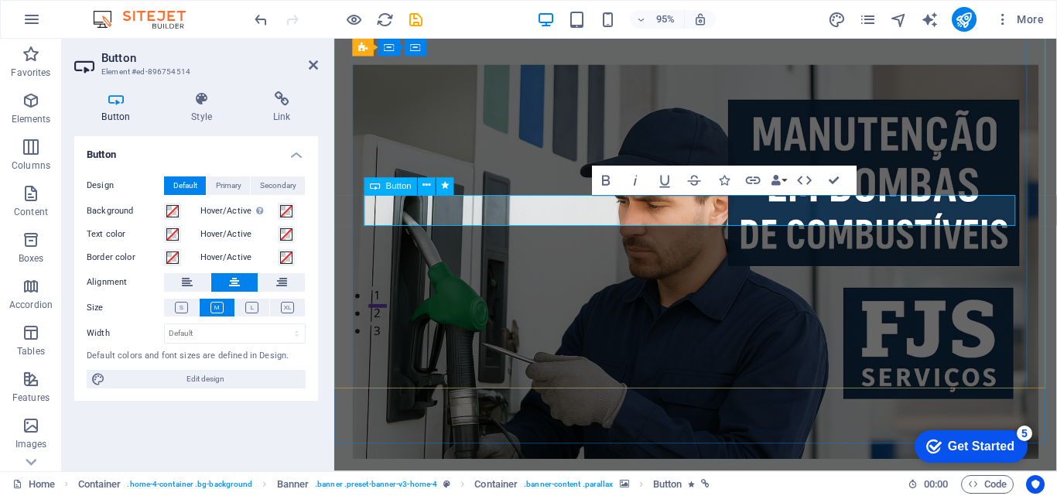
click at [428, 183] on icon at bounding box center [427, 186] width 8 height 15
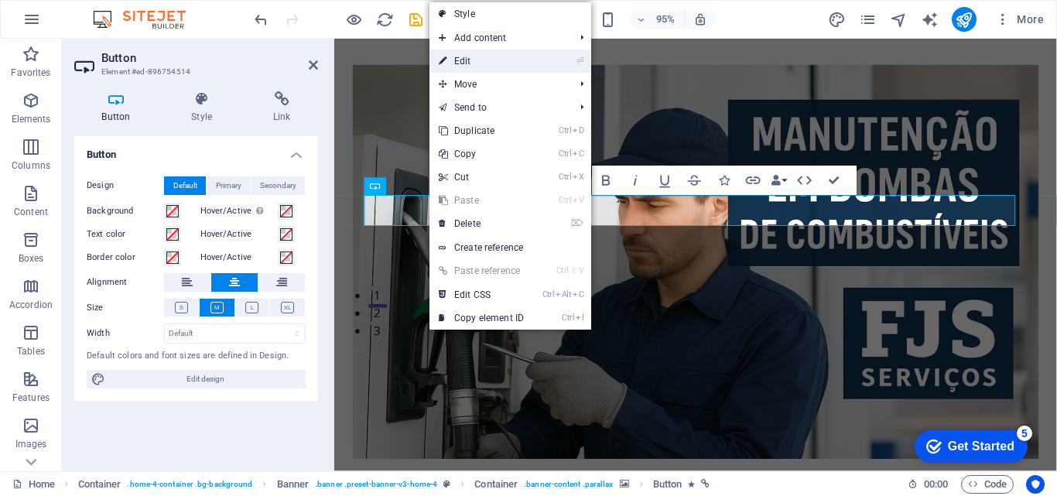
click at [461, 62] on link "⏎ Edit" at bounding box center [481, 61] width 104 height 23
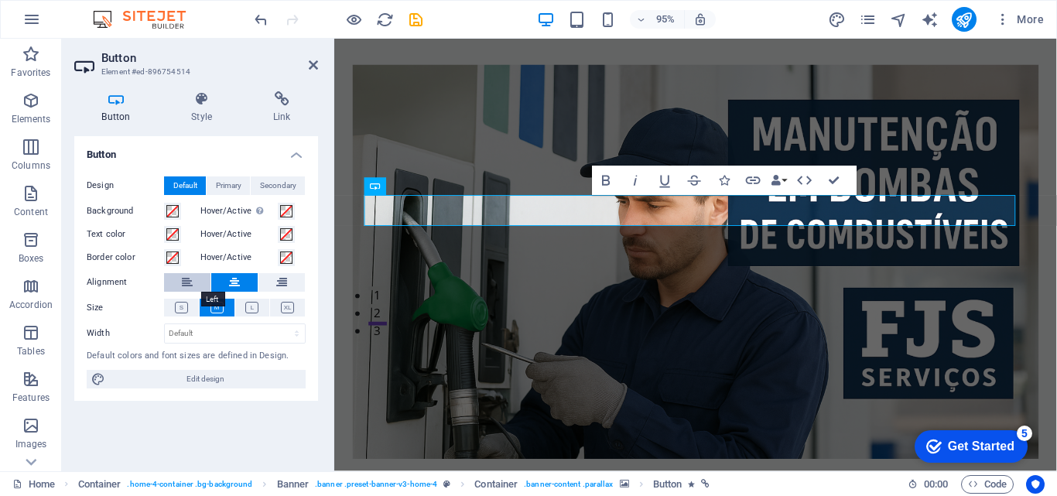
click at [189, 283] on icon at bounding box center [187, 282] width 11 height 19
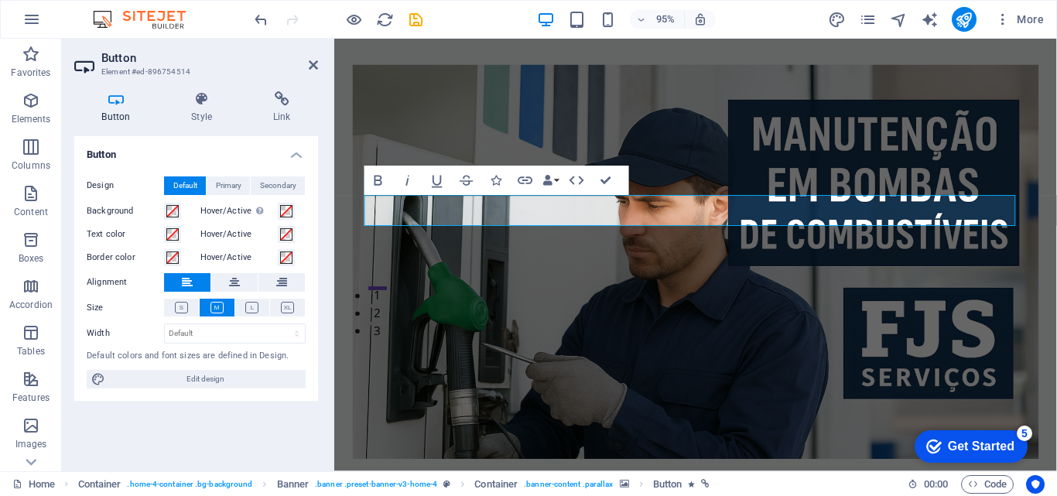
click at [602, 80] on figure at bounding box center [715, 273] width 723 height 415
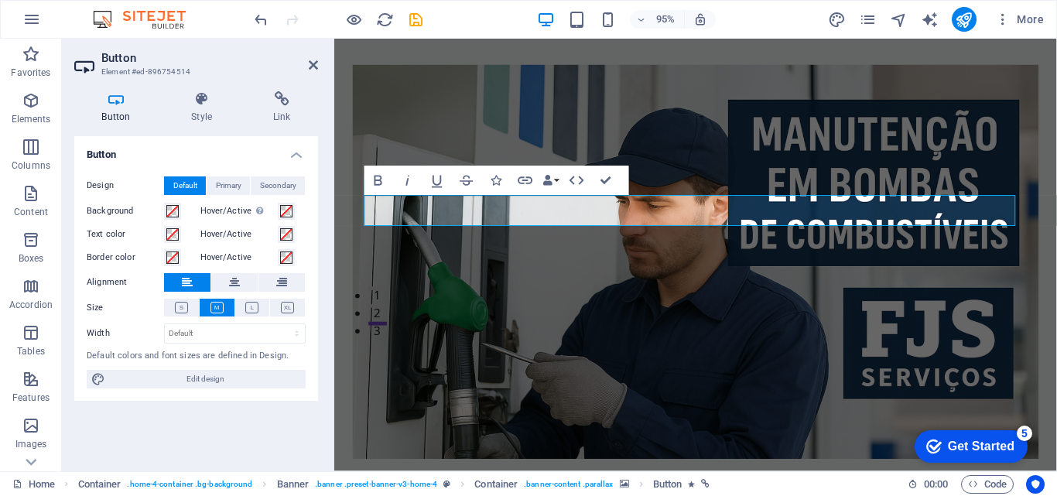
drag, startPoint x: 645, startPoint y: 214, endPoint x: 641, endPoint y: 258, distance: 45.0
click at [641, 258] on div "Solicite um Orçamento" at bounding box center [715, 350] width 723 height 583
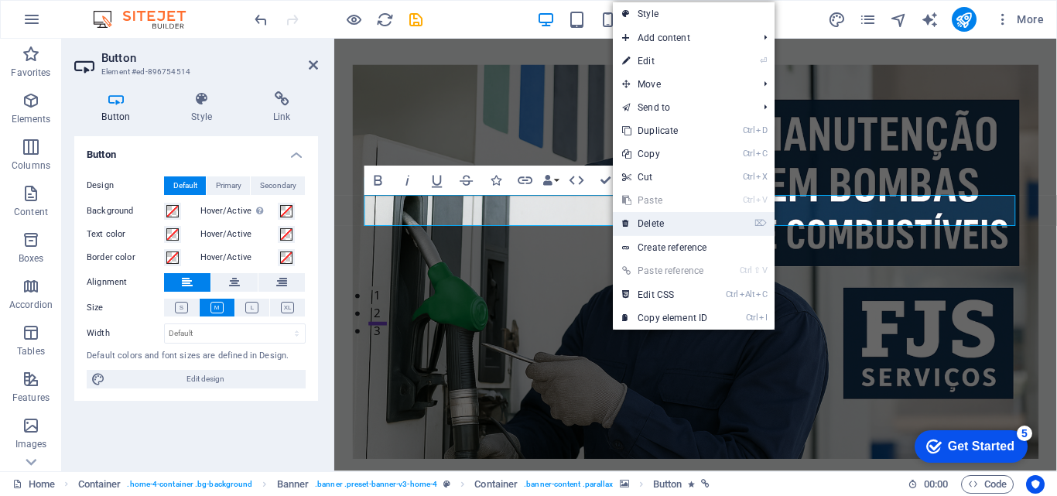
click at [646, 224] on link "⌦ Delete" at bounding box center [665, 223] width 104 height 23
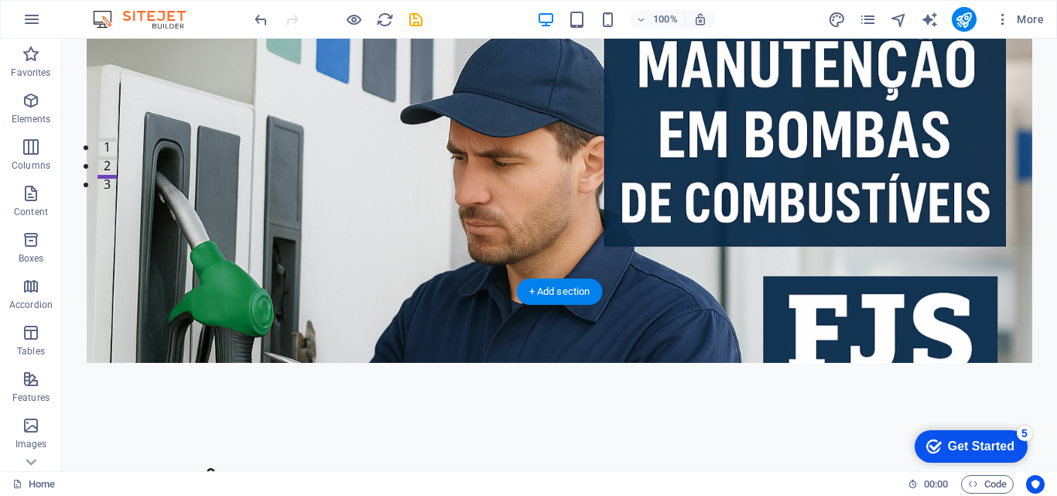
scroll to position [310, 0]
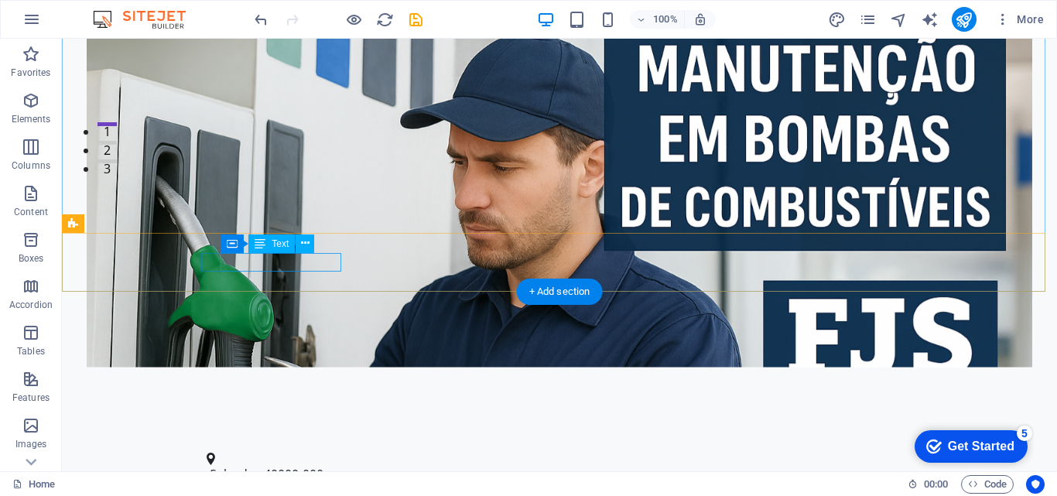
click at [227, 466] on span "Salvador" at bounding box center [235, 474] width 51 height 17
click at [208, 453] on figure at bounding box center [553, 459] width 693 height 12
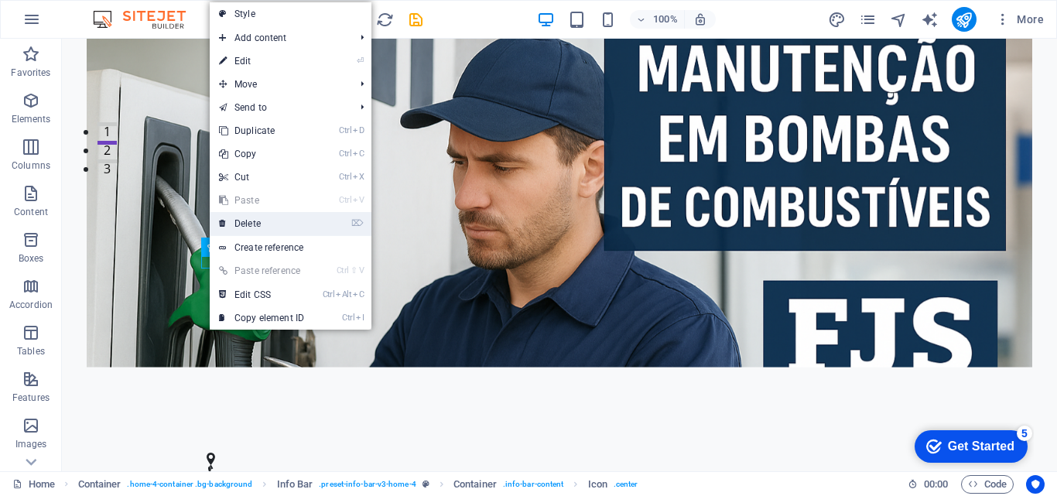
click at [266, 214] on link "⌦ Delete" at bounding box center [262, 223] width 104 height 23
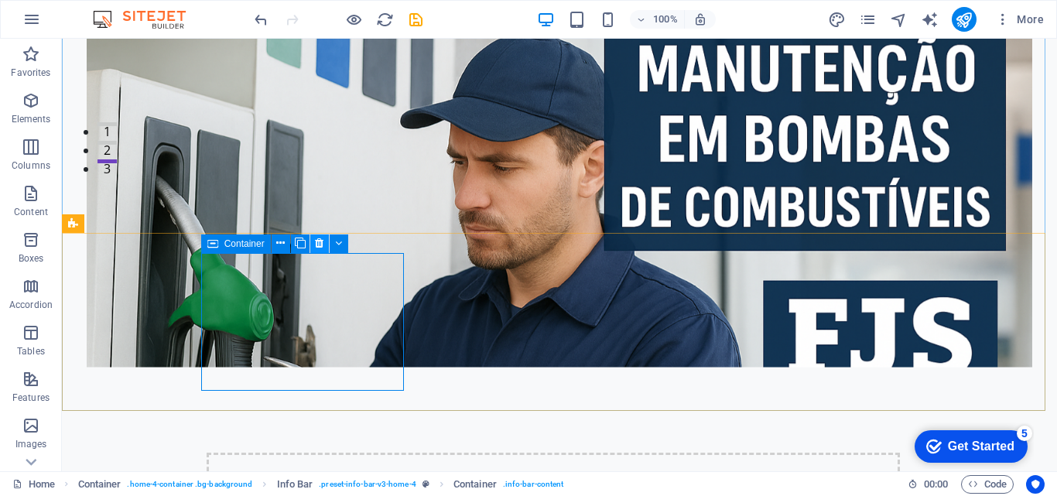
click at [320, 241] on icon at bounding box center [319, 243] width 9 height 16
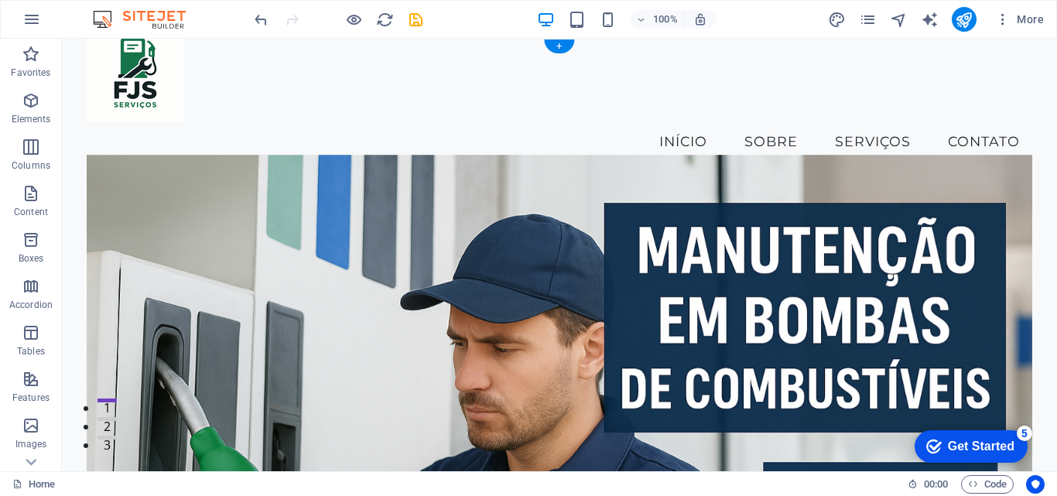
scroll to position [0, 0]
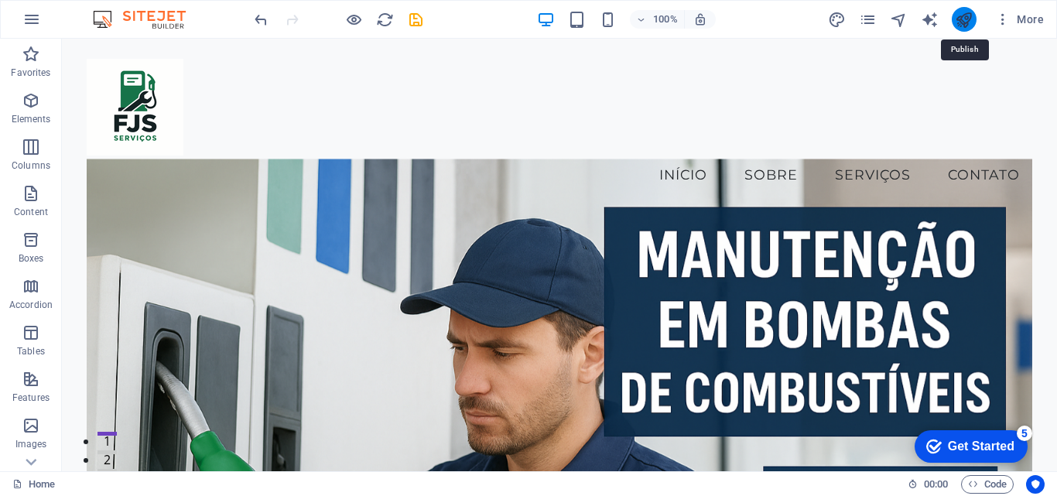
click at [964, 16] on icon "publish" at bounding box center [964, 20] width 18 height 18
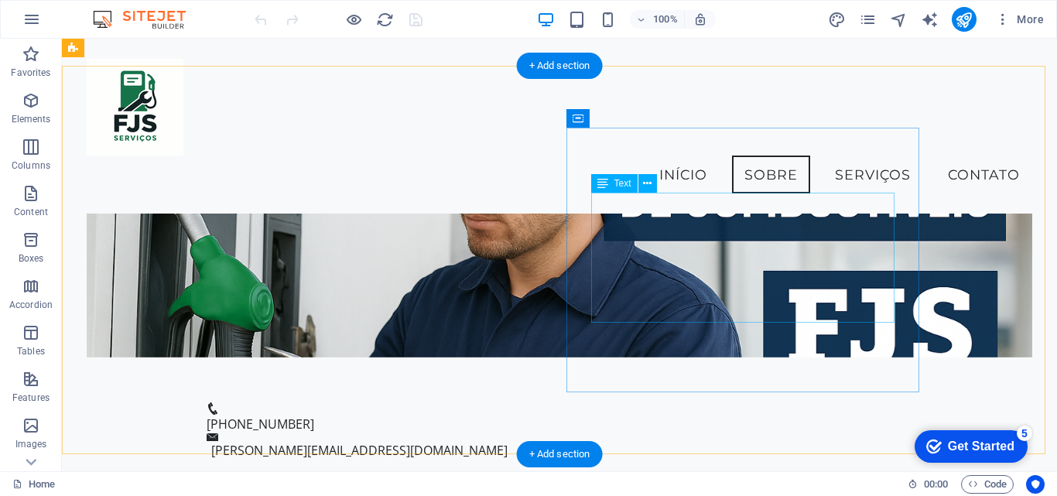
scroll to position [310, 0]
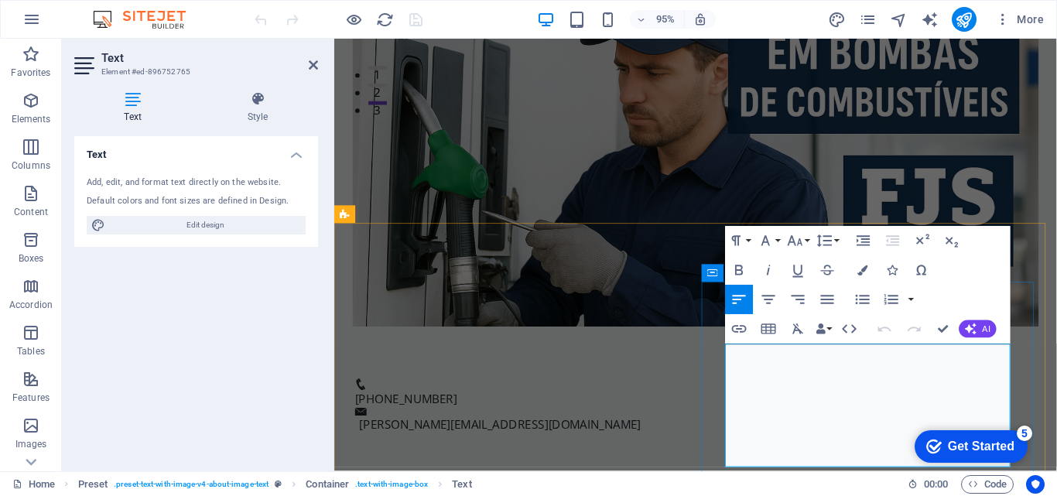
scroll to position [464, 0]
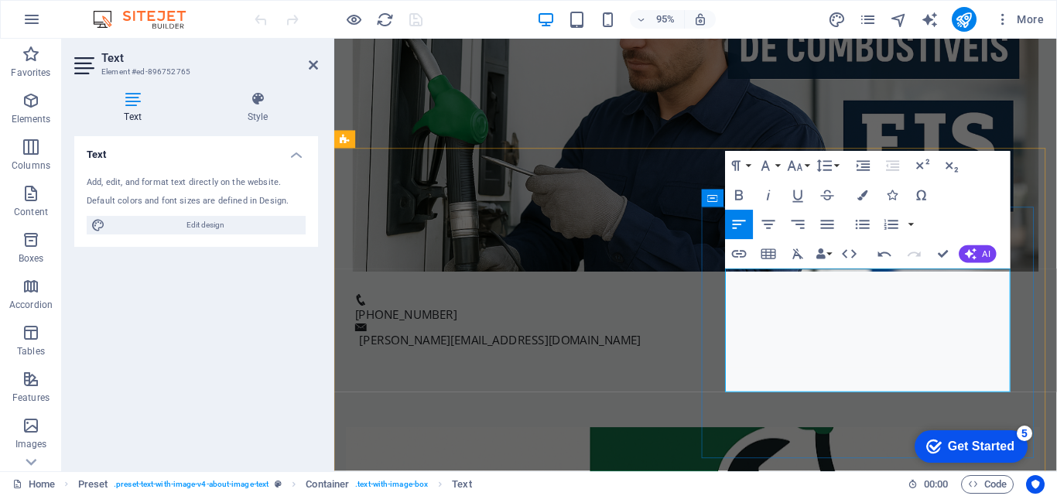
scroll to position [542, 0]
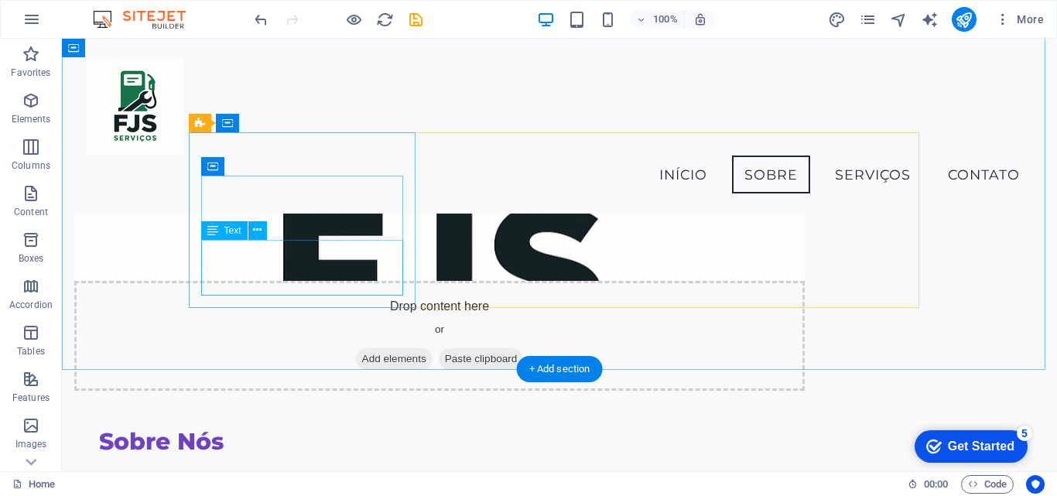
scroll to position [833, 0]
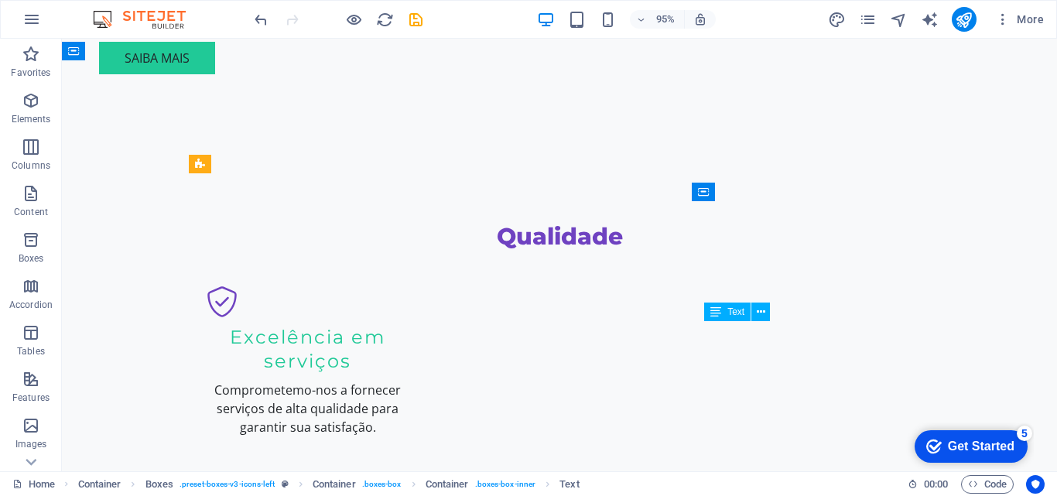
scroll to position [1280, 0]
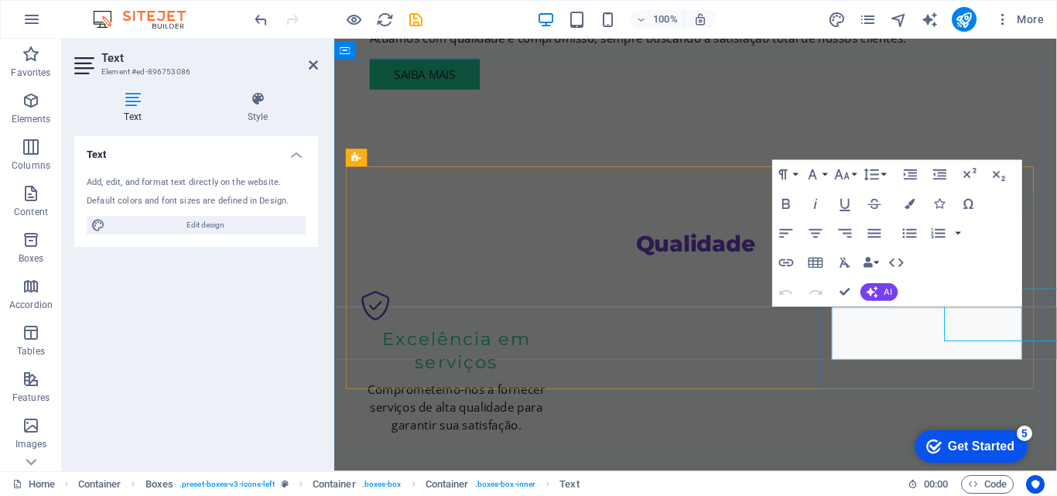
scroll to position [1298, 0]
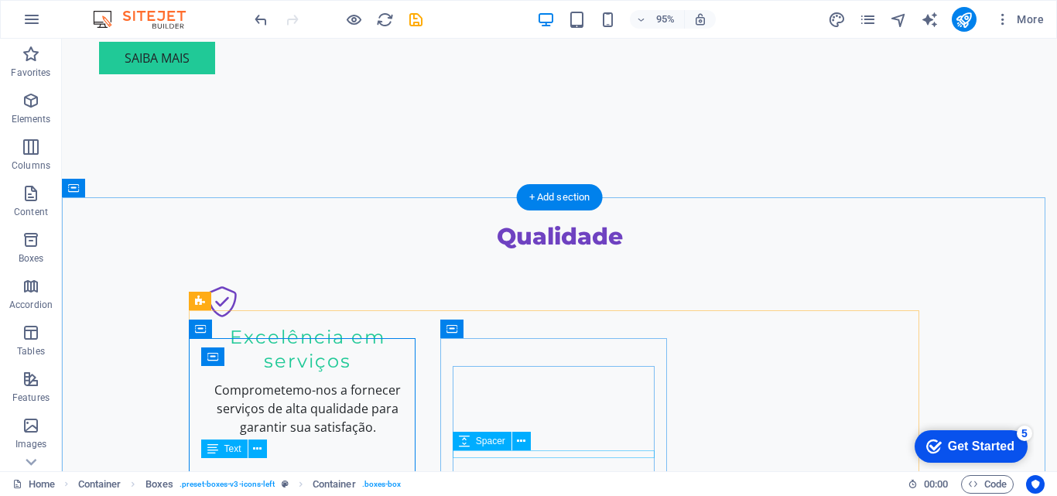
scroll to position [1279, 0]
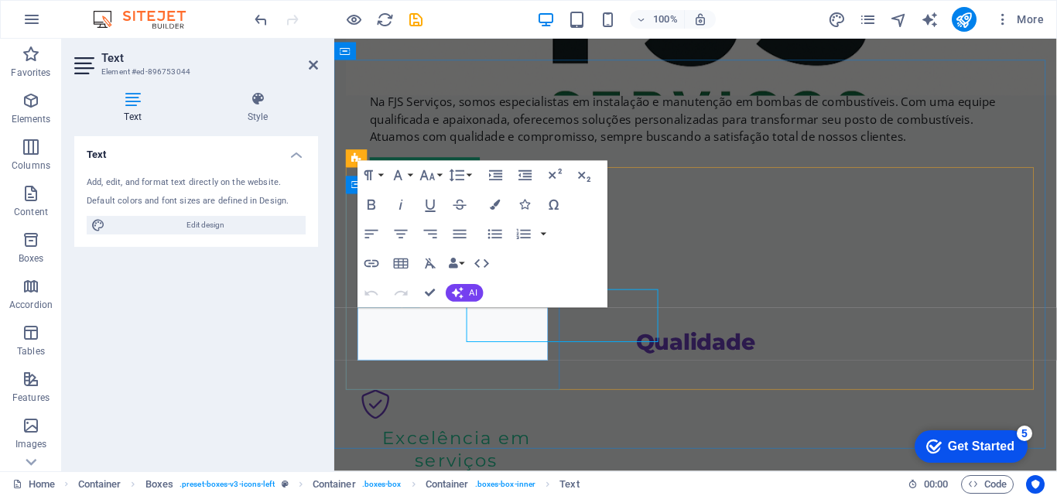
scroll to position [1298, 0]
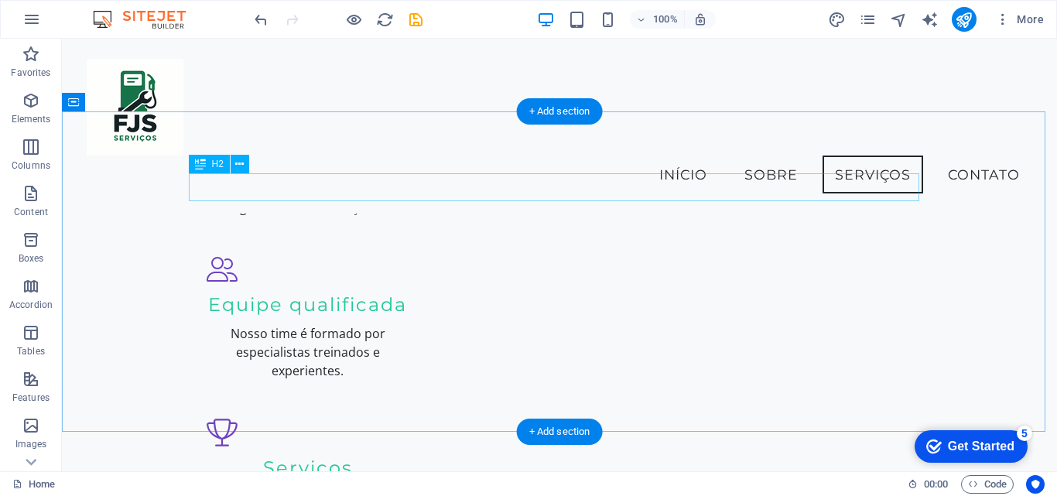
scroll to position [1475, 0]
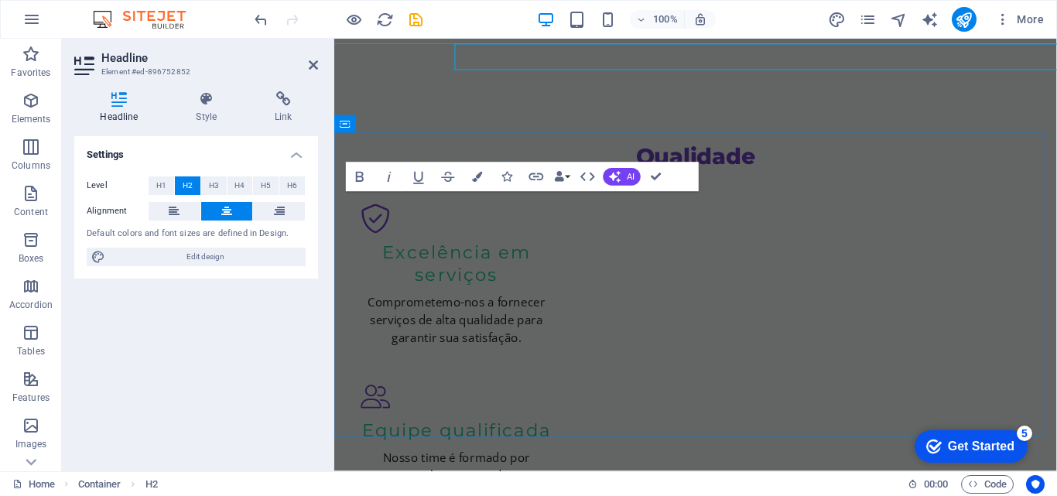
scroll to position [1630, 0]
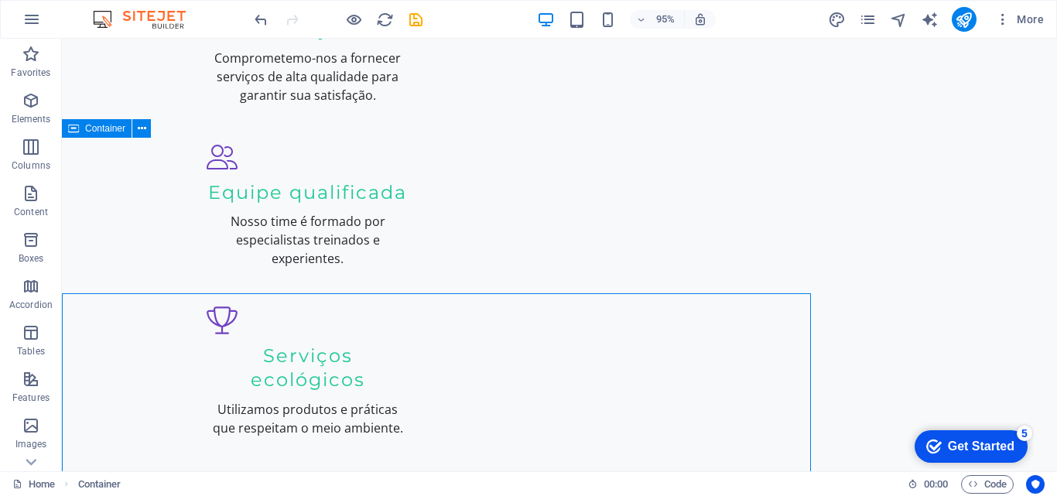
scroll to position [1611, 0]
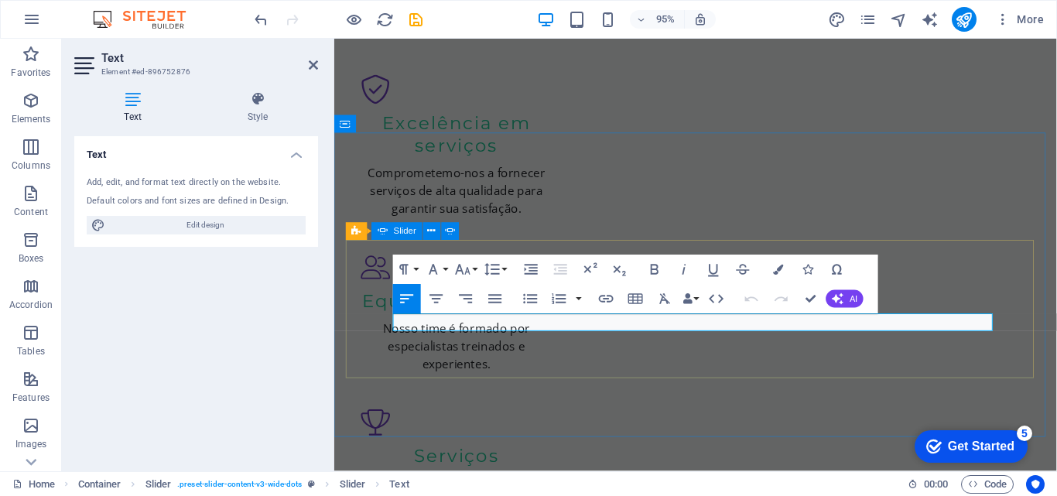
scroll to position [1630, 0]
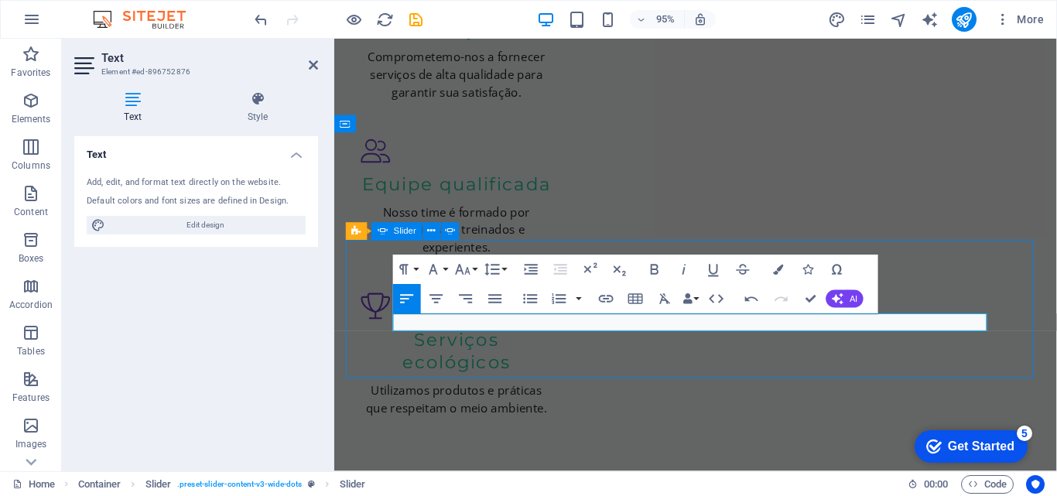
scroll to position [1611, 0]
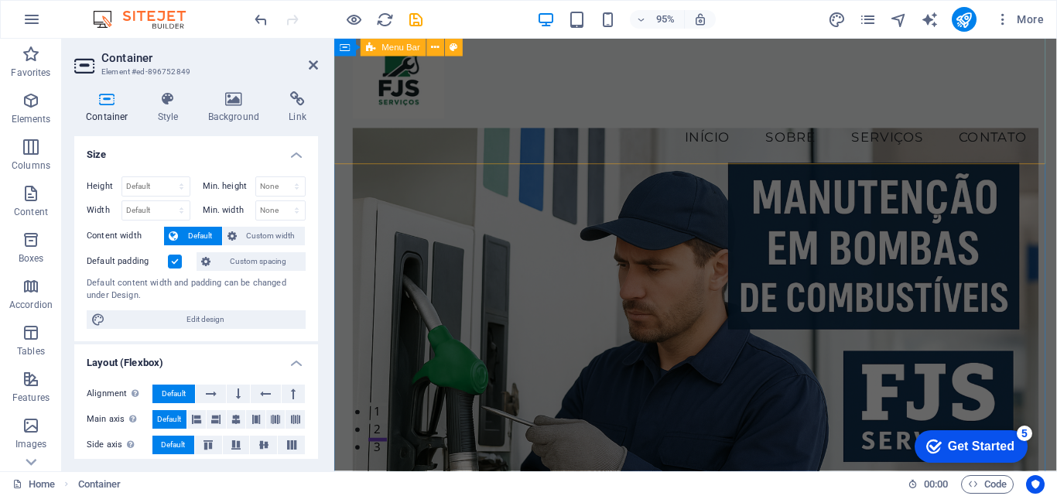
scroll to position [0, 0]
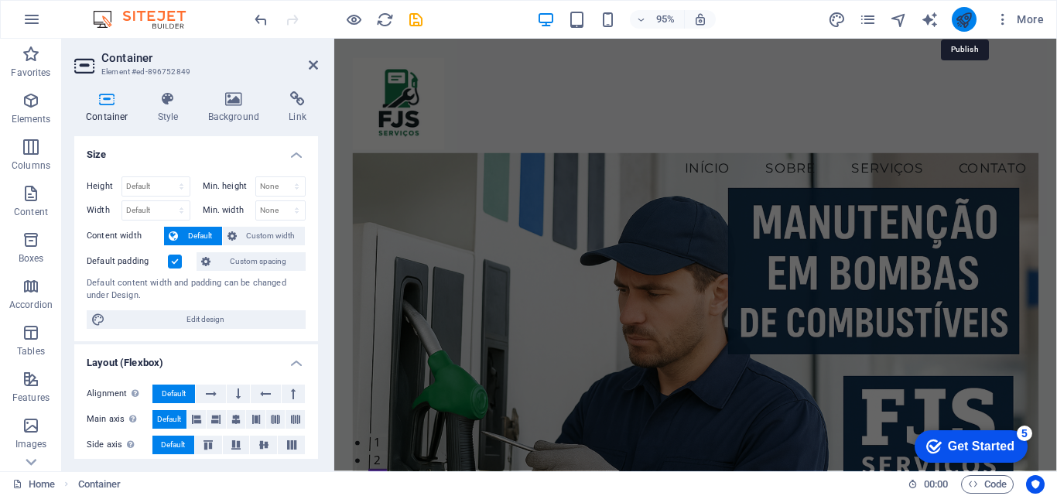
click at [963, 14] on icon "publish" at bounding box center [964, 20] width 18 height 18
